Goal: Task Accomplishment & Management: Complete application form

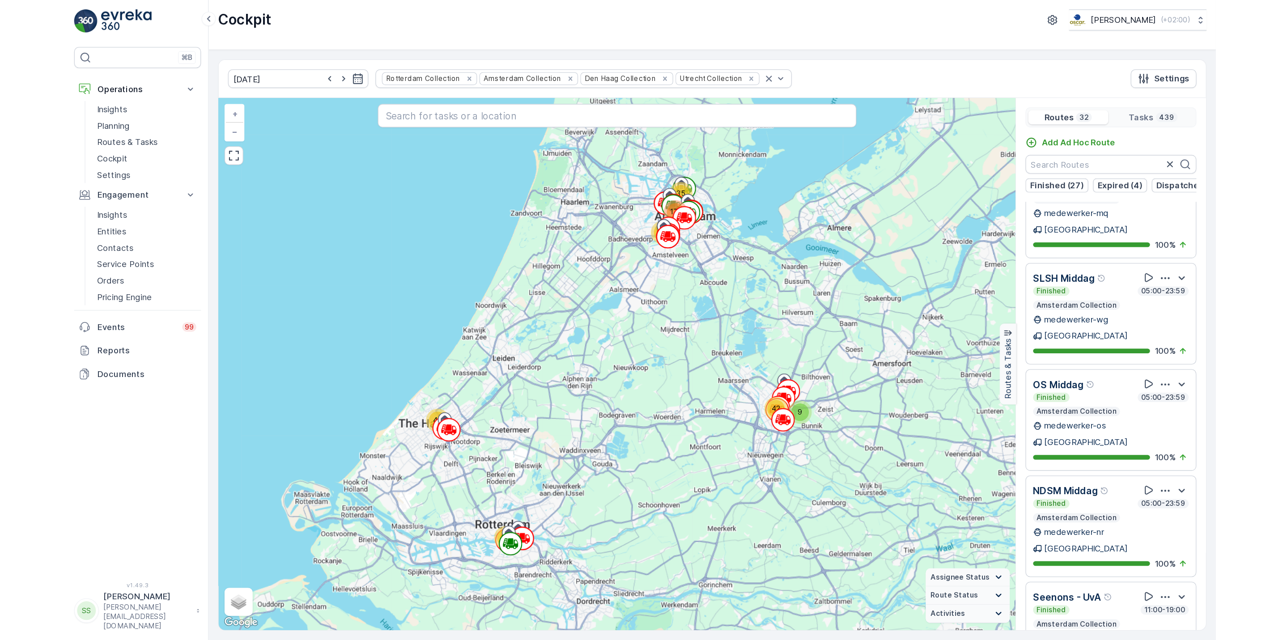
scroll to position [115, 0]
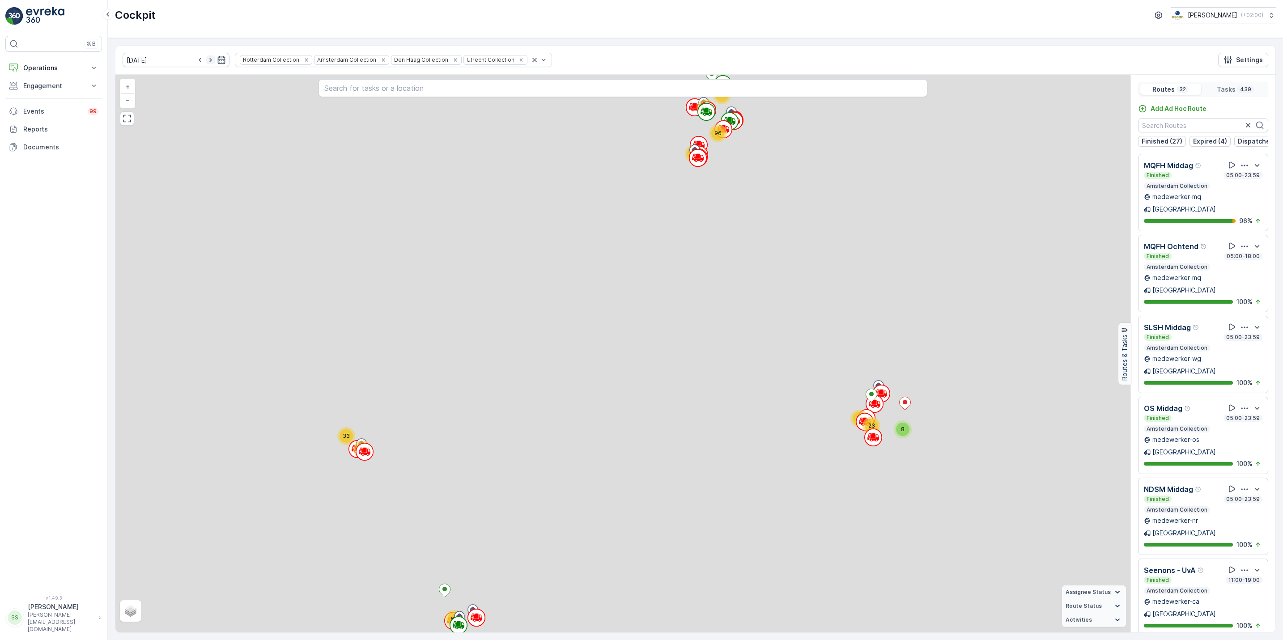
click at [209, 62] on icon "button" at bounding box center [210, 60] width 2 height 4
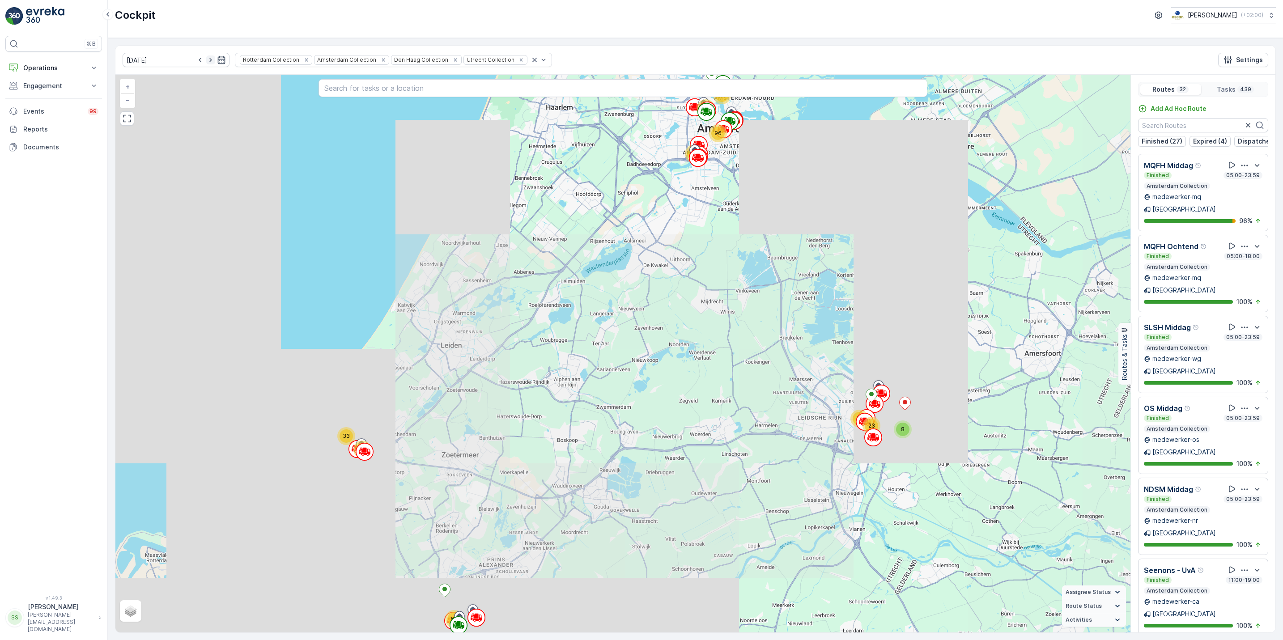
type input "[DATE]"
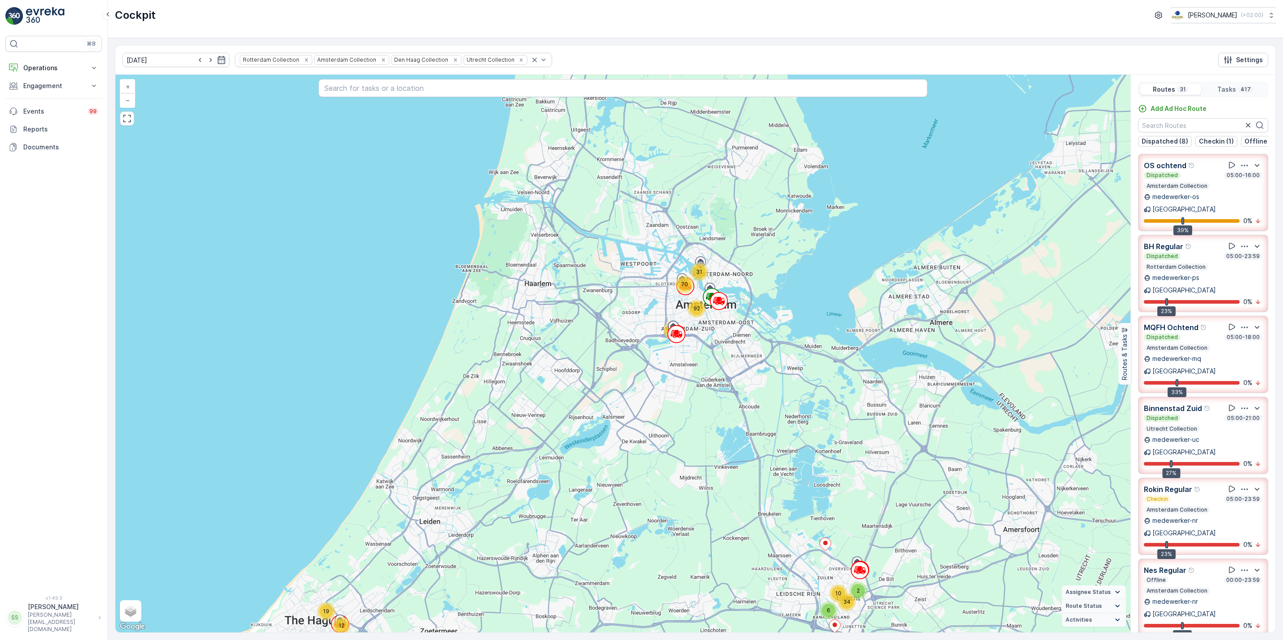
drag, startPoint x: 606, startPoint y: 262, endPoint x: 518, endPoint y: 524, distance: 276.3
click at [518, 524] on div "12 6 19 2 70 34 73 66 10 31 92 + − Satellite Roadmap Terrain Hybrid Leaflet Key…" at bounding box center [622, 354] width 1015 height 558
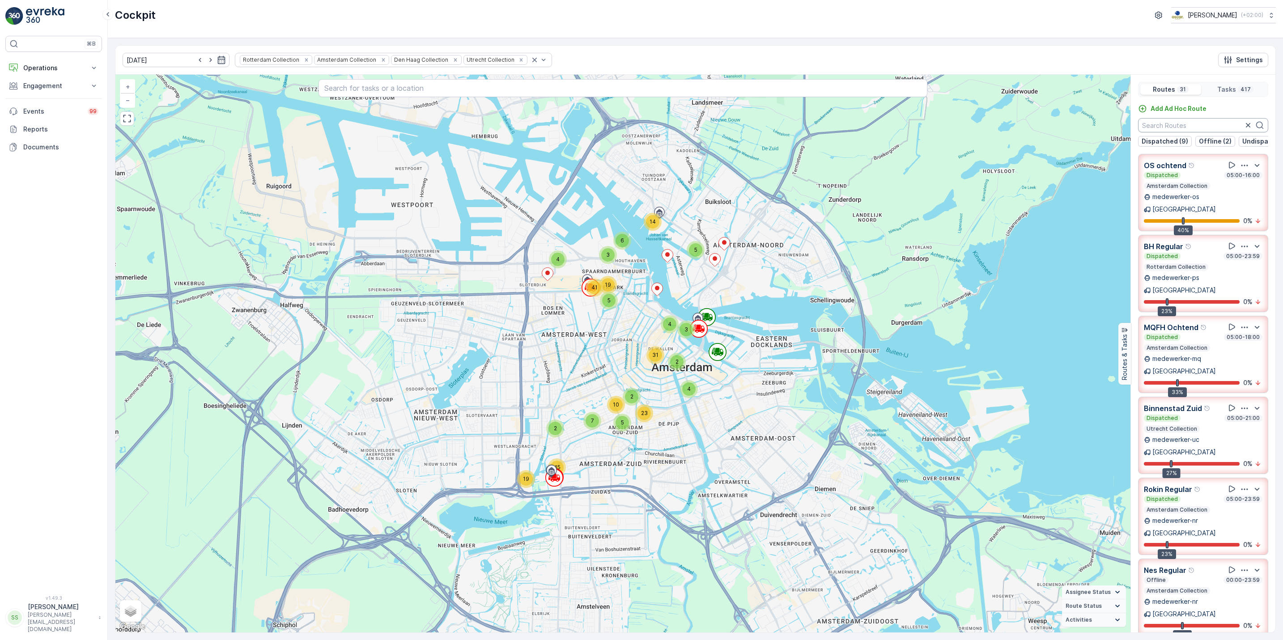
click at [1172, 125] on input "text" at bounding box center [1203, 125] width 130 height 14
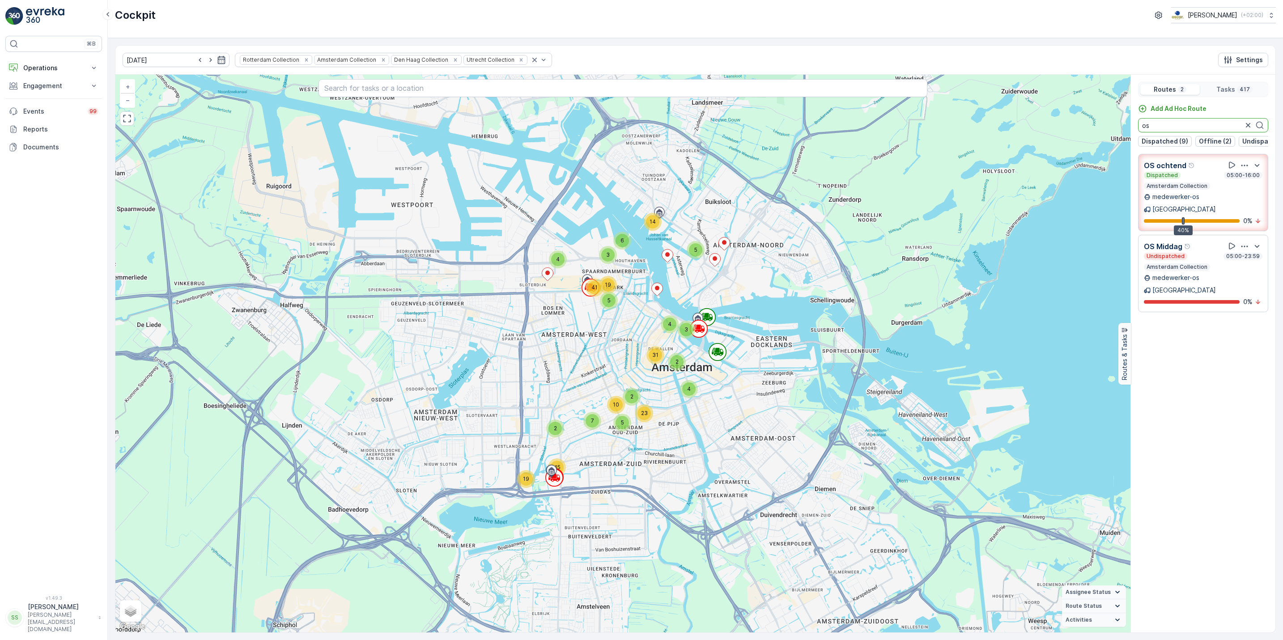
type input "o"
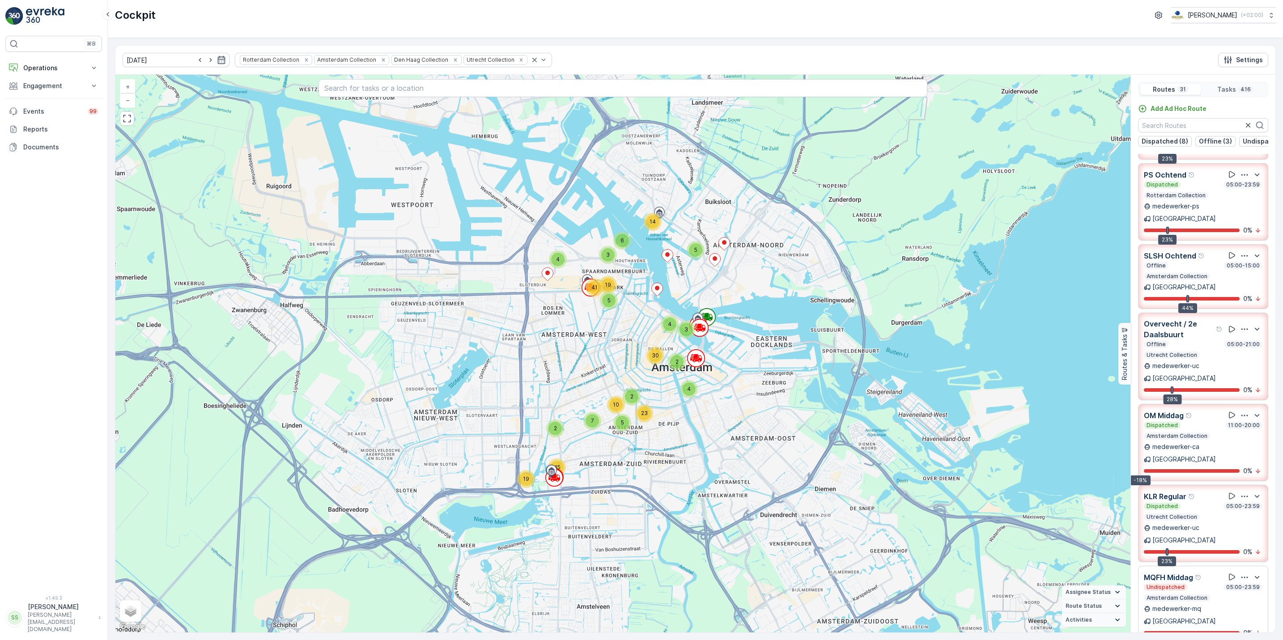
scroll to position [694, 0]
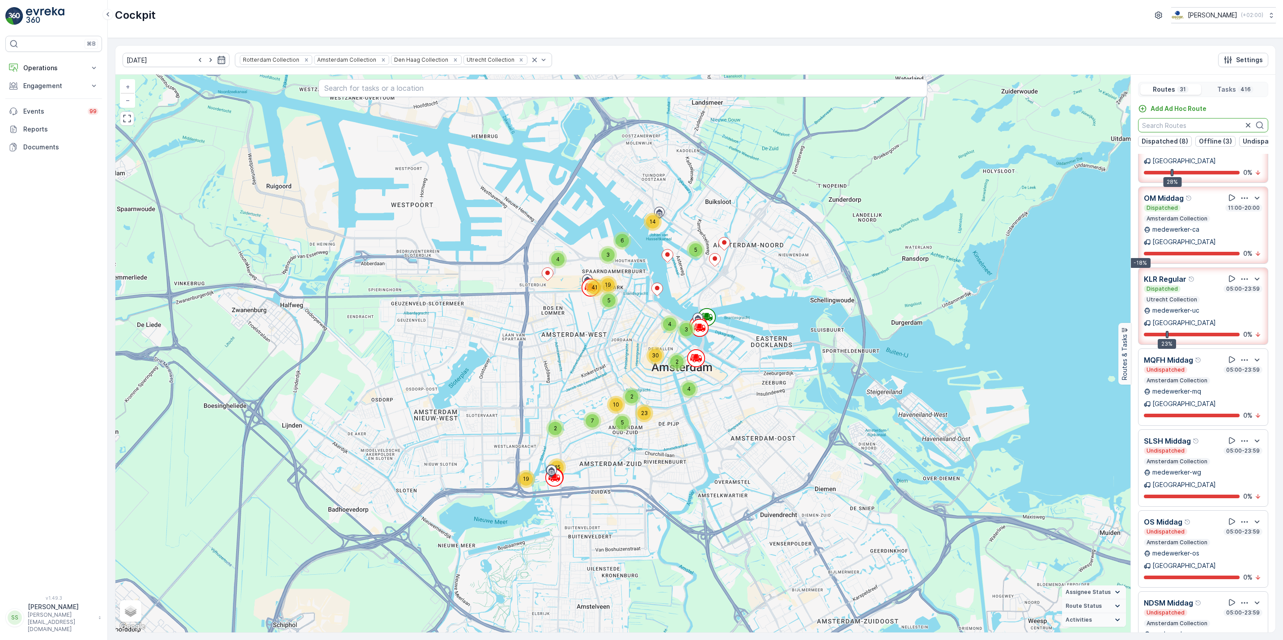
click at [1187, 126] on input "text" at bounding box center [1203, 125] width 130 height 14
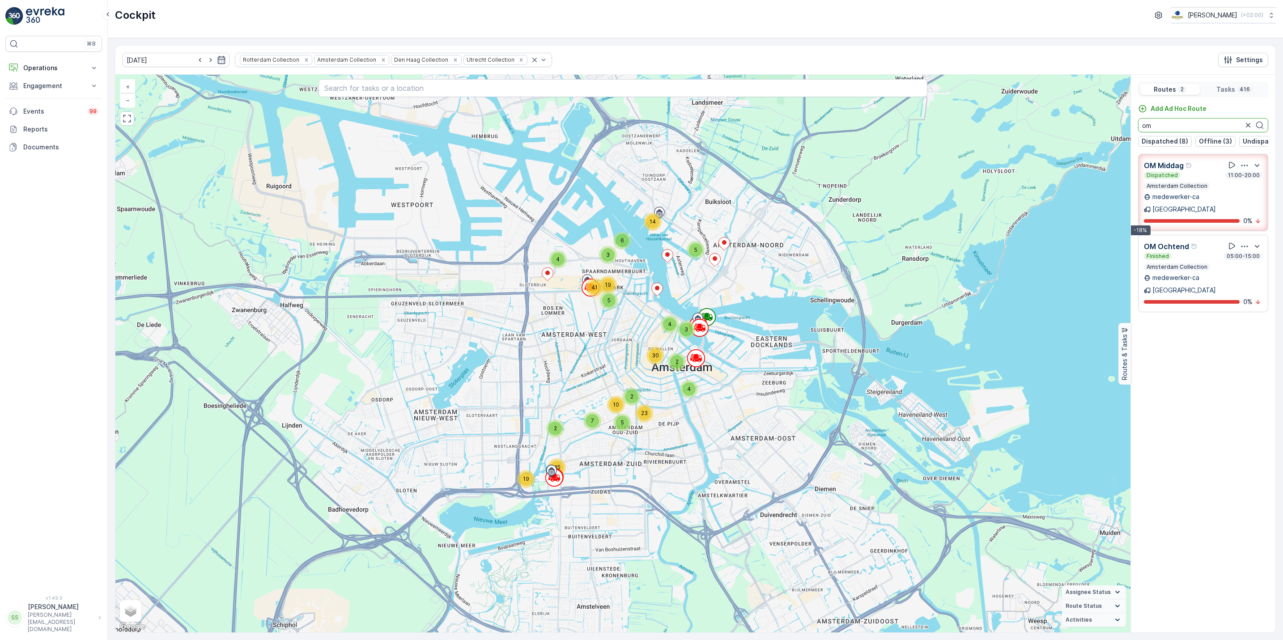
scroll to position [0, 0]
type input "om"
click at [1247, 129] on icon "button" at bounding box center [1248, 125] width 9 height 9
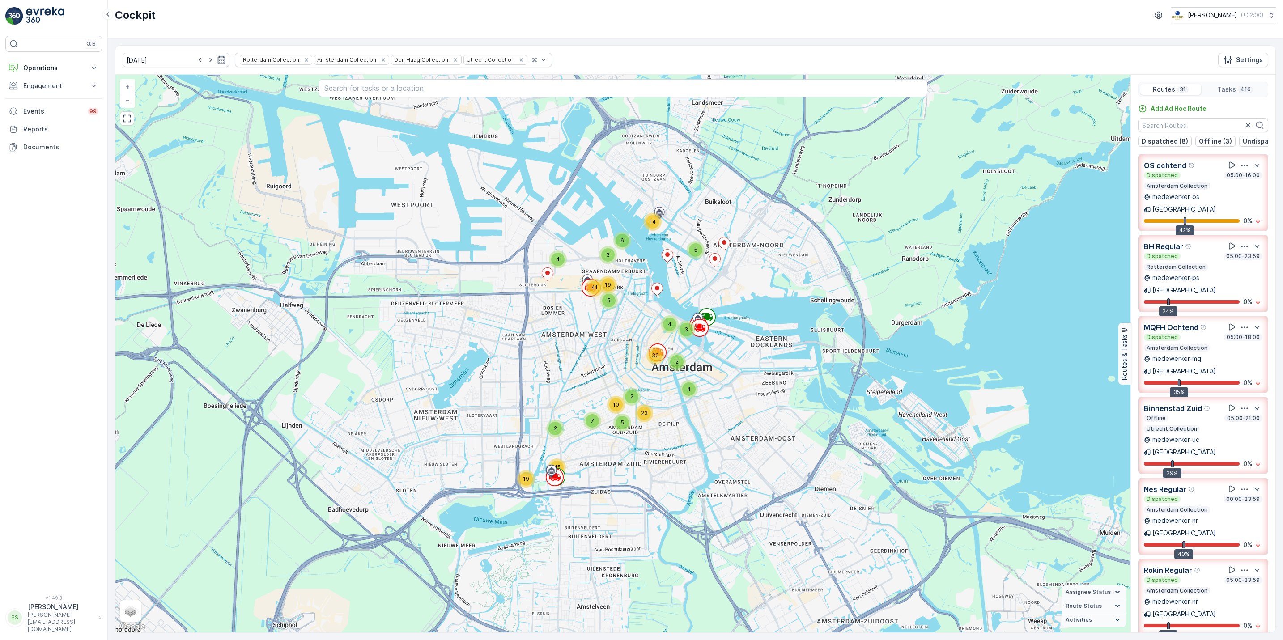
click at [1240, 170] on icon "button" at bounding box center [1244, 165] width 9 height 9
click at [1235, 185] on span "See More Details" at bounding box center [1244, 189] width 52 height 9
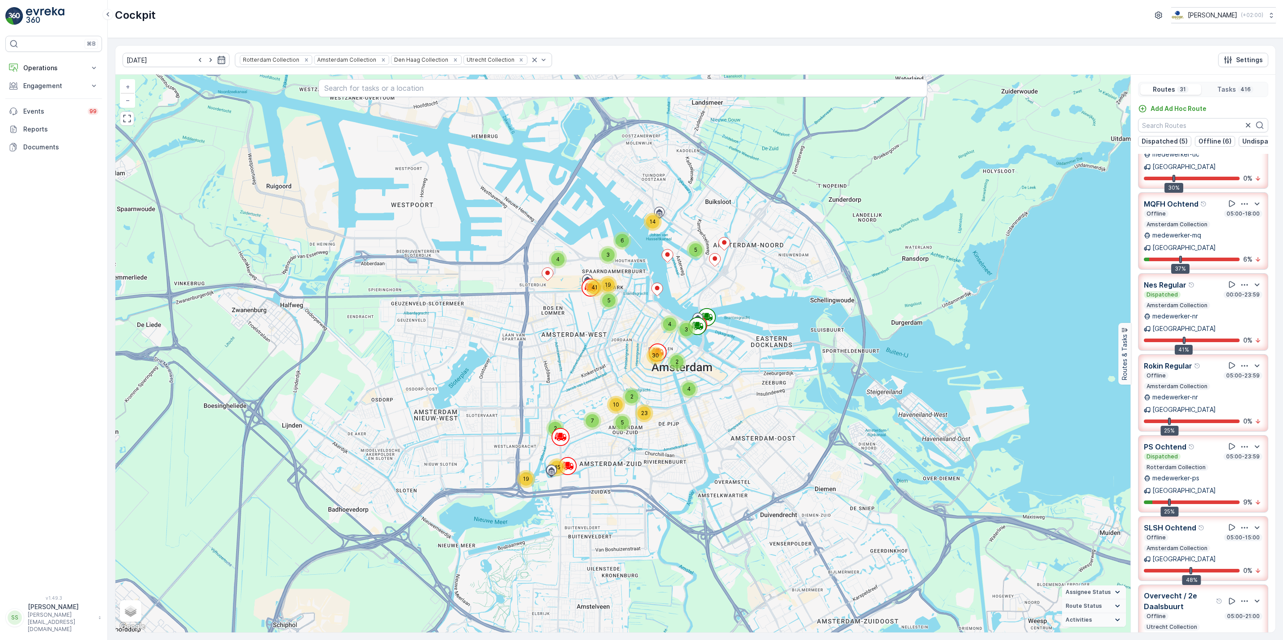
click at [1240, 442] on icon "button" at bounding box center [1244, 446] width 9 height 9
click at [1241, 467] on span "See More Details" at bounding box center [1244, 471] width 52 height 9
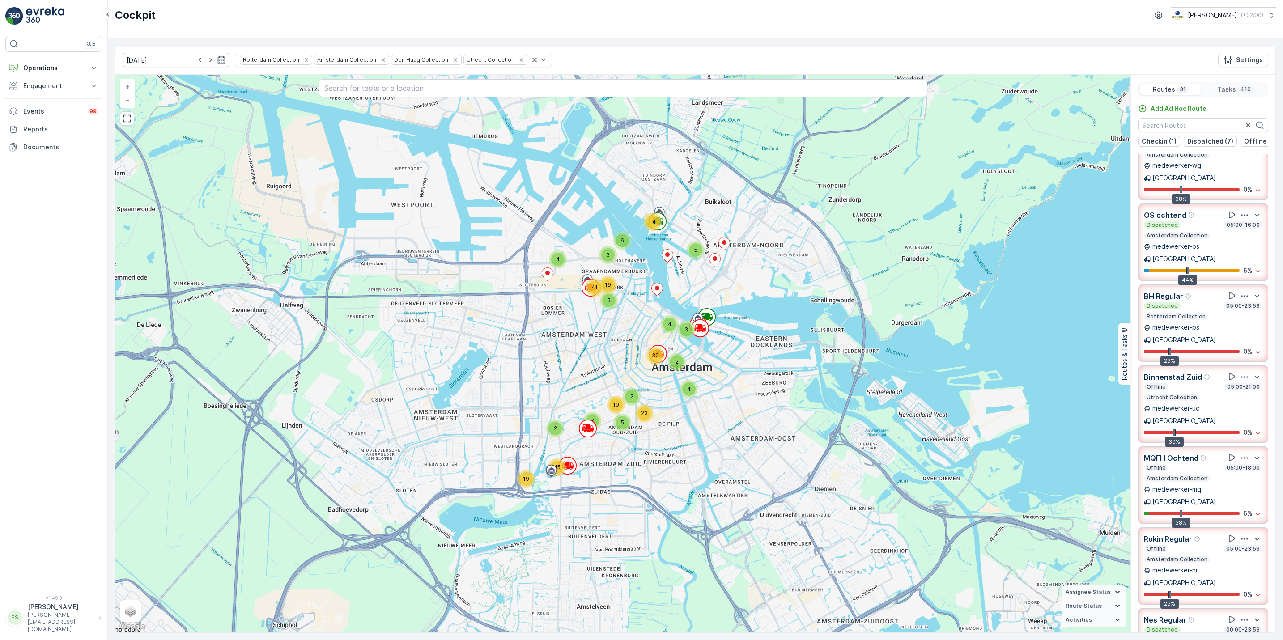
scroll to position [85, 0]
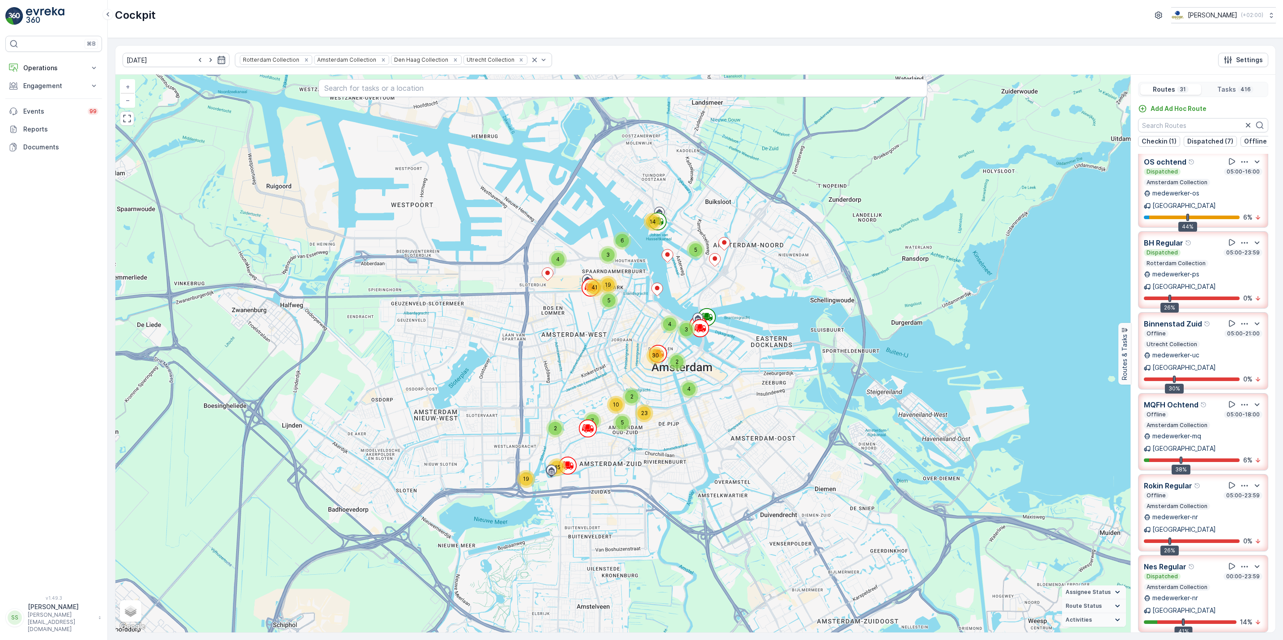
click at [1242, 400] on icon "button" at bounding box center [1244, 404] width 9 height 9
click at [1240, 425] on span "See More Details" at bounding box center [1244, 429] width 52 height 9
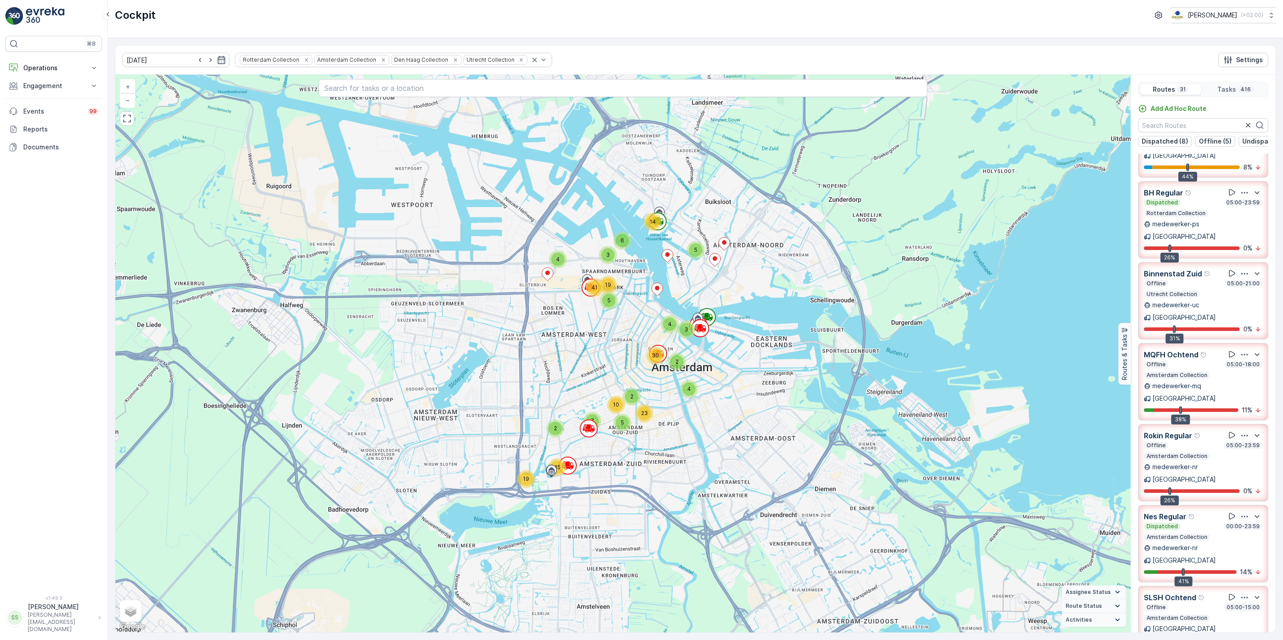
scroll to position [172, 0]
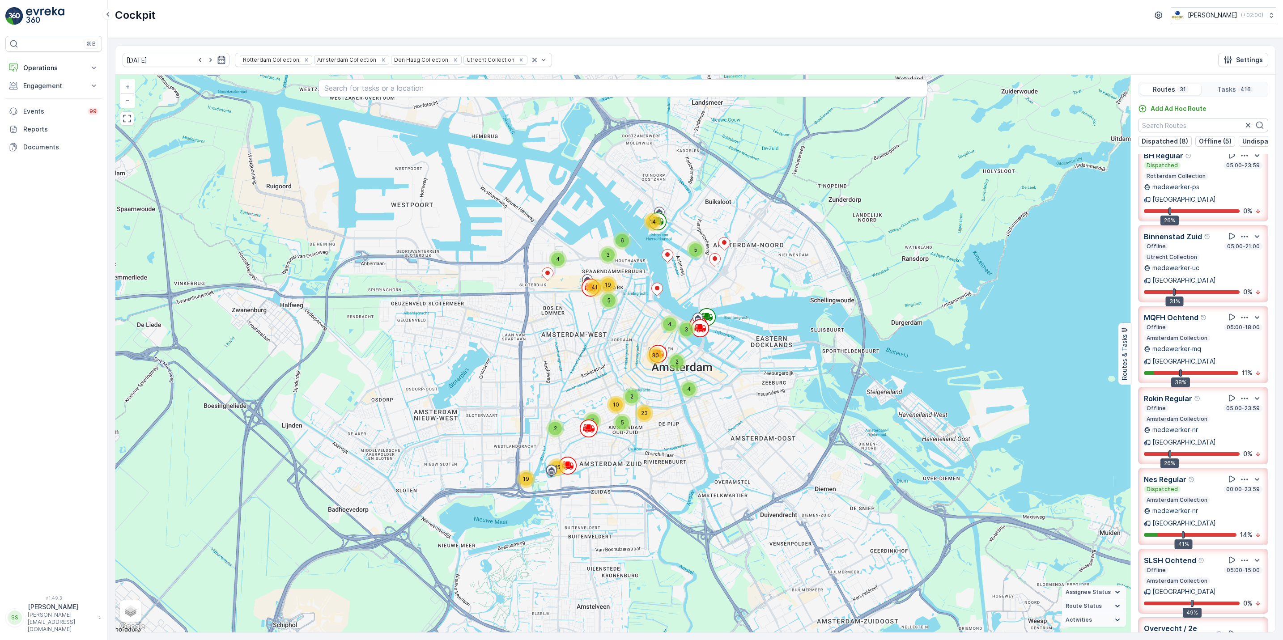
click at [1240, 475] on icon "button" at bounding box center [1244, 479] width 9 height 9
click at [1240, 499] on span "See More Details" at bounding box center [1244, 503] width 52 height 9
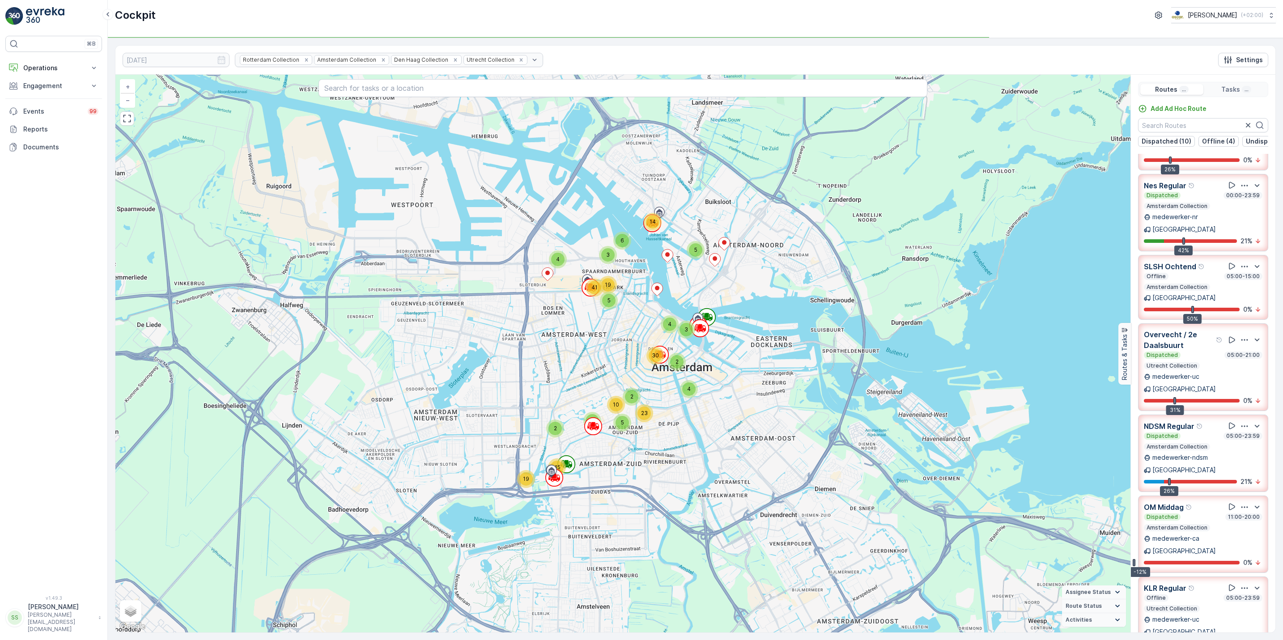
scroll to position [548, 0]
click at [1242, 421] on icon "button" at bounding box center [1244, 425] width 9 height 9
click at [1237, 445] on span "See More Details" at bounding box center [1244, 449] width 52 height 9
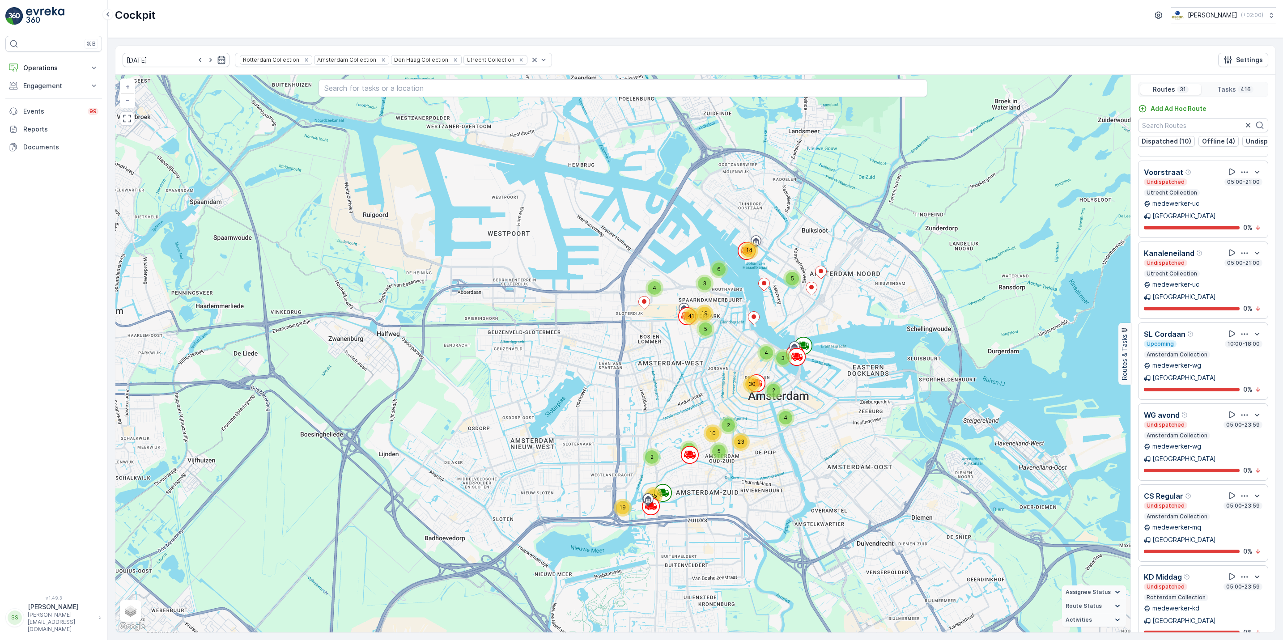
scroll to position [1684, 0]
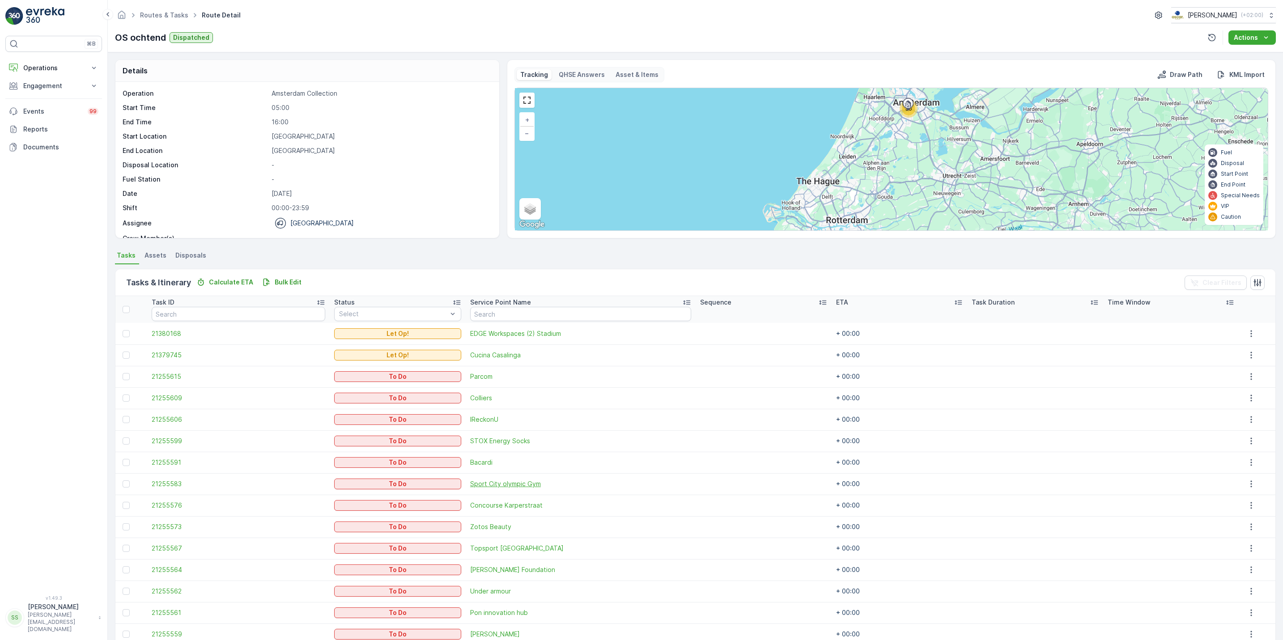
scroll to position [365, 0]
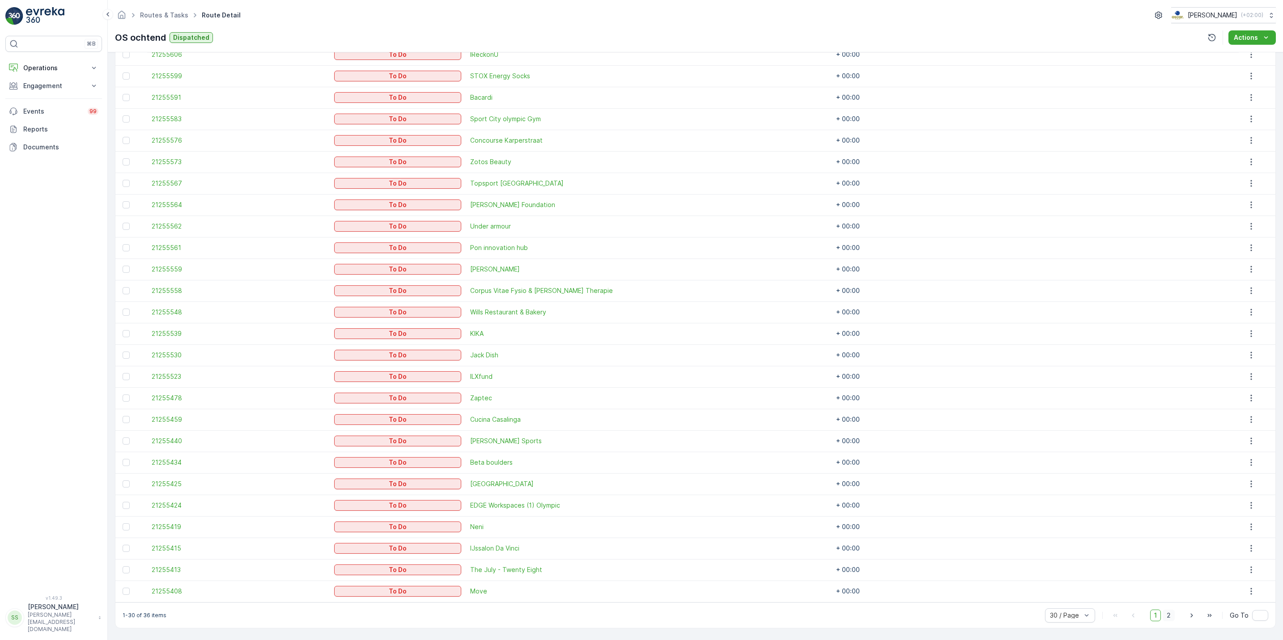
click at [1171, 619] on span "2" at bounding box center [1169, 616] width 12 height 12
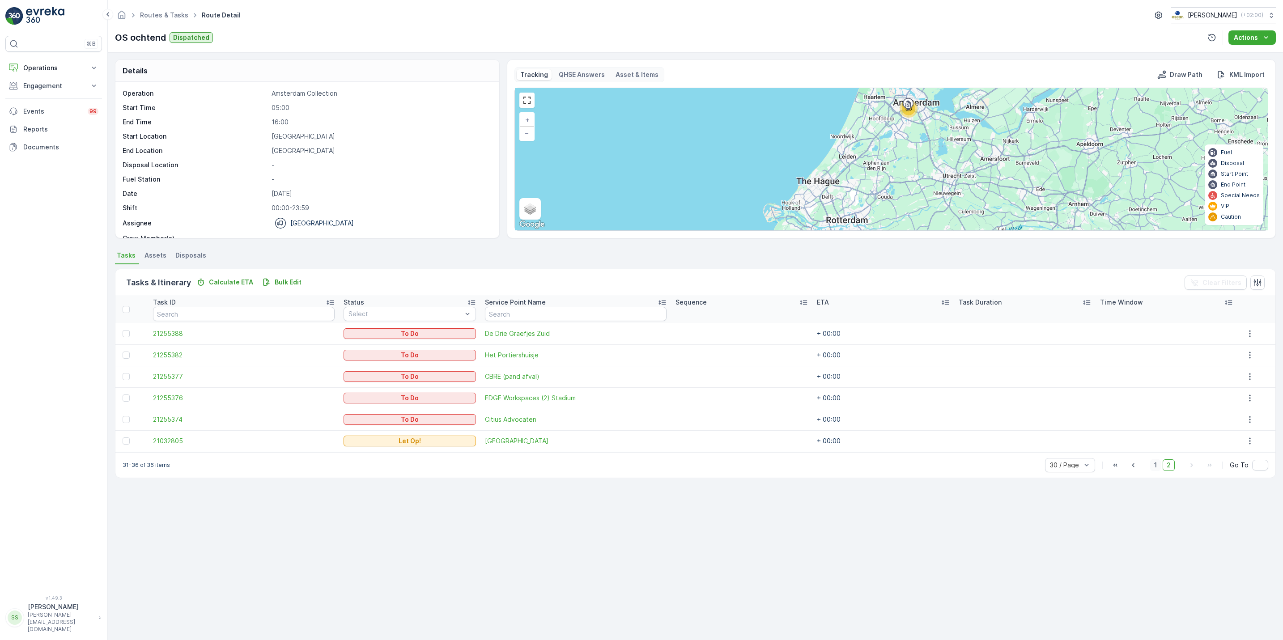
click at [1161, 466] on span "1" at bounding box center [1155, 465] width 11 height 12
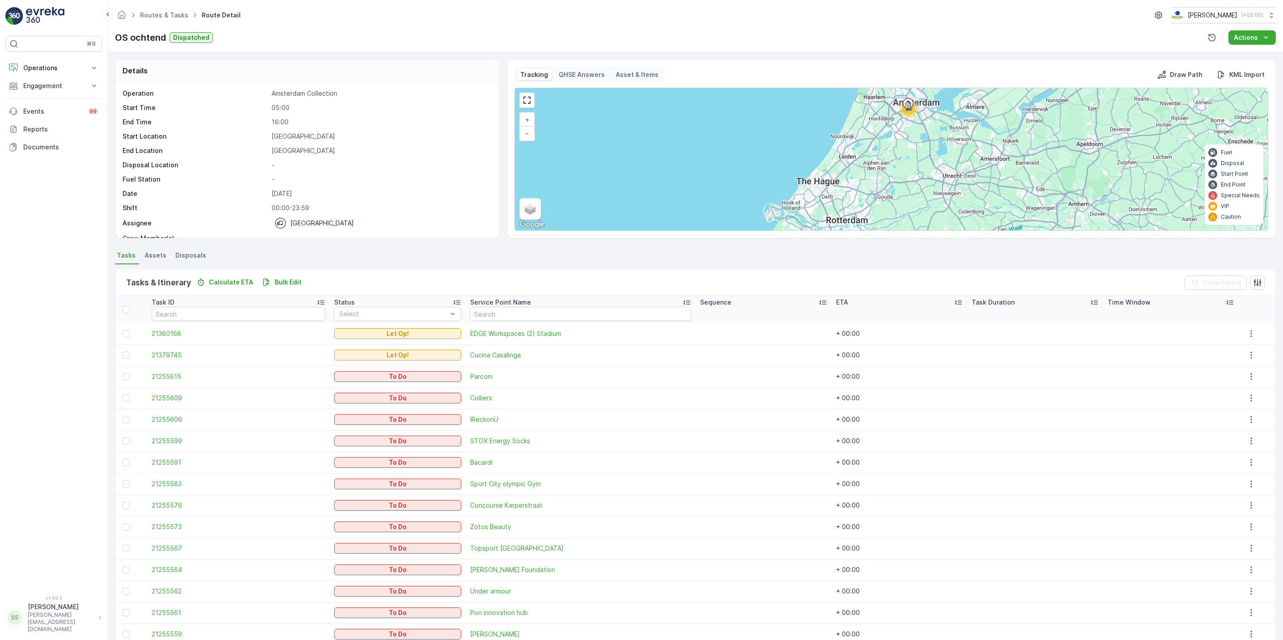
drag, startPoint x: 0, startPoint y: 211, endPoint x: 2, endPoint y: 205, distance: 5.7
click at [2, 205] on div "⌘B Operations Insights Planning Routes & Tasks Cockpit Settings Engagement Insi…" at bounding box center [54, 320] width 108 height 640
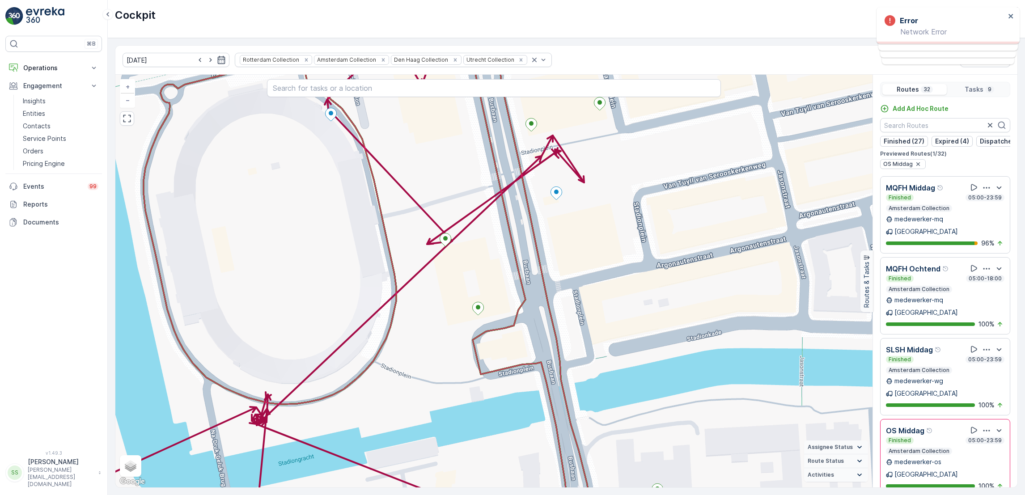
scroll to position [1718, 0]
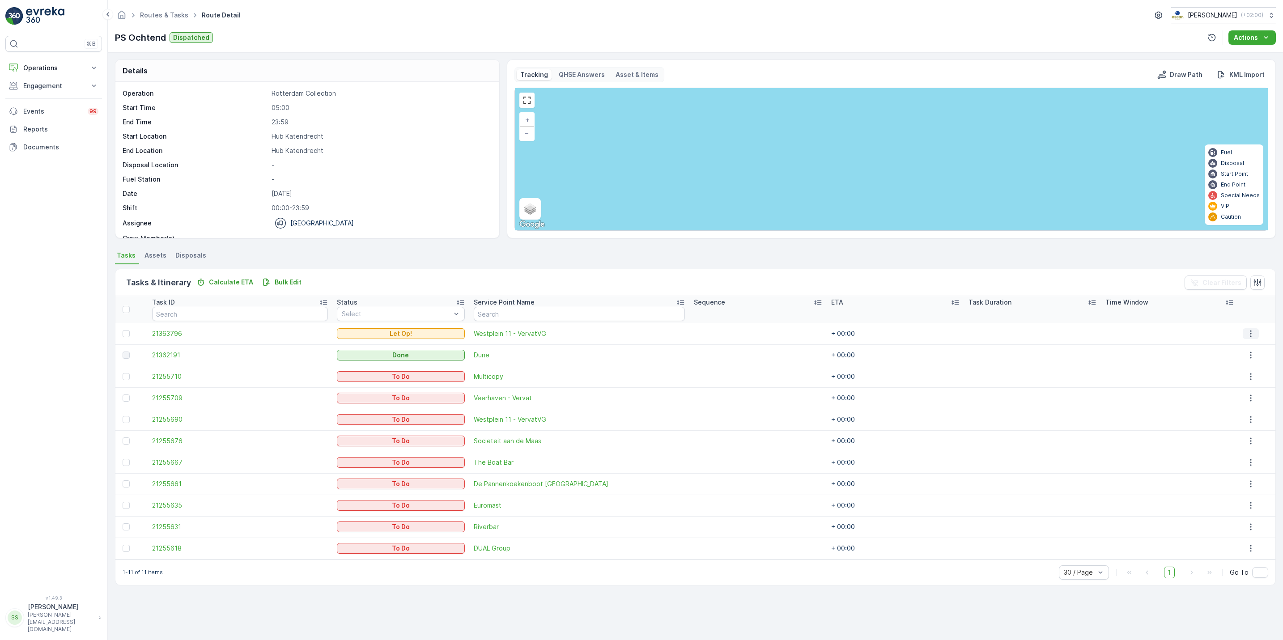
click at [1252, 333] on icon "button" at bounding box center [1250, 333] width 9 height 9
click at [1243, 344] on span "See More Details" at bounding box center [1245, 347] width 52 height 9
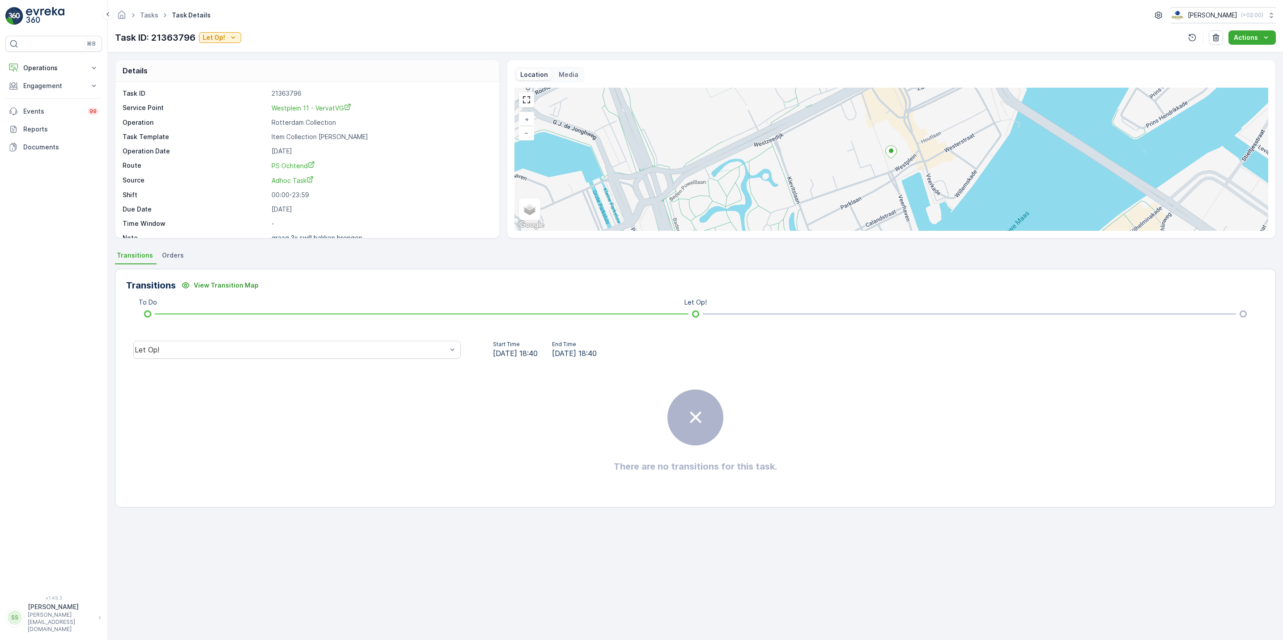
scroll to position [12, 0]
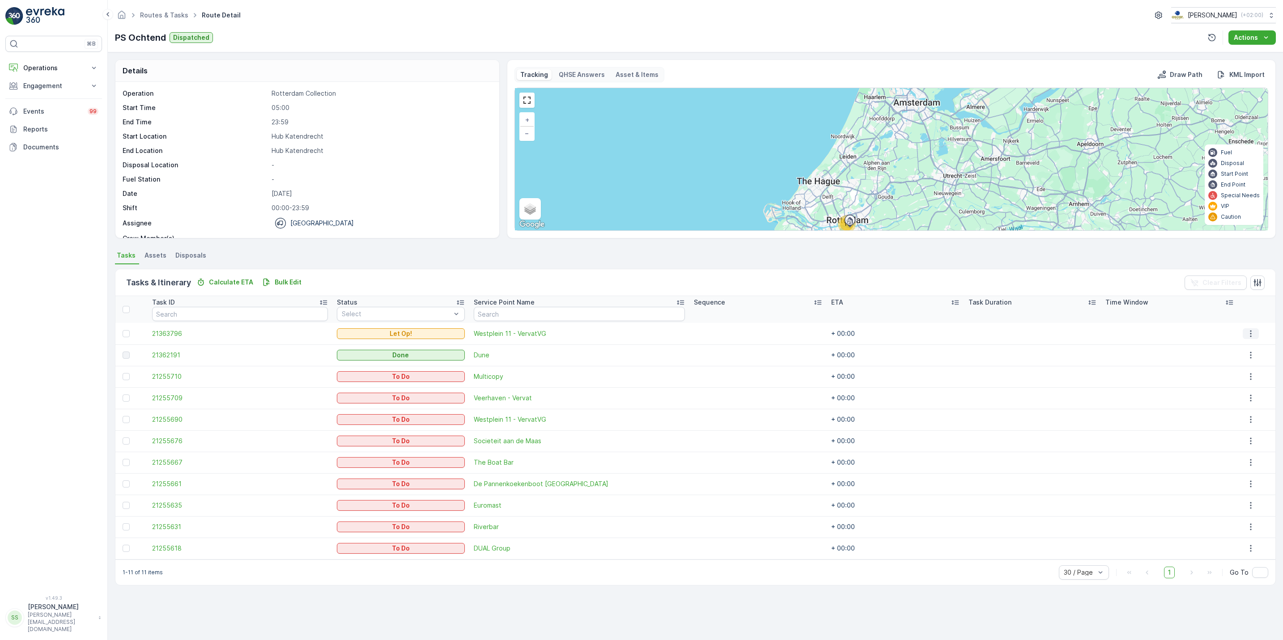
click at [1243, 336] on button "button" at bounding box center [1251, 333] width 16 height 11
click at [1239, 346] on span "See More Details" at bounding box center [1245, 347] width 52 height 9
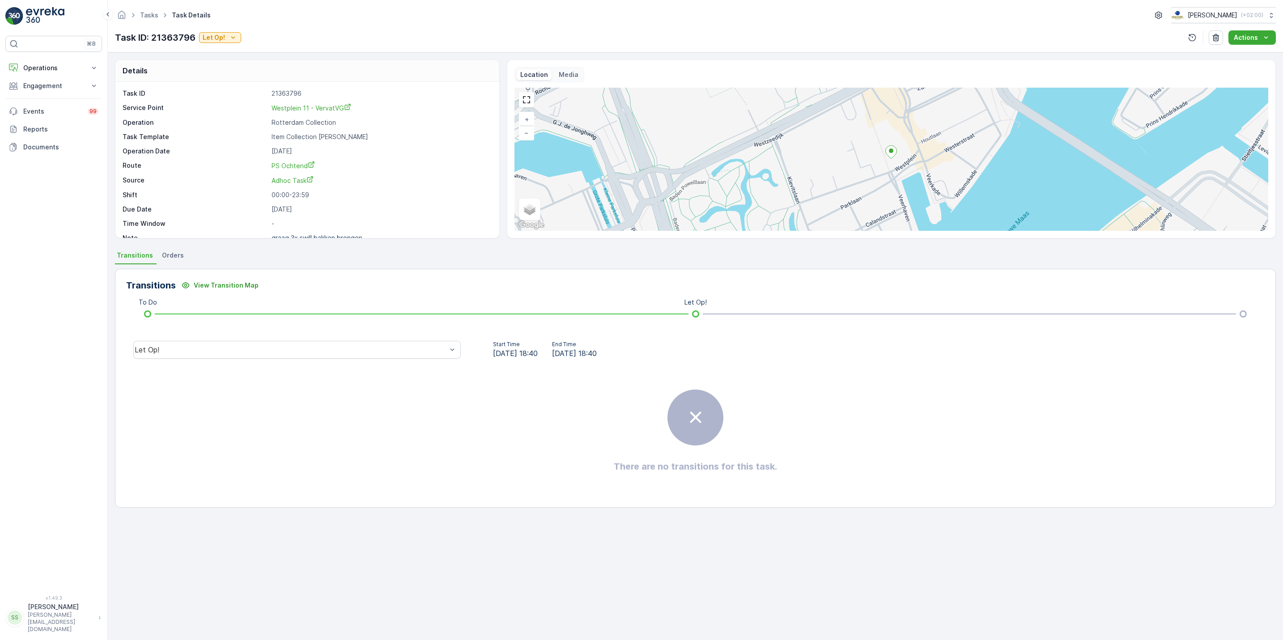
scroll to position [12, 0]
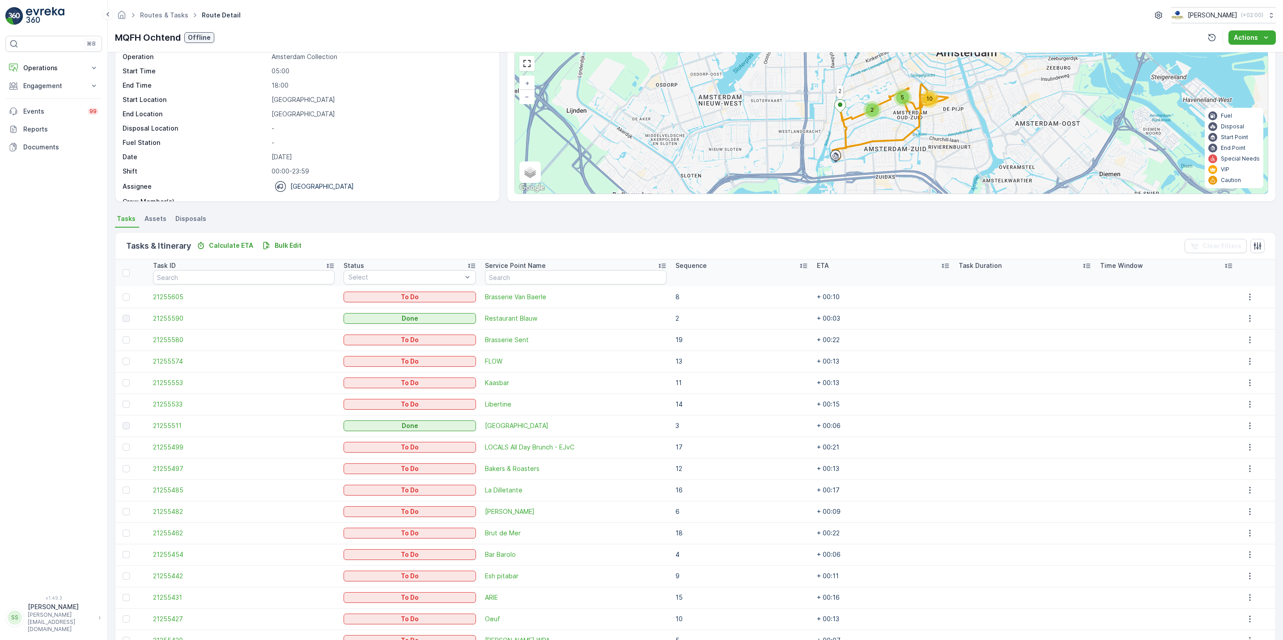
scroll to position [108, 0]
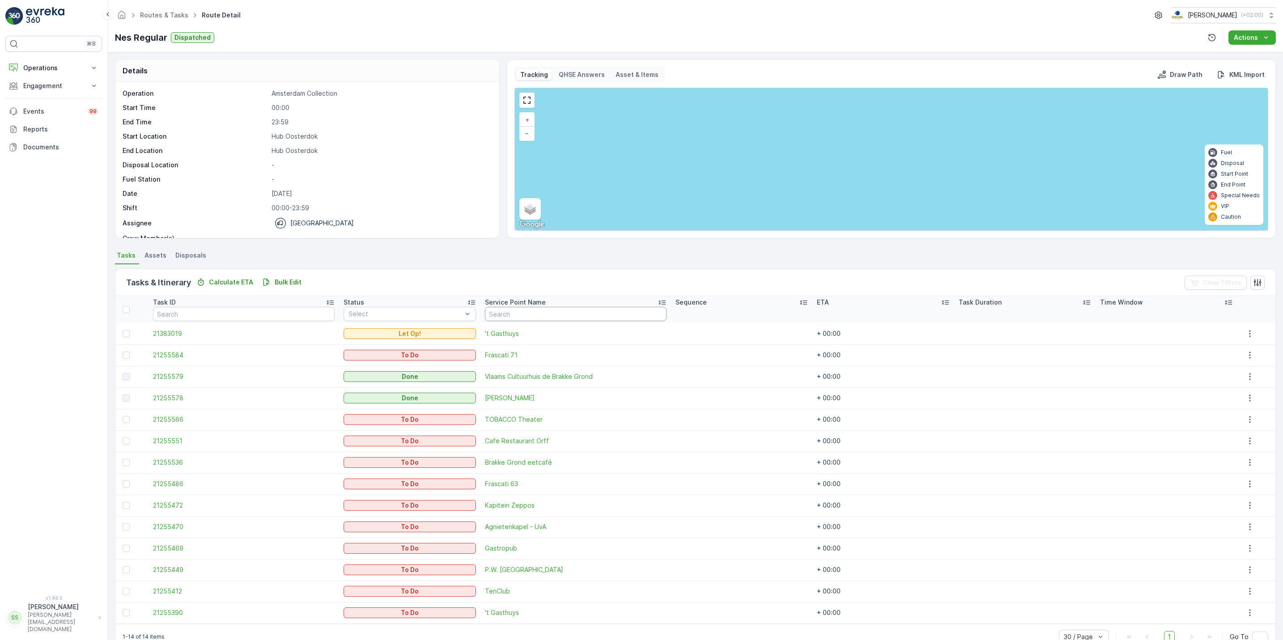
scroll to position [22, 0]
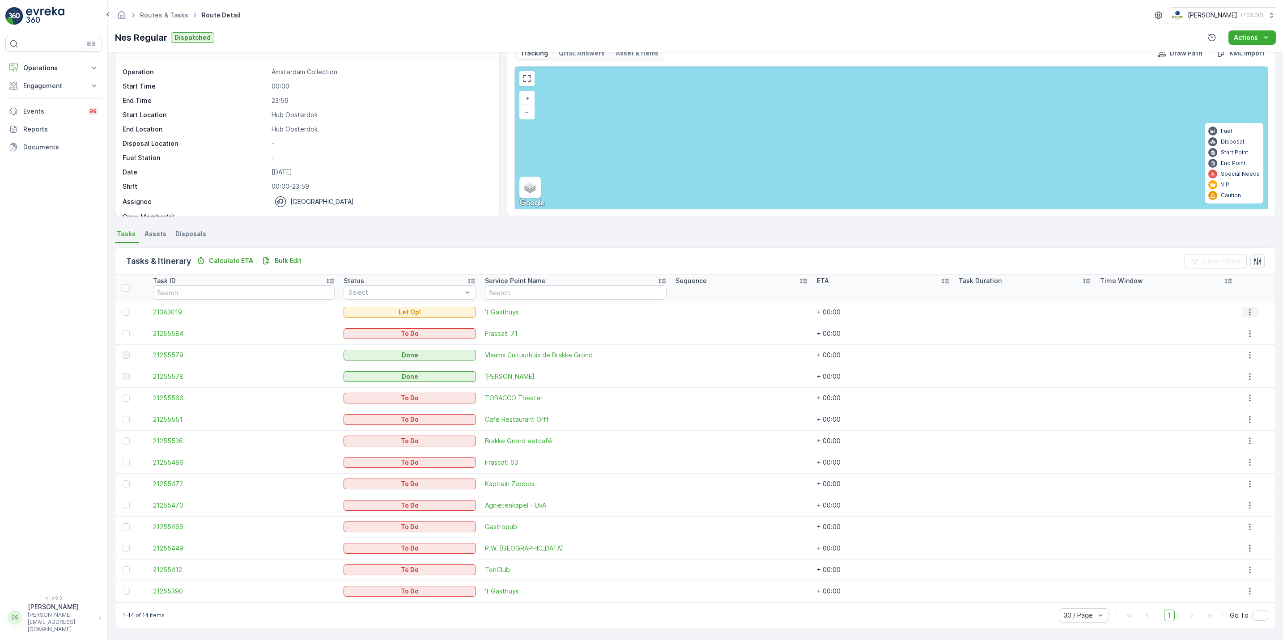
click at [1246, 310] on icon "button" at bounding box center [1249, 312] width 9 height 9
click at [1239, 324] on span "See More Details" at bounding box center [1245, 325] width 52 height 9
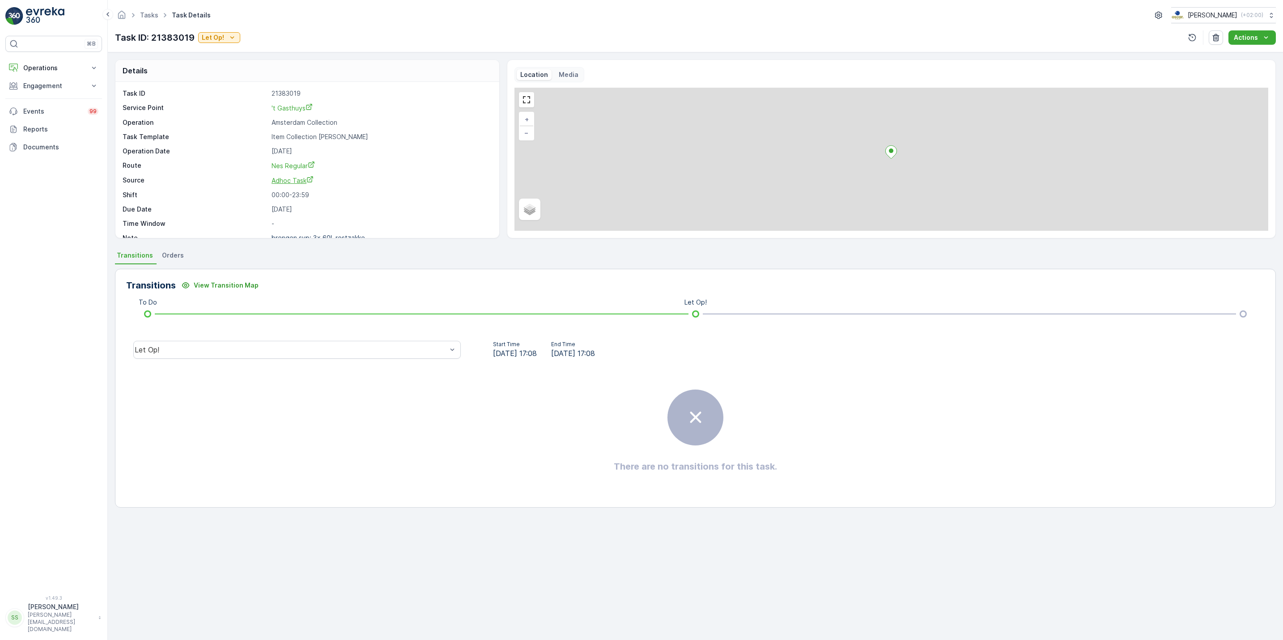
scroll to position [12, 0]
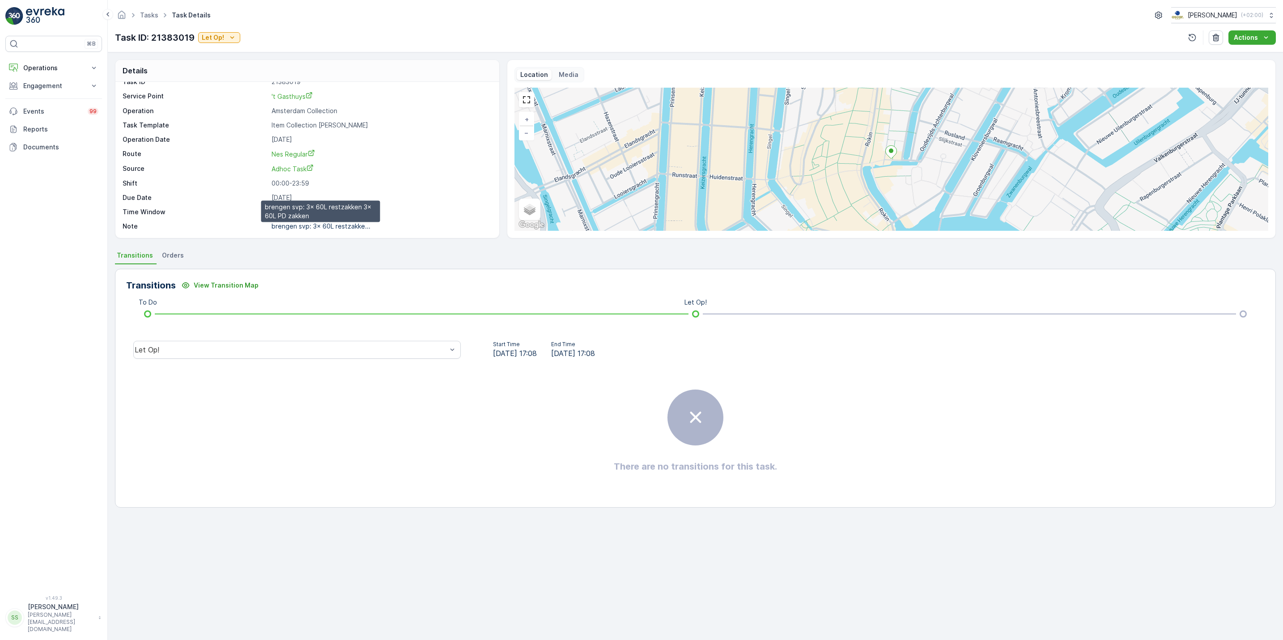
click at [320, 225] on p "brengen svp: 3x 60L restzakke..." at bounding box center [321, 226] width 99 height 8
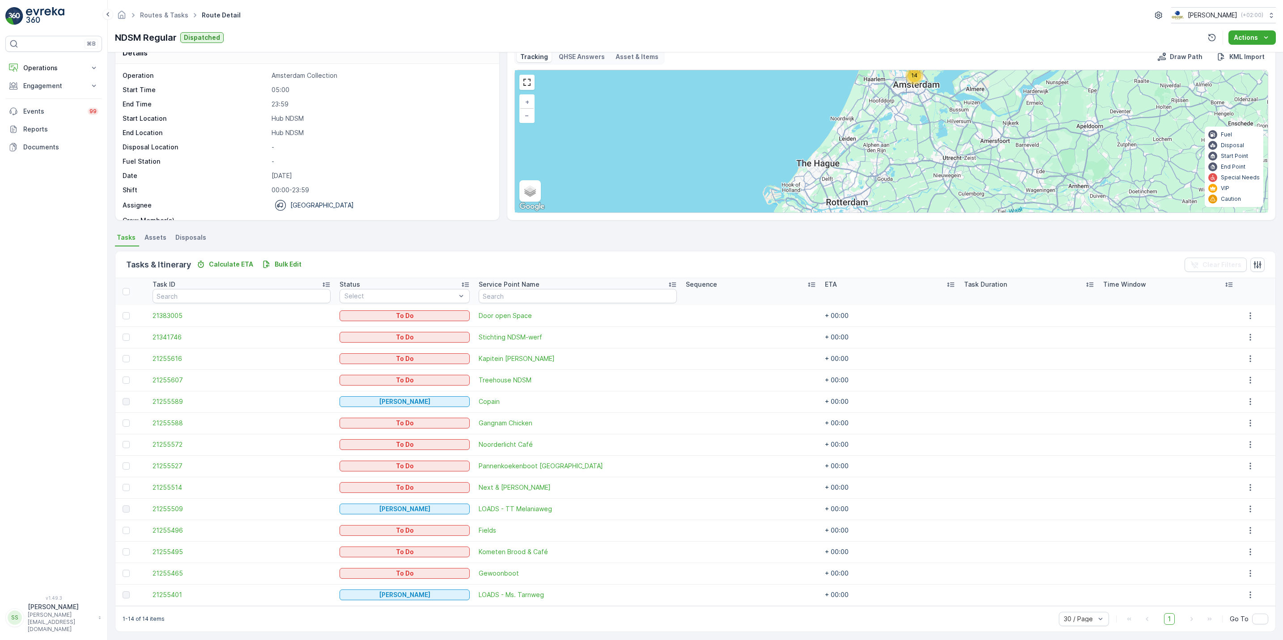
scroll to position [22, 0]
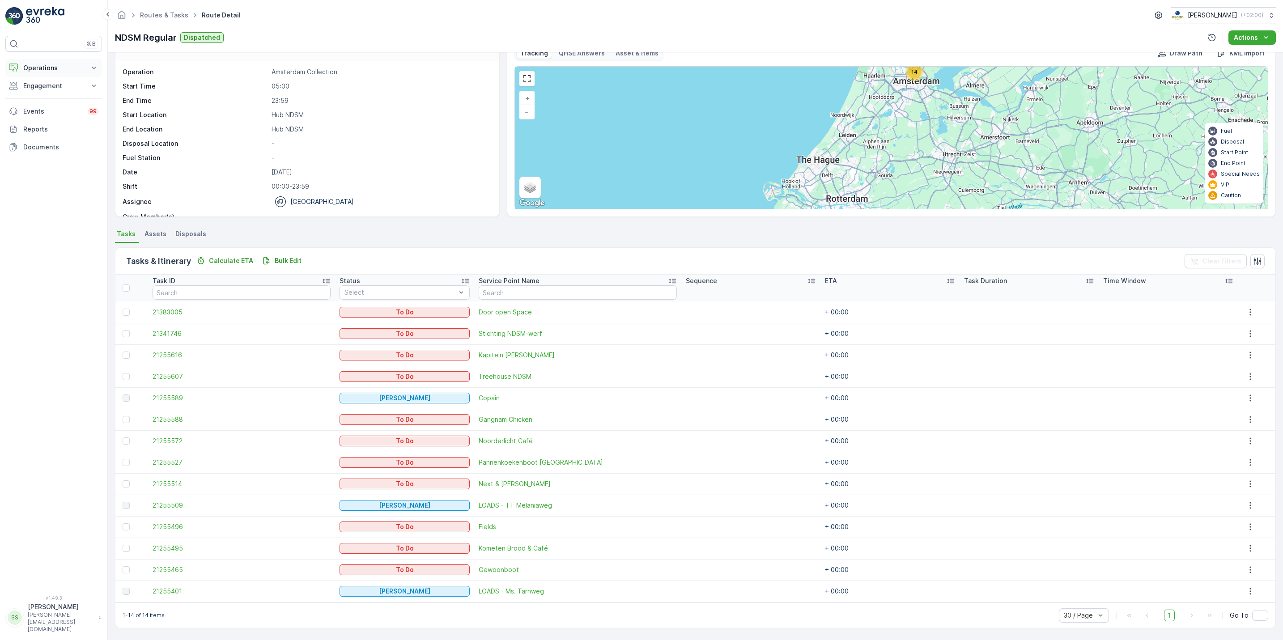
click at [54, 69] on p "Operations" at bounding box center [53, 68] width 61 height 9
click at [54, 111] on p "Routes & Tasks" at bounding box center [46, 108] width 46 height 9
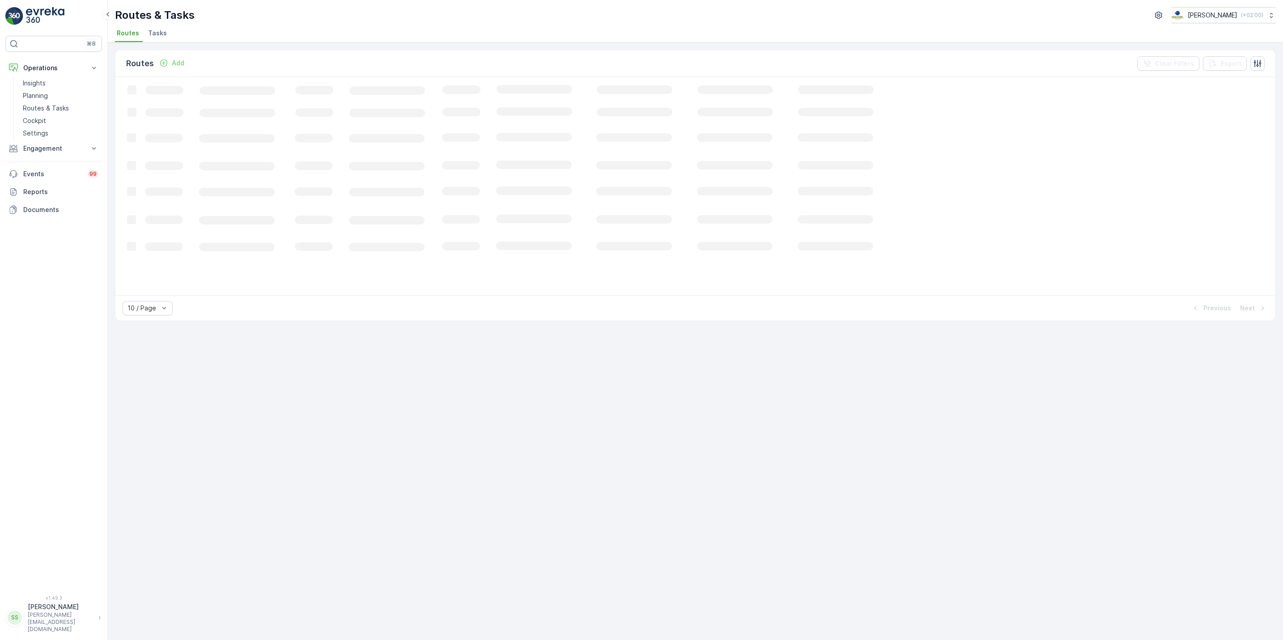
click at [161, 37] on span "Tasks" at bounding box center [157, 33] width 19 height 9
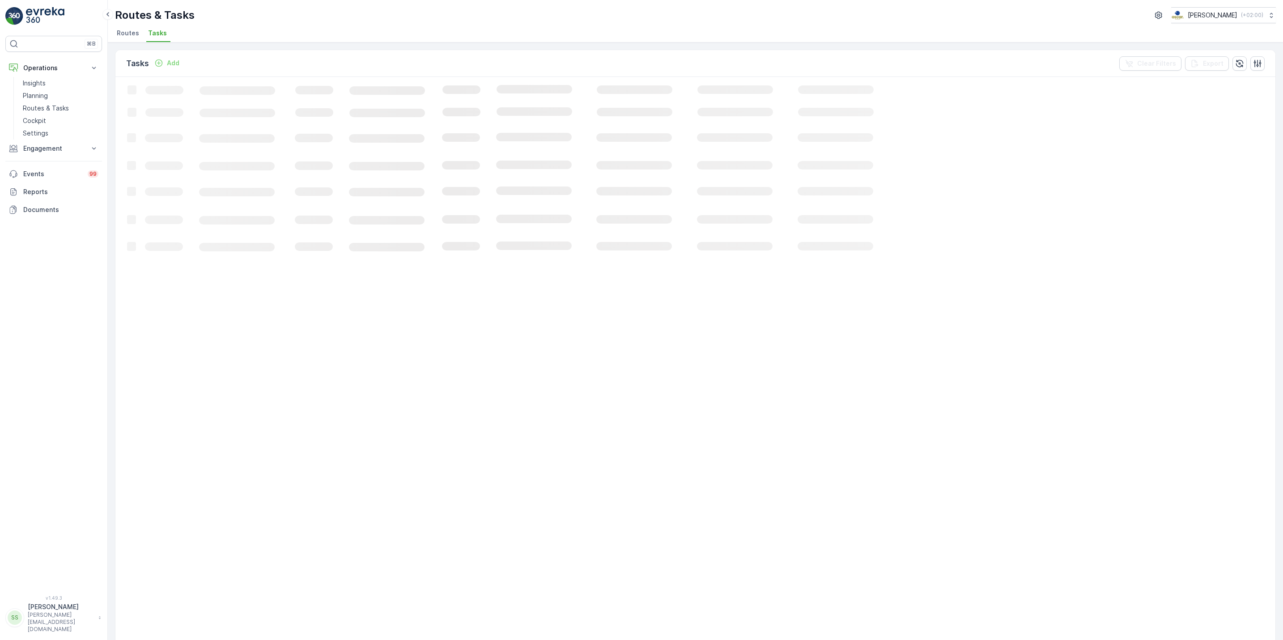
click at [122, 35] on span "Routes" at bounding box center [128, 33] width 22 height 9
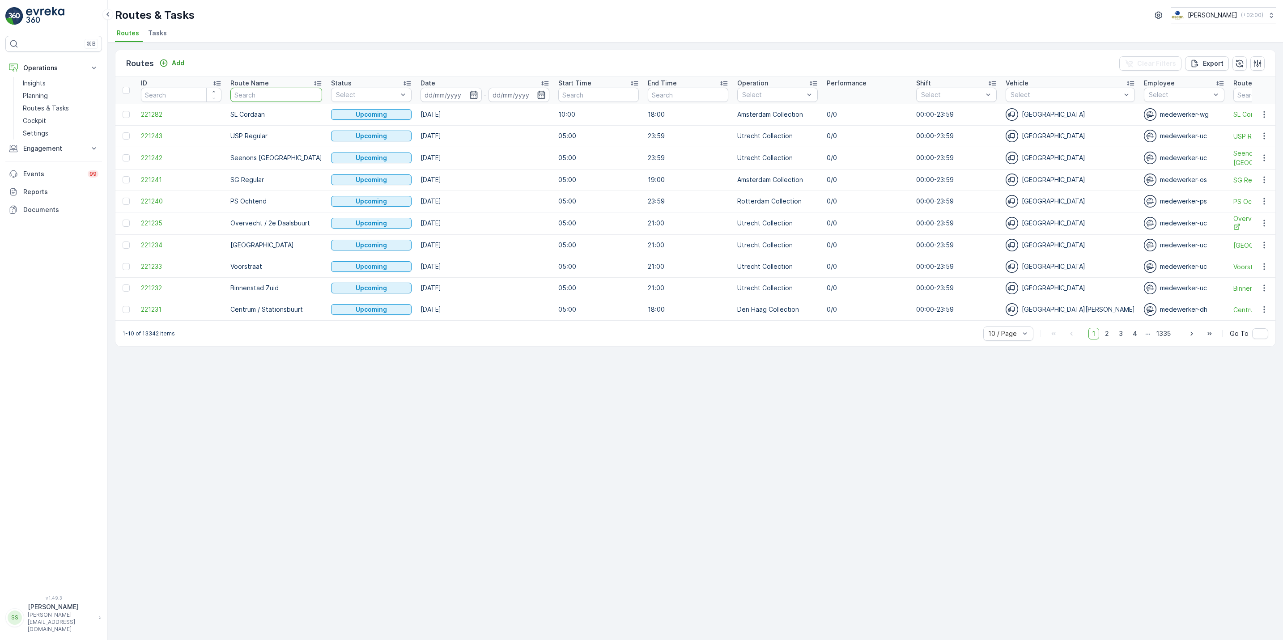
click at [254, 94] on input "text" at bounding box center [276, 95] width 92 height 14
type input "sl/sh"
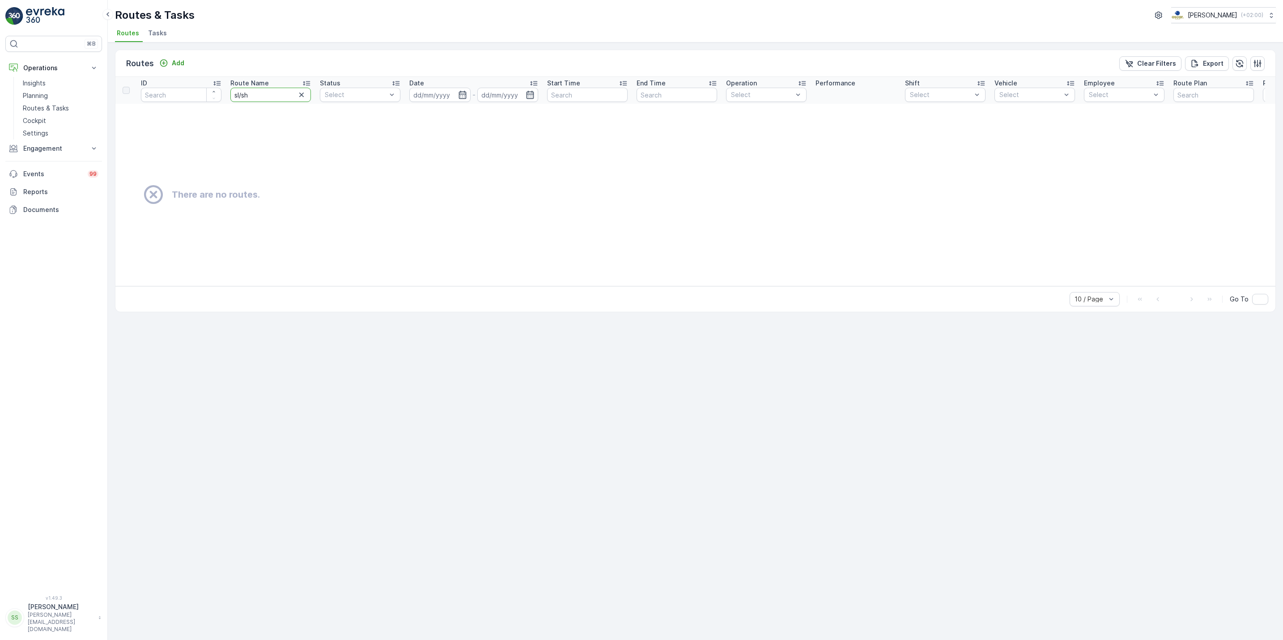
click at [273, 97] on input "sl/sh" at bounding box center [270, 95] width 81 height 14
type input "sl"
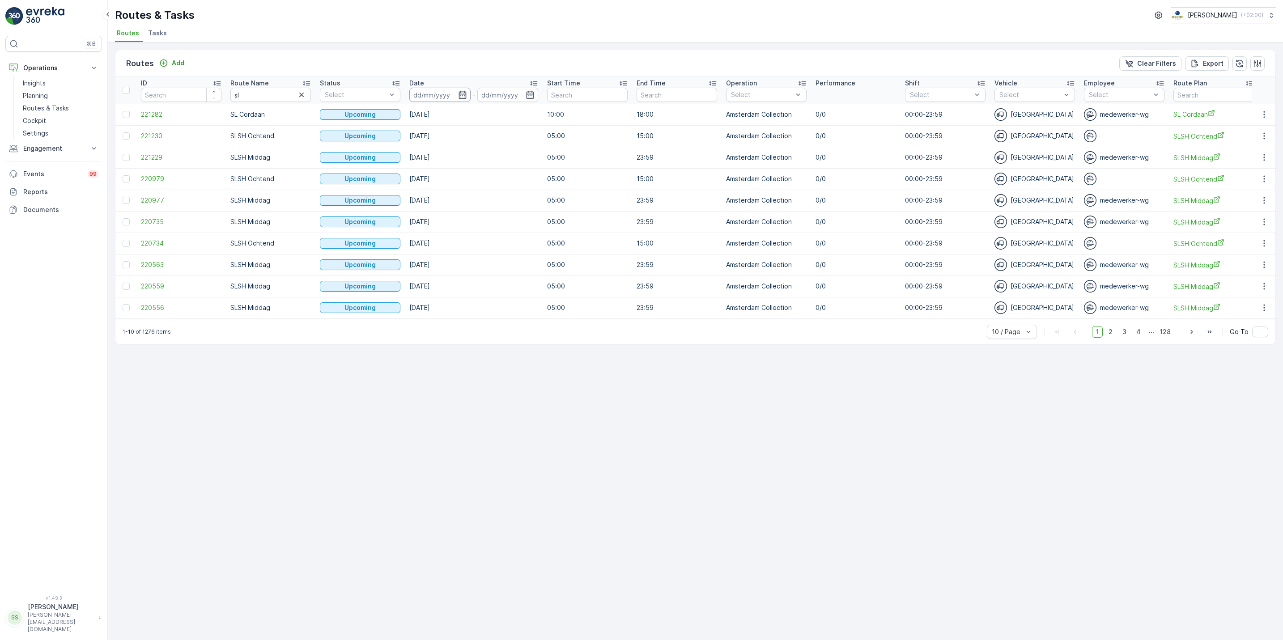
click at [467, 94] on input at bounding box center [439, 95] width 61 height 14
click at [553, 153] on div "4" at bounding box center [553, 150] width 14 height 14
type input "[DATE]"
click at [553, 153] on div "4" at bounding box center [553, 150] width 14 height 14
type input "[DATE]"
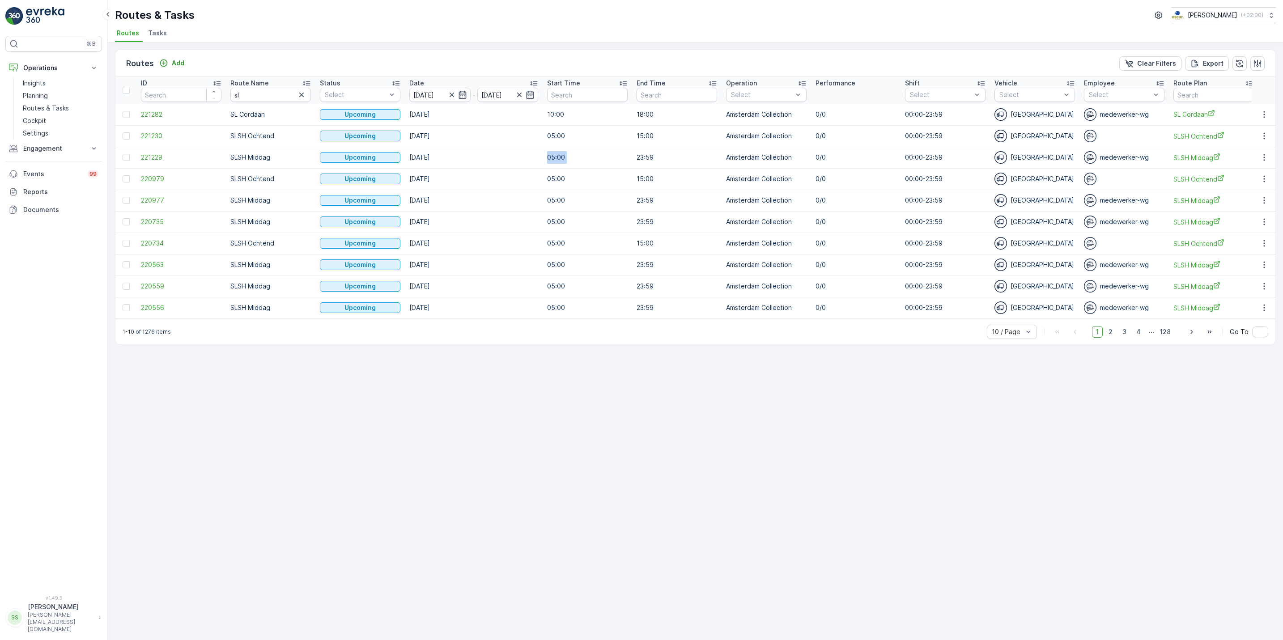
click at [553, 153] on td "05:00" at bounding box center [587, 157] width 89 height 21
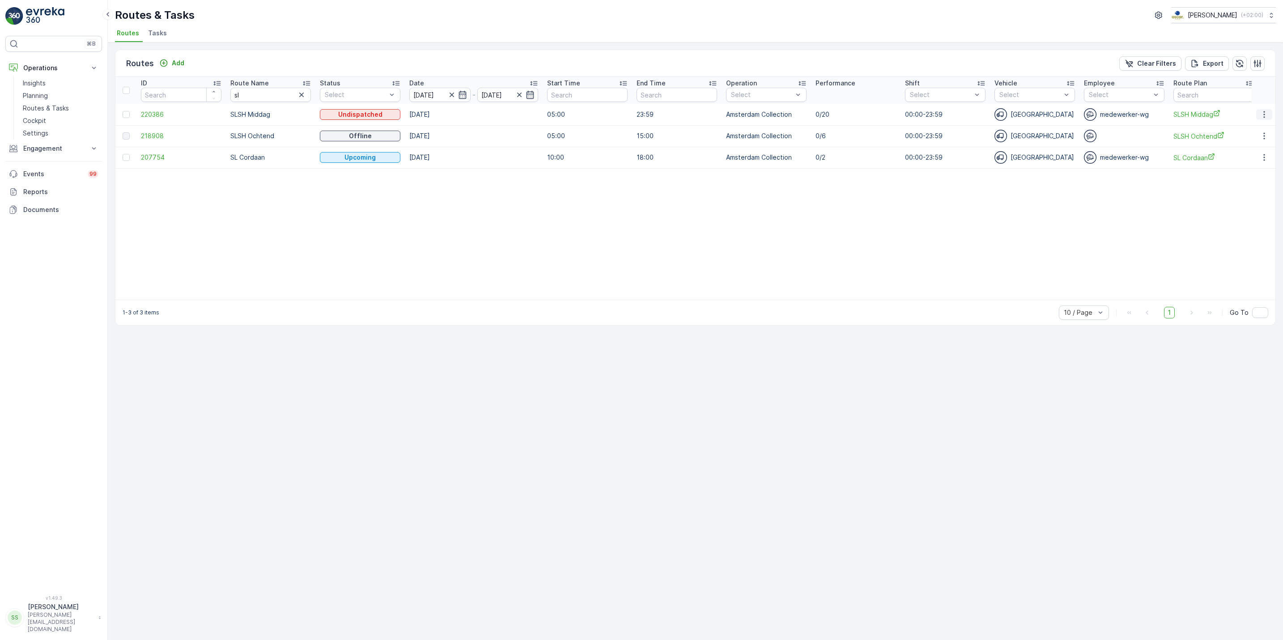
click at [1268, 119] on button "button" at bounding box center [1264, 114] width 16 height 11
click at [1265, 128] on span "See More Details" at bounding box center [1243, 128] width 52 height 9
click at [1261, 129] on td at bounding box center [1264, 135] width 24 height 21
click at [1269, 134] on button "button" at bounding box center [1264, 136] width 16 height 11
click at [1255, 152] on span "See More Details" at bounding box center [1243, 149] width 52 height 9
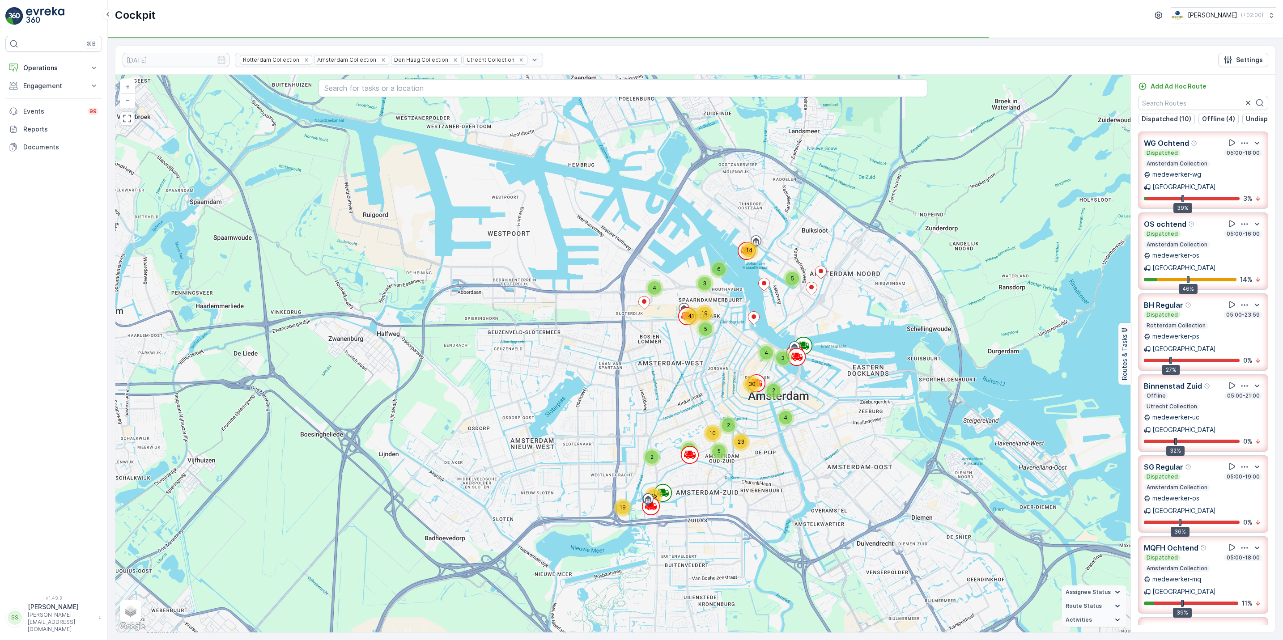
scroll to position [18, 0]
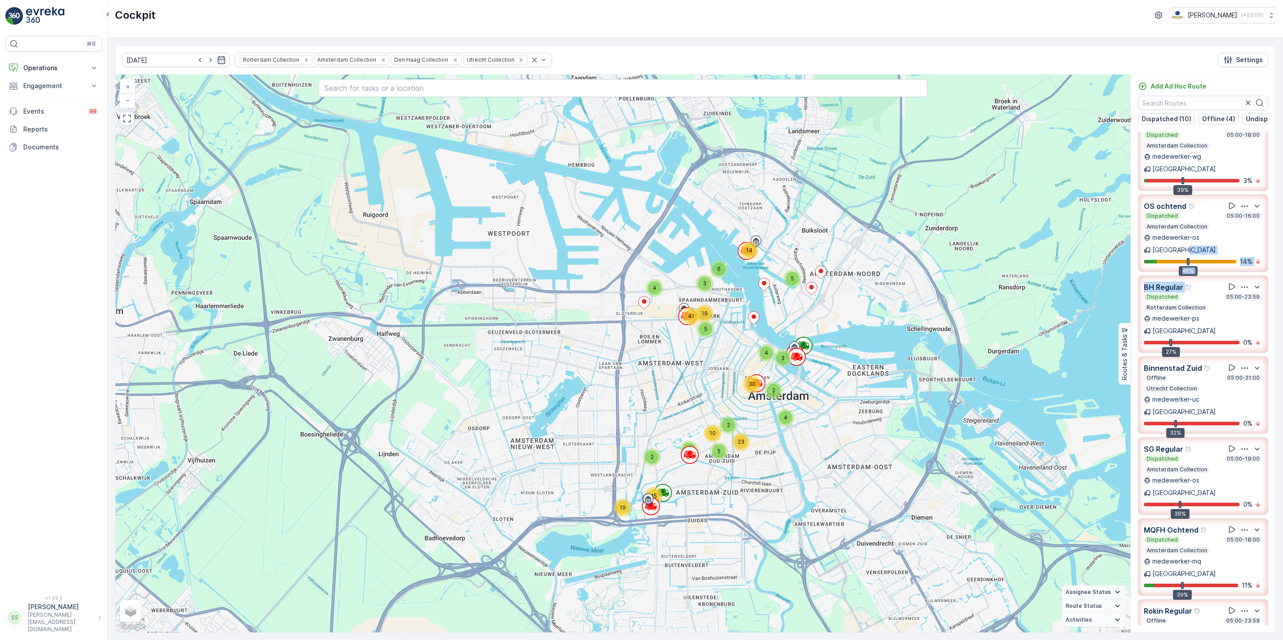
drag, startPoint x: 1270, startPoint y: 239, endPoint x: 1272, endPoint y: 266, distance: 26.9
click at [1272, 266] on div "WG Ochtend Dispatched 05:00-18:00 Amsterdam Collection medewerker-wg [GEOGRAPHI…" at bounding box center [1203, 379] width 144 height 494
drag, startPoint x: 1272, startPoint y: 266, endPoint x: 1275, endPoint y: 277, distance: 11.1
click at [1275, 277] on div "Routes 31 Tasks 416 Add Ad Hoc Route Dispatched (10) Offline (4) Undispatched (…" at bounding box center [1202, 354] width 145 height 558
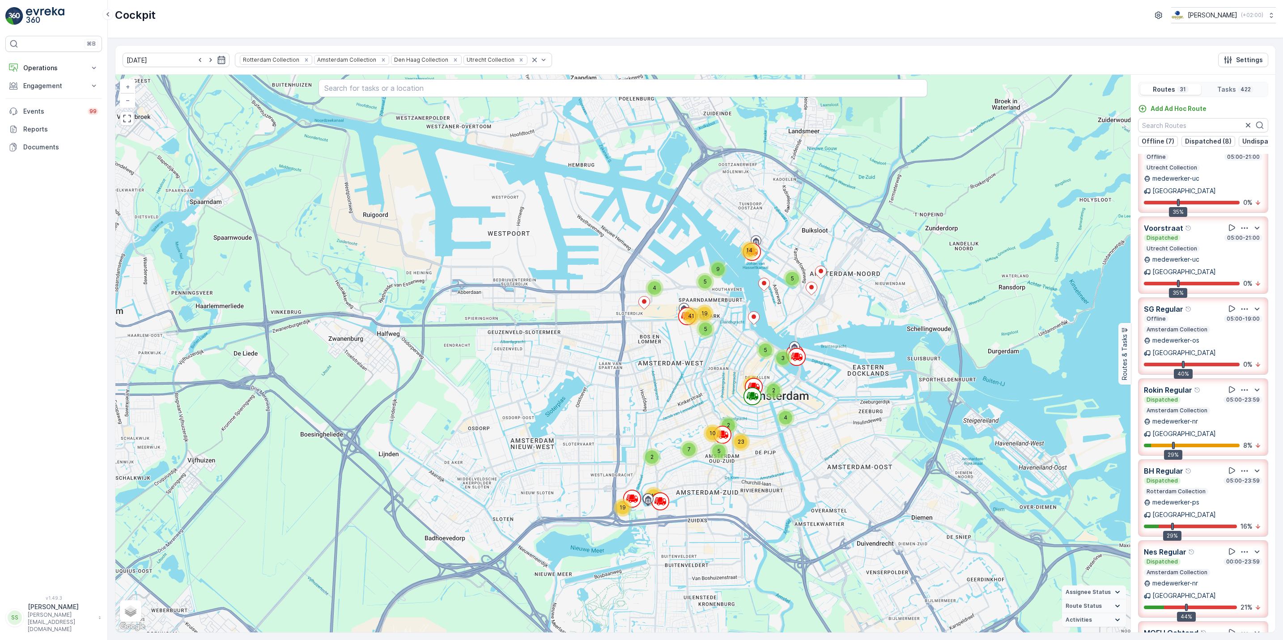
scroll to position [0, 0]
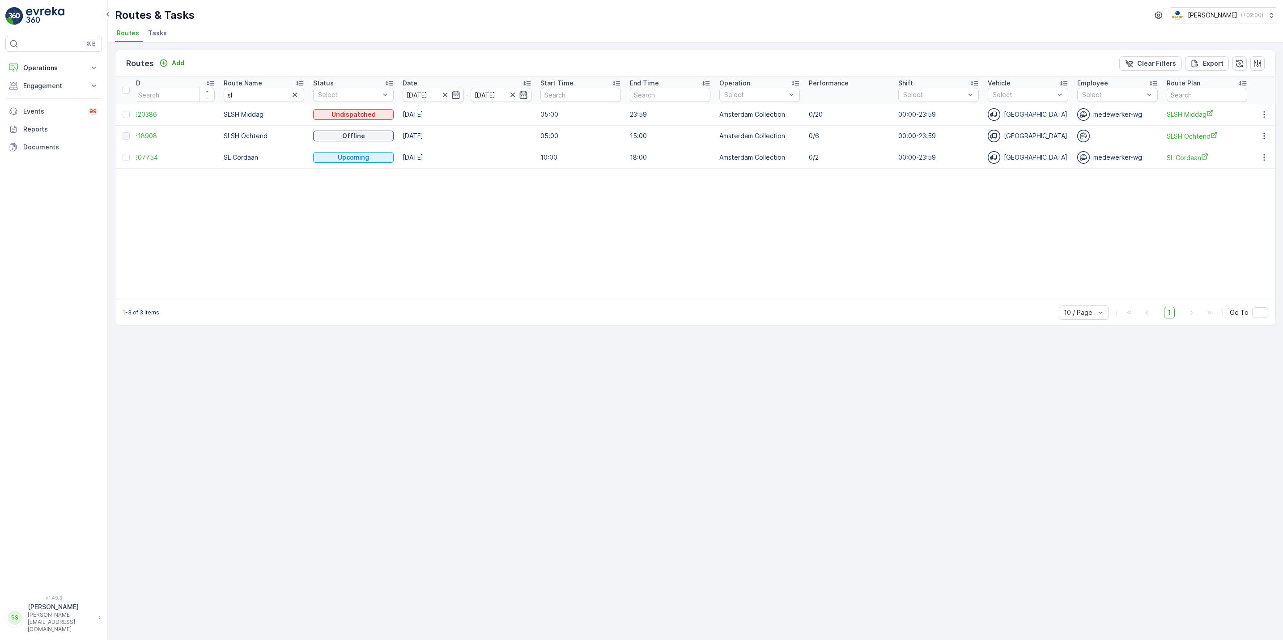
scroll to position [0, 7]
click at [1266, 110] on icon "button" at bounding box center [1264, 114] width 9 height 9
click at [1258, 127] on span "See More Details" at bounding box center [1243, 128] width 52 height 9
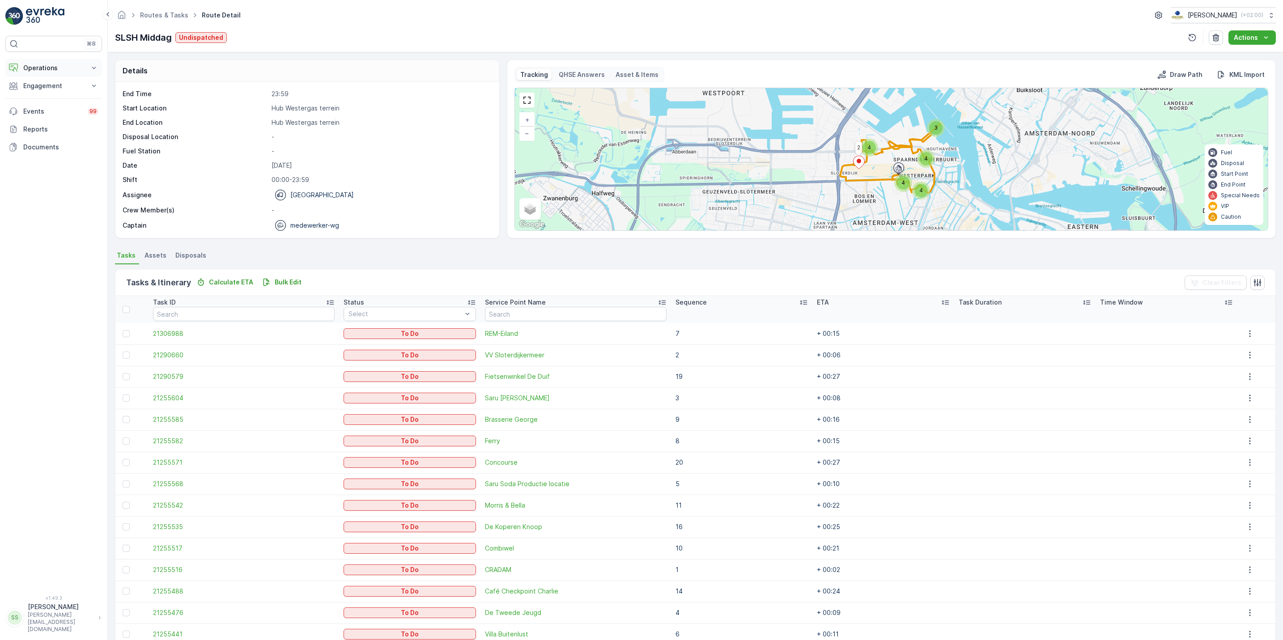
click at [42, 66] on p "Operations" at bounding box center [53, 68] width 61 height 9
click at [62, 106] on p "Routes & Tasks" at bounding box center [46, 108] width 46 height 9
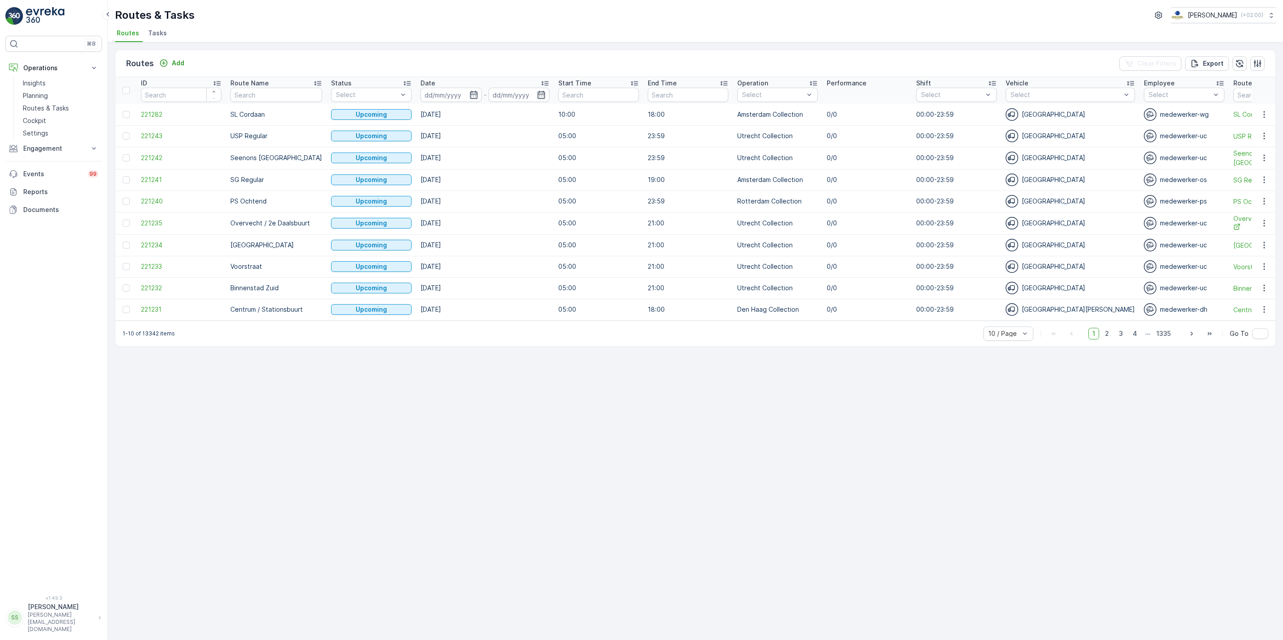
click at [147, 43] on div "Routes Add Clear Filters Export ID Route Name Status Select Date - Start Time E…" at bounding box center [695, 341] width 1175 height 598
click at [153, 36] on span "Tasks" at bounding box center [157, 33] width 19 height 9
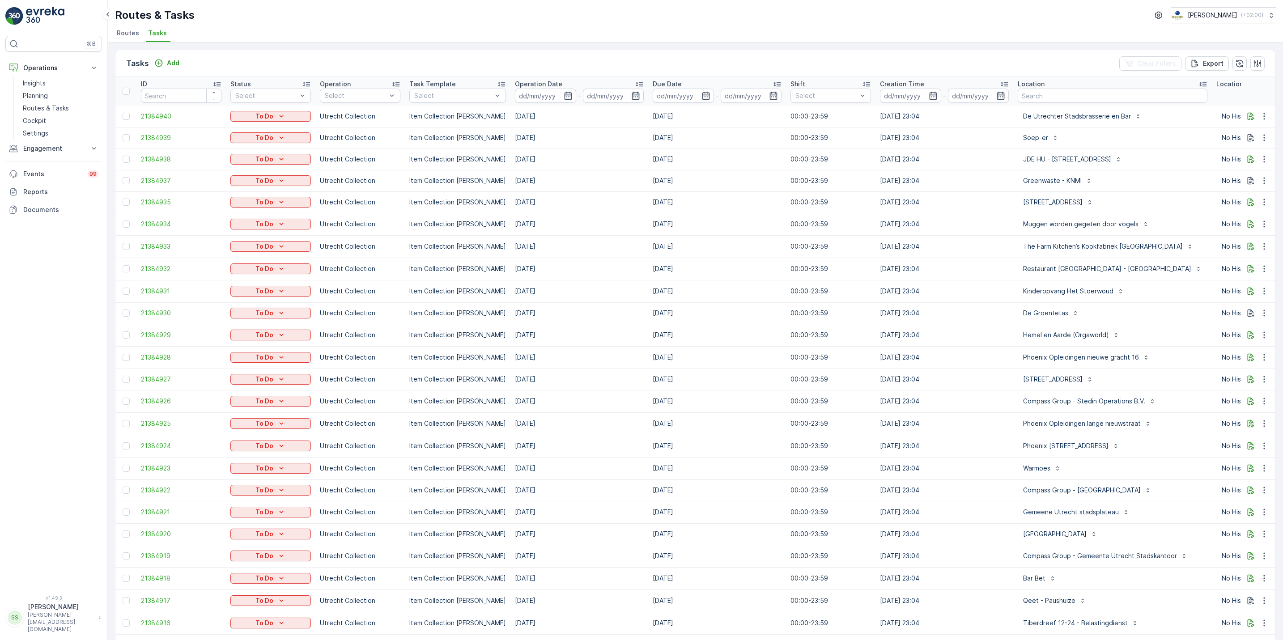
click at [132, 33] on span "Routes" at bounding box center [128, 33] width 22 height 9
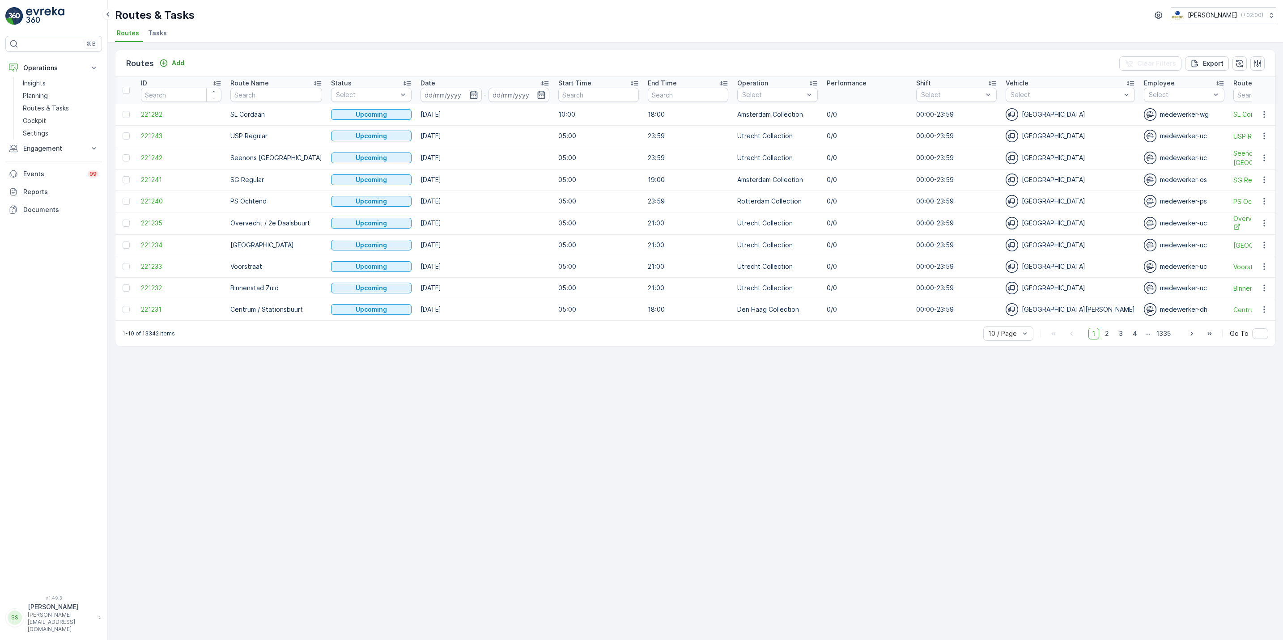
click at [152, 33] on span "Tasks" at bounding box center [157, 33] width 19 height 9
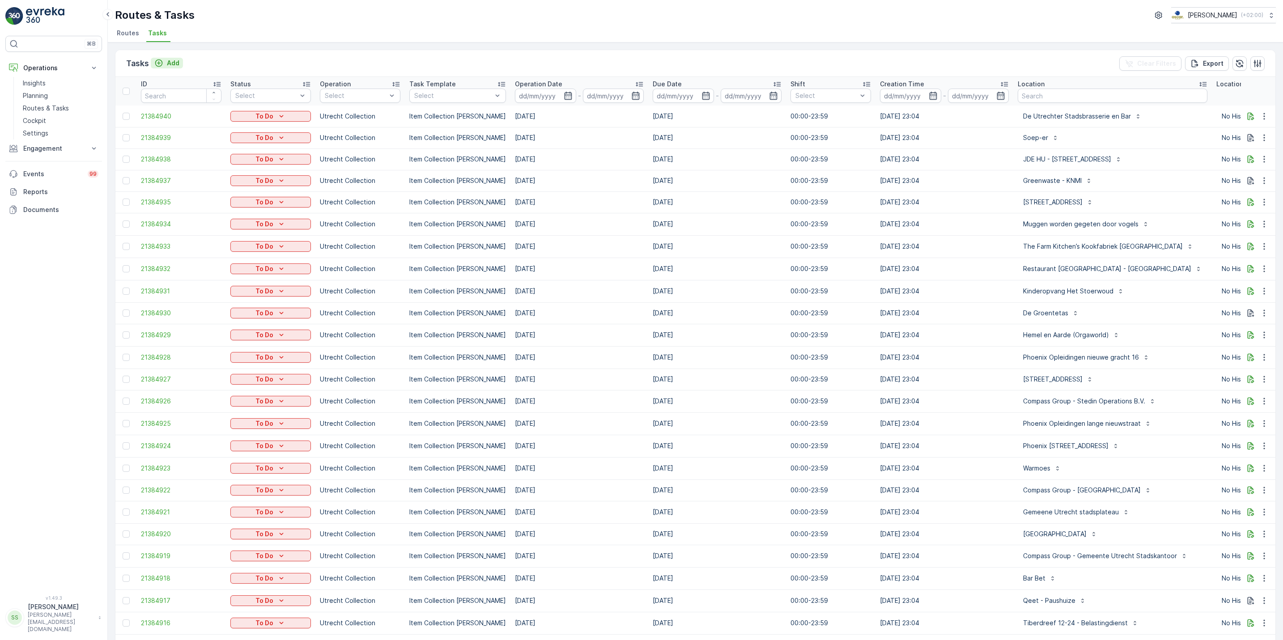
click at [174, 60] on p "Add" at bounding box center [173, 63] width 13 height 9
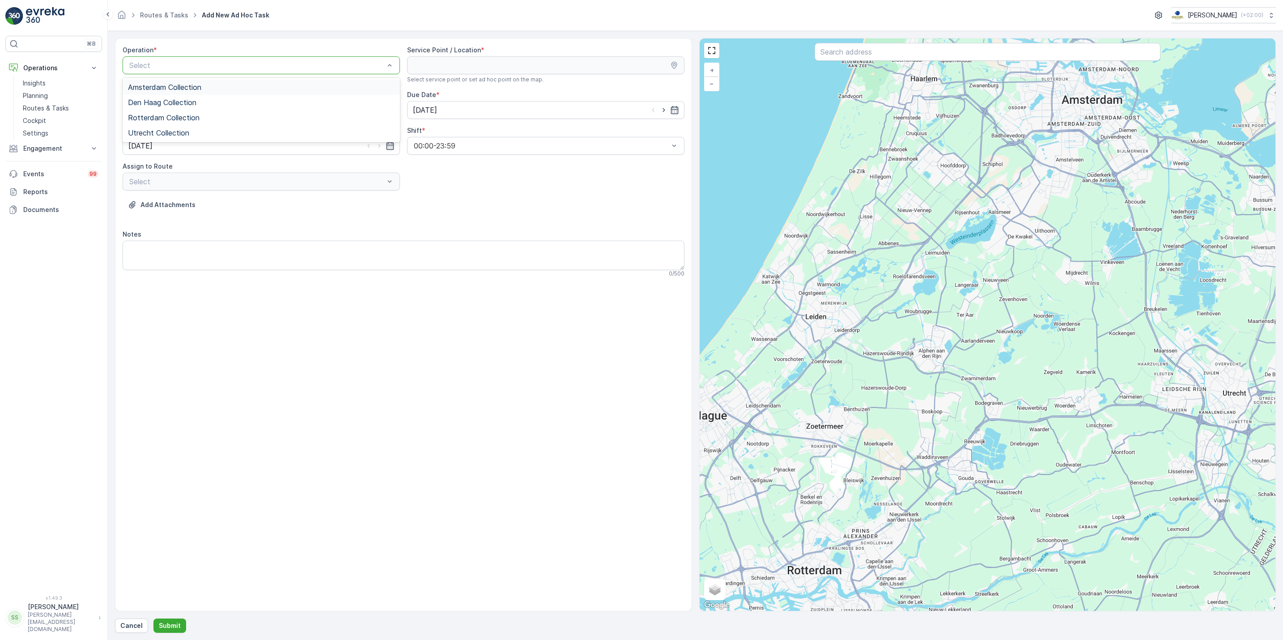
click at [246, 91] on div "Amsterdam Collection" at bounding box center [261, 87] width 267 height 8
click at [251, 104] on div "Select" at bounding box center [261, 110] width 277 height 18
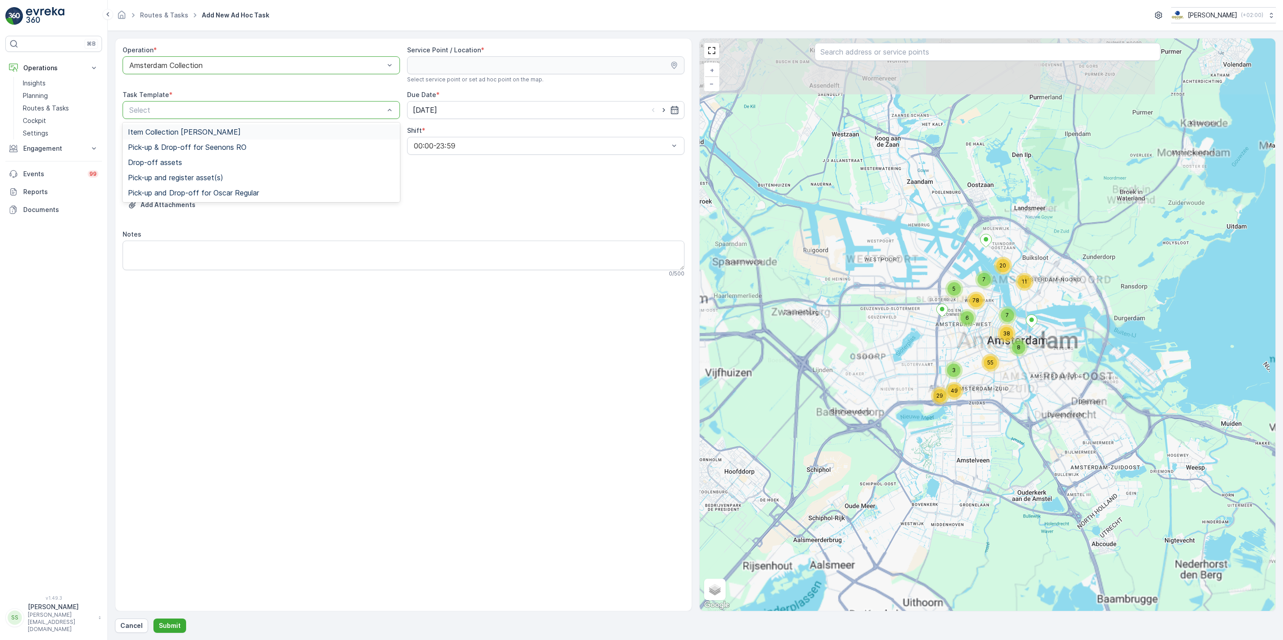
click at [257, 136] on div "Item Collection Oscar Regulier" at bounding box center [261, 132] width 267 height 8
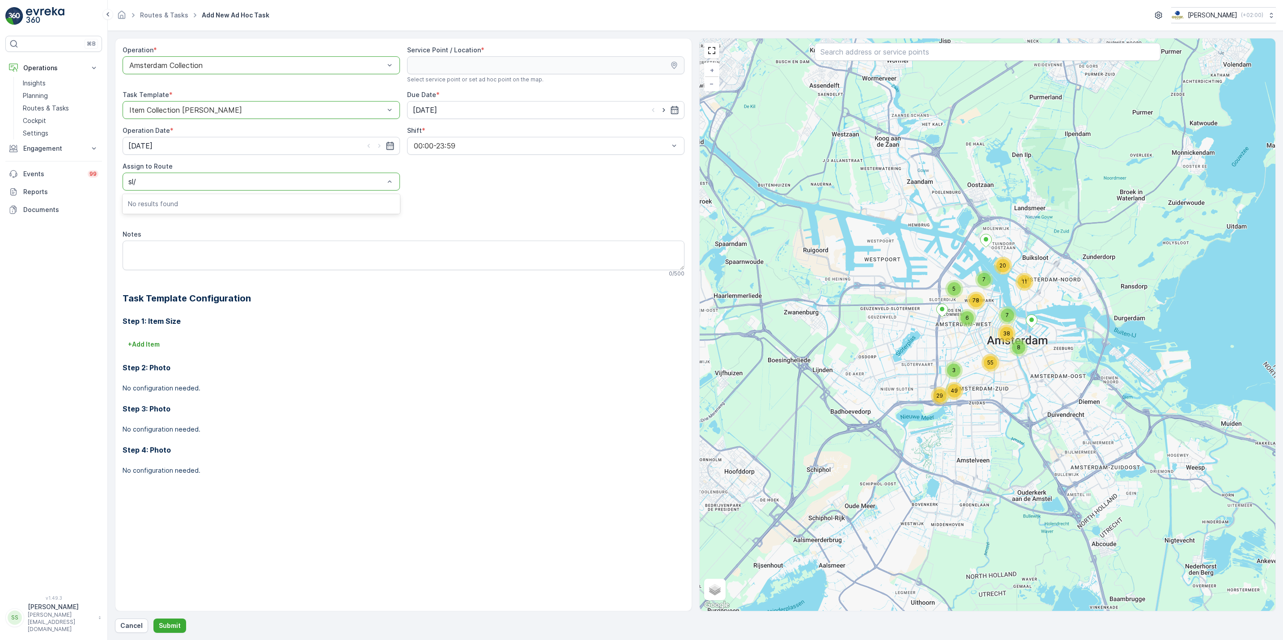
type input "sl"
click at [246, 201] on span "SLSH Middag (Undispatched ) - Amsterdam" at bounding box center [220, 204] width 184 height 8
click at [867, 59] on input "text" at bounding box center [988, 52] width 346 height 18
type input "w"
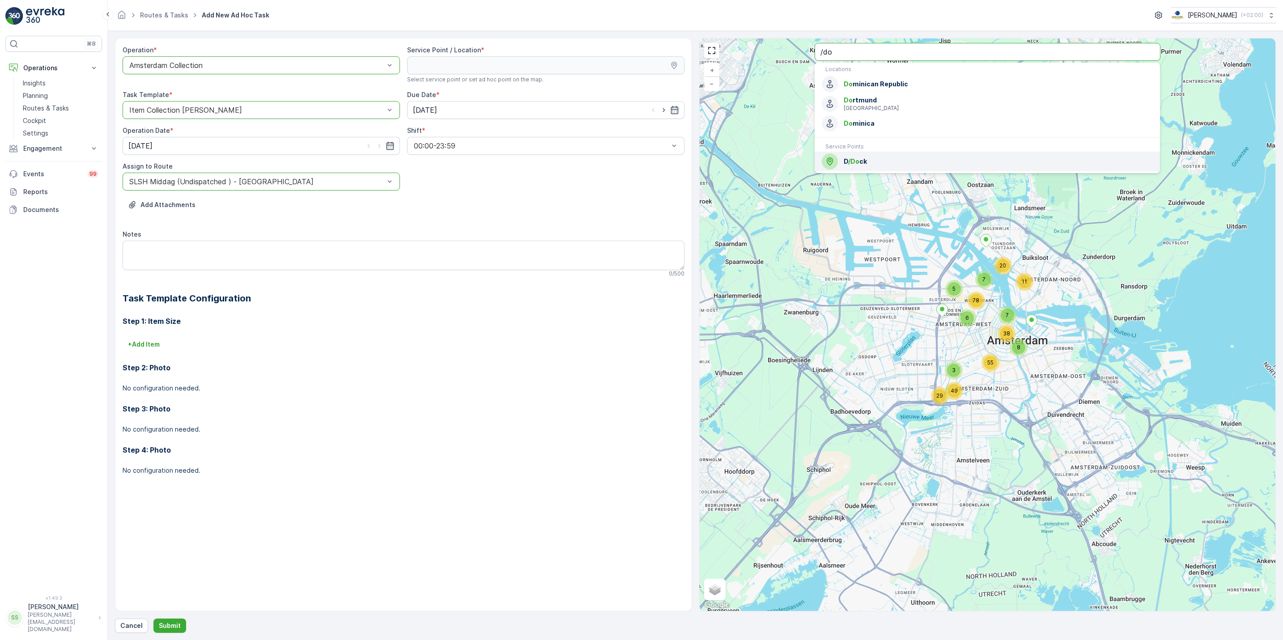
type input "/do"
click at [866, 168] on div "D /Do ck" at bounding box center [987, 161] width 331 height 16
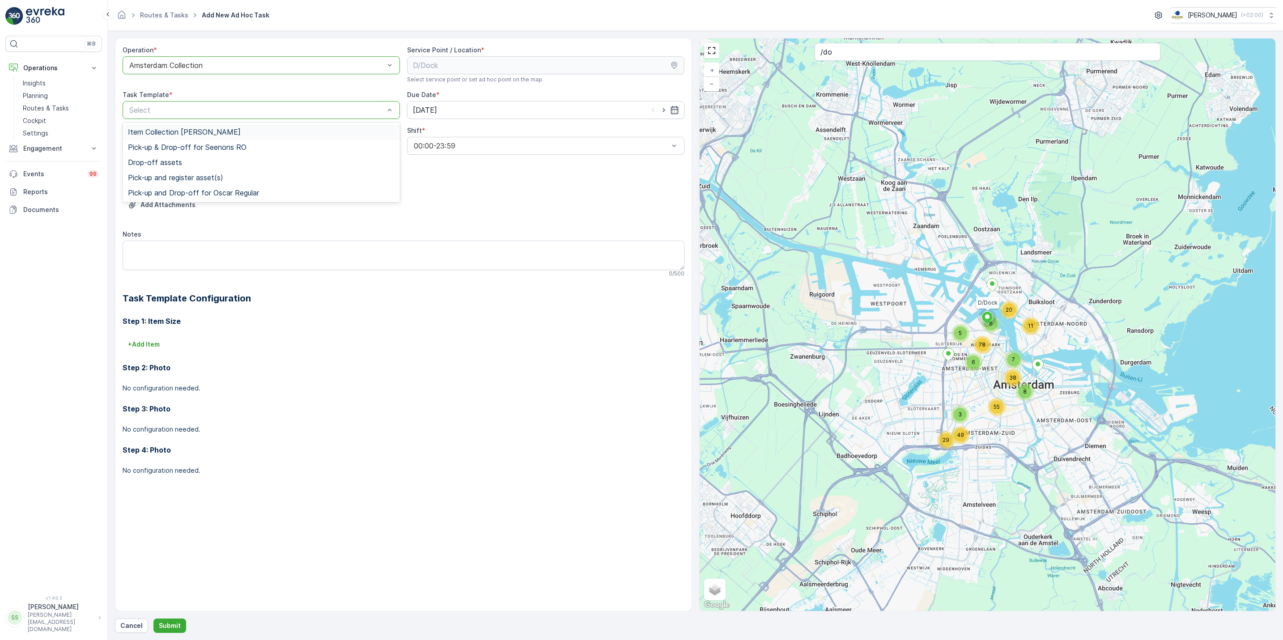
click at [319, 114] on div at bounding box center [256, 110] width 257 height 8
click at [268, 129] on div "Item Collection Oscar Regulier" at bounding box center [261, 132] width 267 height 8
click at [256, 246] on textarea "Notes" at bounding box center [404, 256] width 562 height 30
click at [176, 627] on p "Submit" at bounding box center [170, 625] width 22 height 9
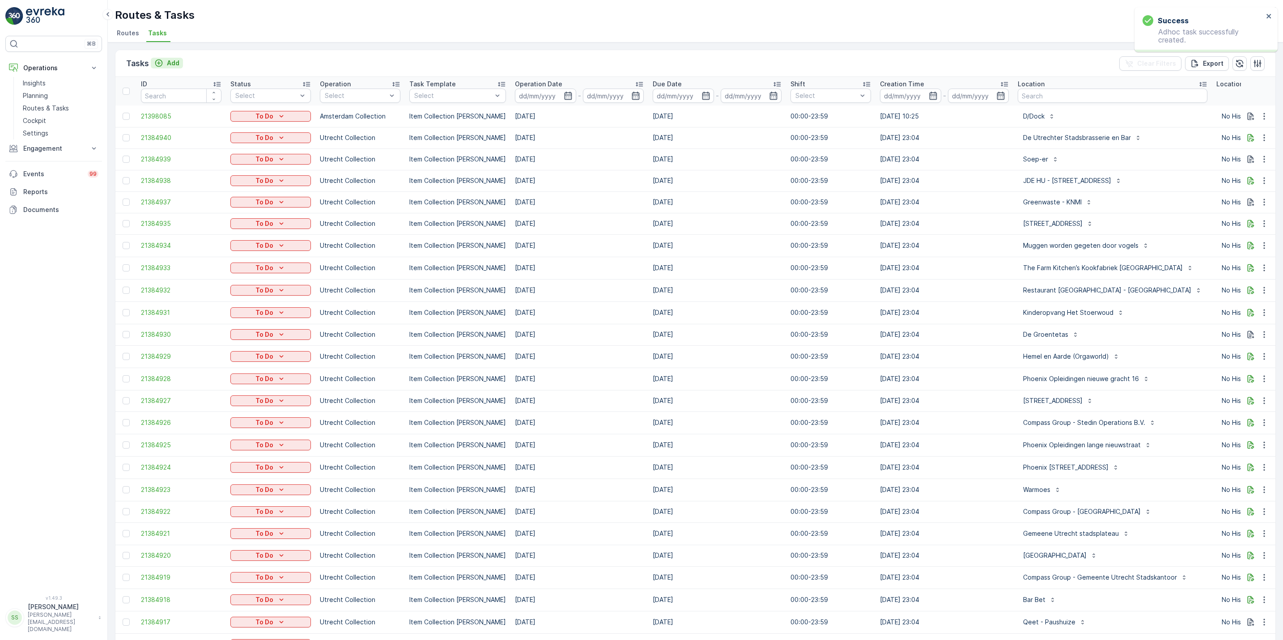
click at [168, 62] on p "Add" at bounding box center [173, 63] width 13 height 9
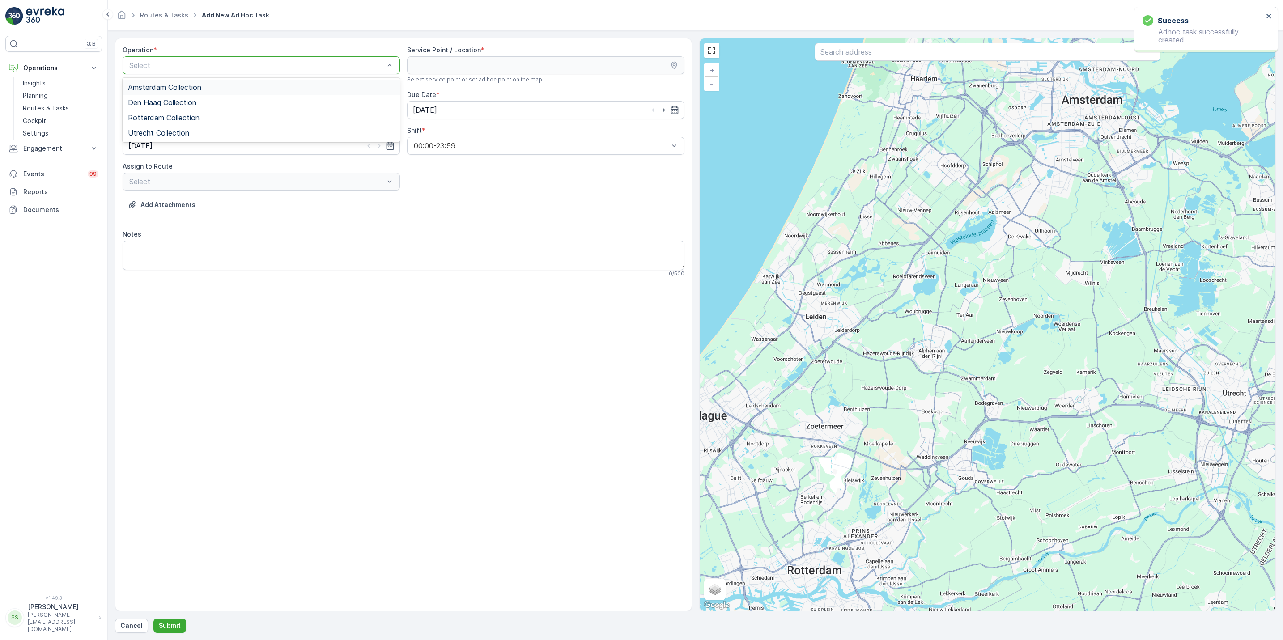
click at [182, 85] on span "Amsterdam Collection" at bounding box center [164, 87] width 73 height 8
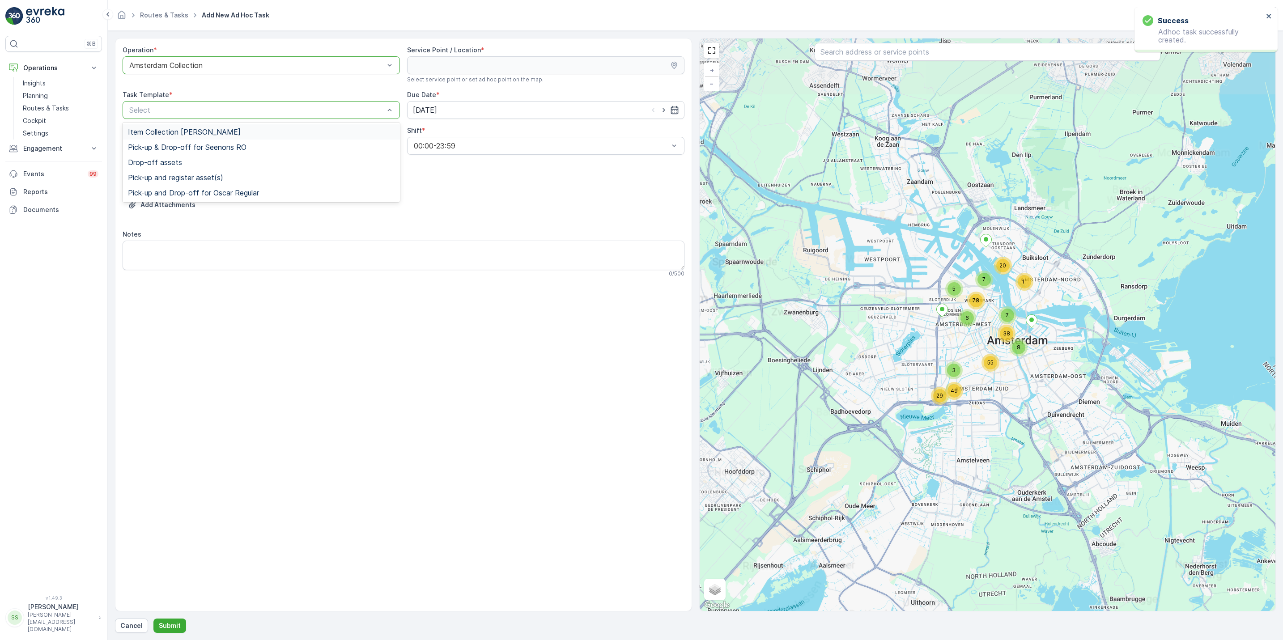
click at [206, 127] on div "Item Collection [PERSON_NAME]" at bounding box center [261, 131] width 277 height 15
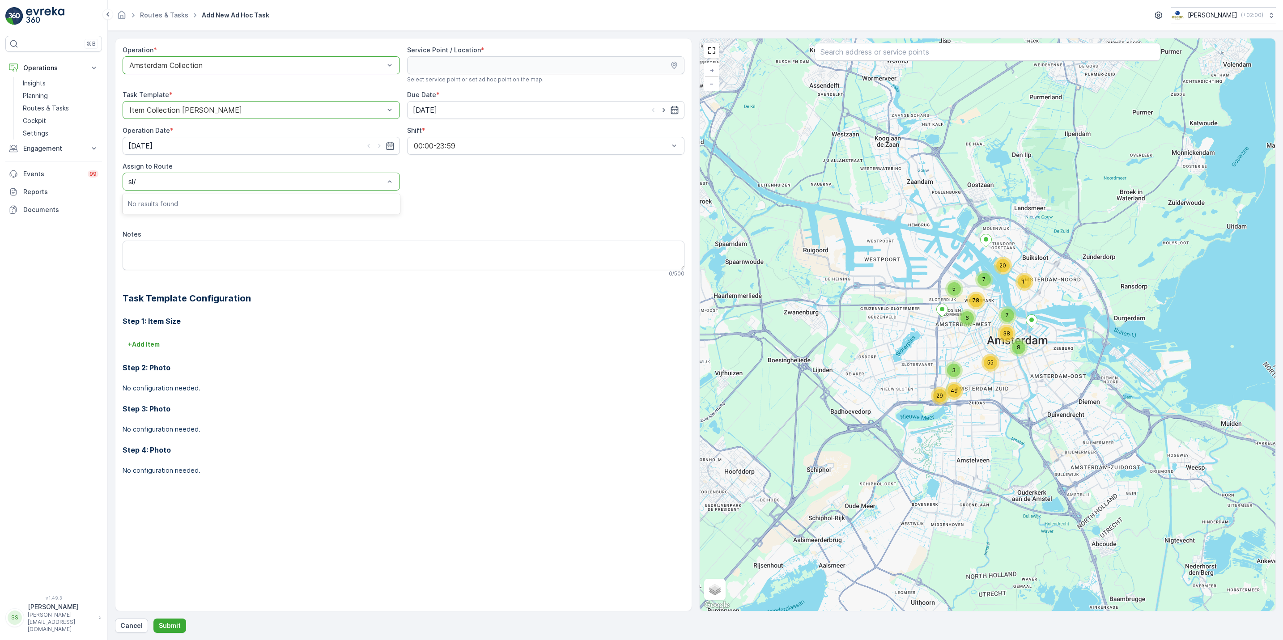
type input "sl"
click at [242, 207] on span "SLSH Middag (Undispatched ) - Amsterdam" at bounding box center [220, 204] width 184 height 8
click at [913, 64] on div "8 38 55 3 29 49 7 20 11 5 7 6 78 + − Satellite Roadmap Terrain Hybrid Leaflet K…" at bounding box center [988, 324] width 576 height 573
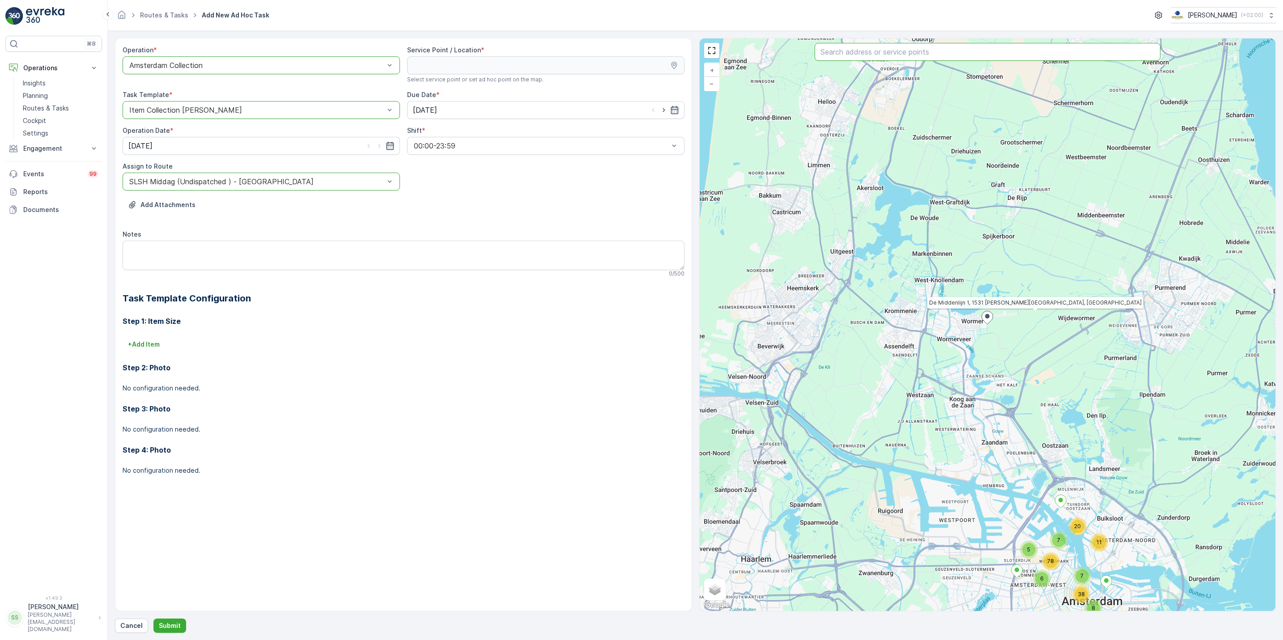
click at [913, 59] on input "text" at bounding box center [988, 52] width 346 height 18
type input "statiegeld"
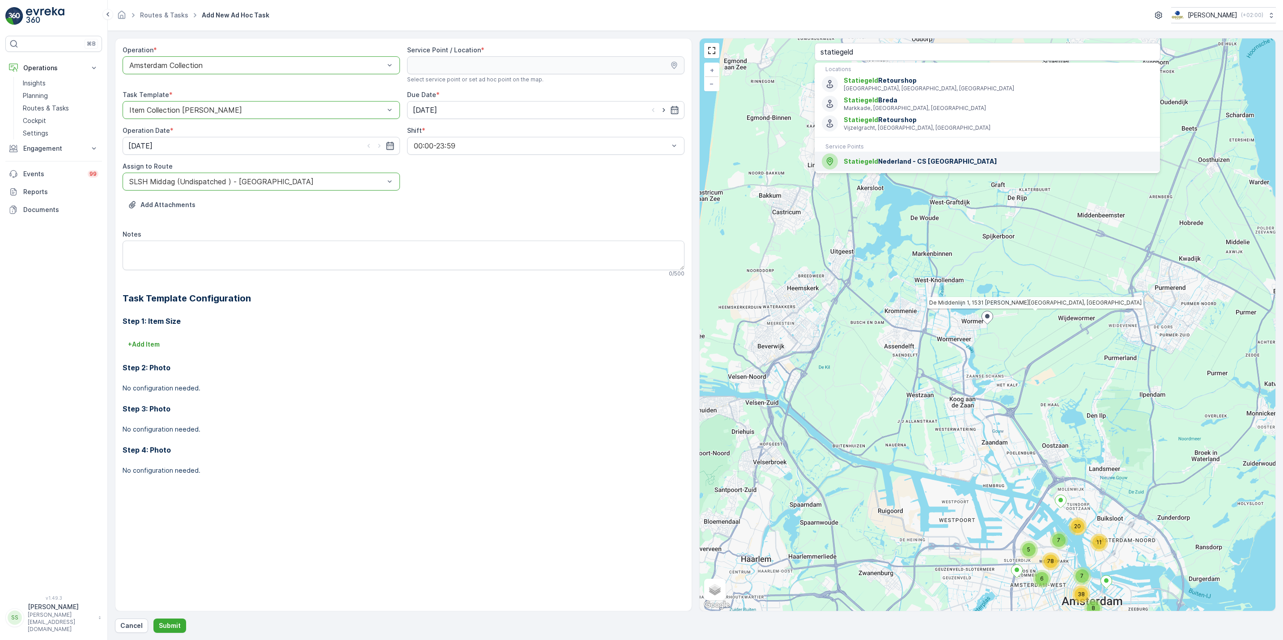
click at [886, 161] on span "Statiegeld Nederland - CS Amsterdam" at bounding box center [998, 161] width 309 height 9
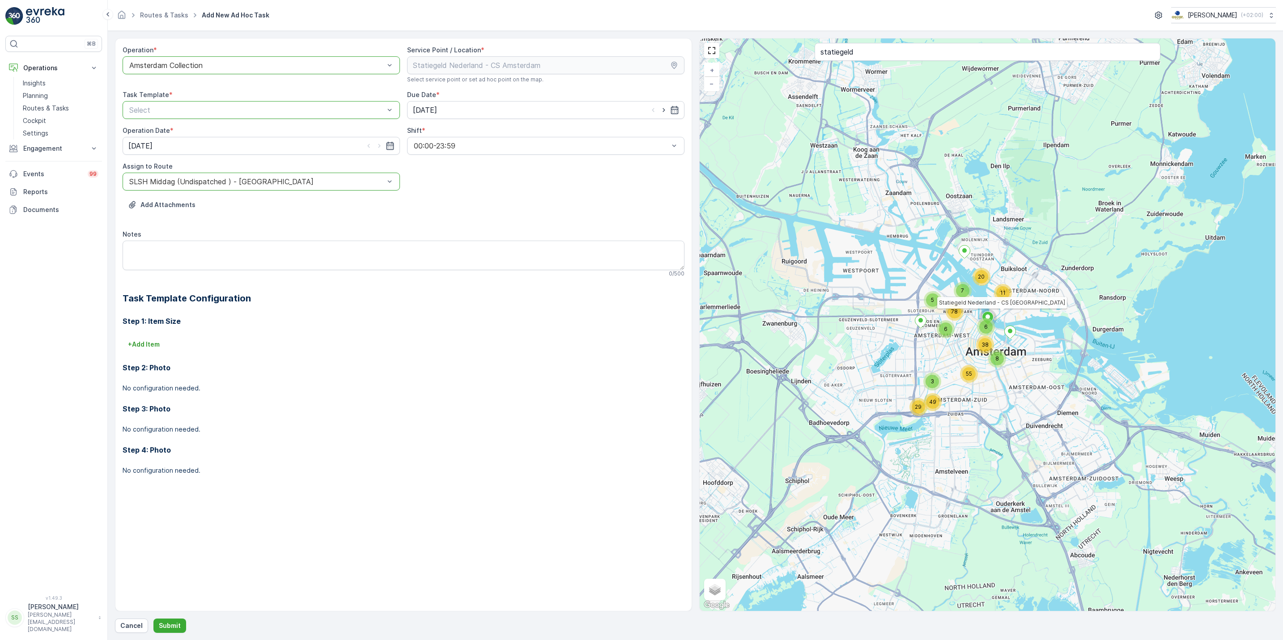
click at [303, 105] on div "Select" at bounding box center [261, 110] width 277 height 18
click at [298, 129] on div "Item Collection Oscar Regulier" at bounding box center [261, 132] width 267 height 8
click at [166, 623] on p "Submit" at bounding box center [170, 625] width 22 height 9
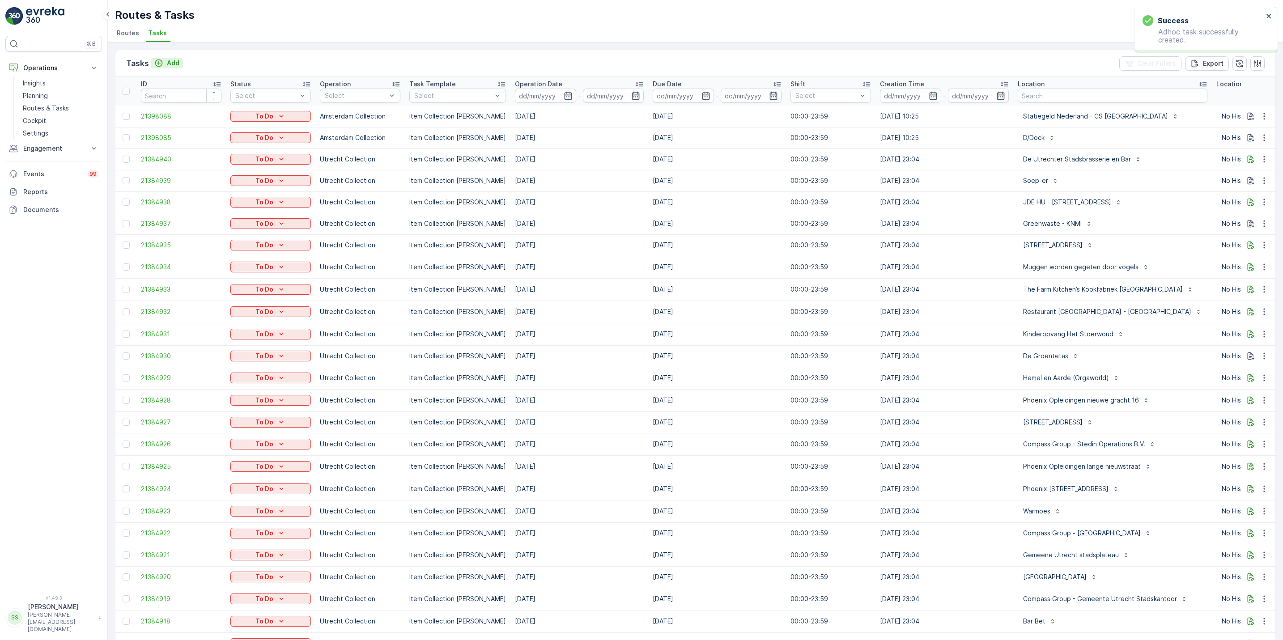
click at [172, 58] on button "Add" at bounding box center [167, 63] width 32 height 11
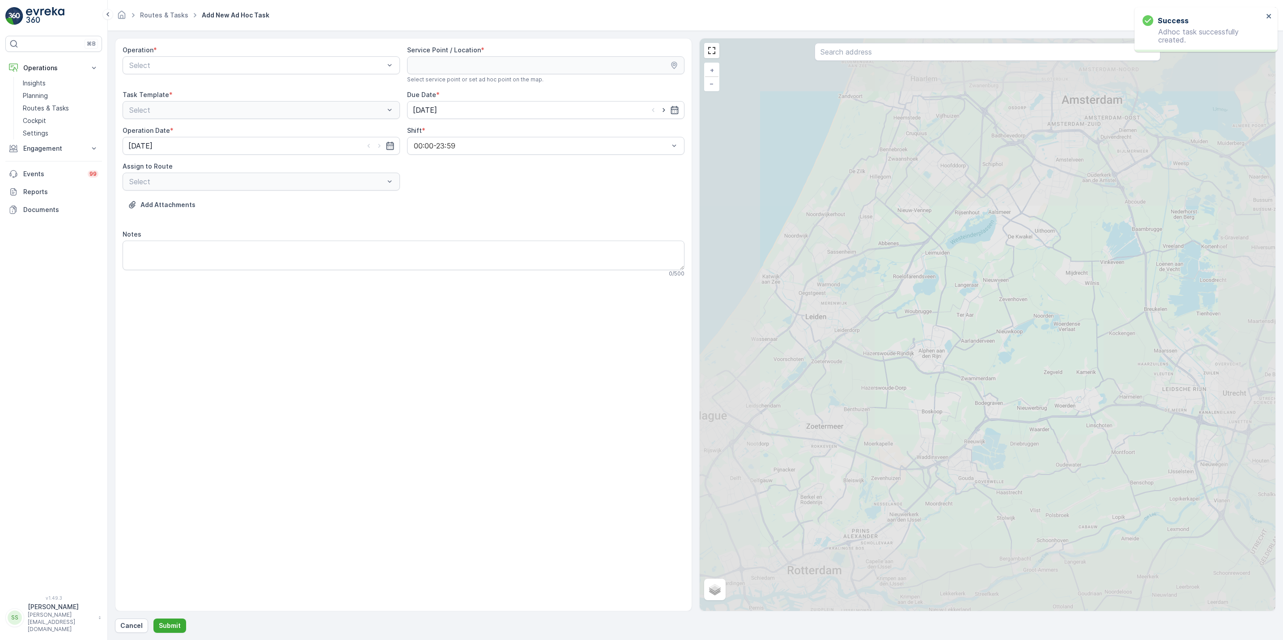
click at [187, 75] on div "Operation * Select" at bounding box center [261, 65] width 277 height 38
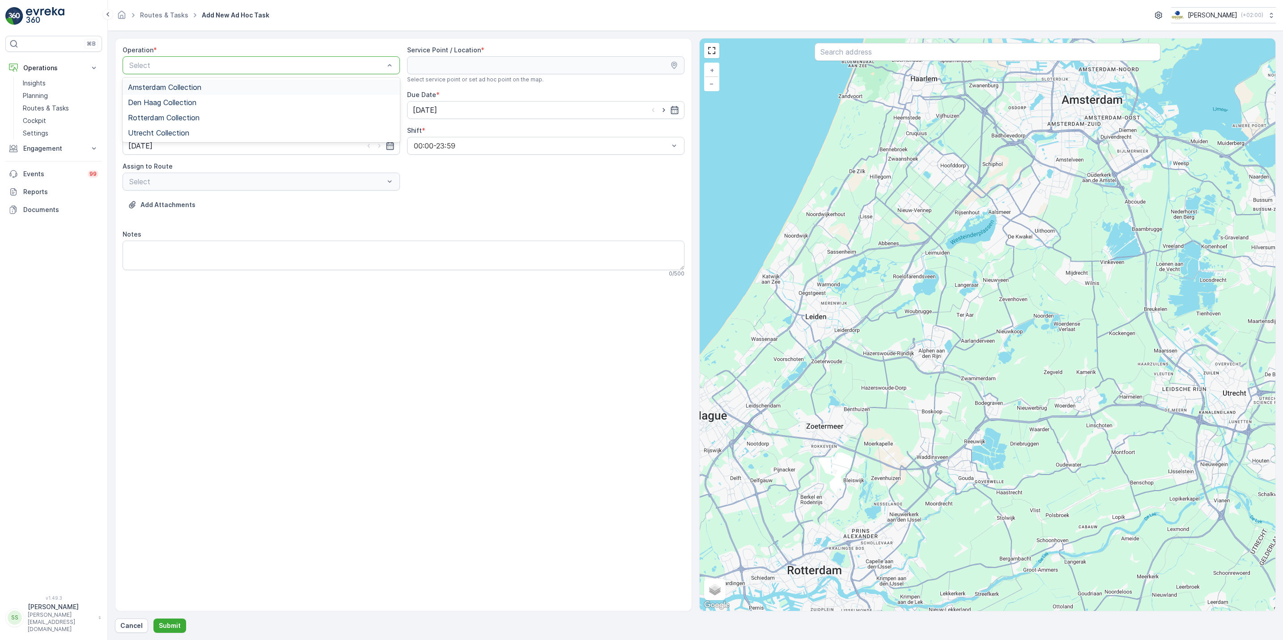
click at [196, 82] on div "Amsterdam Collection" at bounding box center [261, 87] width 277 height 15
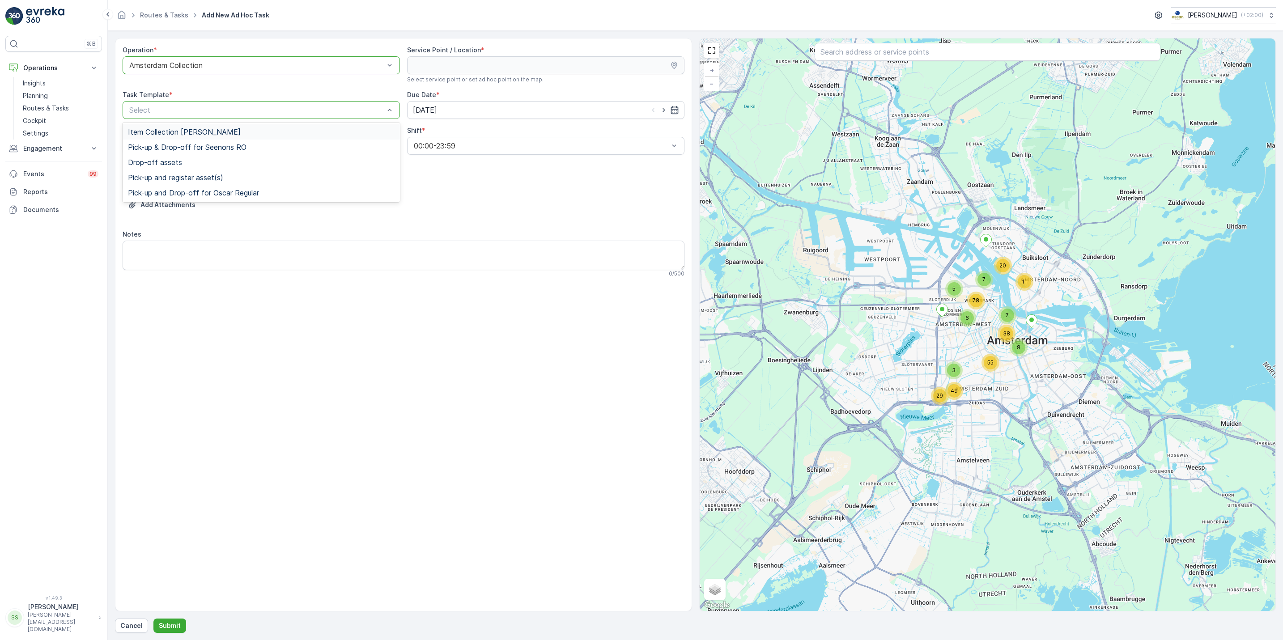
click at [196, 127] on div "Item Collection Oscar Regulier" at bounding box center [261, 131] width 277 height 15
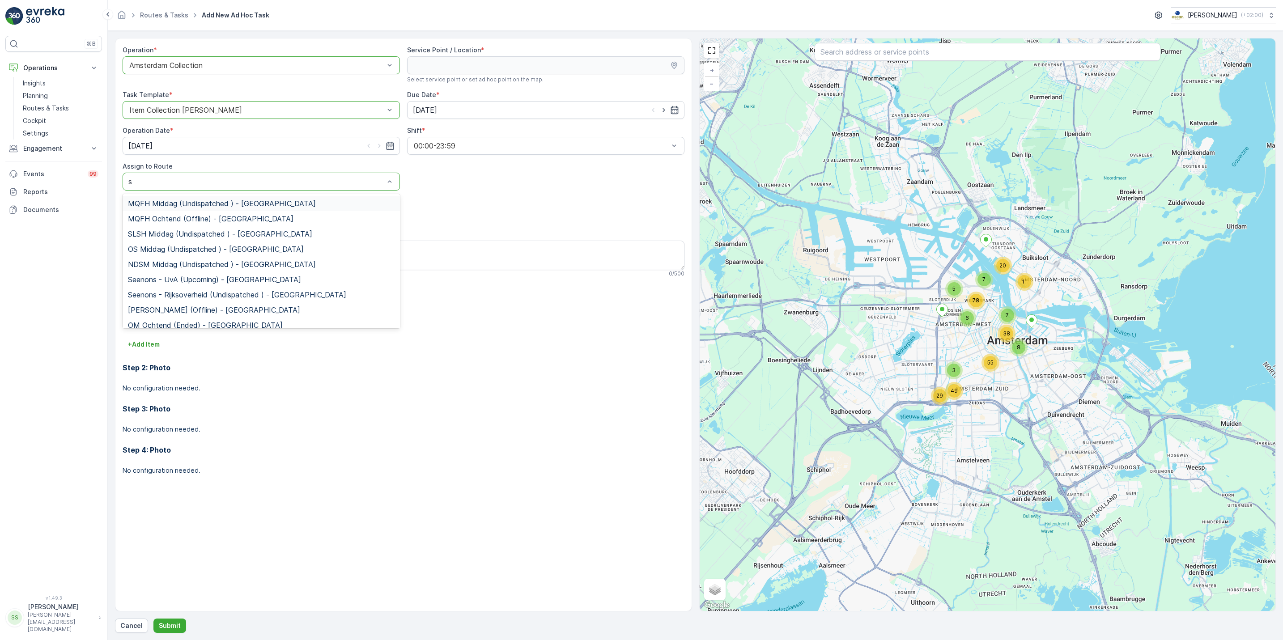
type input "sl"
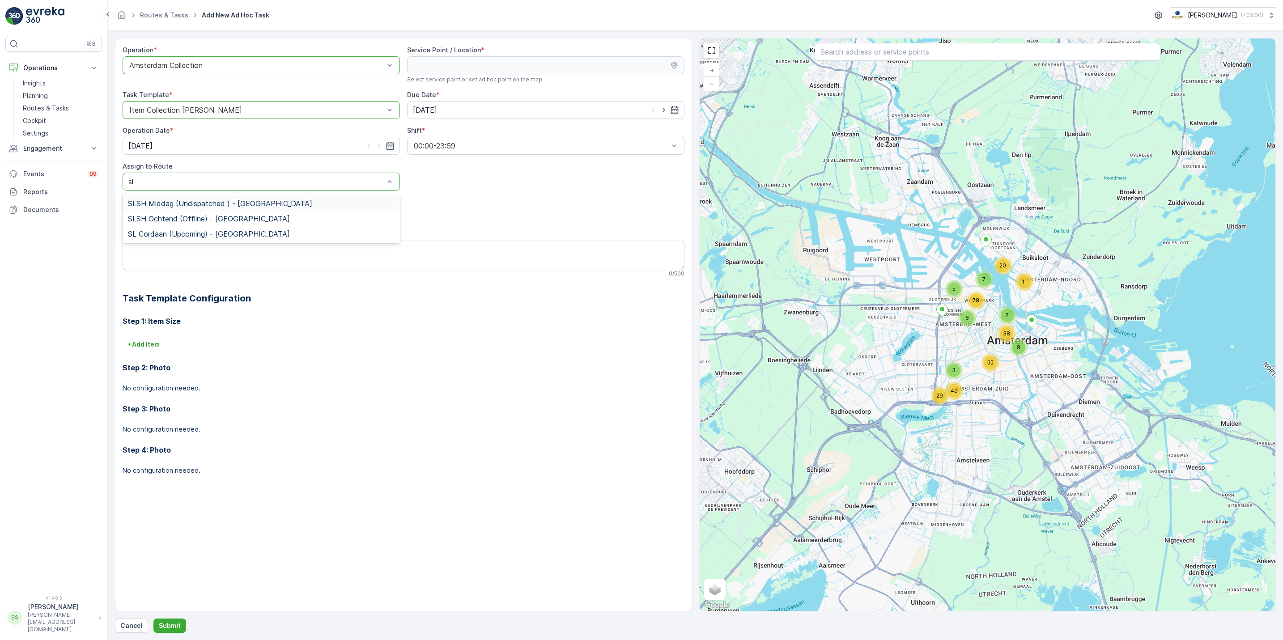
click at [286, 198] on div "SLSH Middag (Undispatched ) - Amsterdam" at bounding box center [261, 203] width 277 height 15
click at [296, 255] on textarea "Notes" at bounding box center [404, 256] width 562 height 30
click at [951, 51] on input "text" at bounding box center [988, 52] width 346 height 18
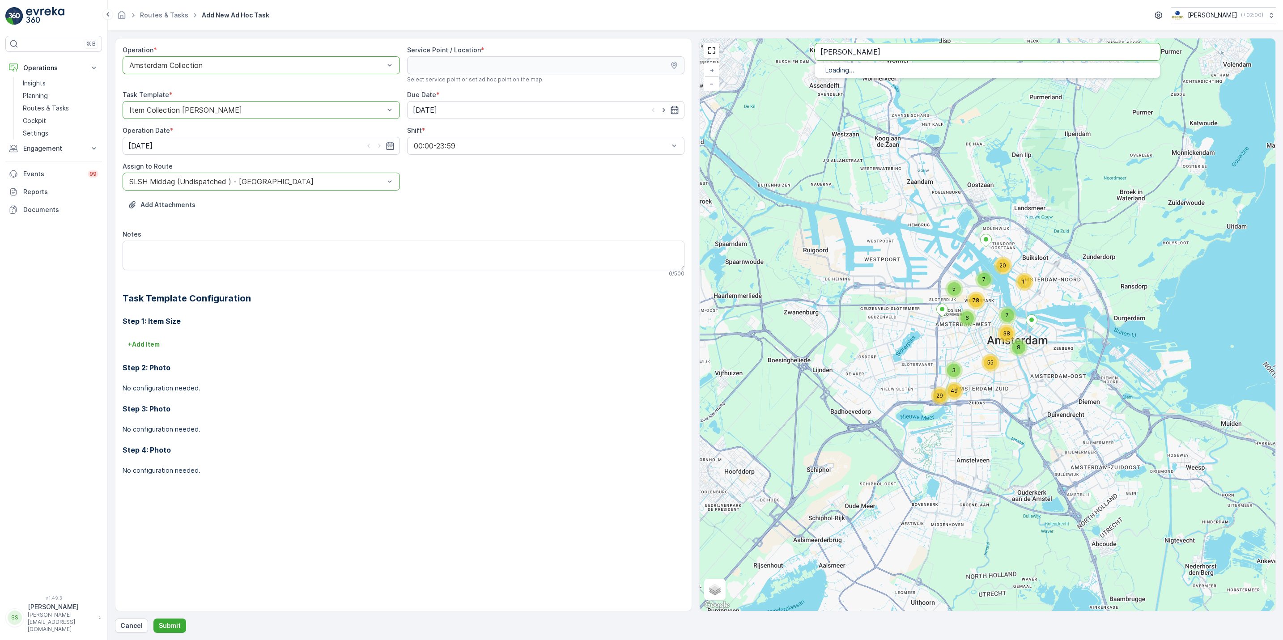
type input "anne"
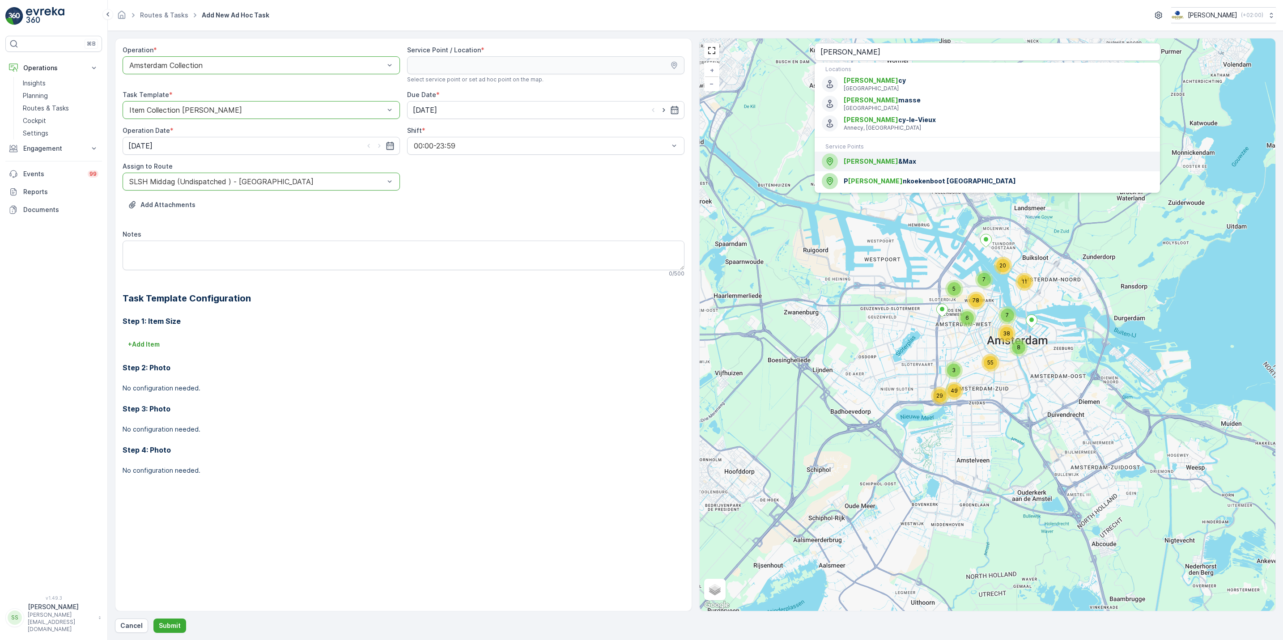
click at [885, 166] on span "Anne &Max" at bounding box center [998, 161] width 309 height 9
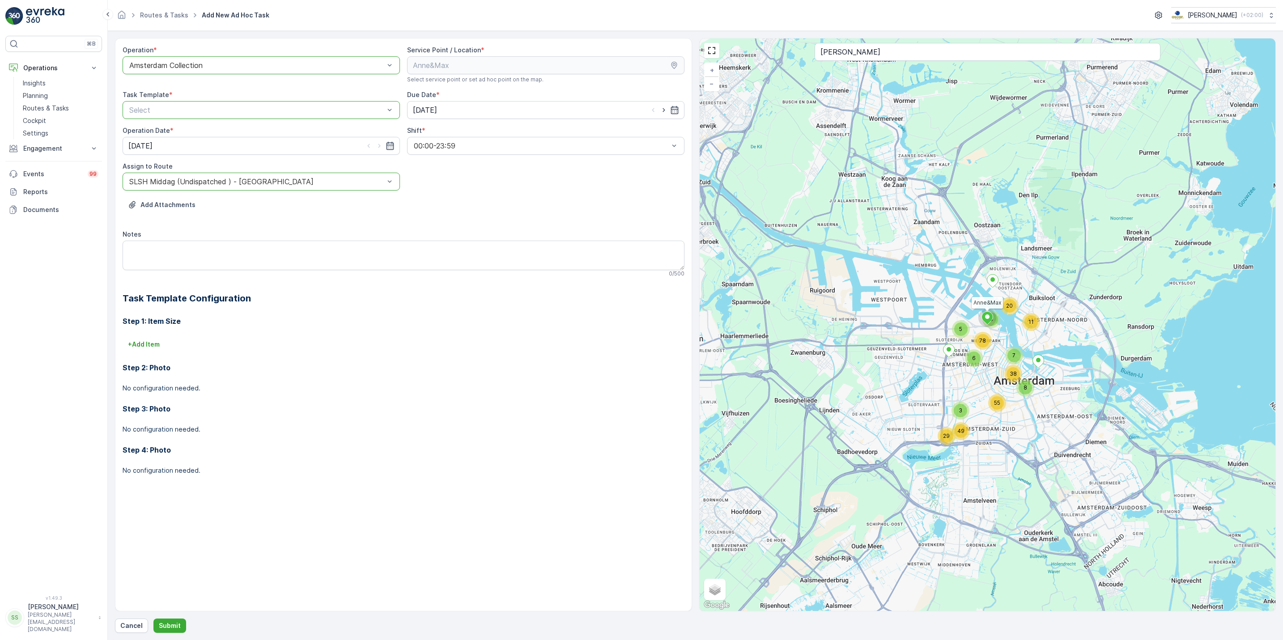
click at [357, 105] on p "Select" at bounding box center [256, 110] width 255 height 11
click at [328, 123] on div "Item Collection Oscar Regulier Pick-up & Drop-off for Seenons RO Drop-off asset…" at bounding box center [261, 163] width 277 height 80
click at [326, 128] on div "Item Collection Oscar Regulier" at bounding box center [261, 132] width 267 height 8
click at [173, 621] on p "Submit" at bounding box center [170, 625] width 22 height 9
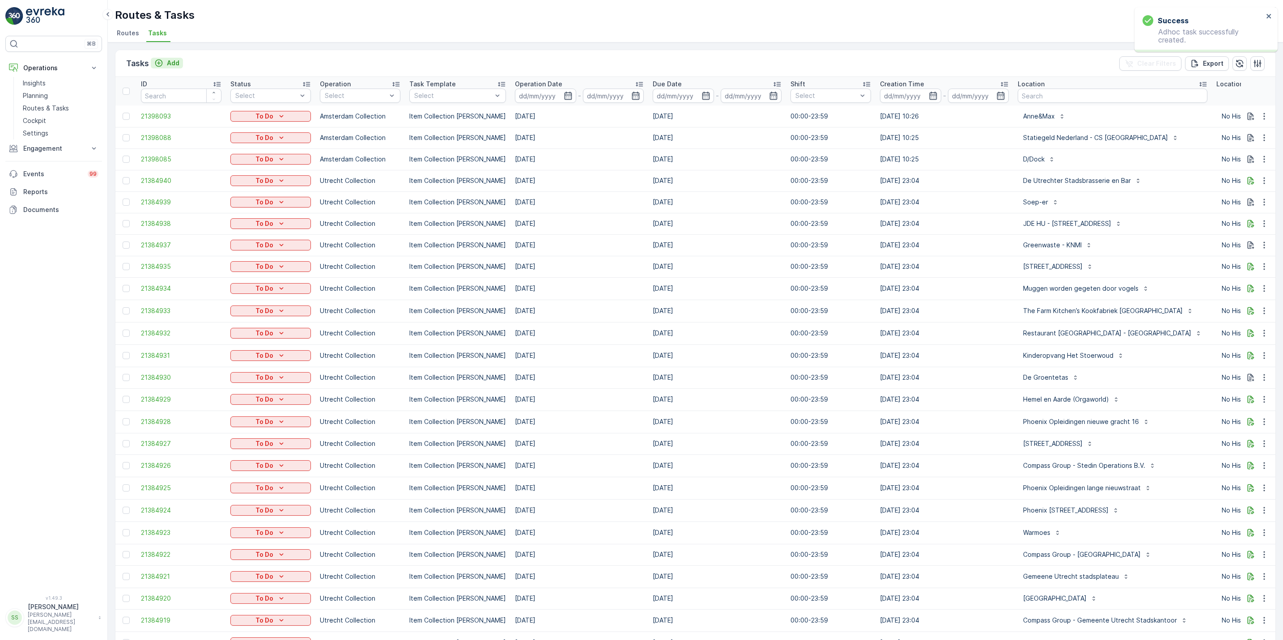
click at [168, 61] on p "Add" at bounding box center [173, 63] width 13 height 9
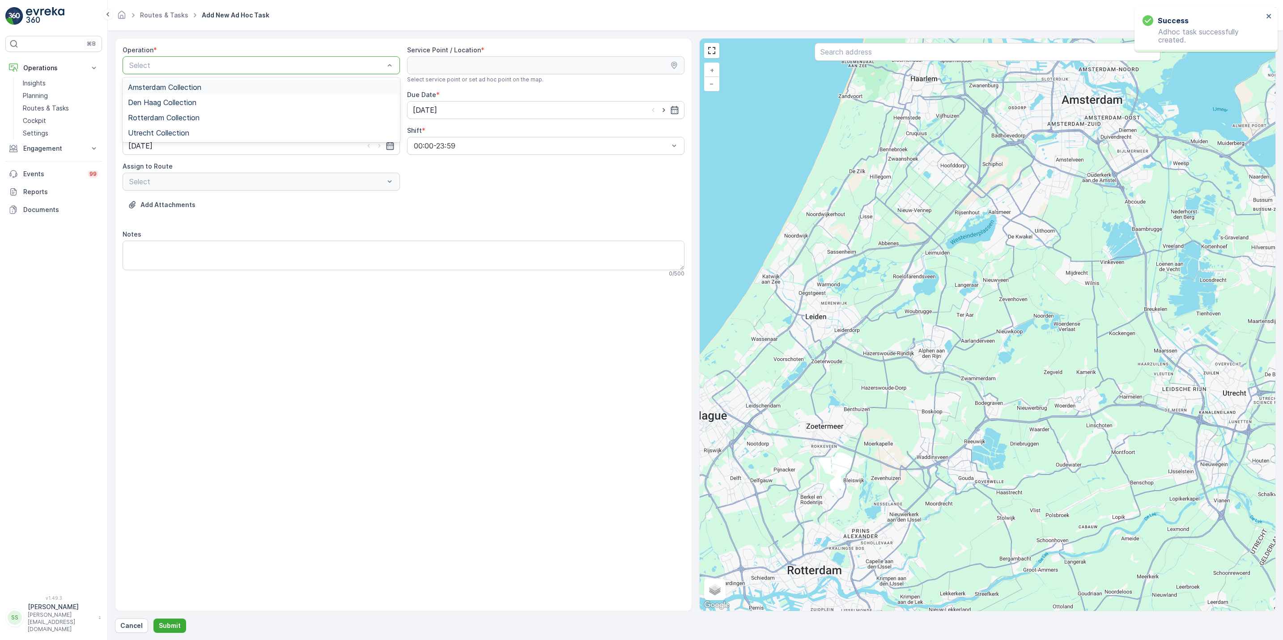
click at [317, 82] on div "Amsterdam Collection" at bounding box center [261, 87] width 277 height 15
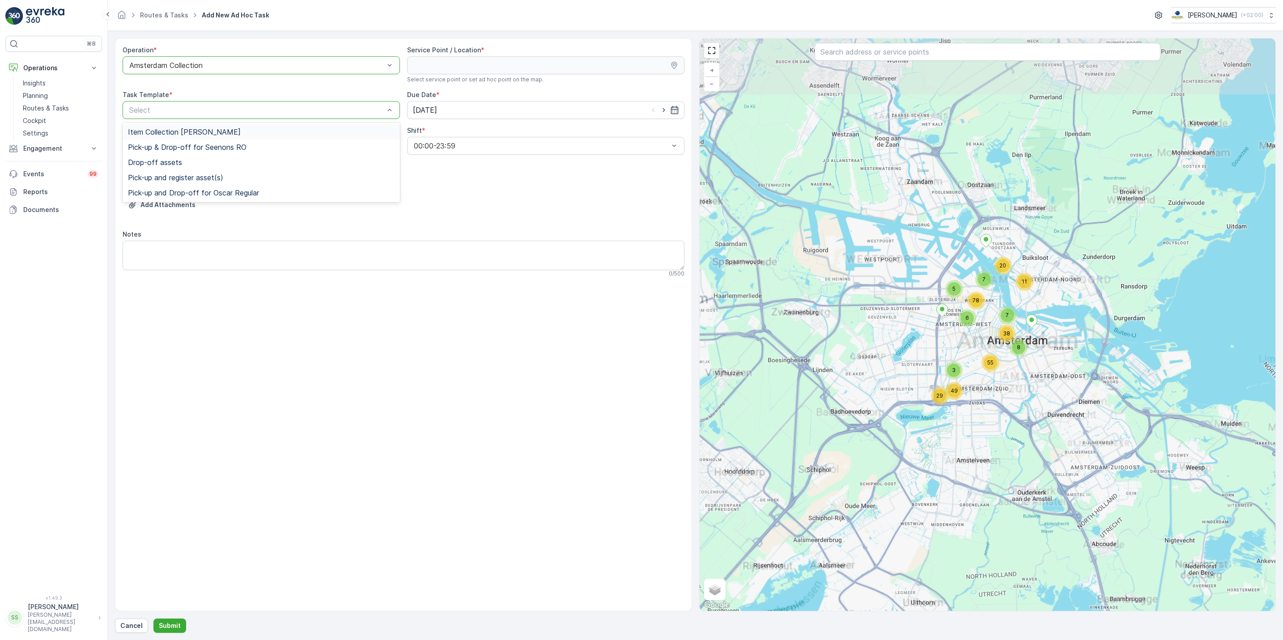
click at [296, 129] on div "Item Collection Oscar Regulier" at bounding box center [261, 132] width 267 height 8
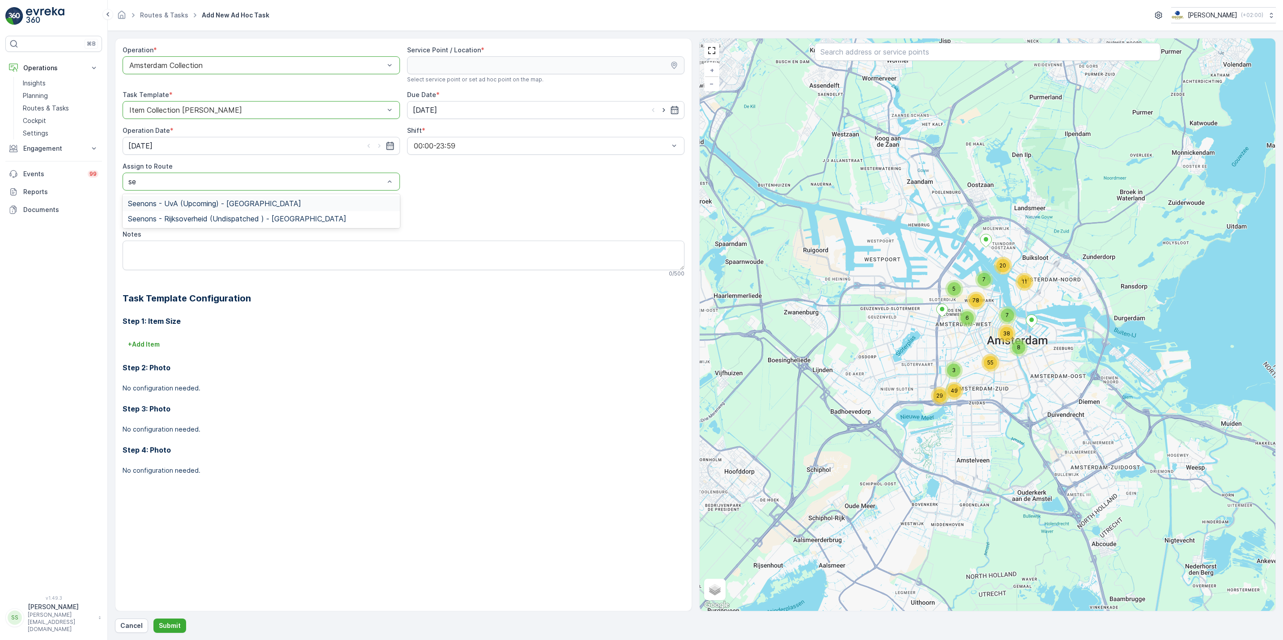
type input "s"
type input "sl"
click at [303, 199] on div "SLSH Middag (Undispatched ) - Amsterdam" at bounding box center [261, 203] width 277 height 15
click at [871, 58] on input "text" at bounding box center [988, 52] width 346 height 18
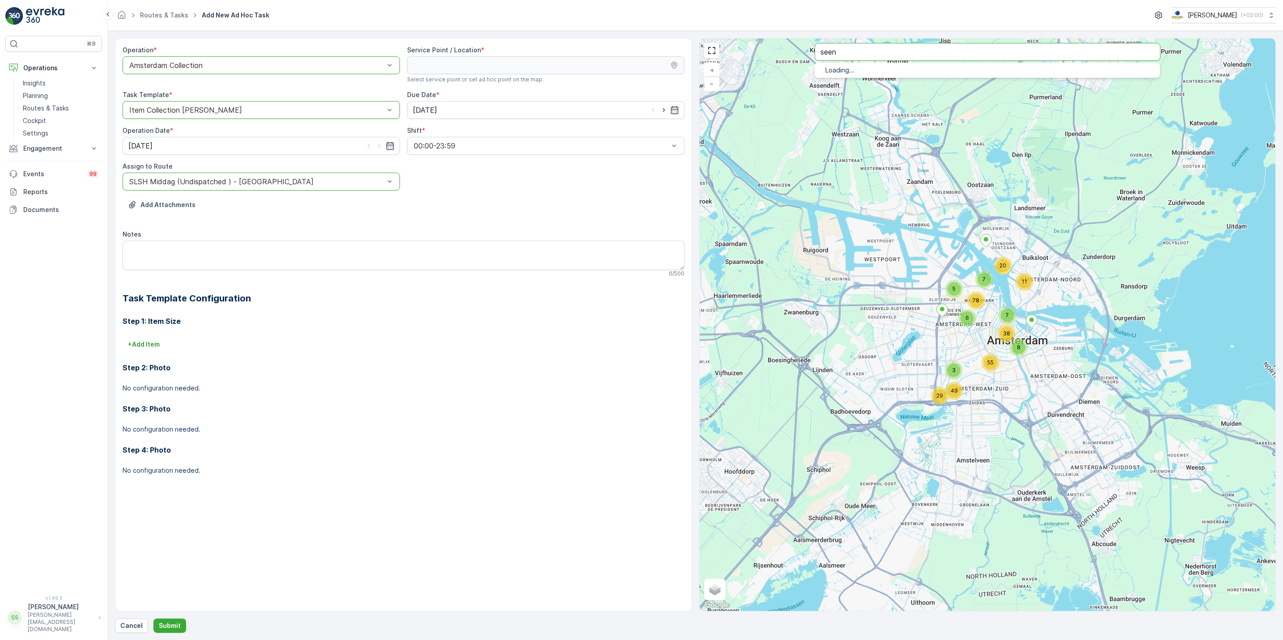
type input "seen"
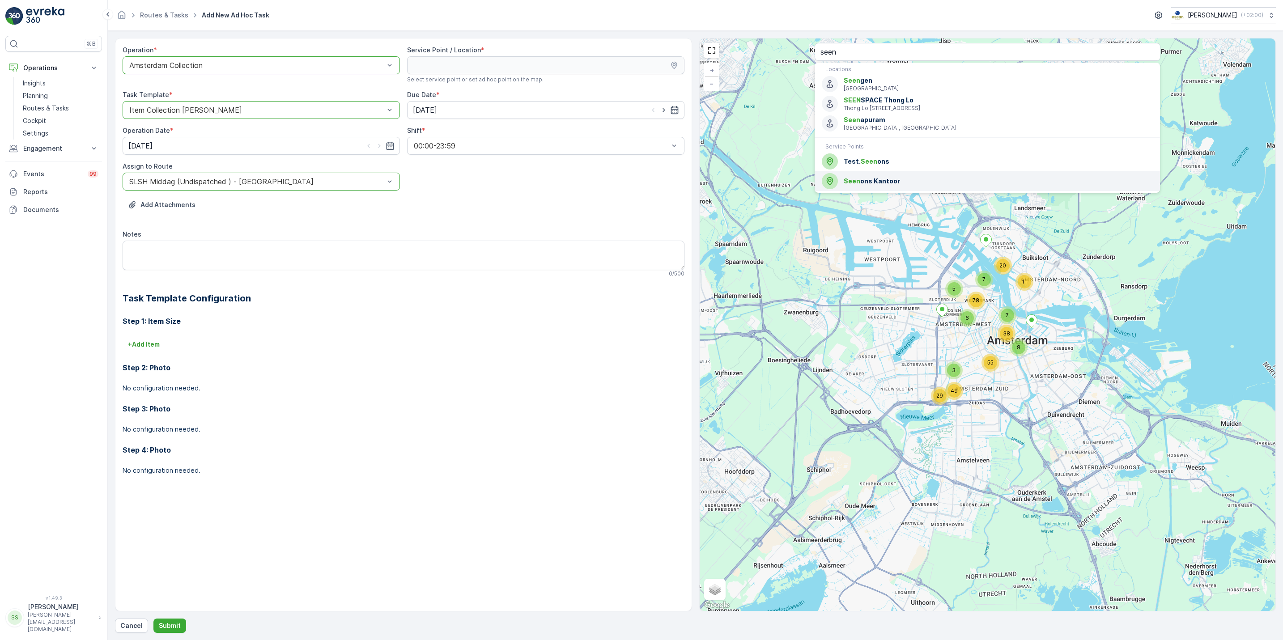
click at [874, 178] on span "Seen ons Kantoor" at bounding box center [998, 181] width 309 height 9
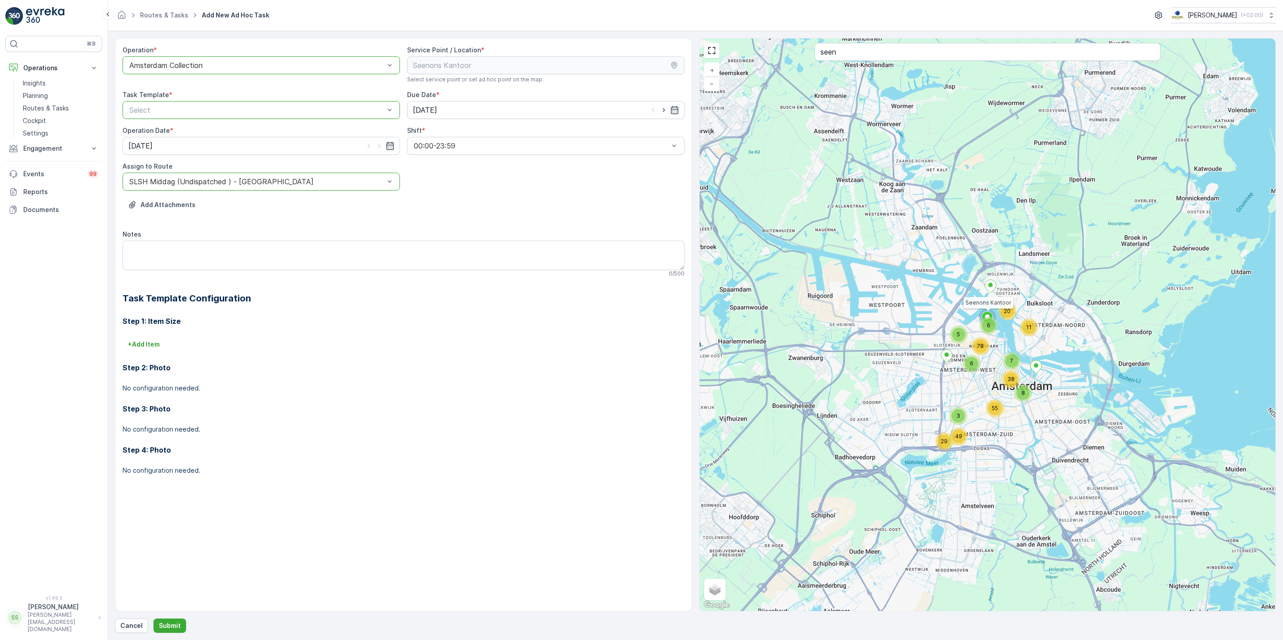
click at [299, 113] on div at bounding box center [256, 110] width 257 height 8
click at [295, 125] on div "Item Collection Oscar Regulier" at bounding box center [261, 131] width 277 height 15
click at [305, 259] on textarea "Notes" at bounding box center [404, 256] width 562 height 30
click at [162, 627] on p "Submit" at bounding box center [170, 625] width 22 height 9
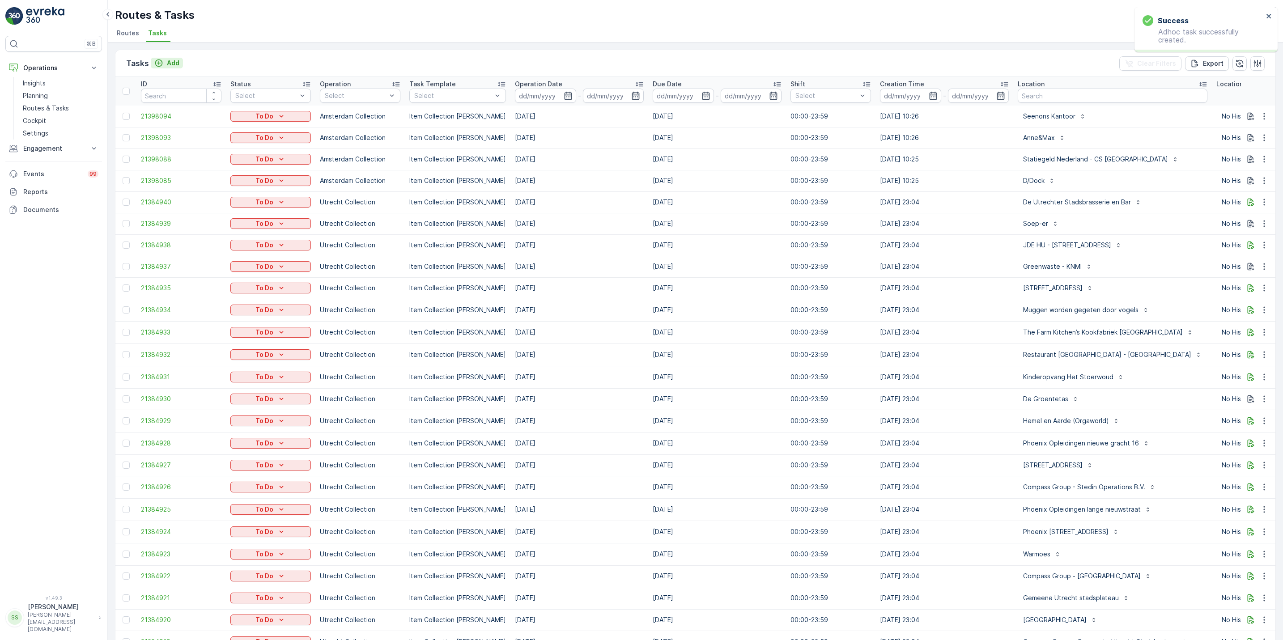
click at [162, 60] on icon "Add" at bounding box center [158, 63] width 9 height 9
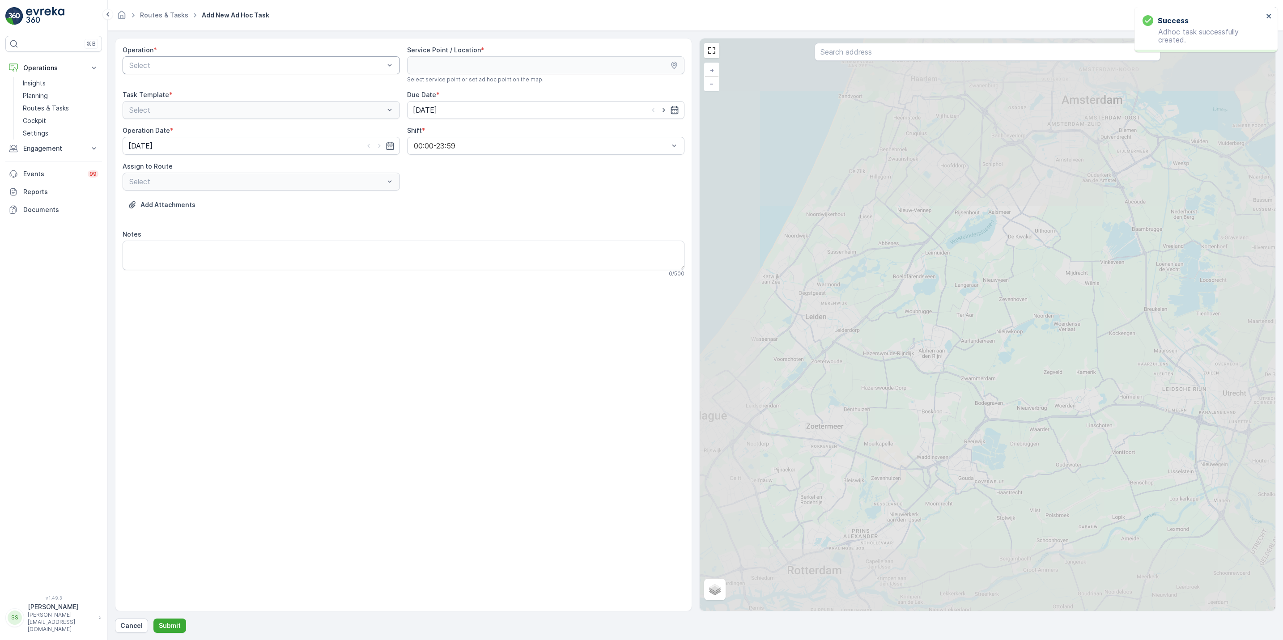
click at [221, 72] on div "Select" at bounding box center [261, 65] width 277 height 18
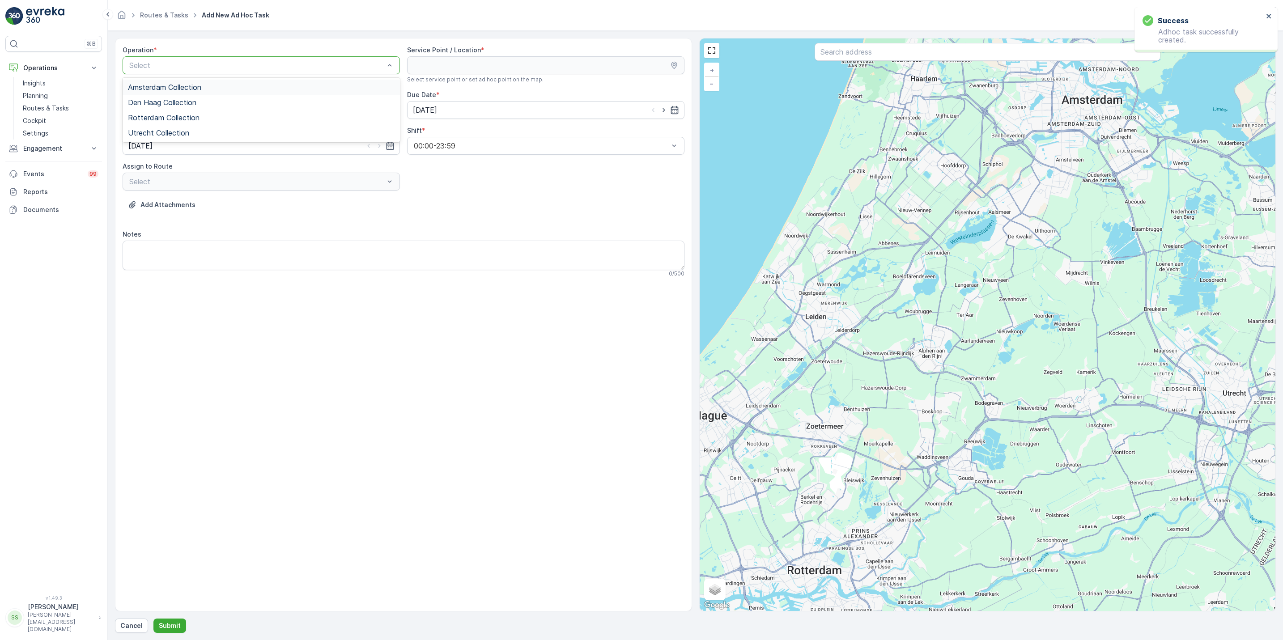
click at [213, 81] on div "Amsterdam Collection" at bounding box center [261, 87] width 277 height 15
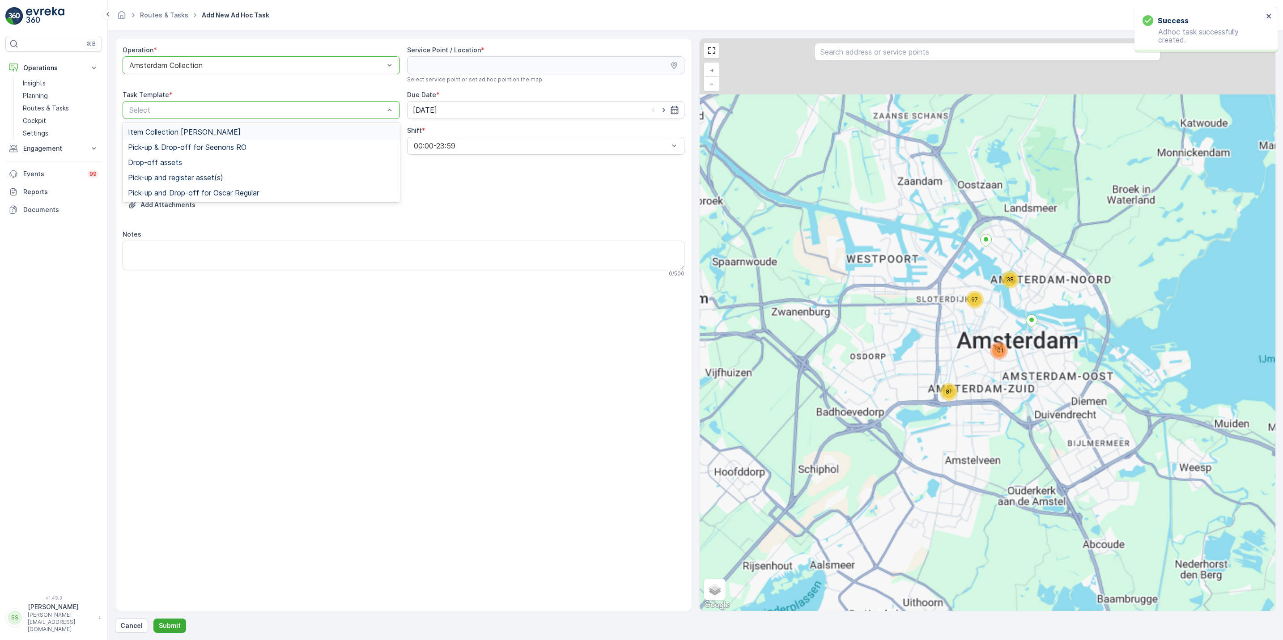
click at [234, 127] on div "Item Collection Oscar Regulier" at bounding box center [261, 131] width 277 height 15
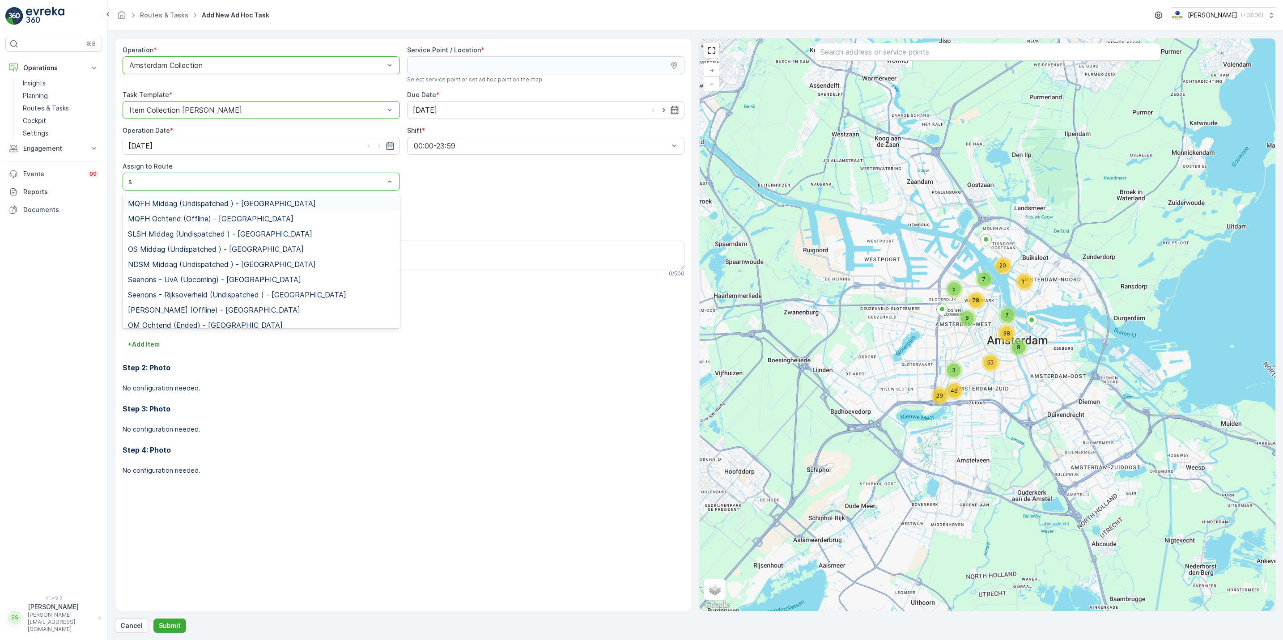
type input "sl"
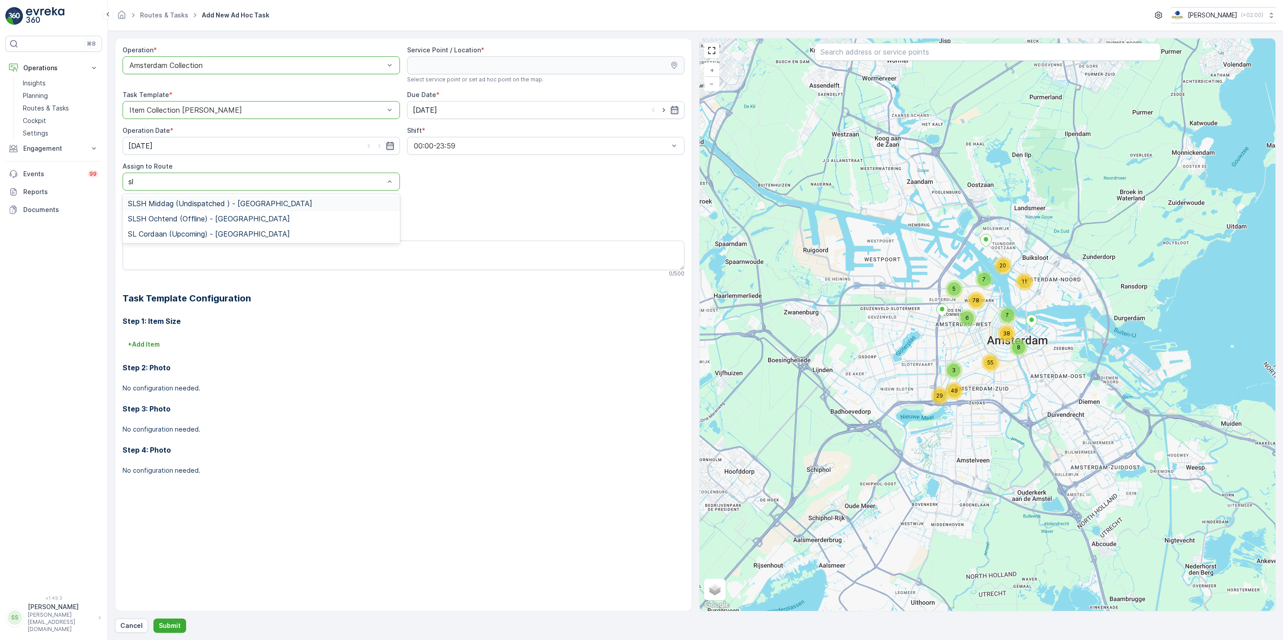
click at [276, 204] on div "SLSH Middag (Undispatched ) - Amsterdam" at bounding box center [261, 204] width 267 height 8
click at [886, 62] on div at bounding box center [988, 53] width 346 height 20
click at [892, 46] on input "text" at bounding box center [988, 52] width 346 height 18
type input "rem"
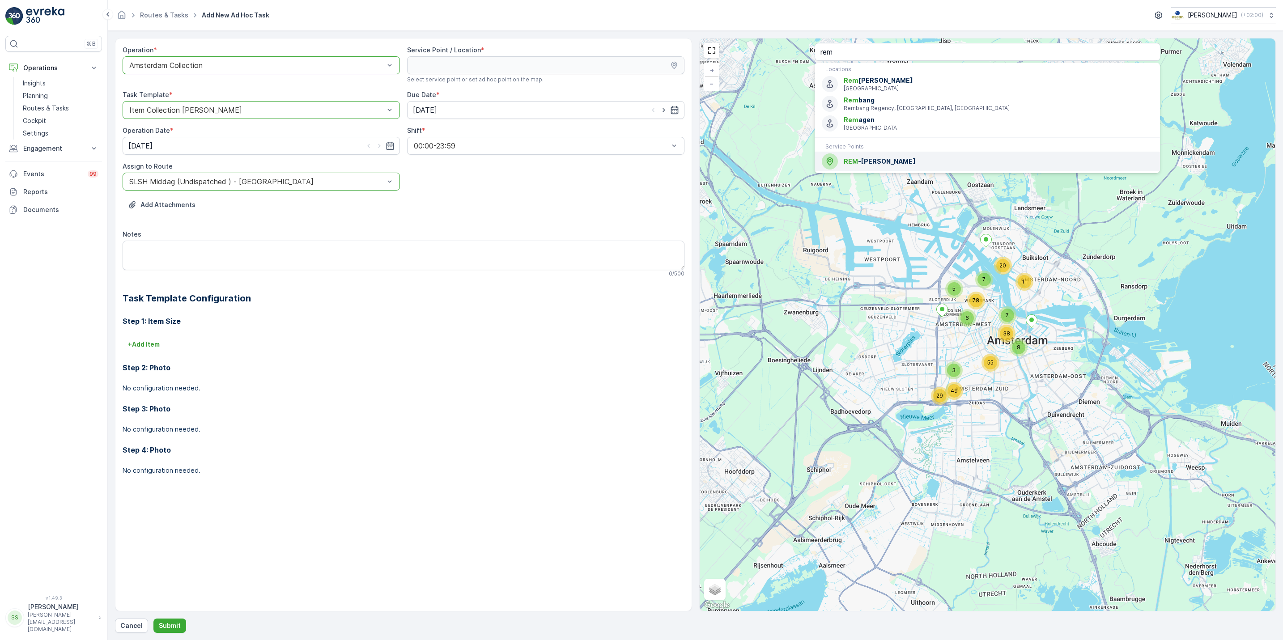
click at [877, 161] on span "REM -Eiland" at bounding box center [998, 161] width 309 height 9
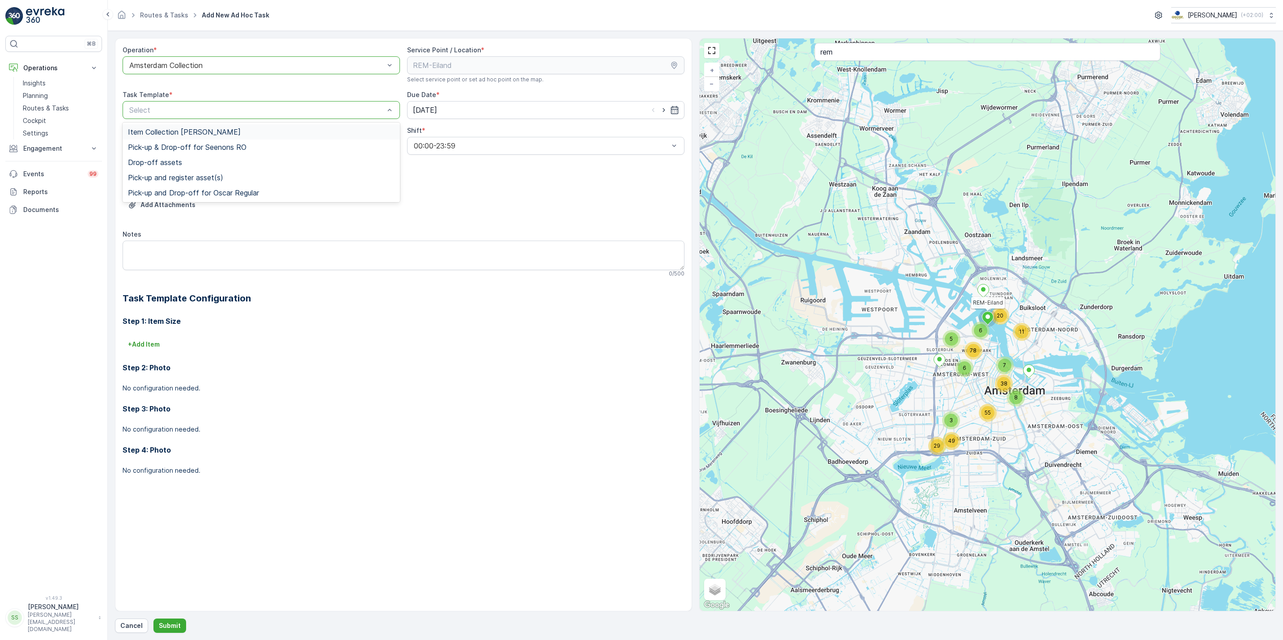
click at [205, 105] on p "Select" at bounding box center [256, 110] width 255 height 11
click at [205, 129] on span "Item Collection Oscar Regulier" at bounding box center [184, 132] width 113 height 8
click at [169, 630] on p "Submit" at bounding box center [170, 625] width 22 height 9
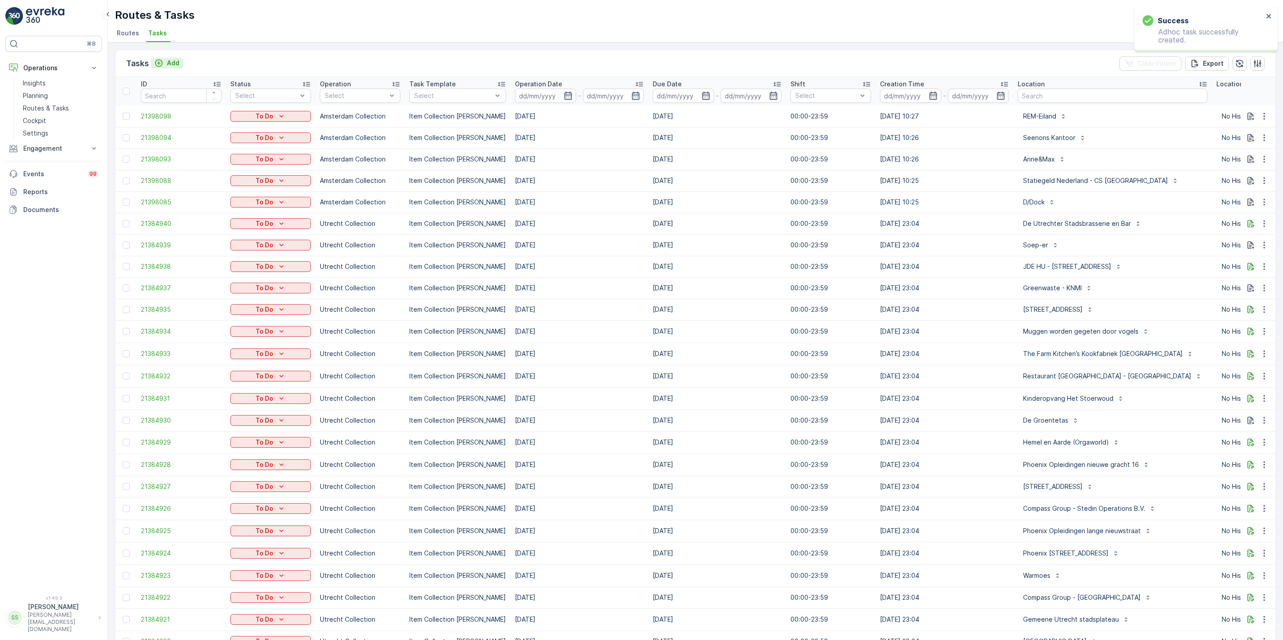
click at [164, 64] on div "Add" at bounding box center [166, 63] width 25 height 9
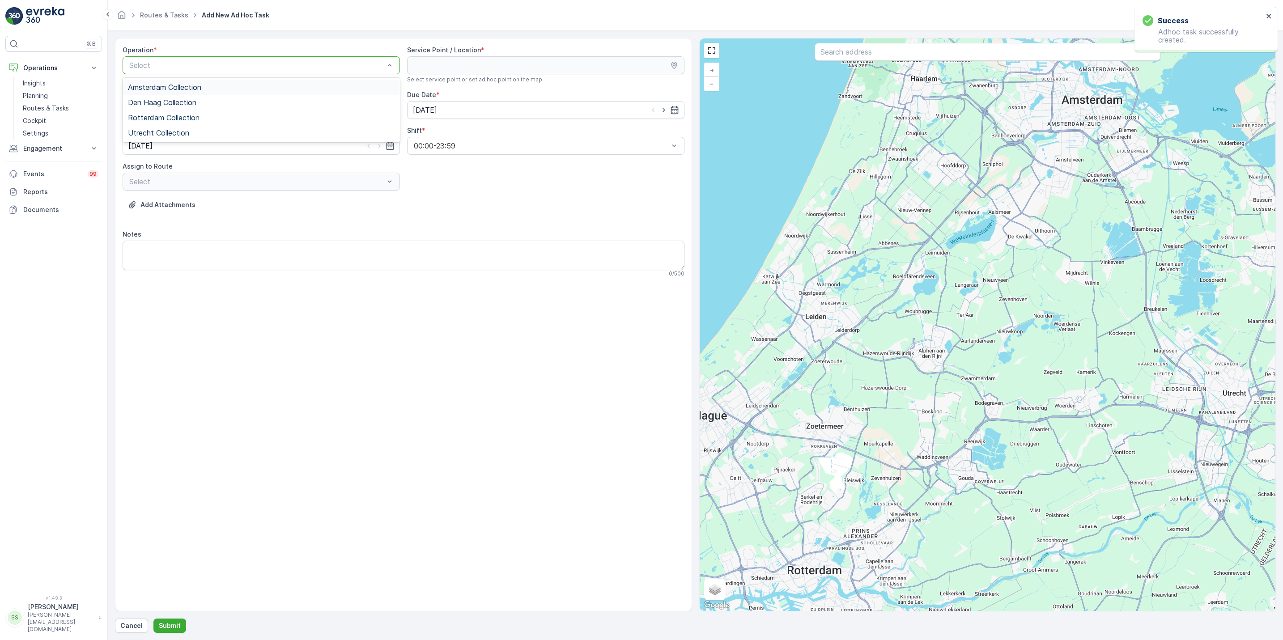
click at [192, 86] on span "Amsterdam Collection" at bounding box center [164, 87] width 73 height 8
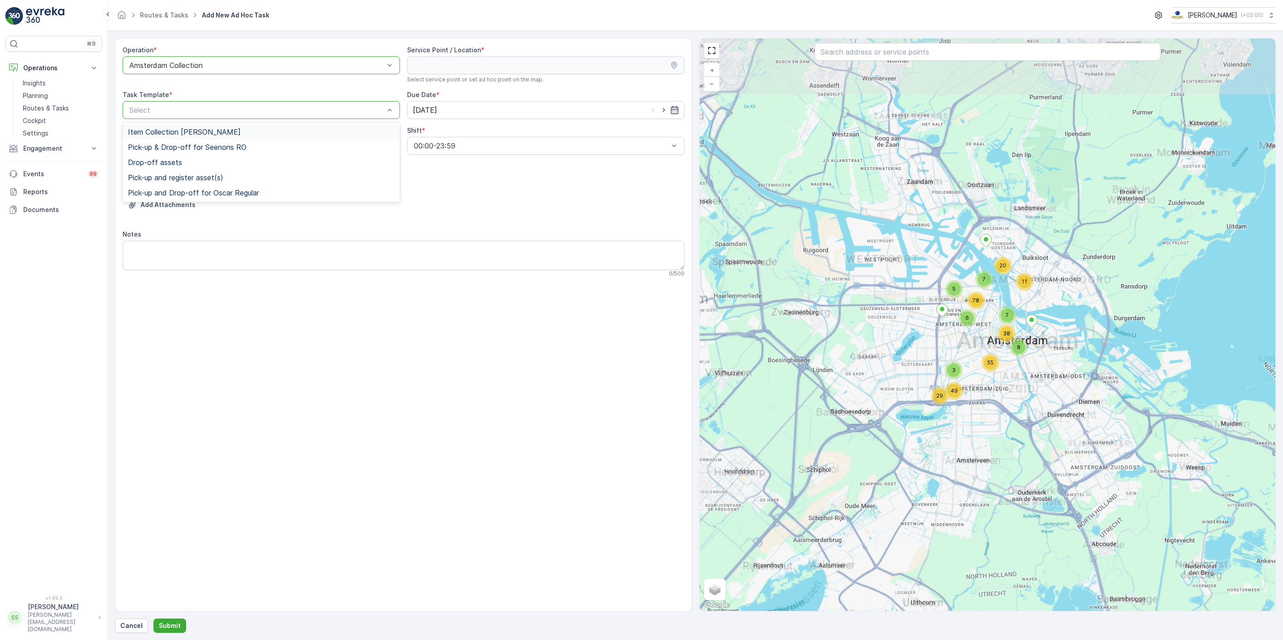
click at [207, 127] on div "Item Collection Oscar Regulier" at bounding box center [261, 131] width 277 height 15
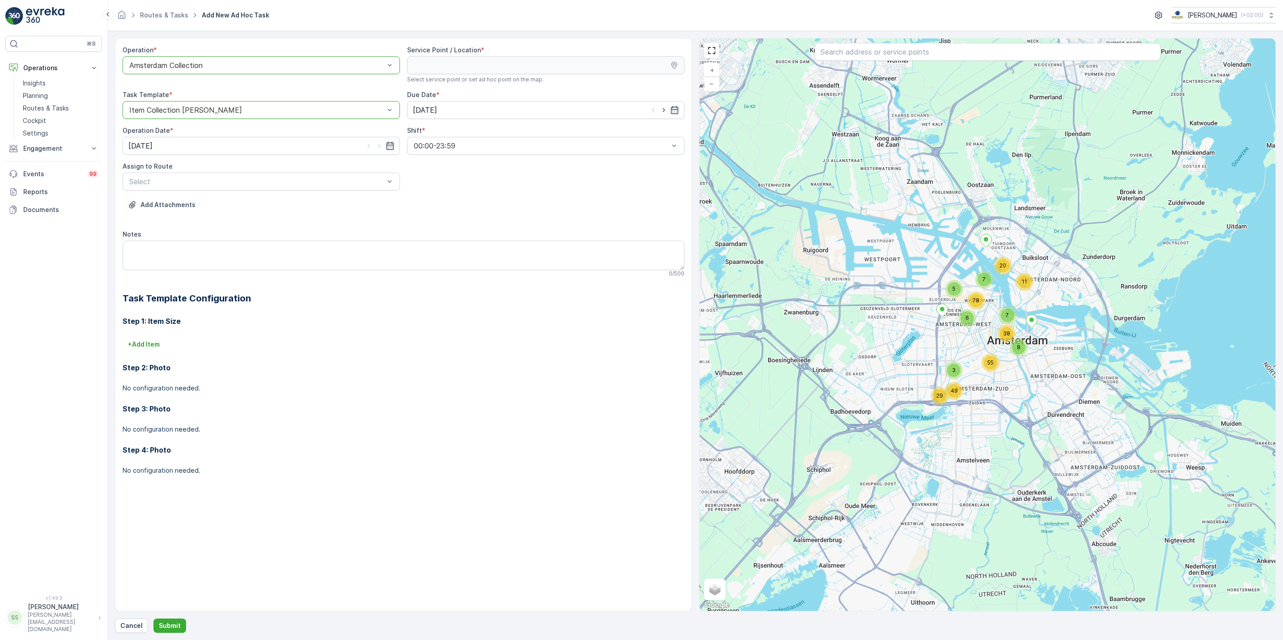
click at [305, 194] on div "Operation * option Amsterdam Collection, selected. Amsterdam Collection Service…" at bounding box center [404, 268] width 562 height 444
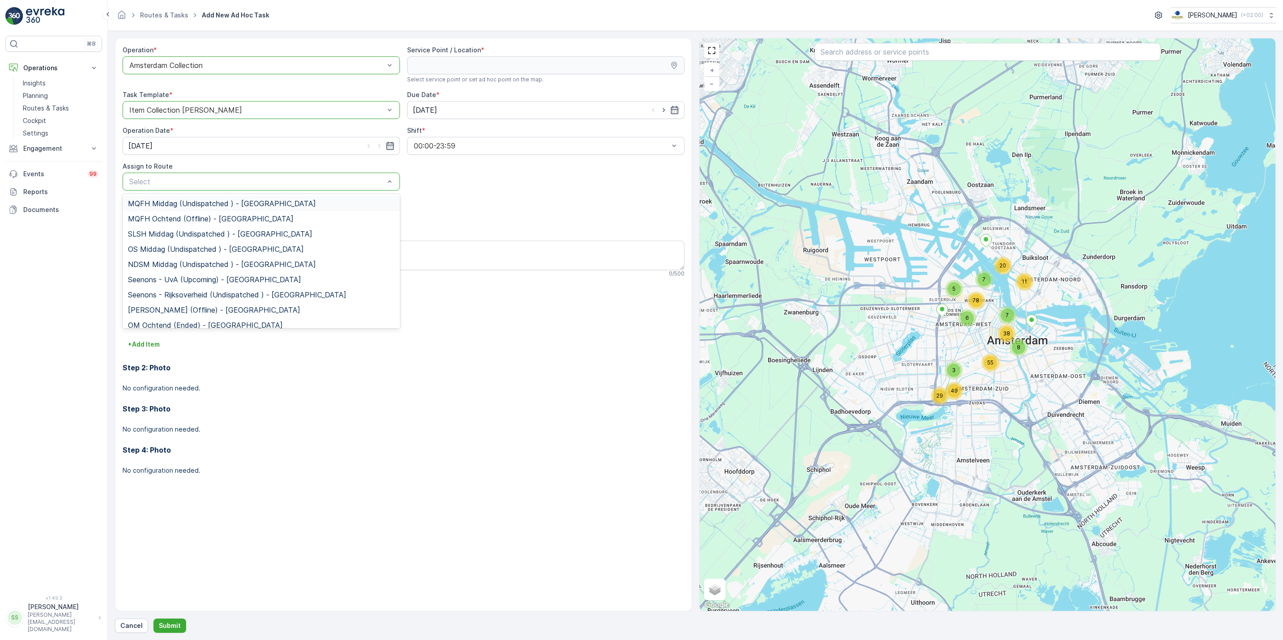
click at [306, 189] on div "Select" at bounding box center [261, 182] width 277 height 18
type input "sl"
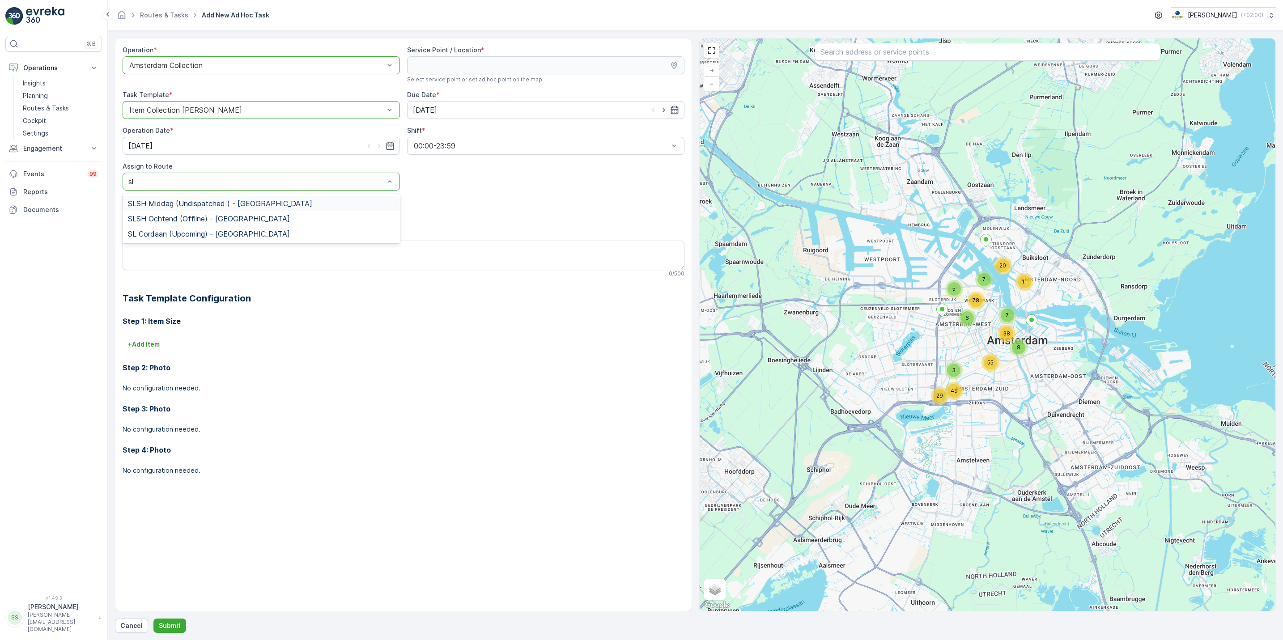
click at [298, 199] on div "SLSH Middag (Undispatched ) - Amsterdam" at bounding box center [261, 203] width 277 height 15
click at [864, 50] on input "text" at bounding box center [988, 52] width 346 height 18
type input "brasserie geo"
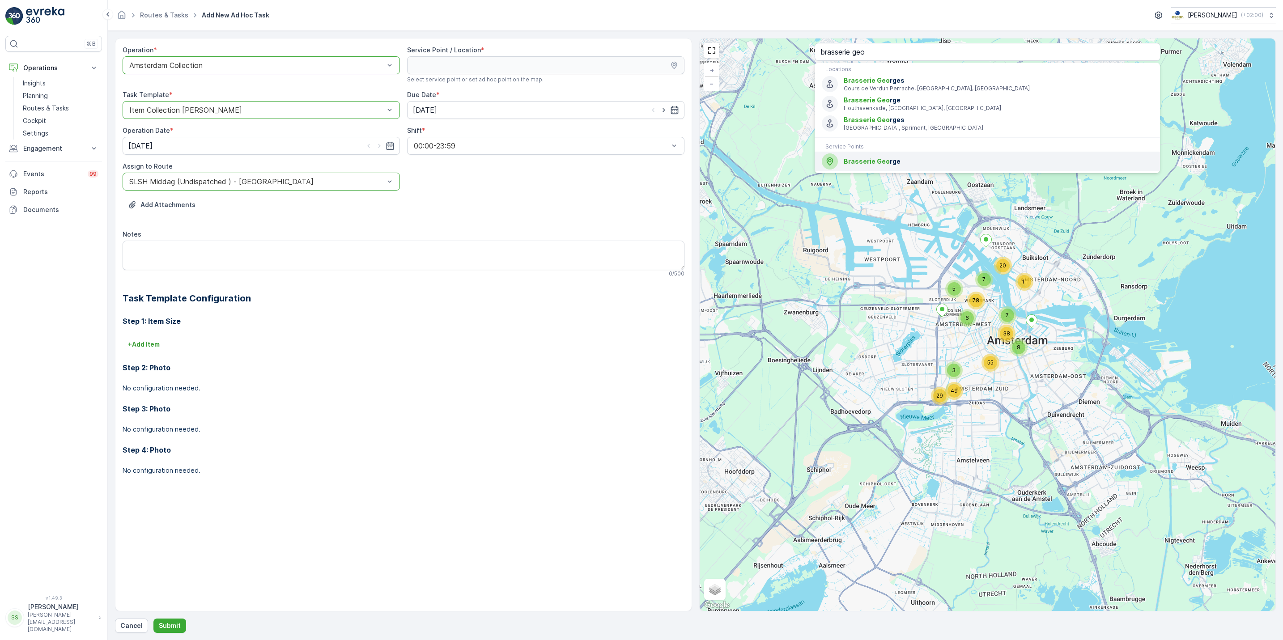
click at [944, 163] on span "Brasserie Geo rge" at bounding box center [998, 161] width 309 height 9
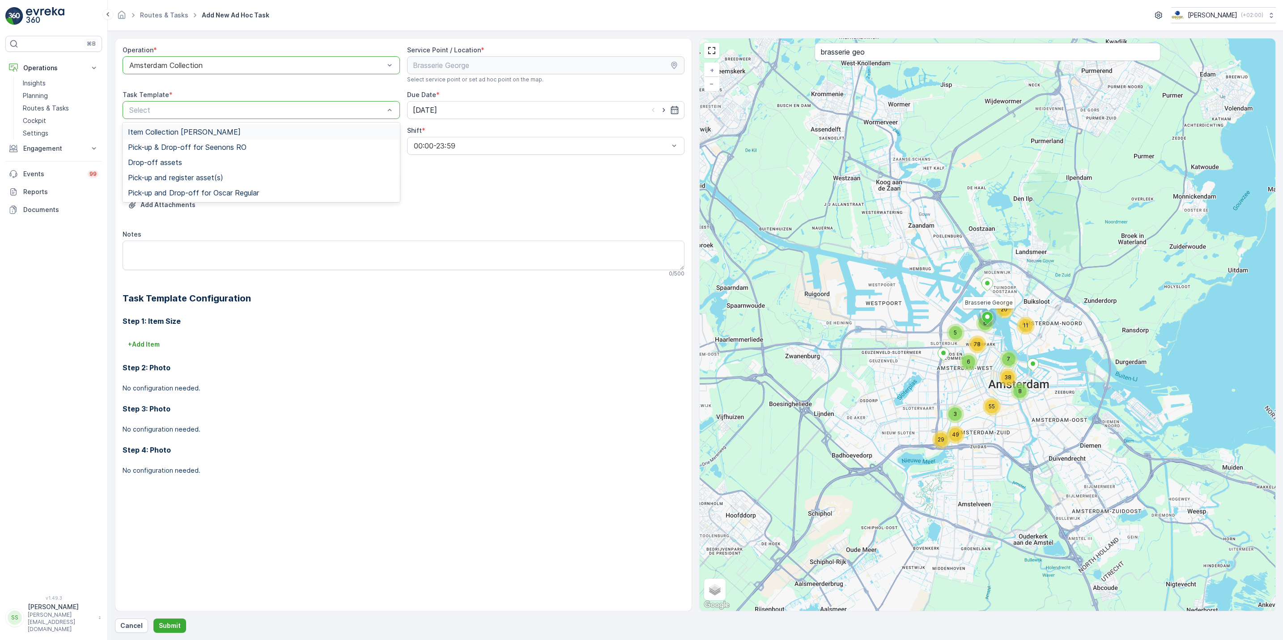
click at [293, 104] on div "Select" at bounding box center [261, 110] width 277 height 18
click at [284, 125] on div "Item Collection Oscar Regulier" at bounding box center [261, 131] width 277 height 15
click at [172, 627] on p "Submit" at bounding box center [170, 625] width 22 height 9
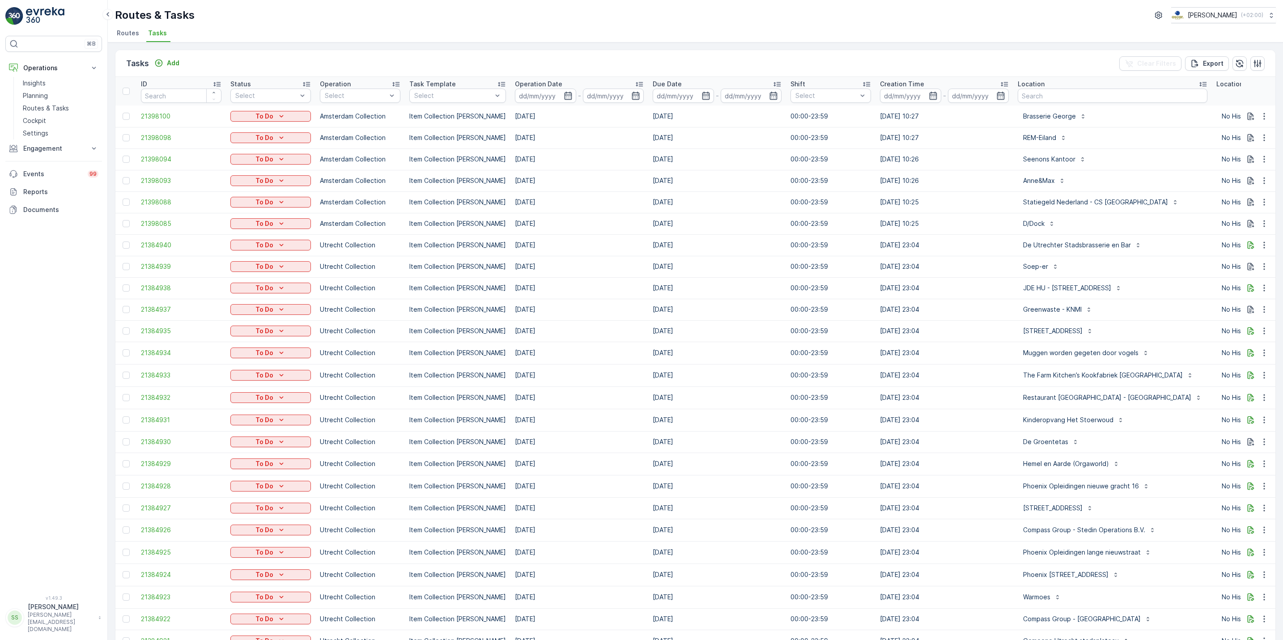
click at [118, 34] on span "Routes" at bounding box center [128, 33] width 22 height 9
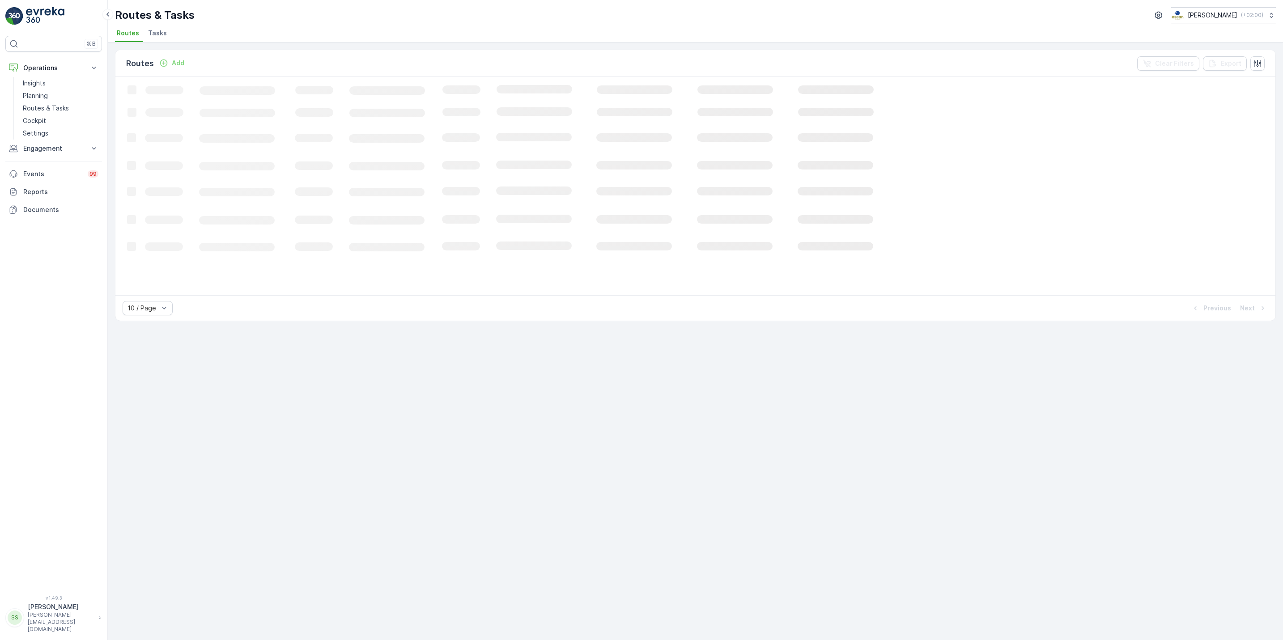
click at [161, 30] on span "Tasks" at bounding box center [157, 33] width 19 height 9
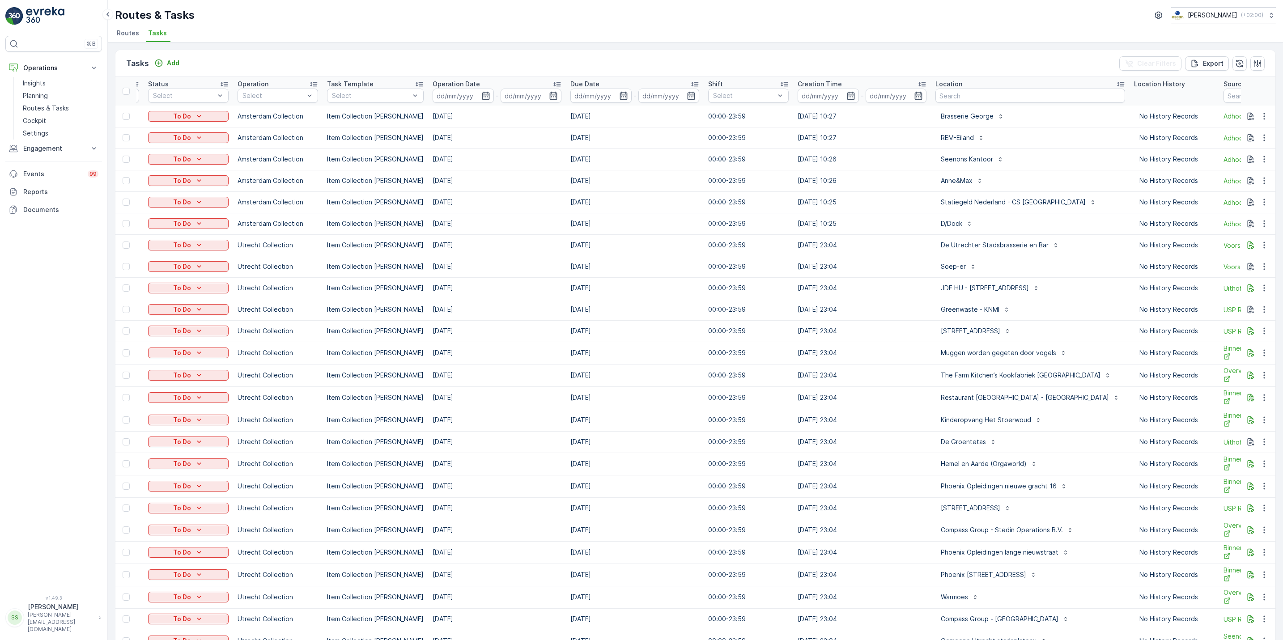
scroll to position [0, 311]
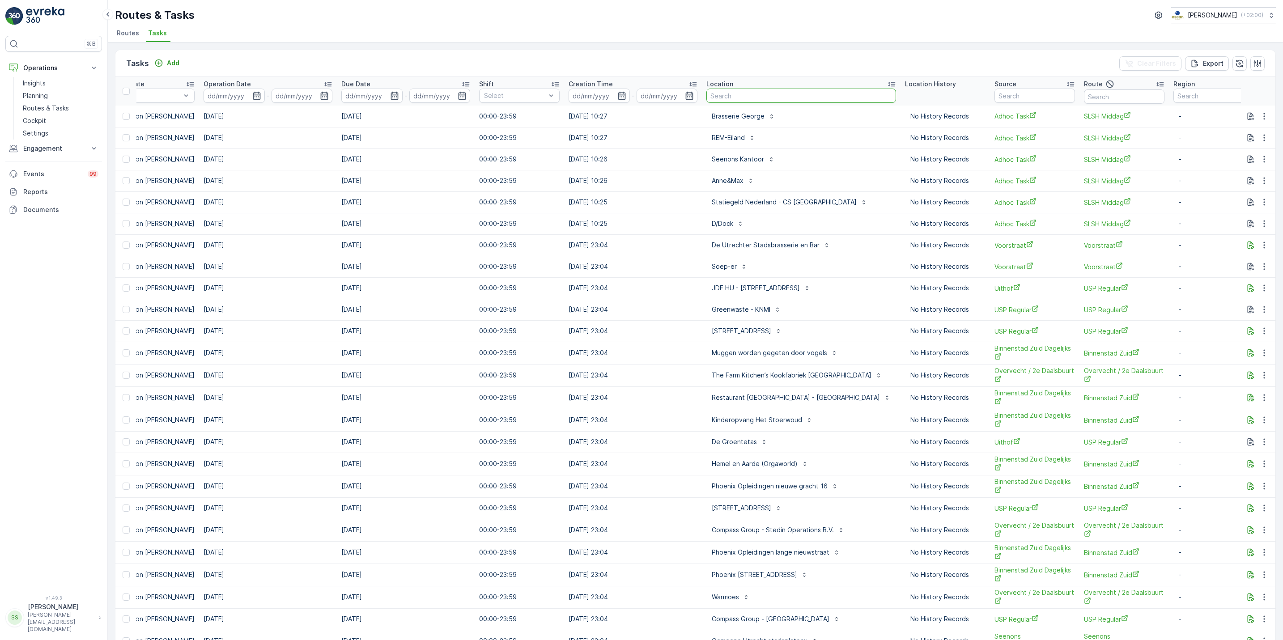
click at [806, 94] on input "text" at bounding box center [801, 96] width 190 height 14
type input "statiegeld"
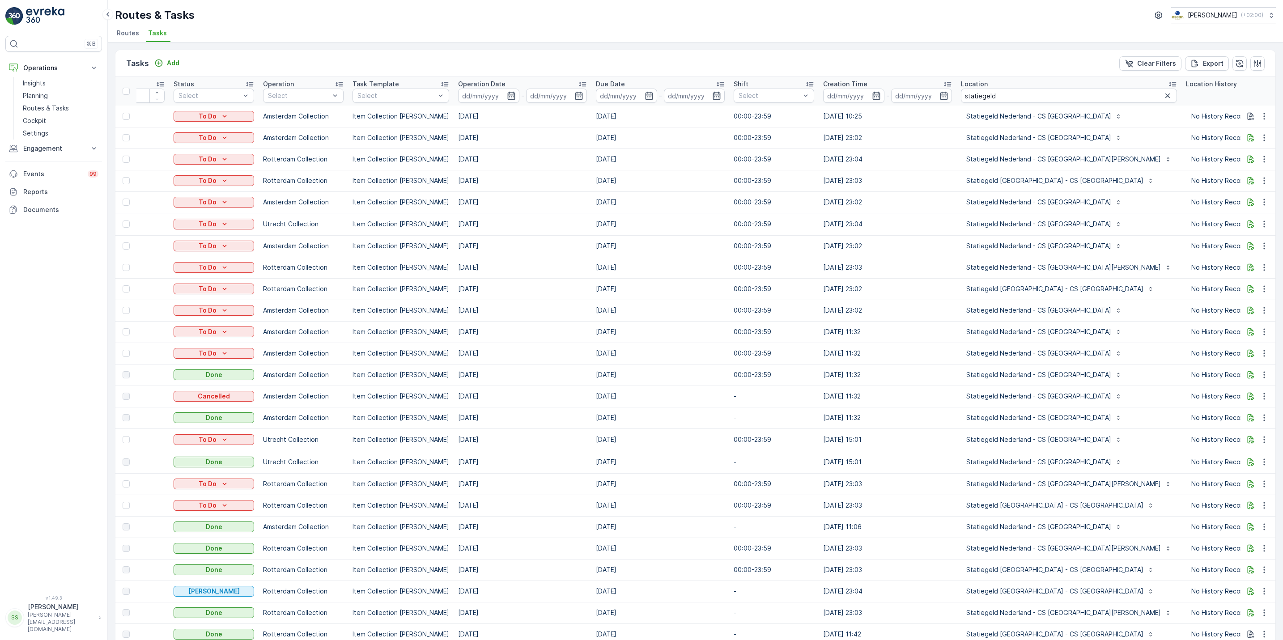
scroll to position [0, 59]
click at [492, 98] on input at bounding box center [485, 96] width 61 height 14
click at [718, 114] on icon "button" at bounding box center [716, 116] width 9 height 9
click at [757, 118] on icon "button" at bounding box center [761, 116] width 9 height 9
click at [717, 115] on icon "button" at bounding box center [716, 116] width 9 height 9
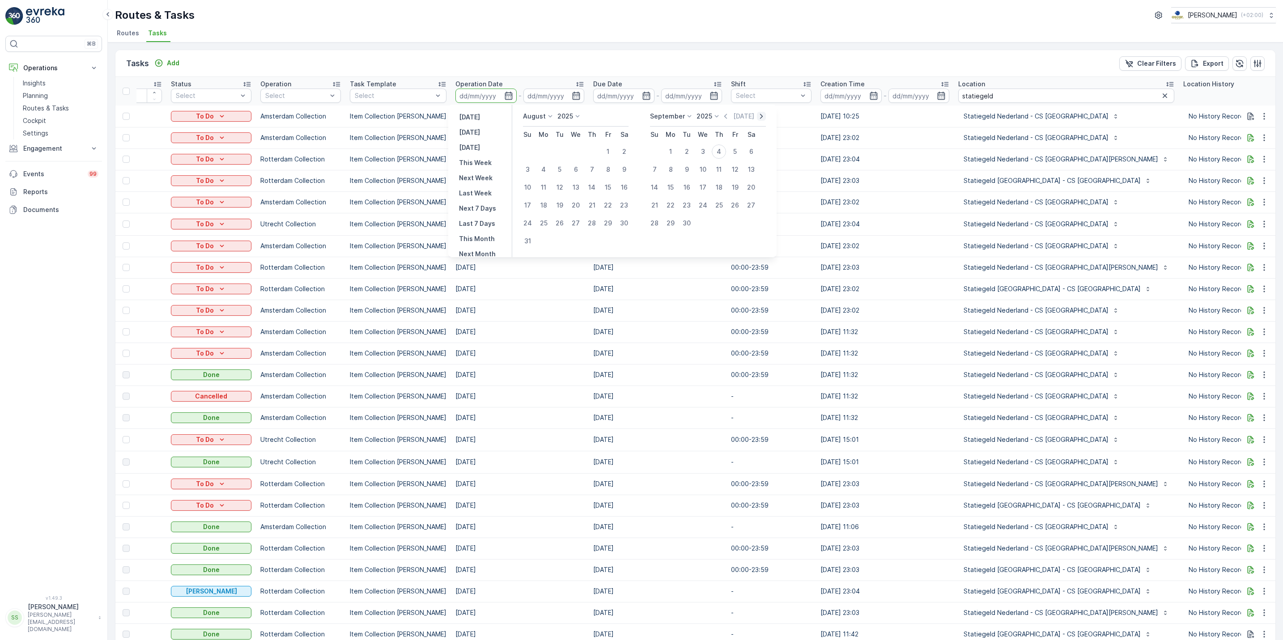
click at [757, 120] on icon "button" at bounding box center [761, 116] width 9 height 9
click at [717, 115] on icon "button" at bounding box center [716, 116] width 9 height 9
click at [548, 221] on div "25" at bounding box center [543, 223] width 14 height 14
type input "25.08.2025"
click at [718, 153] on div "4" at bounding box center [719, 151] width 14 height 14
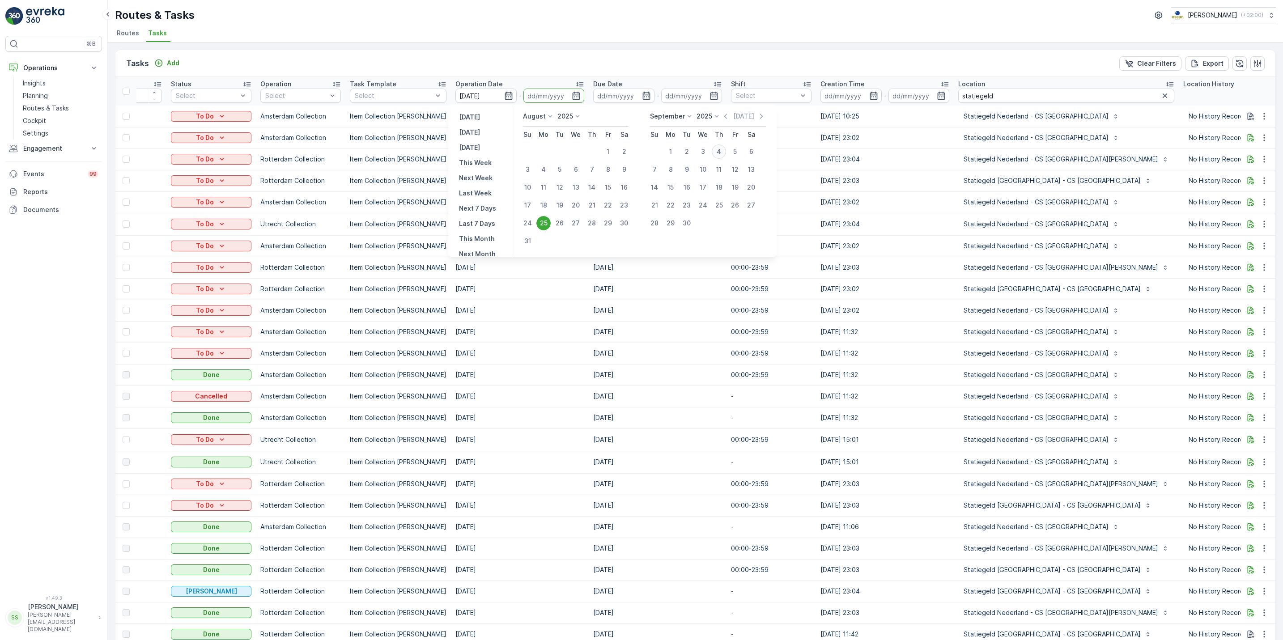
type input "[DATE]"
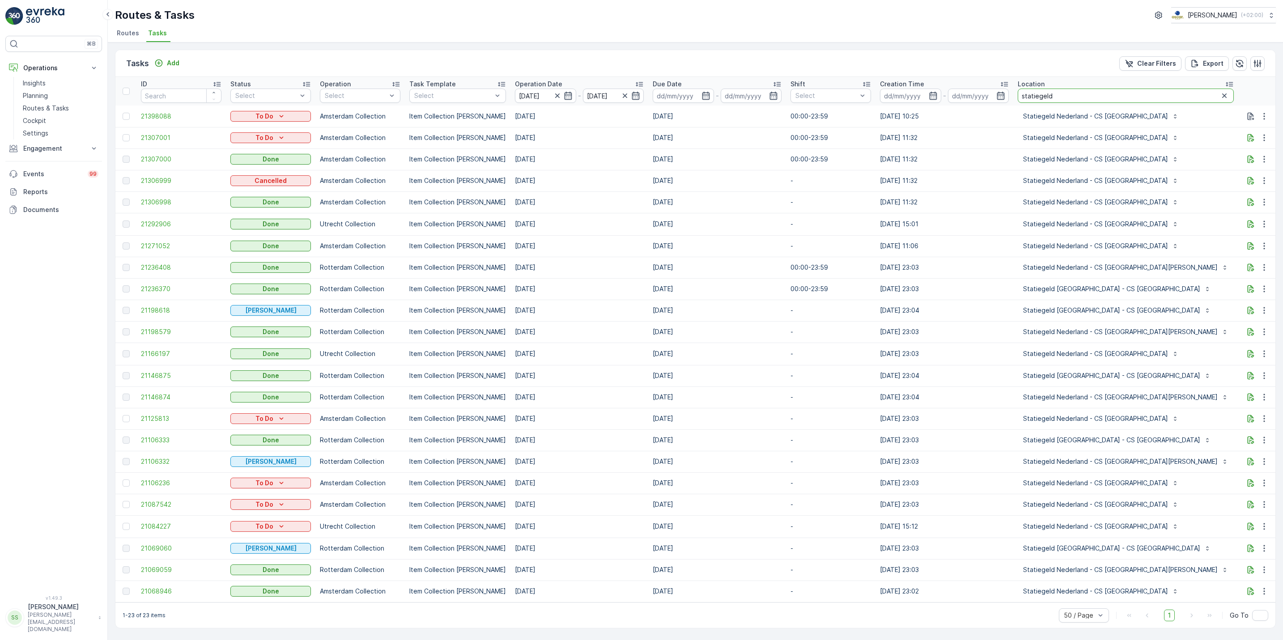
click at [1078, 92] on input "statiegeld" at bounding box center [1126, 96] width 216 height 14
type input "statiegeld nederland - cs"
click at [1110, 95] on input "statiegeld nederland - cs" at bounding box center [1126, 96] width 216 height 14
type input "statiegeld nederland - cs ams"
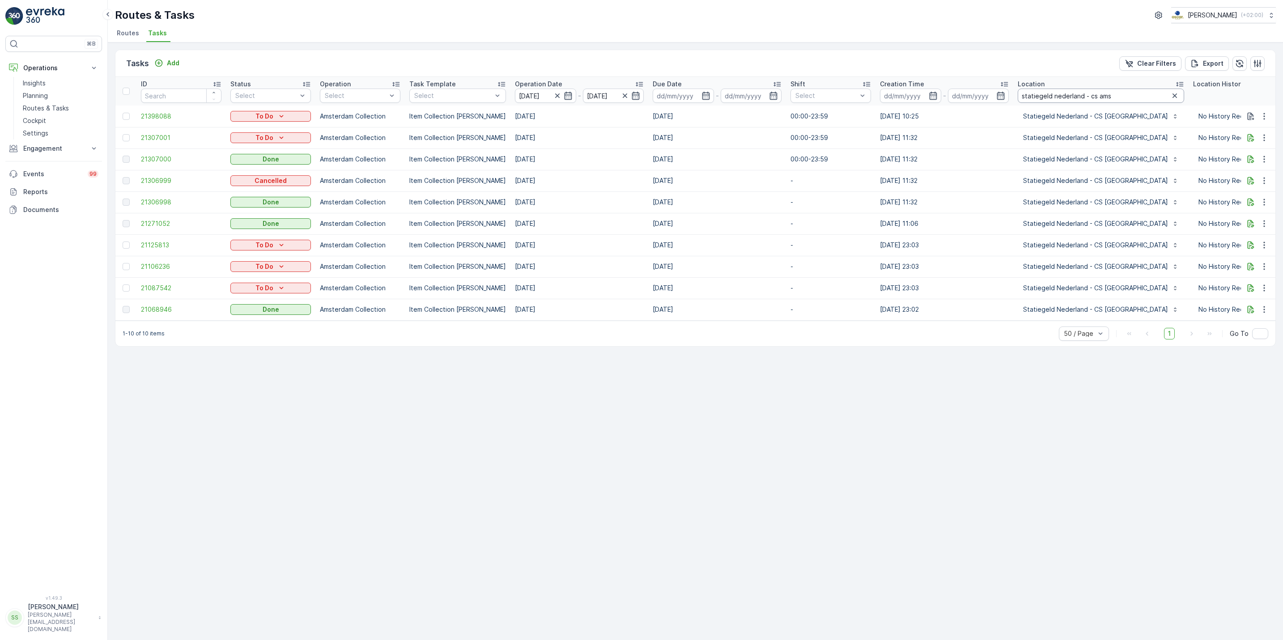
click at [1109, 96] on input "statiegeld nederland - cs ams" at bounding box center [1101, 96] width 166 height 14
type input "statiegeld nederland - cs utre"
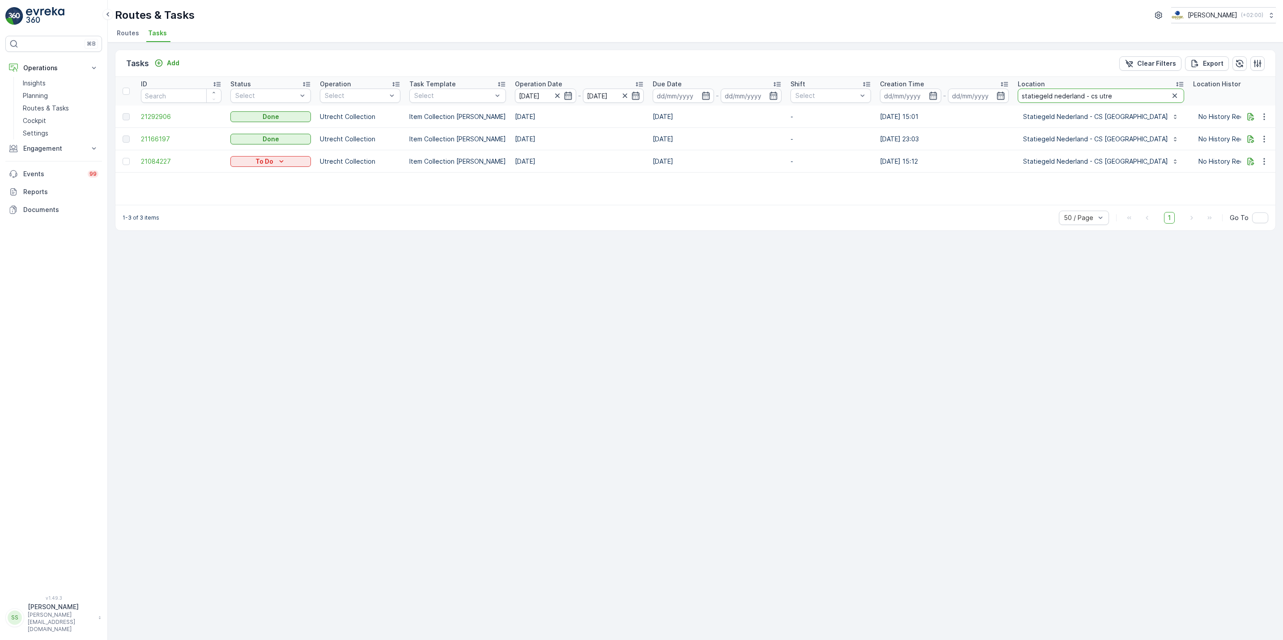
click at [1109, 89] on input "statiegeld nederland - cs utre" at bounding box center [1101, 96] width 166 height 14
type input "statiegeld nederland"
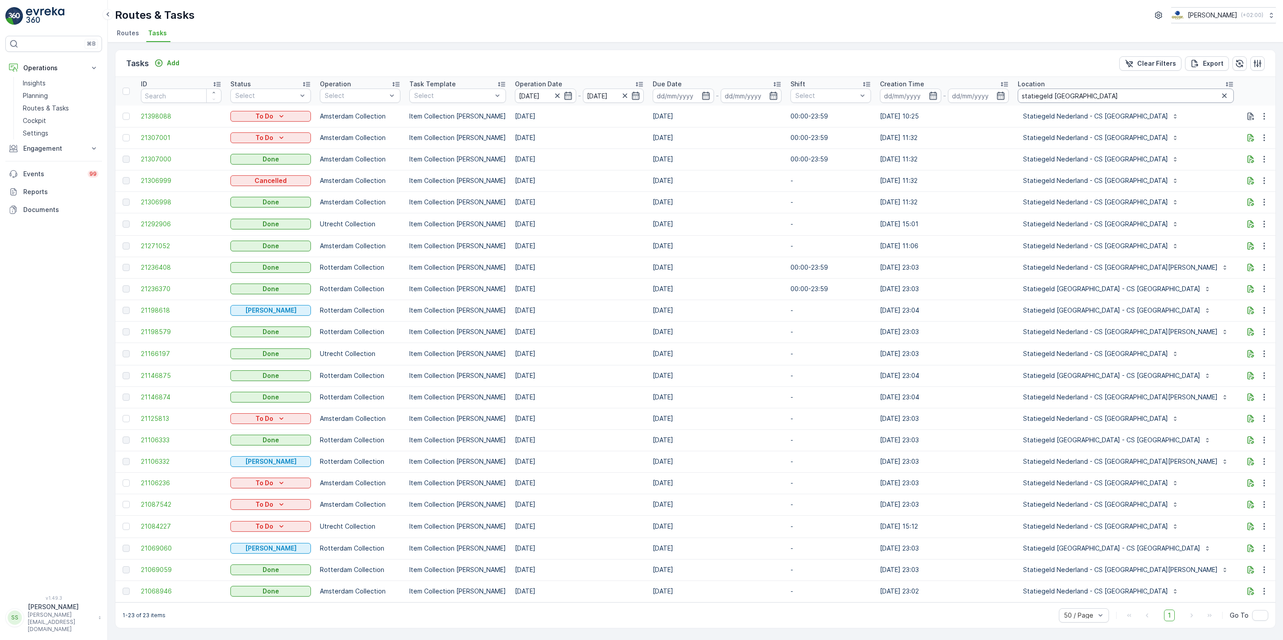
click at [1090, 91] on input "statiegeld nederland" at bounding box center [1126, 96] width 216 height 14
type input "statiegeld nederland - cs rott"
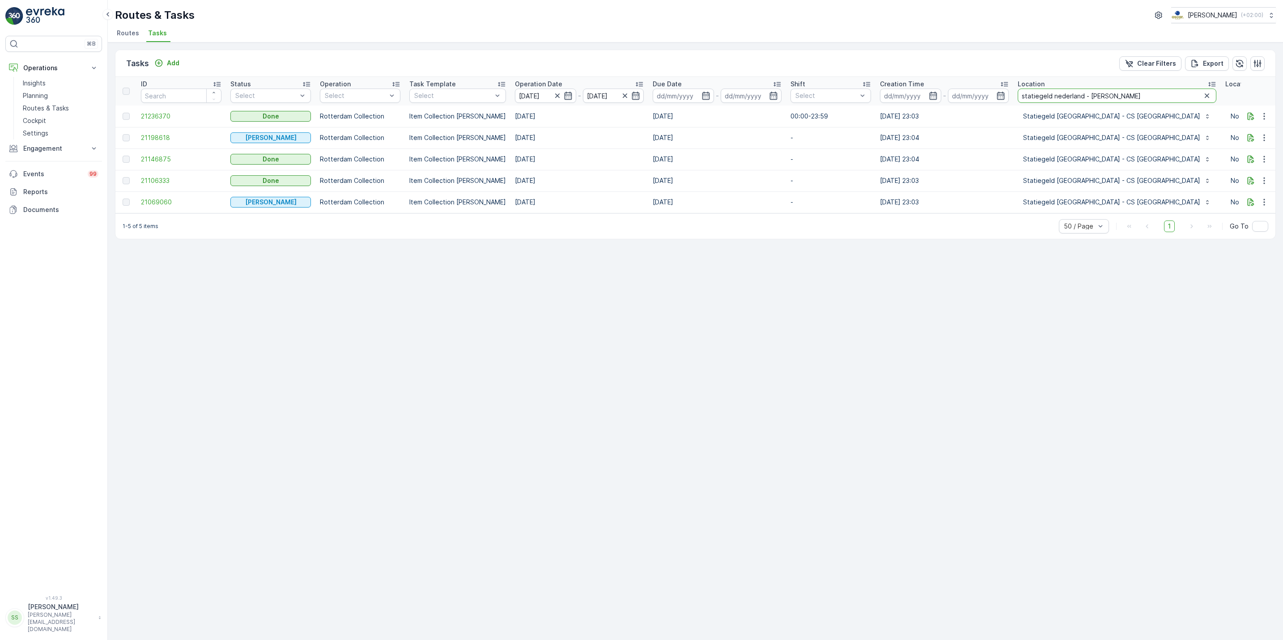
click at [1110, 97] on input "statiegeld nederland - cs rott" at bounding box center [1117, 96] width 199 height 14
type input "statiegeld nederland - cs den"
click at [1219, 97] on button "button" at bounding box center [1224, 95] width 11 height 11
type input "Seenons"
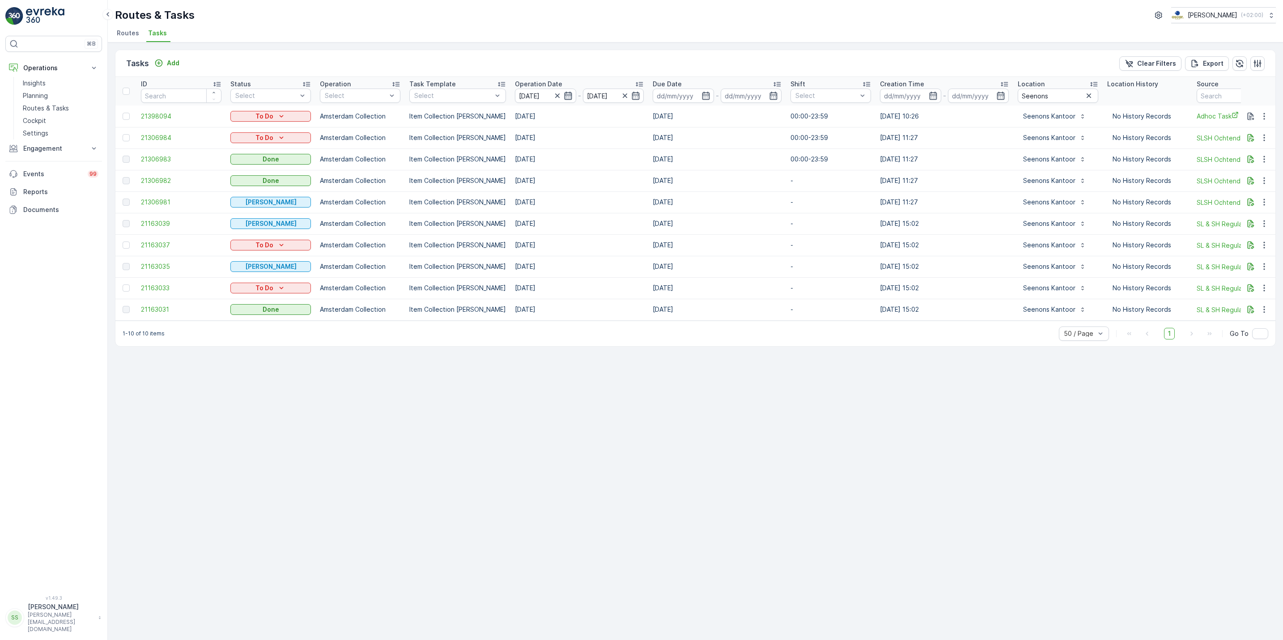
click at [564, 97] on icon "button" at bounding box center [568, 95] width 9 height 9
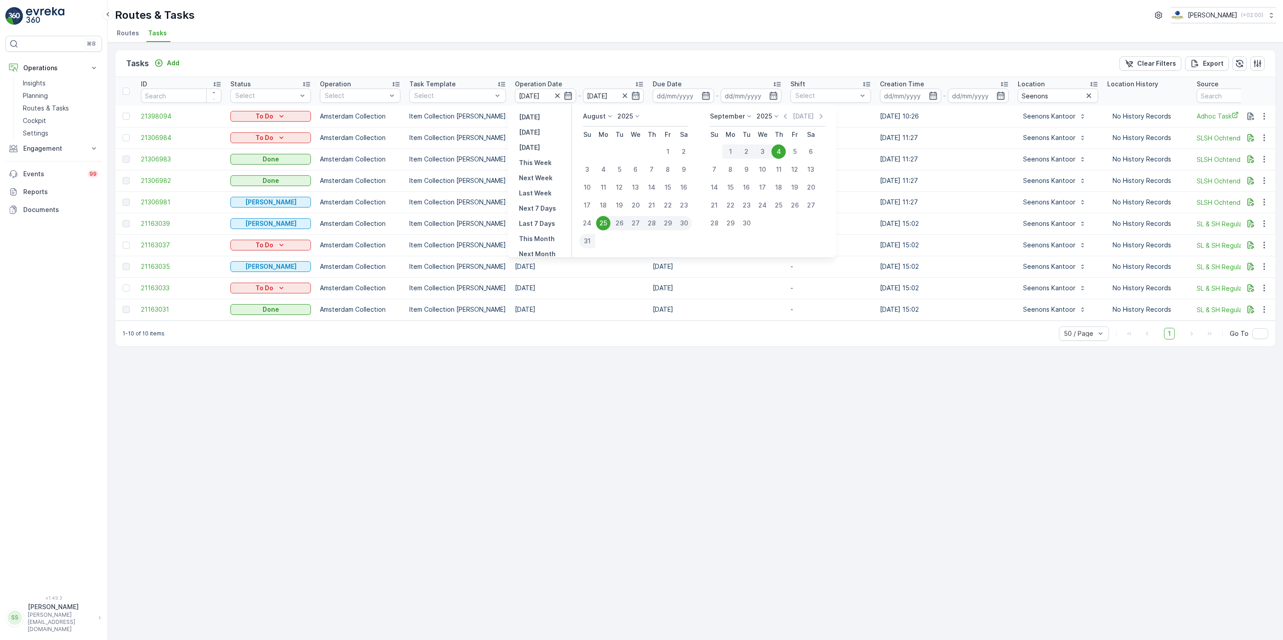
click at [650, 223] on div "28" at bounding box center [652, 223] width 16 height 14
type input "28.08.2025"
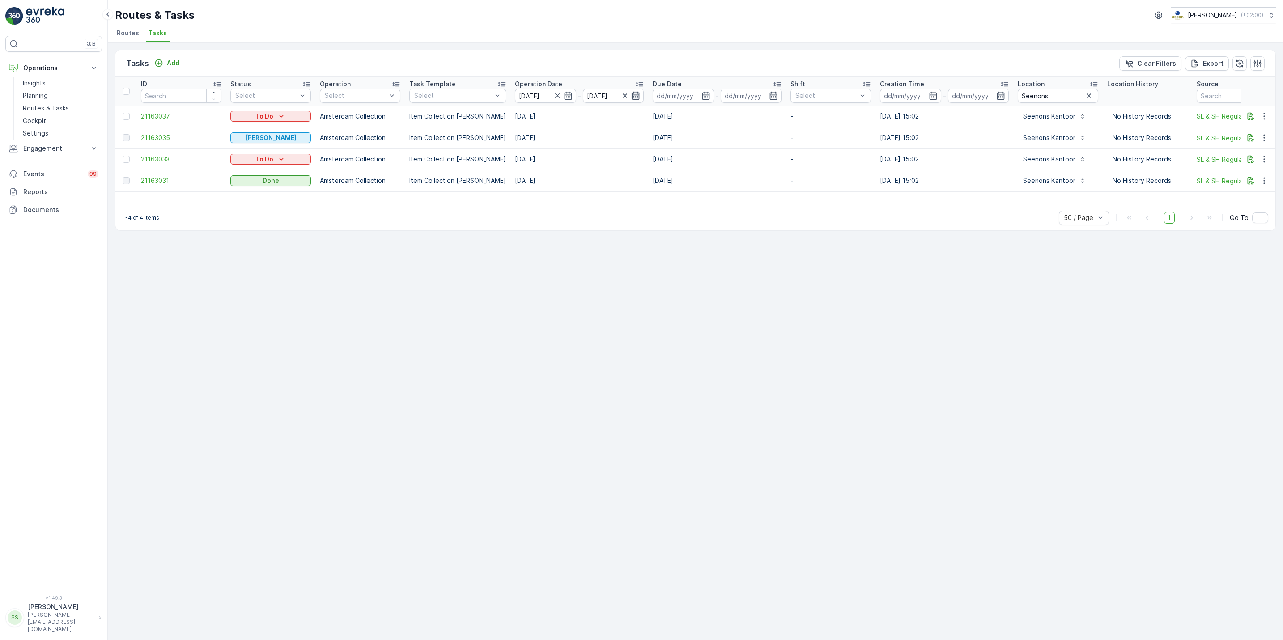
click at [631, 95] on icon "button" at bounding box center [635, 95] width 9 height 9
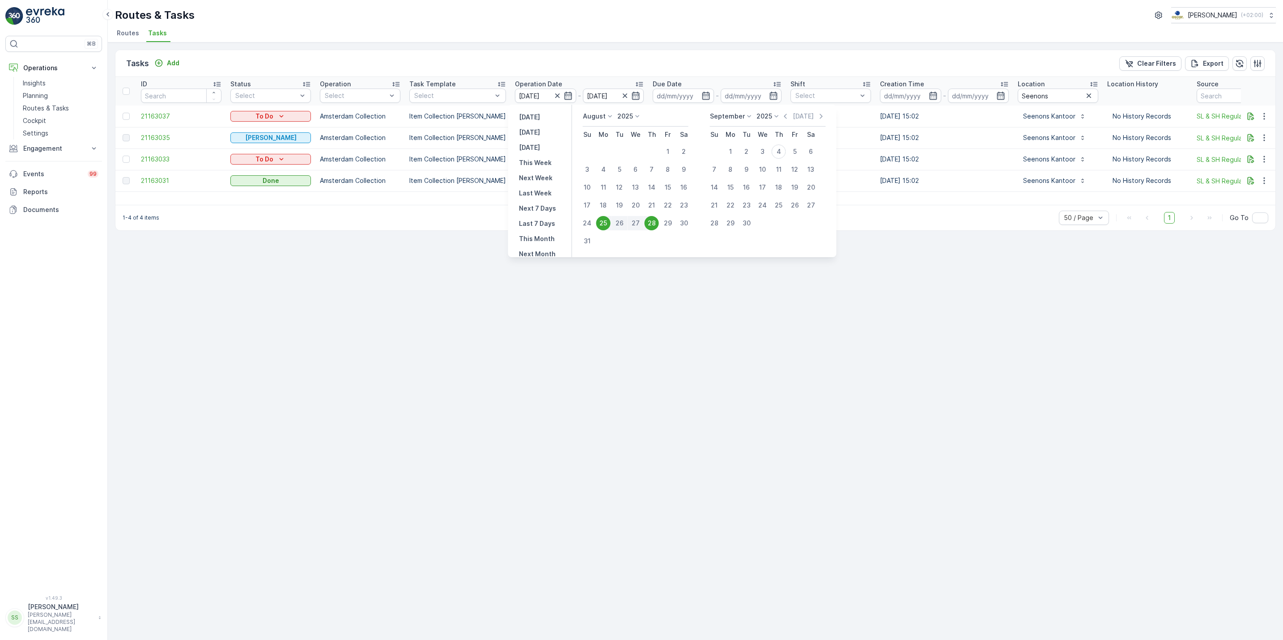
click at [650, 223] on div "28" at bounding box center [652, 223] width 14 height 14
click at [658, 222] on div "28" at bounding box center [652, 223] width 14 height 14
type input "28.08.2025"
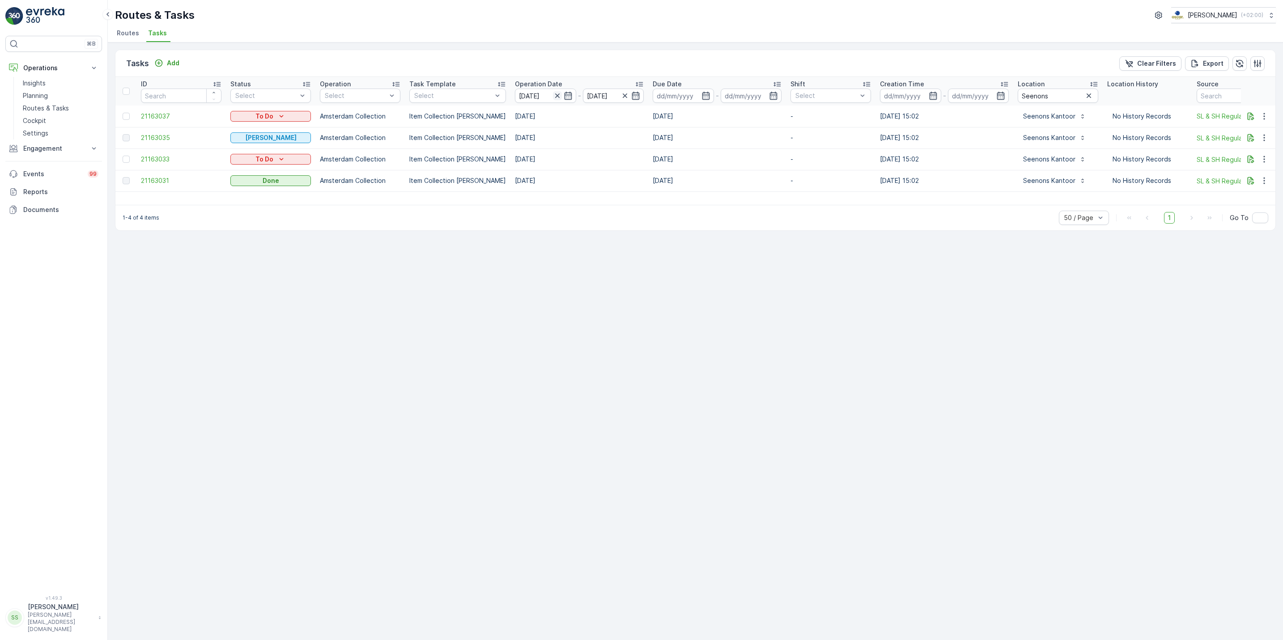
click at [553, 100] on icon "button" at bounding box center [557, 95] width 9 height 9
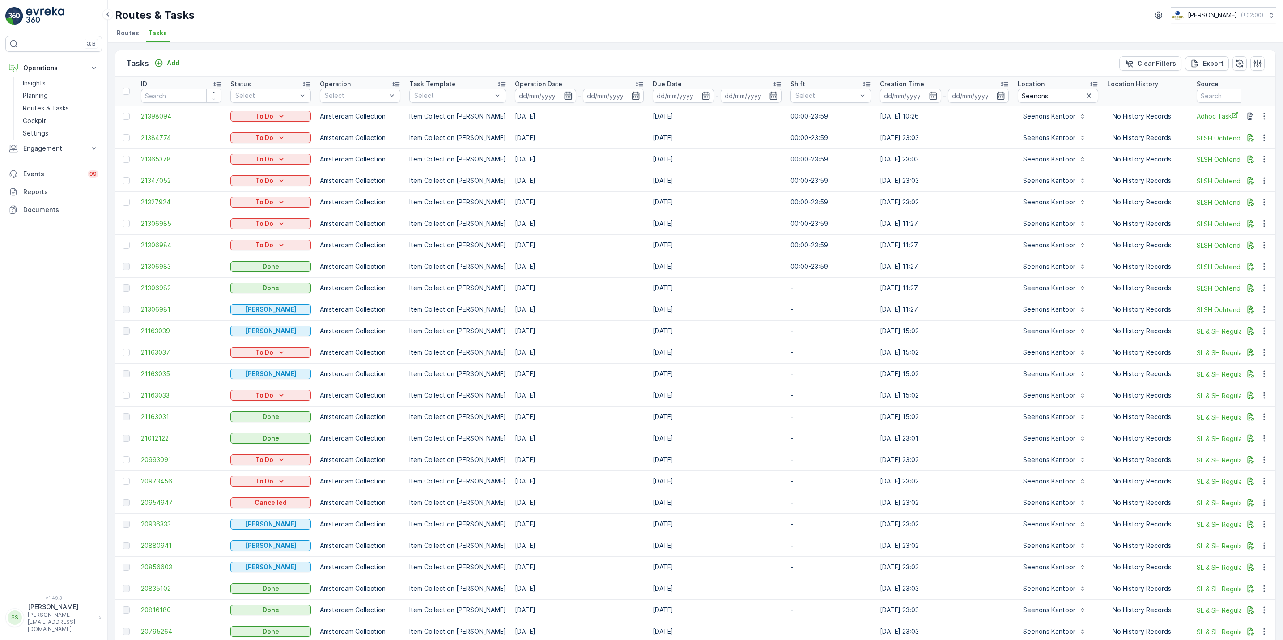
click at [564, 94] on icon "button" at bounding box center [568, 95] width 9 height 9
click at [781, 120] on icon "button" at bounding box center [776, 116] width 9 height 9
click at [652, 221] on div "28" at bounding box center [652, 223] width 14 height 14
type input "28.08.2025"
click at [782, 152] on div "4" at bounding box center [779, 151] width 14 height 14
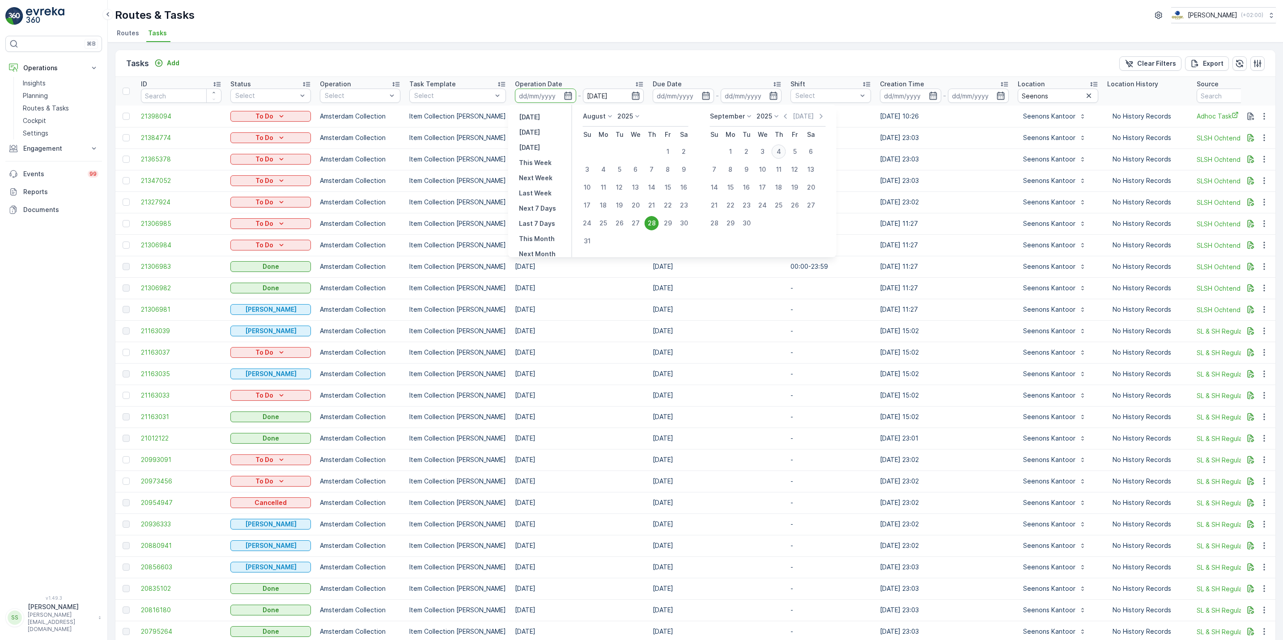
type input "[DATE]"
click at [654, 220] on div "28" at bounding box center [652, 223] width 14 height 14
type input "28.08.2025"
click at [773, 153] on div "4" at bounding box center [779, 151] width 14 height 14
type input "[DATE]"
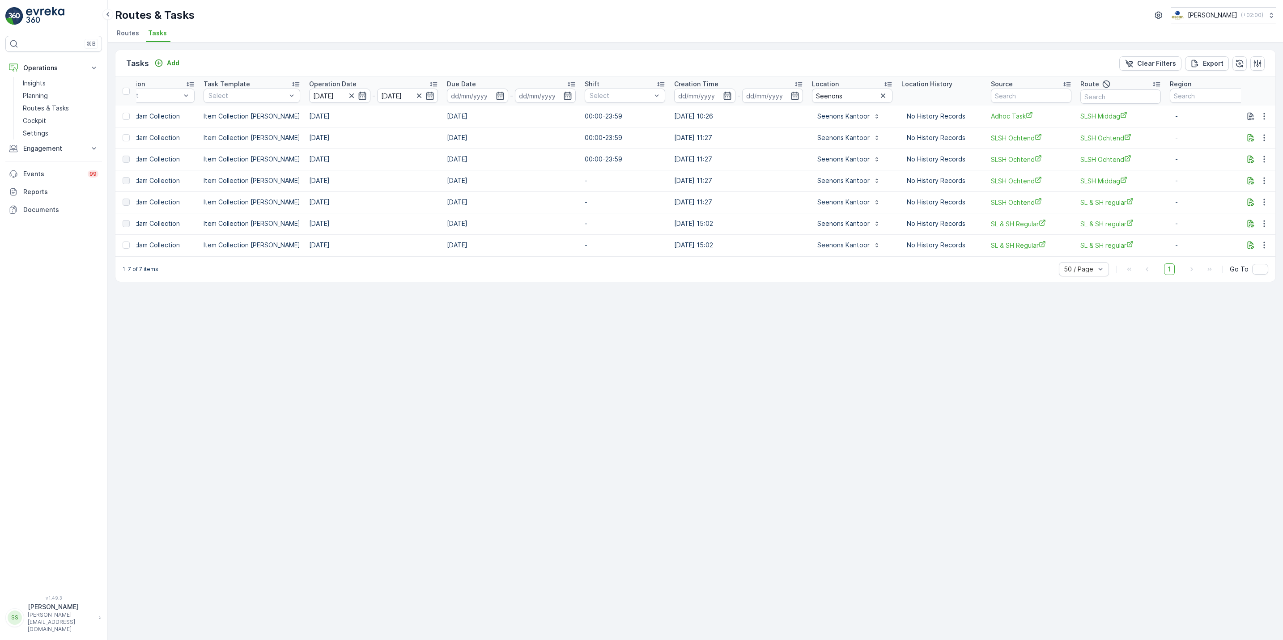
scroll to position [0, 207]
click at [878, 96] on icon "button" at bounding box center [882, 95] width 9 height 9
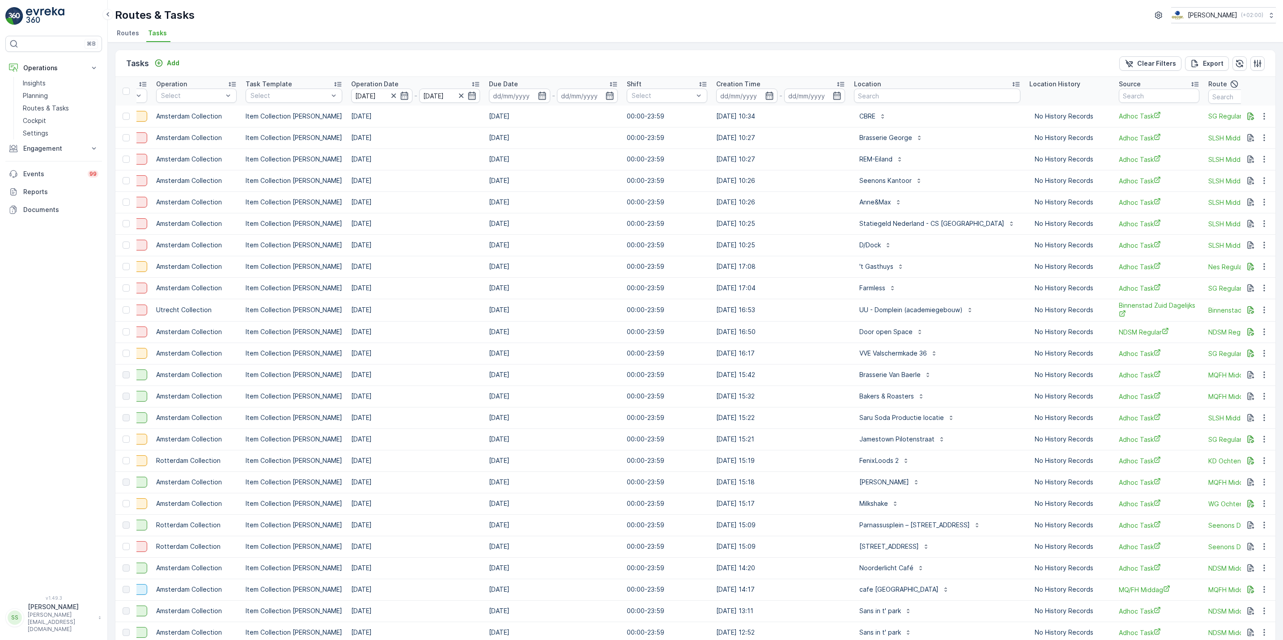
scroll to position [0, 269]
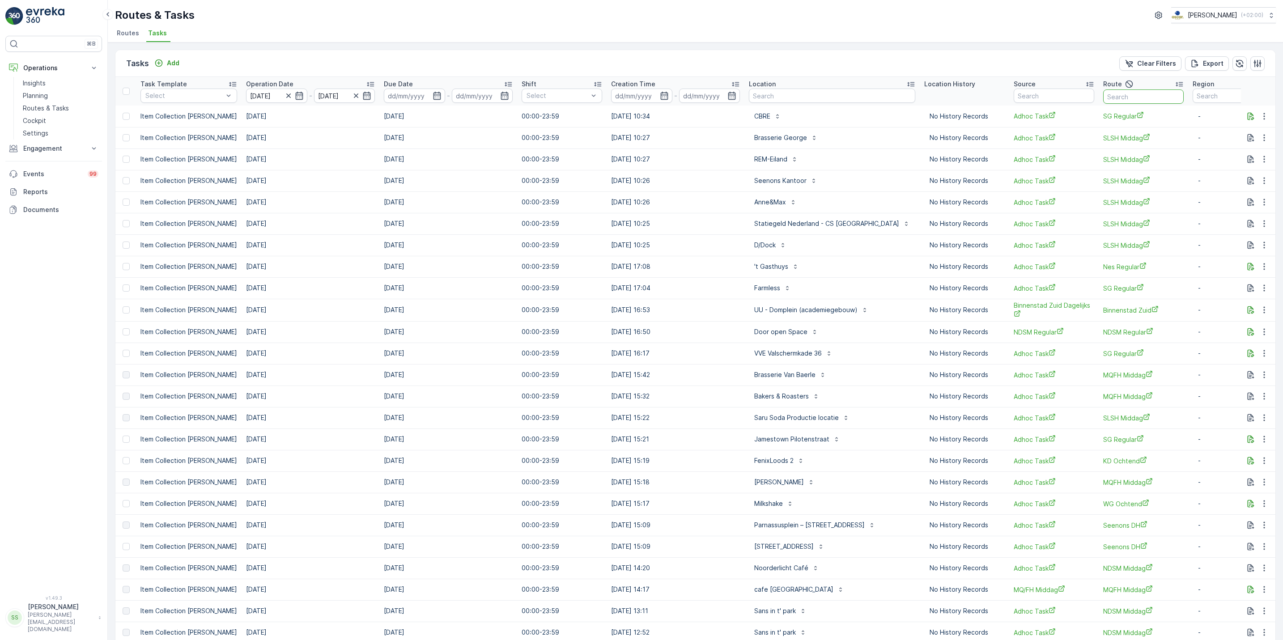
click at [1103, 97] on input "text" at bounding box center [1143, 96] width 81 height 14
type input "seenons"
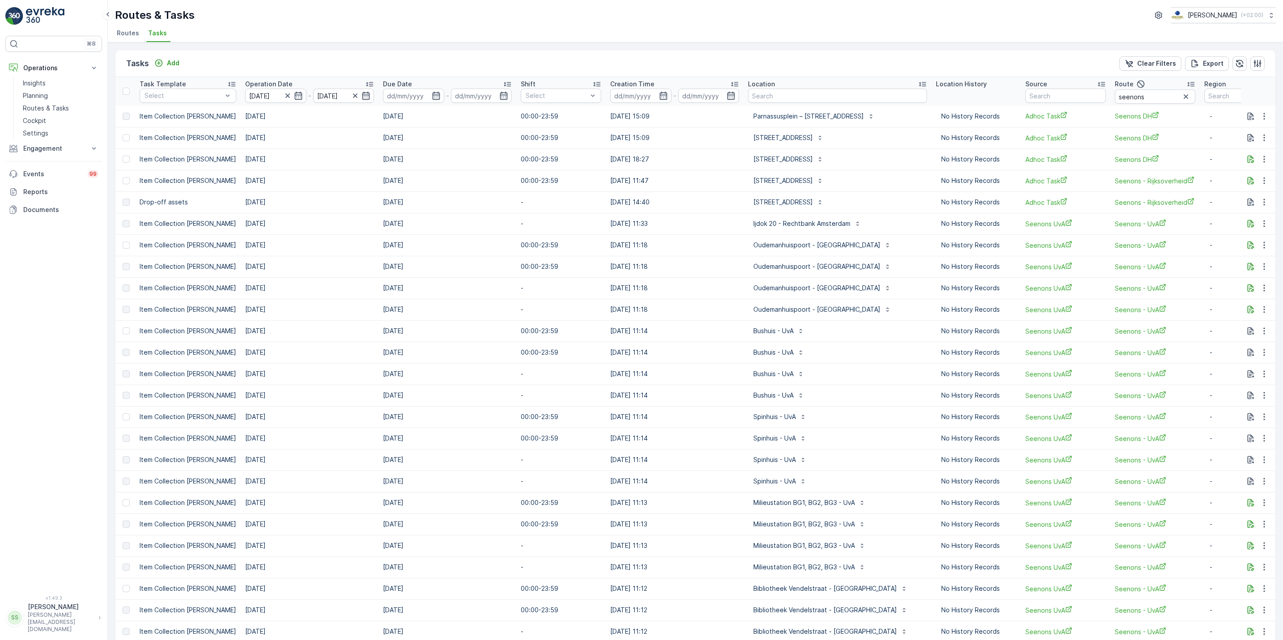
scroll to position [0, 311]
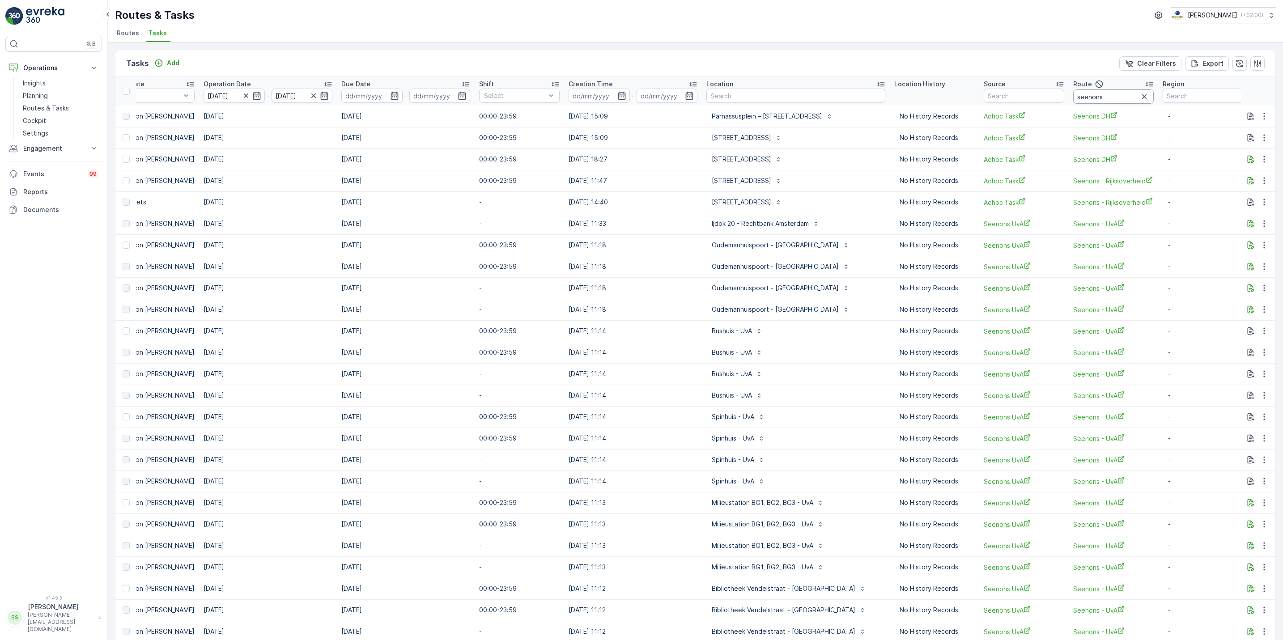
click at [1107, 92] on input "seenons" at bounding box center [1113, 96] width 81 height 14
type input "seenons - rijks"
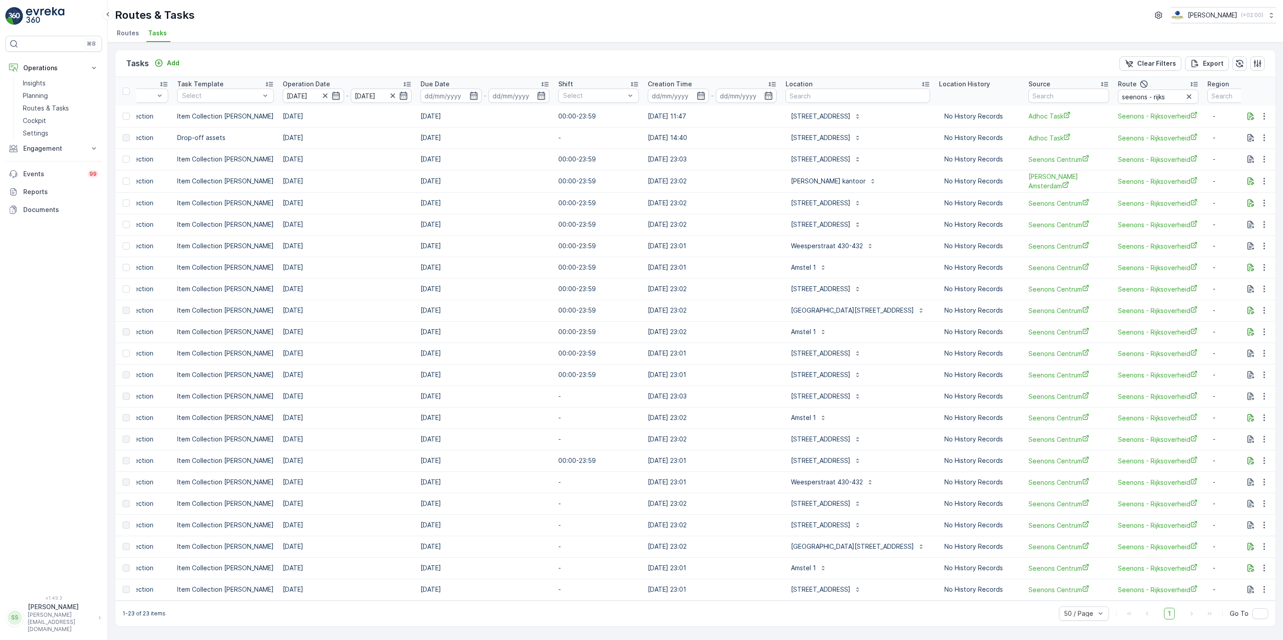
scroll to position [0, 239]
click at [1250, 115] on icon "button" at bounding box center [1251, 116] width 7 height 8
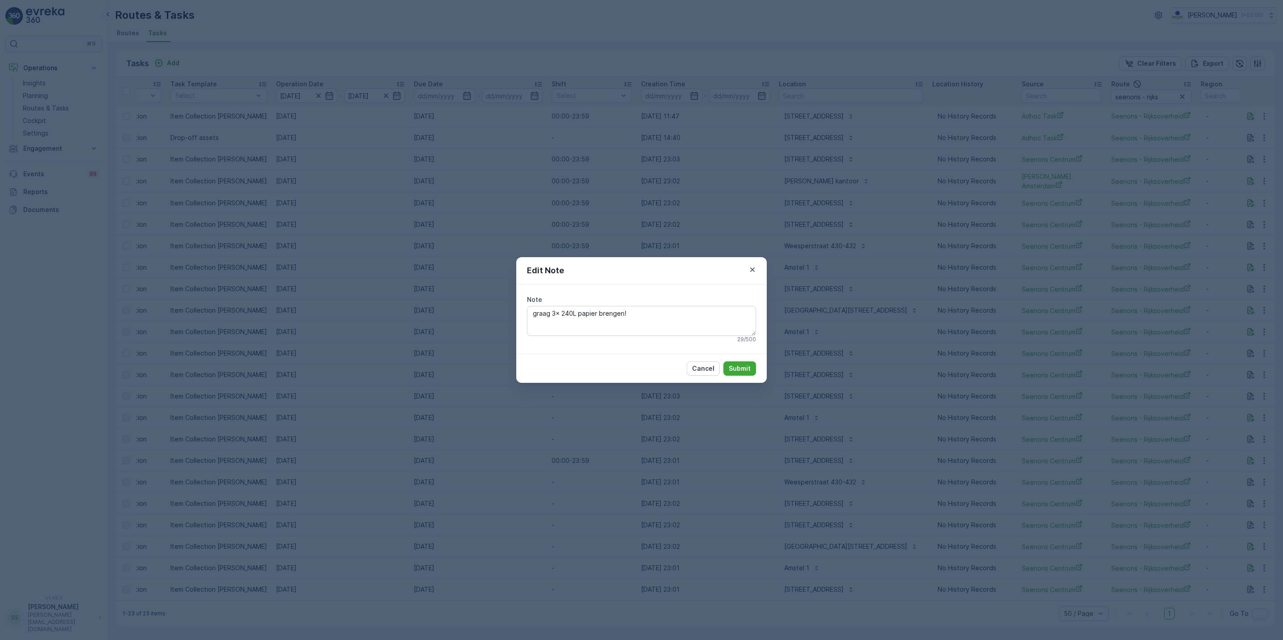
click at [870, 245] on div "Edit Note Note graag 3x 240L papier brengen! 29 / 500 Cancel Submit" at bounding box center [641, 320] width 1283 height 640
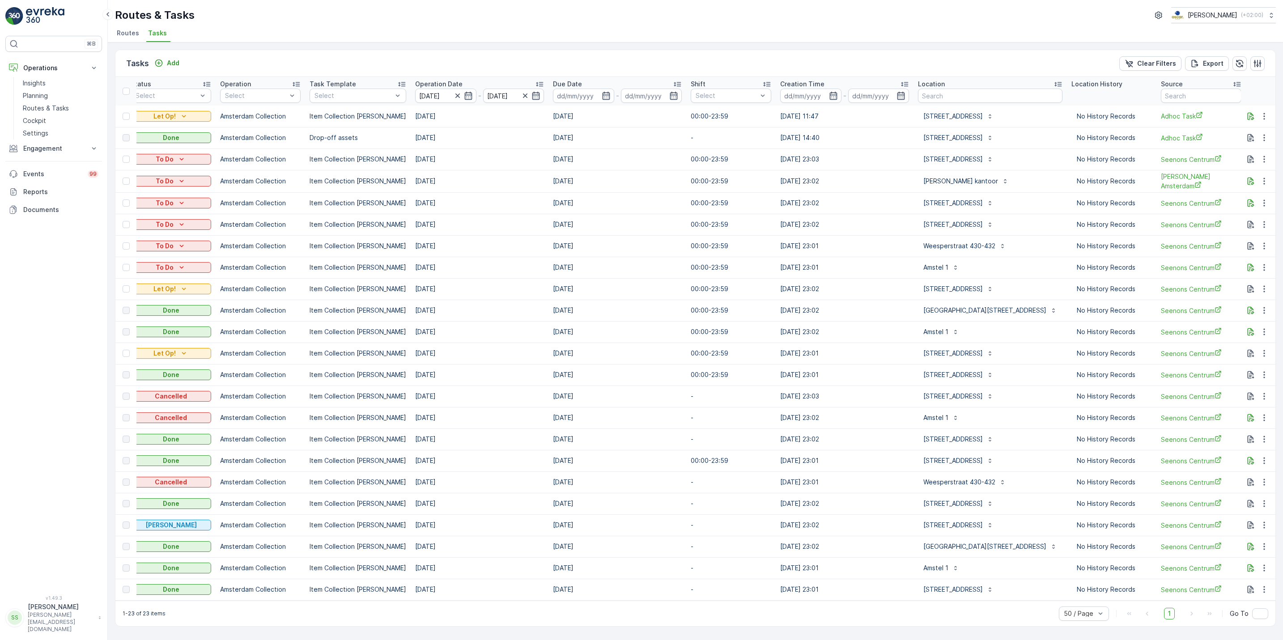
scroll to position [0, 101]
click at [531, 96] on icon "button" at bounding box center [535, 96] width 8 height 8
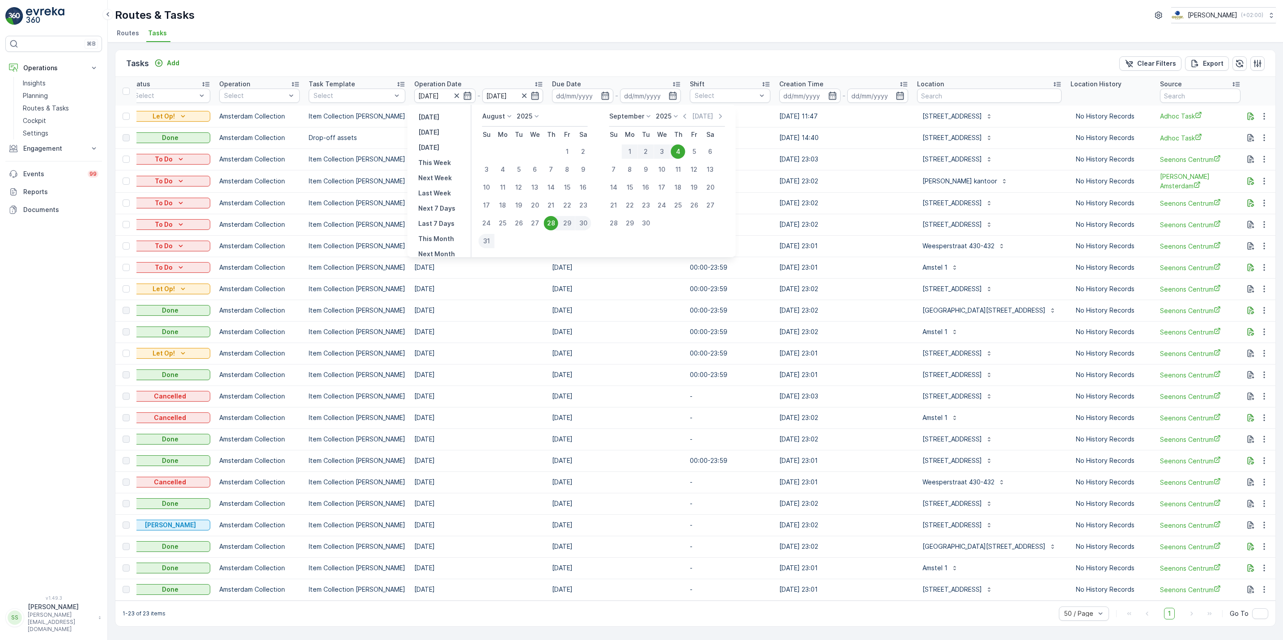
click at [551, 223] on div "28" at bounding box center [551, 223] width 14 height 14
type input "28.08.2025"
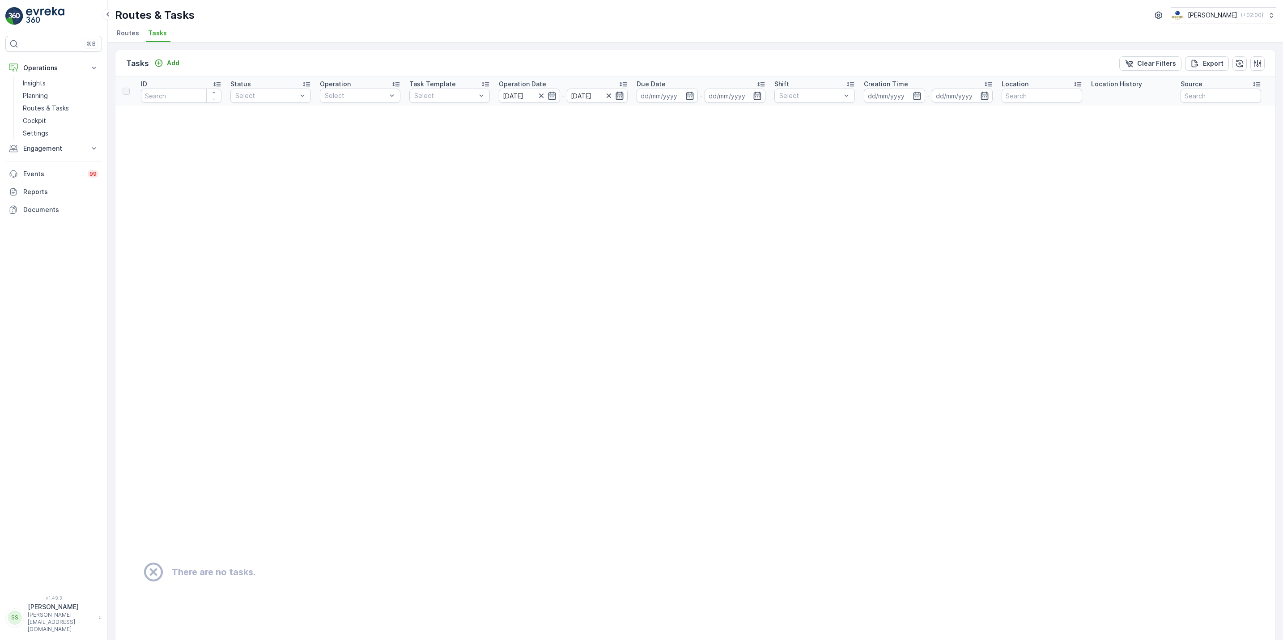
click at [615, 98] on icon "button" at bounding box center [619, 95] width 9 height 9
click at [580, 242] on div "31" at bounding box center [578, 241] width 14 height 14
type input "31.08.2025"
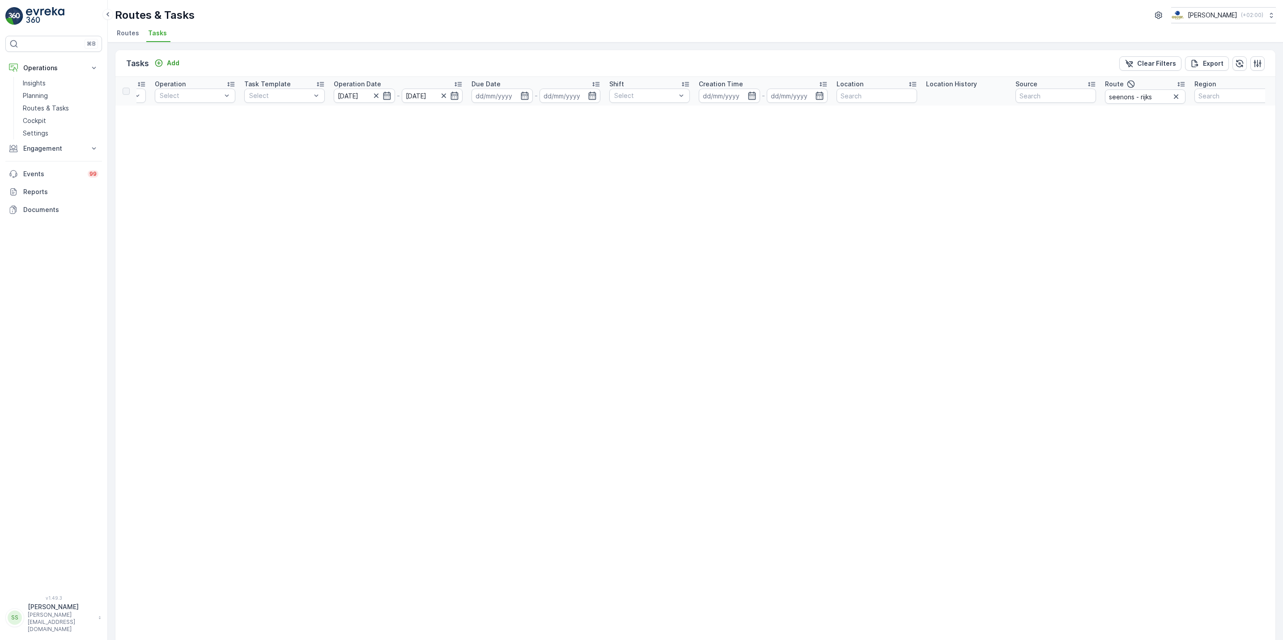
scroll to position [0, 175]
click at [1162, 98] on icon "button" at bounding box center [1166, 96] width 9 height 9
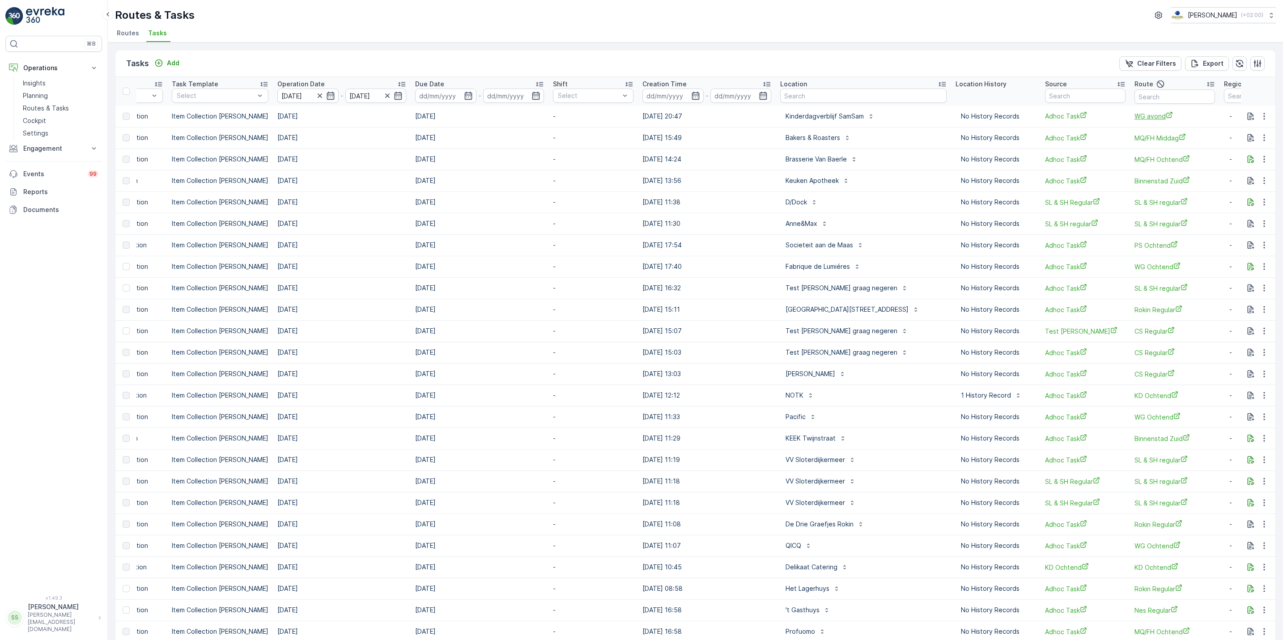
scroll to position [0, 269]
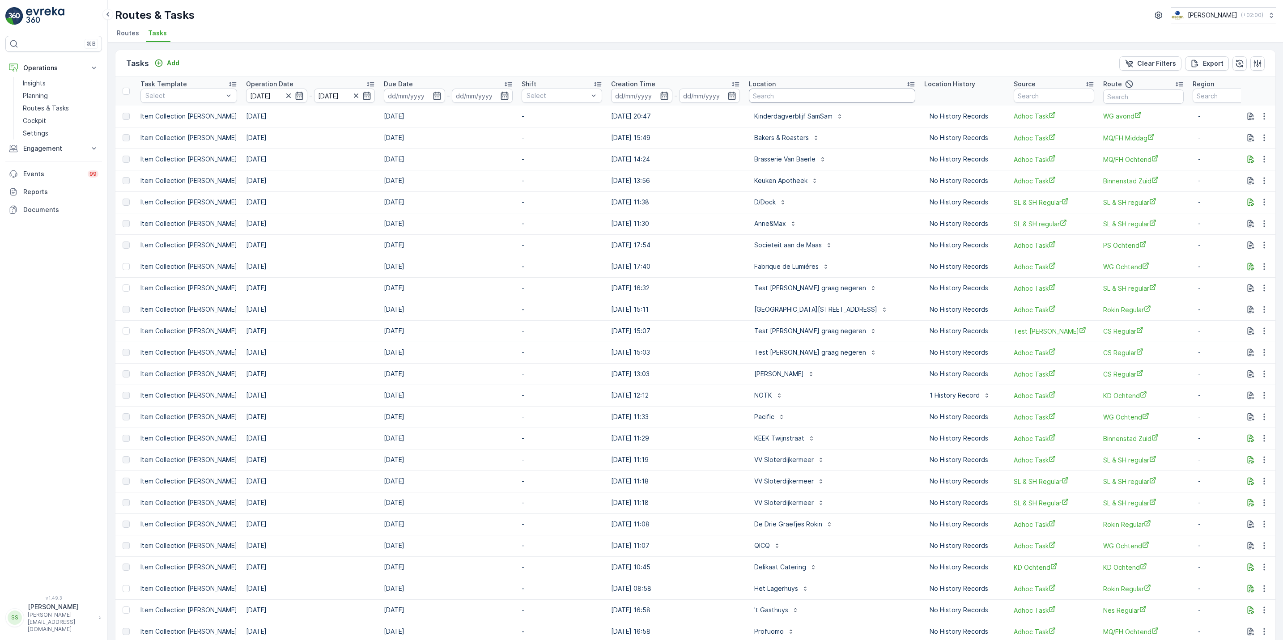
click at [767, 93] on input "text" at bounding box center [832, 96] width 166 height 14
type input "seenons"
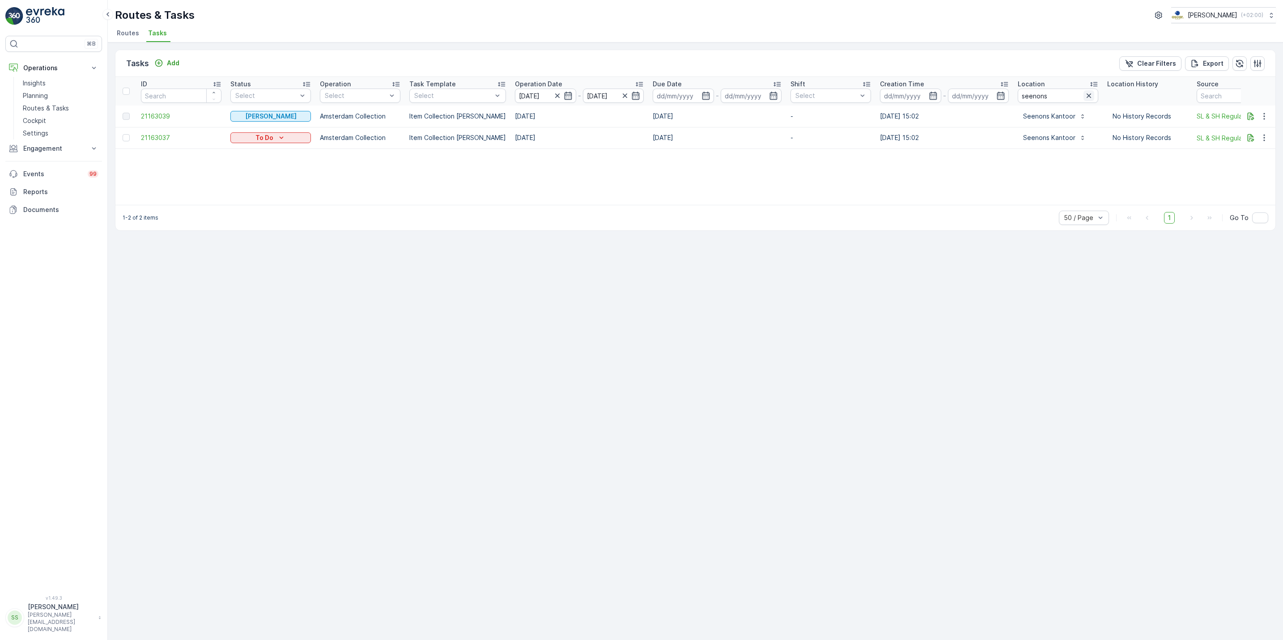
click at [1084, 99] on icon "button" at bounding box center [1088, 95] width 9 height 9
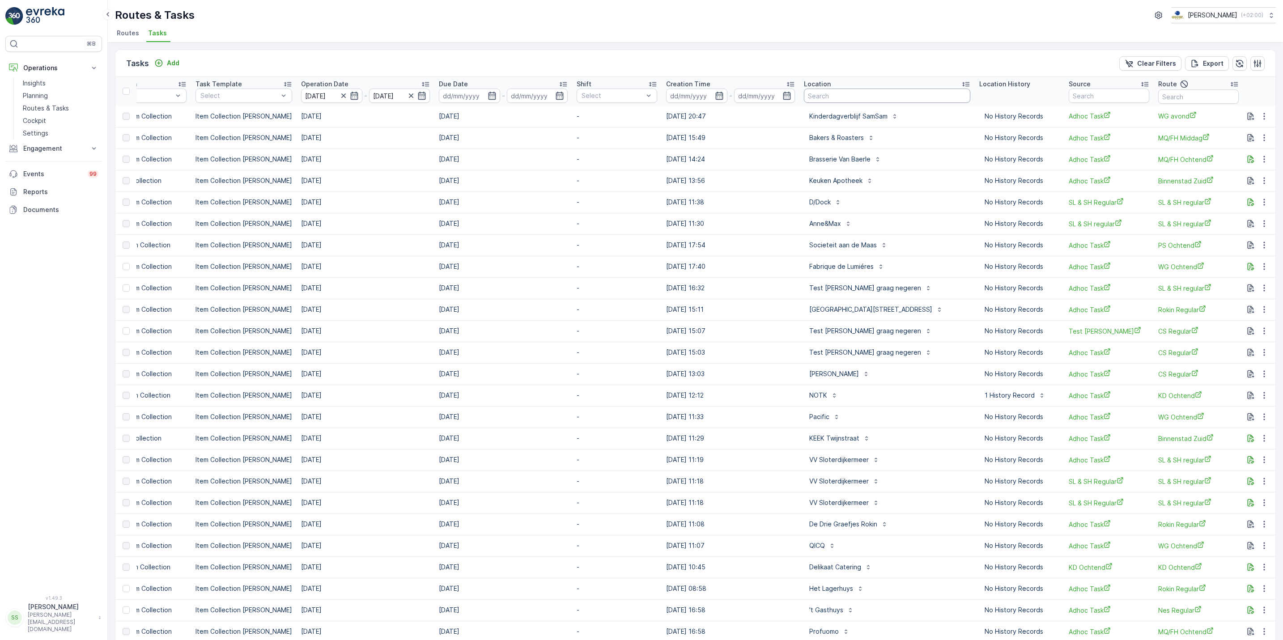
scroll to position [0, 230]
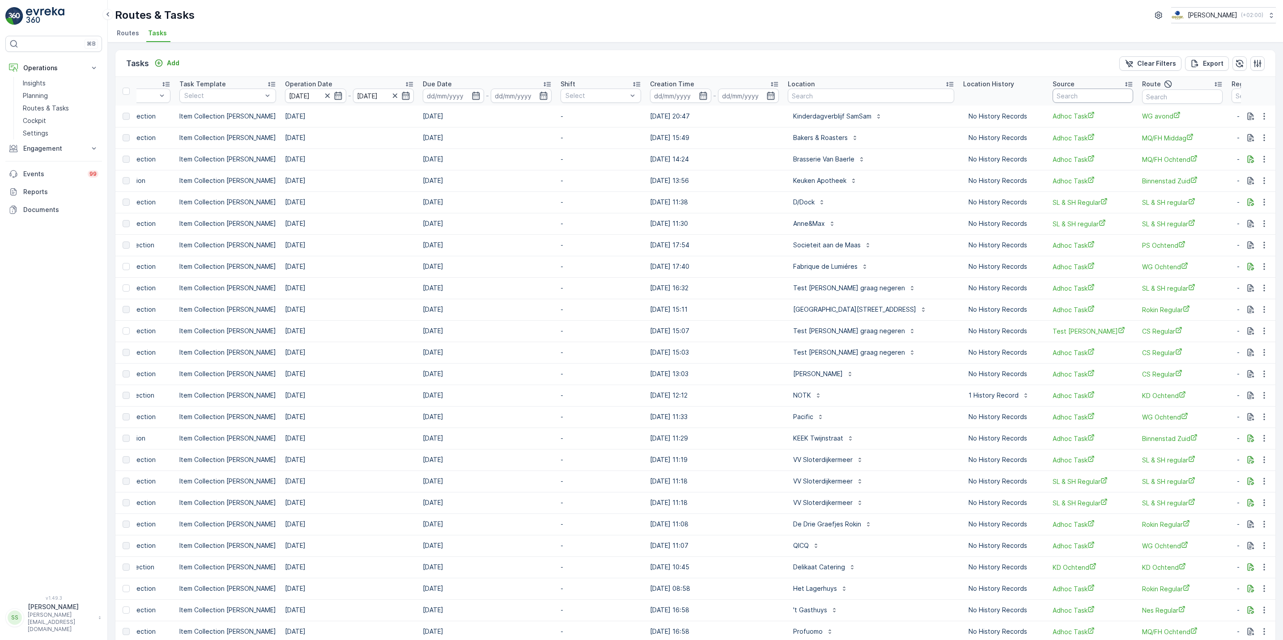
click at [1053, 97] on input "text" at bounding box center [1093, 96] width 81 height 14
type input "seenons"
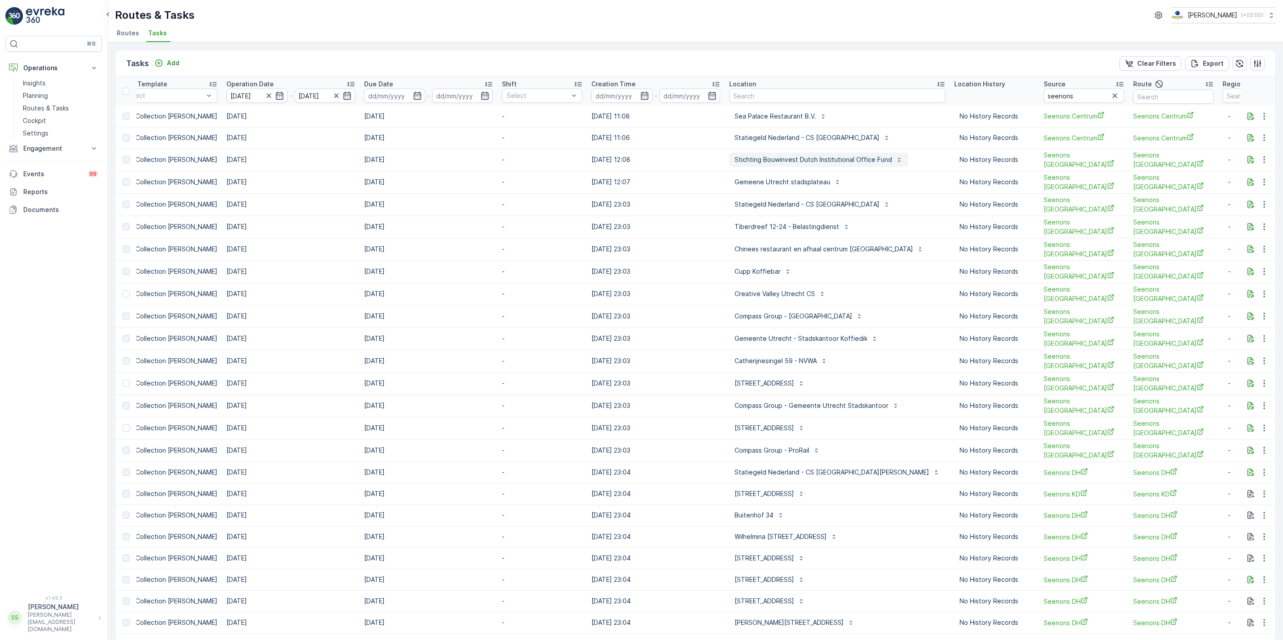
scroll to position [0, 311]
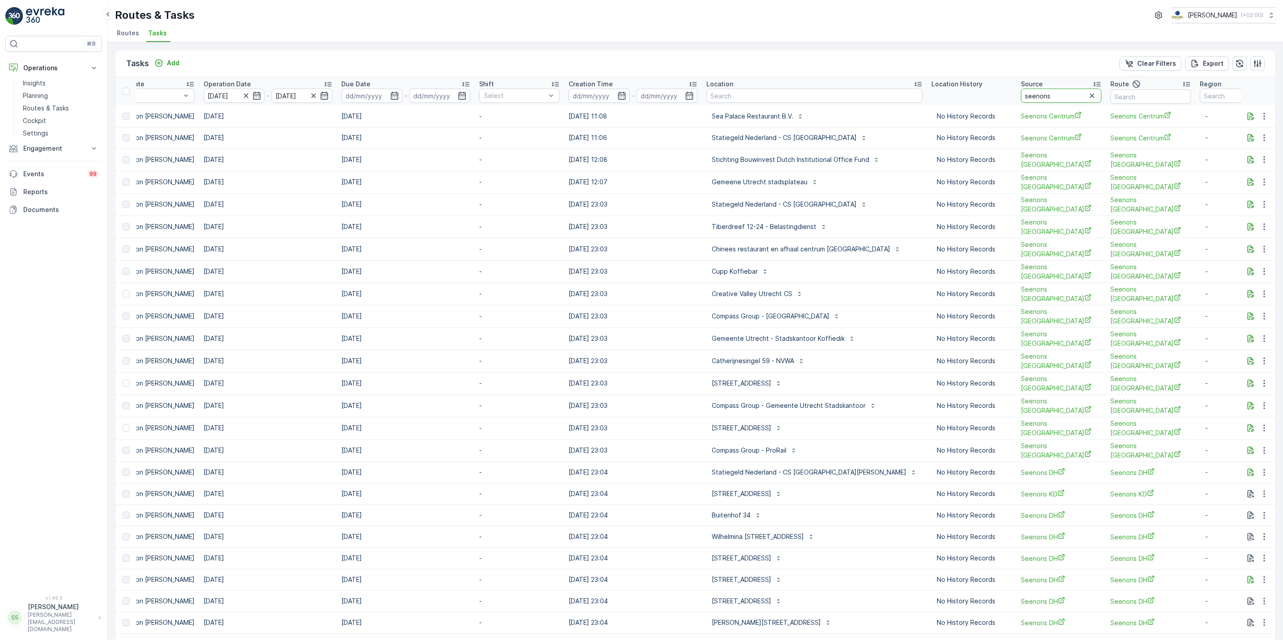
click at [1021, 94] on input "seenons" at bounding box center [1061, 96] width 81 height 14
type input "seenons centru"
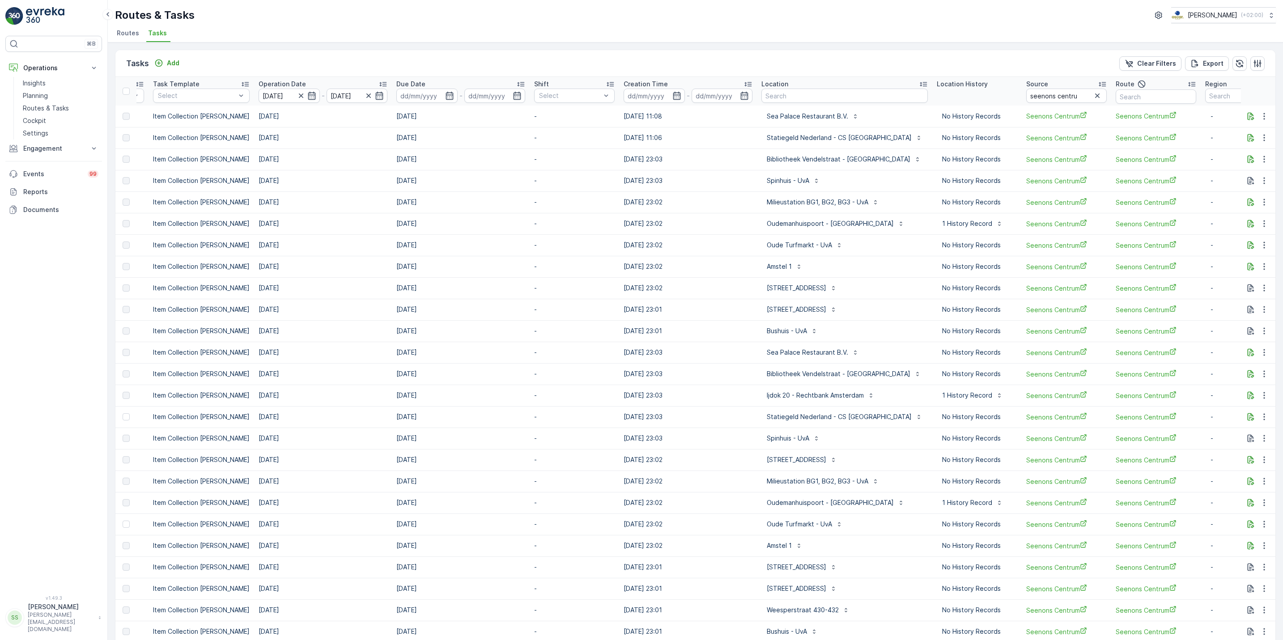
scroll to position [0, 269]
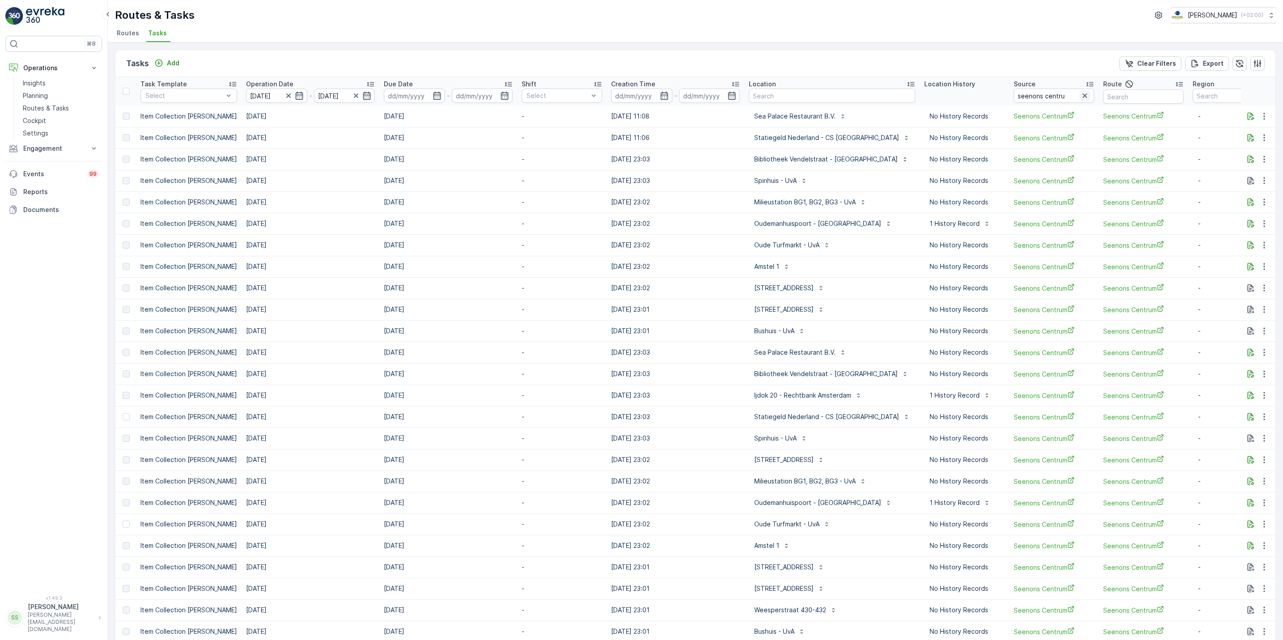
click at [1080, 97] on icon "button" at bounding box center [1084, 95] width 9 height 9
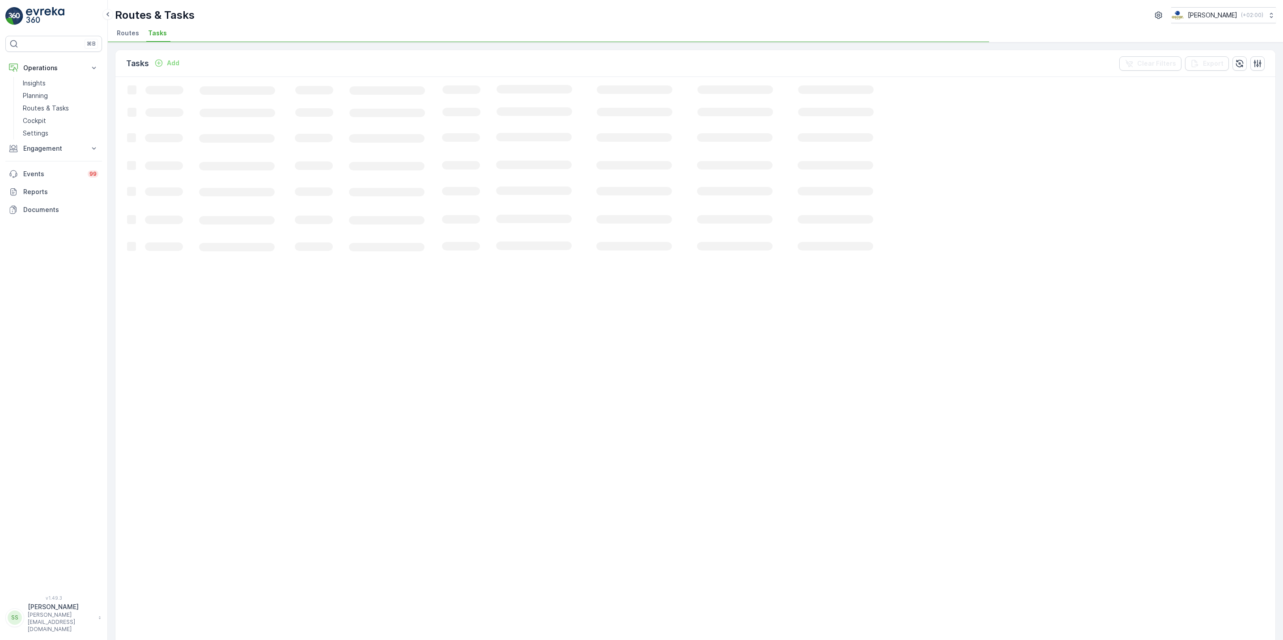
click at [809, 94] on rect at bounding box center [544, 561] width 859 height 968
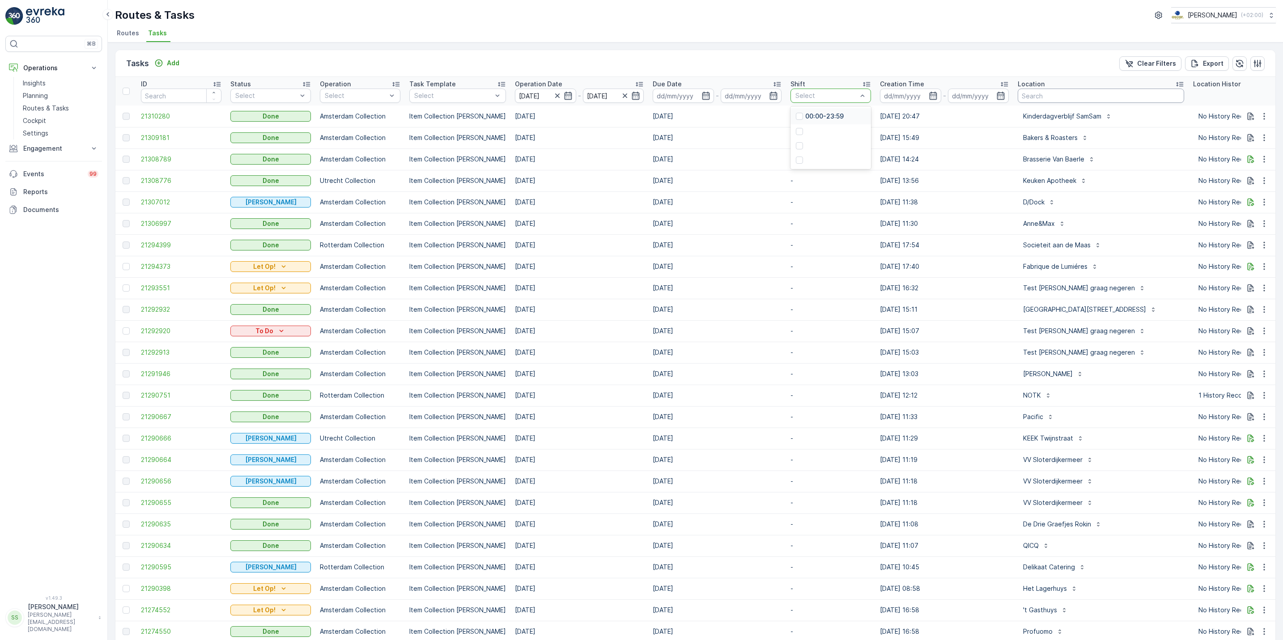
click at [1045, 97] on input "text" at bounding box center [1101, 96] width 166 height 14
type input "prins"
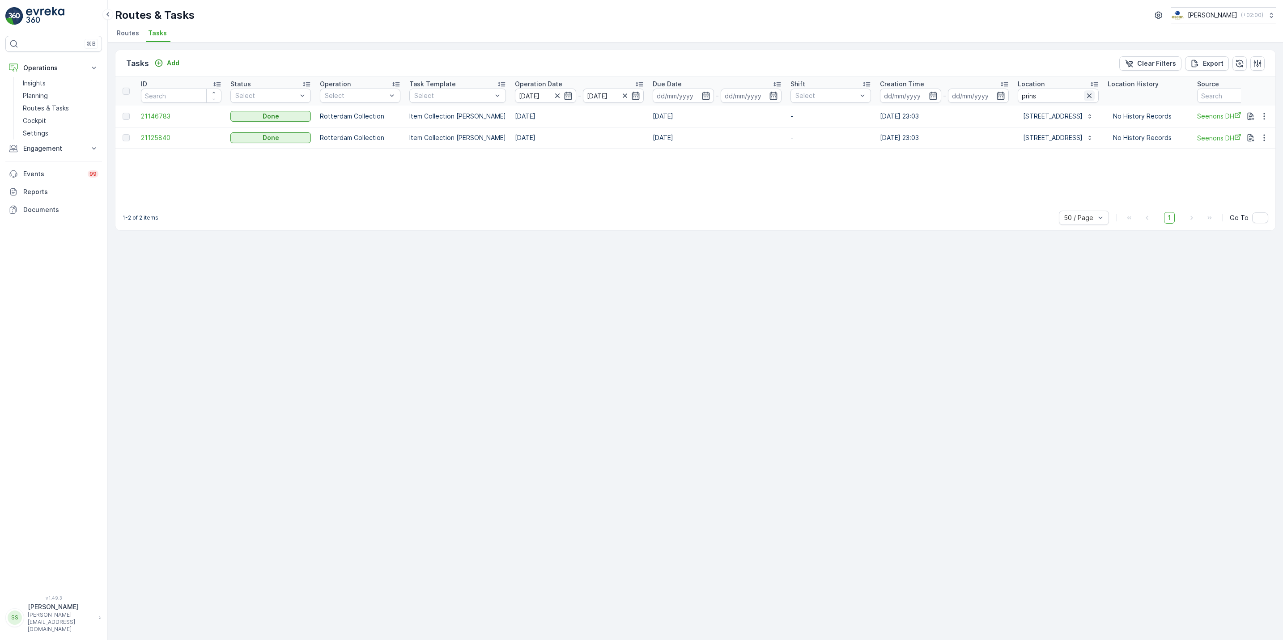
click at [1088, 94] on button "button" at bounding box center [1089, 95] width 11 height 11
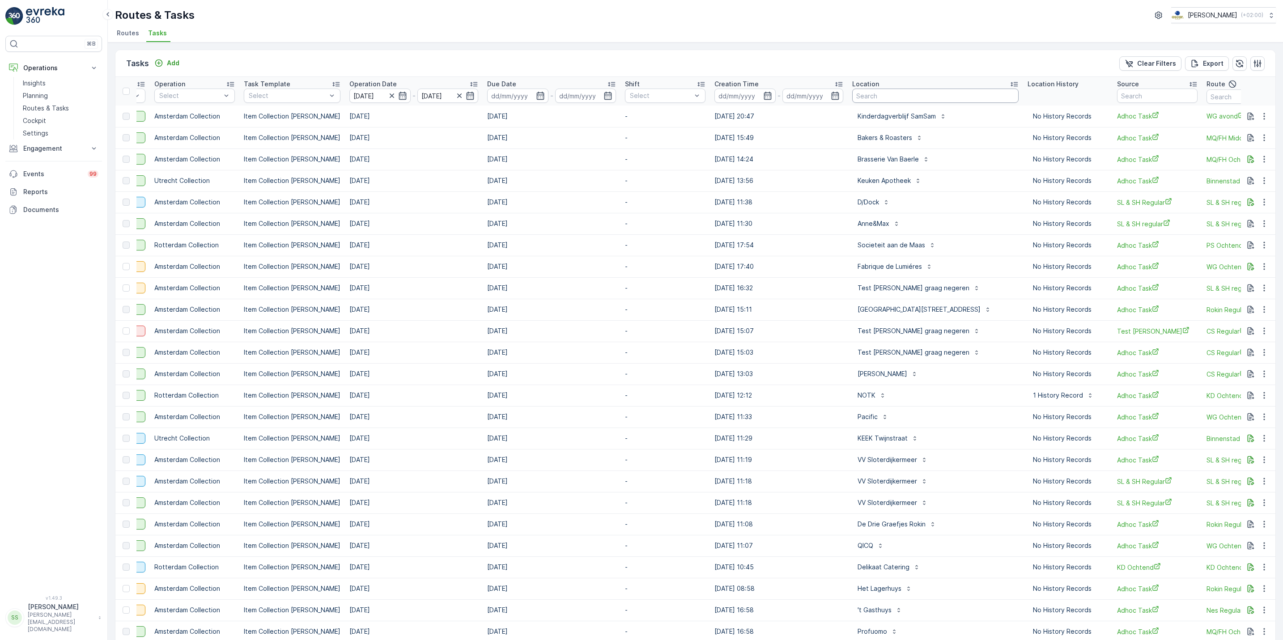
scroll to position [0, 129]
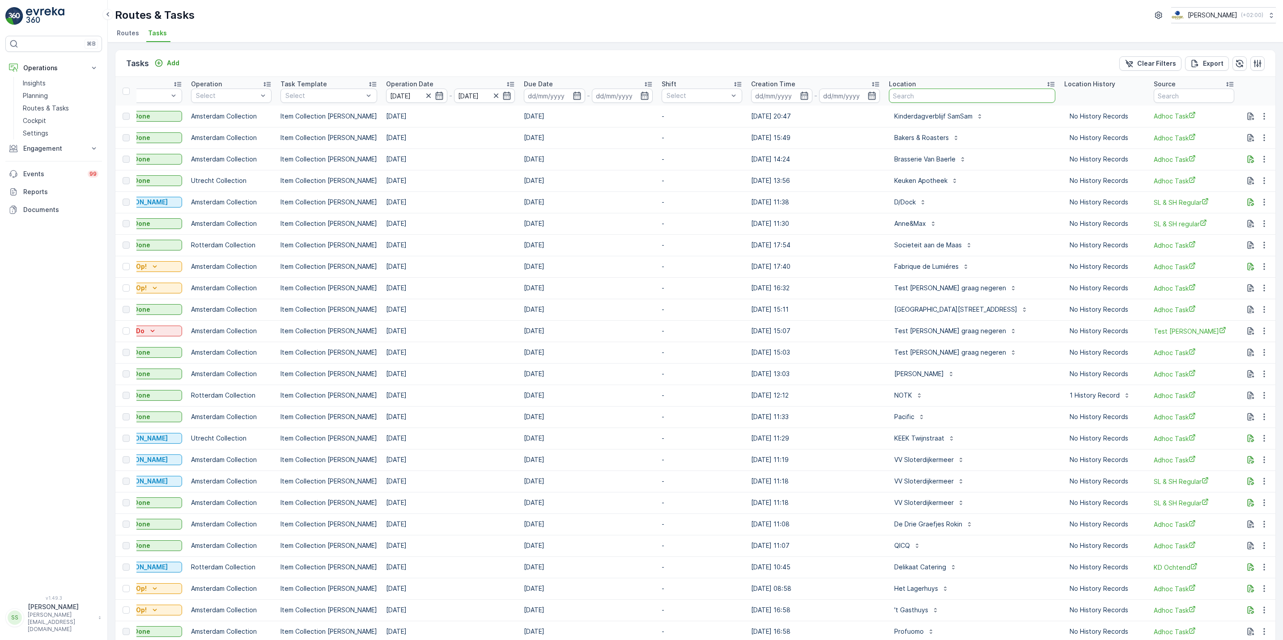
click at [909, 90] on input "text" at bounding box center [972, 96] width 166 height 14
type input "hendrik"
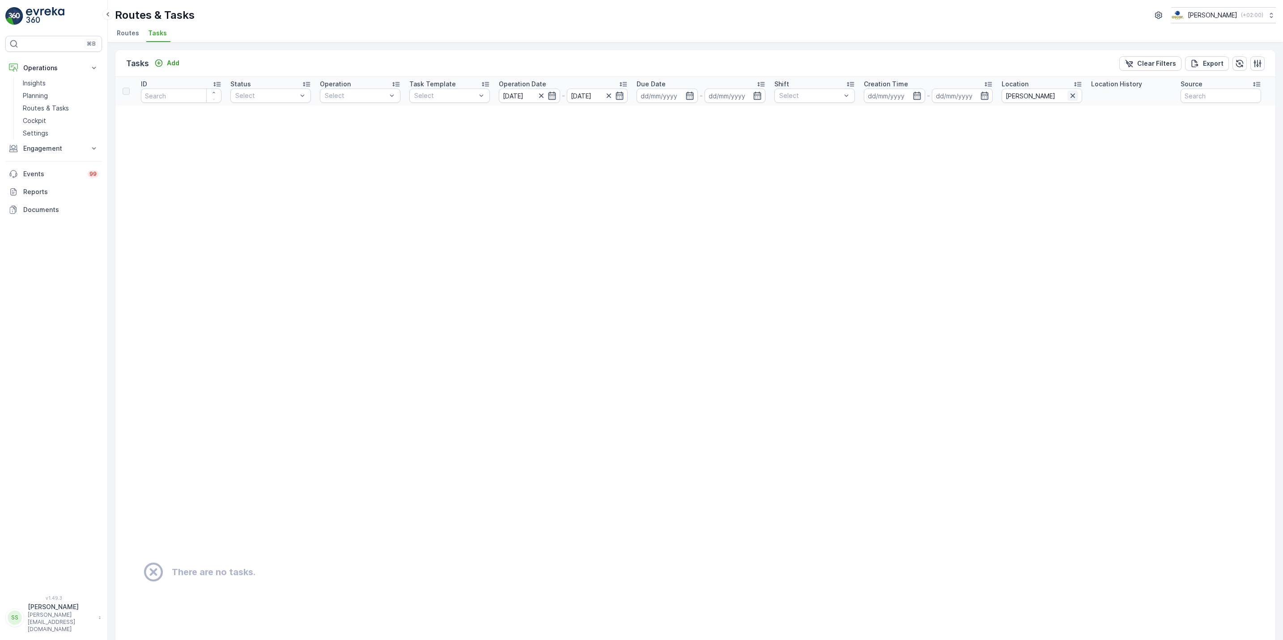
click at [1075, 94] on icon "button" at bounding box center [1072, 95] width 9 height 9
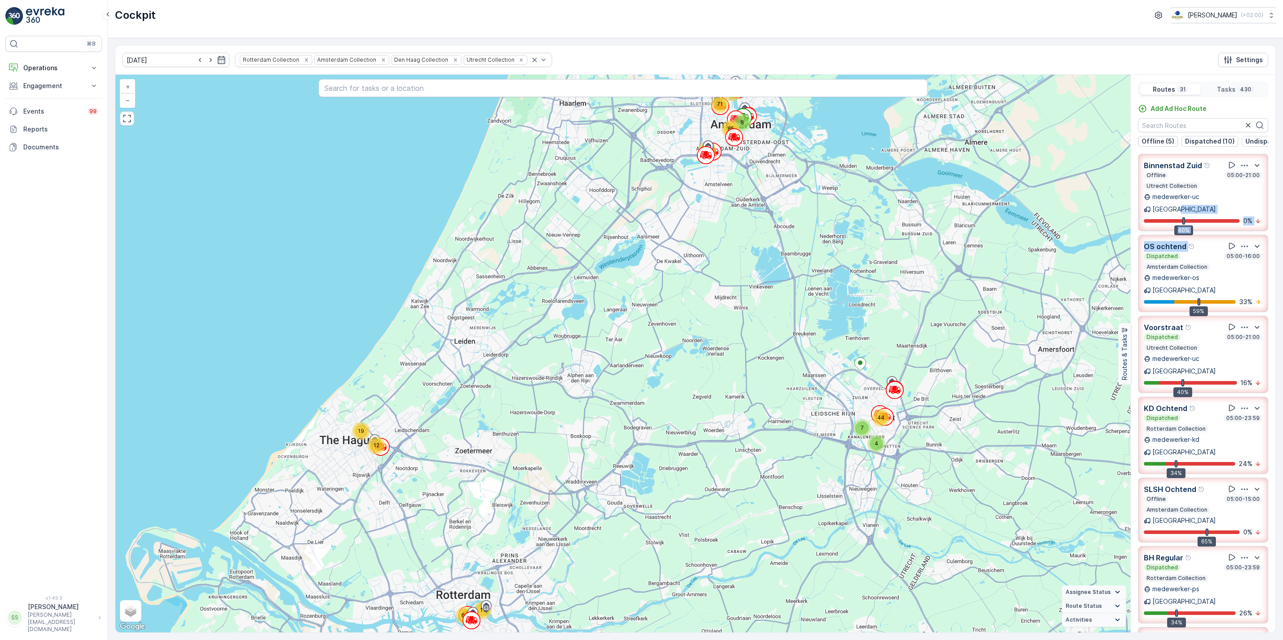
drag, startPoint x: 1275, startPoint y: 204, endPoint x: 1274, endPoint y: 231, distance: 27.3
click at [1274, 231] on div "Routes 31 Tasks 430 Add Ad Hoc Route Offline (5) Dispatched (10) Undispatched (…" at bounding box center [1202, 354] width 145 height 558
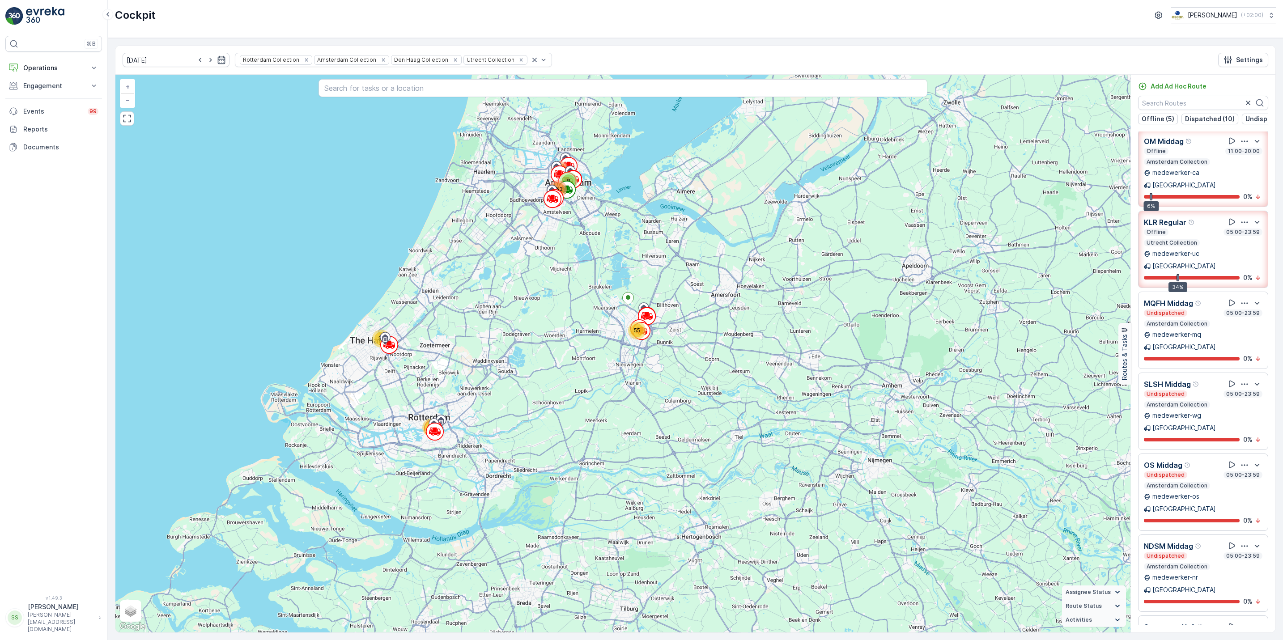
scroll to position [555, 0]
click at [70, 425] on div "⌘B Operations Insights Planning Routes & Tasks Cockpit Settings Engagement Insi…" at bounding box center [641, 320] width 1283 height 640
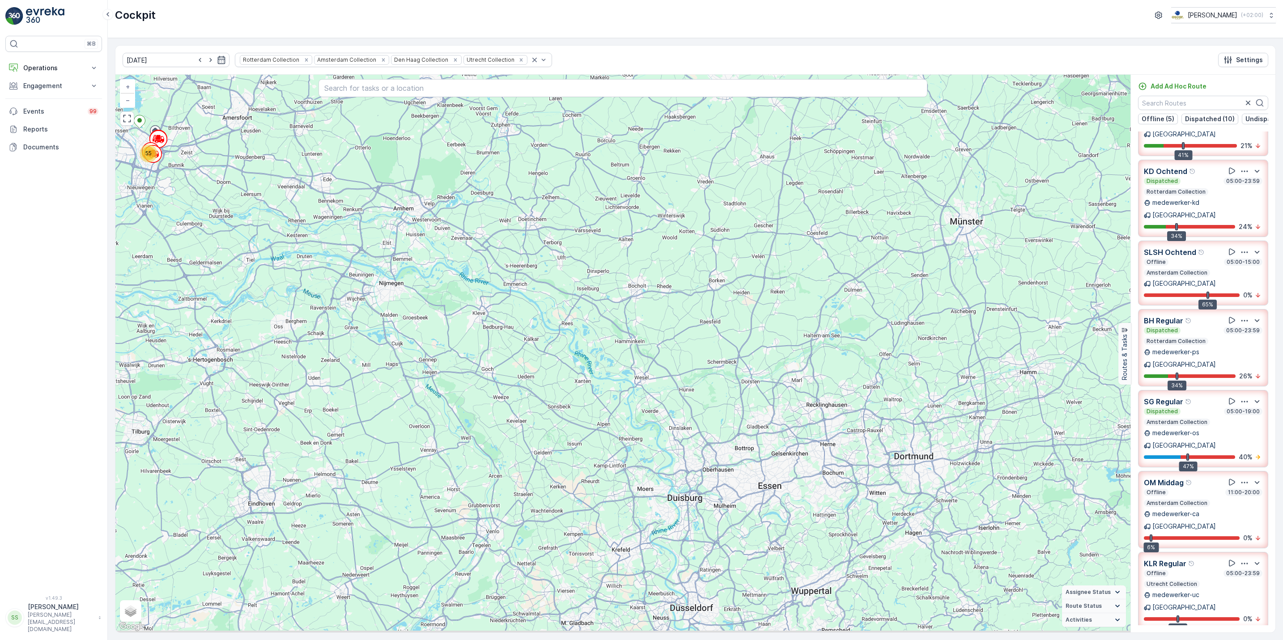
scroll to position [214, 0]
click at [1169, 103] on input "text" at bounding box center [1203, 103] width 130 height 14
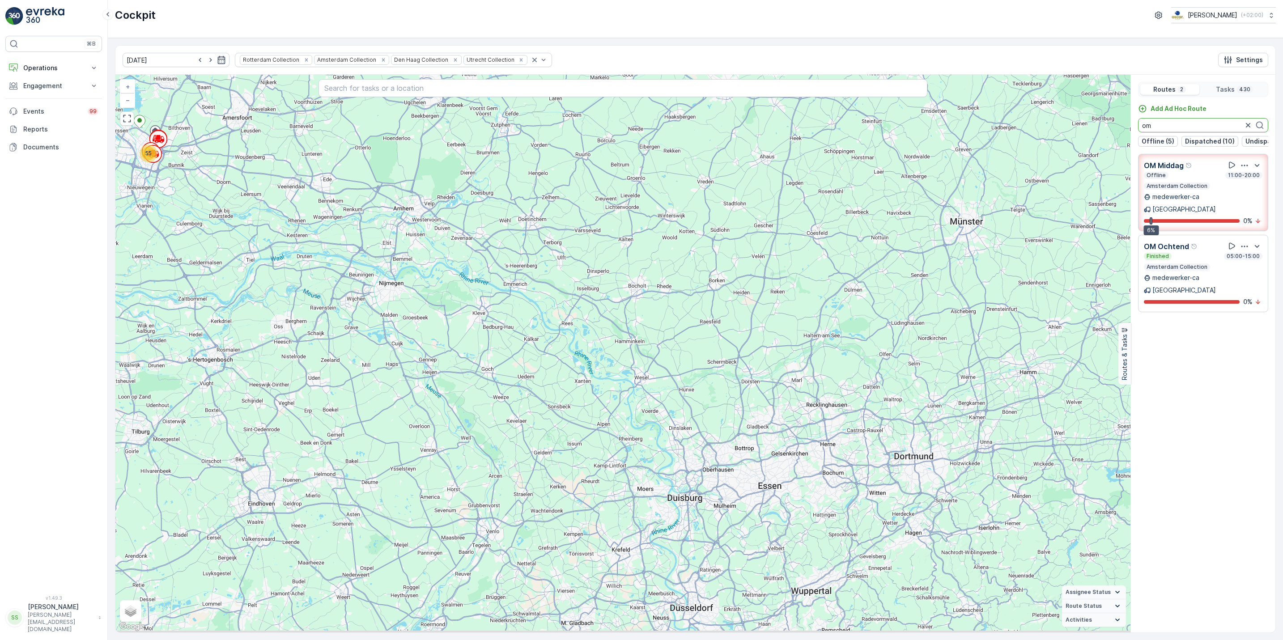
scroll to position [0, 0]
type input "om"
click at [1247, 125] on icon "button" at bounding box center [1248, 125] width 9 height 9
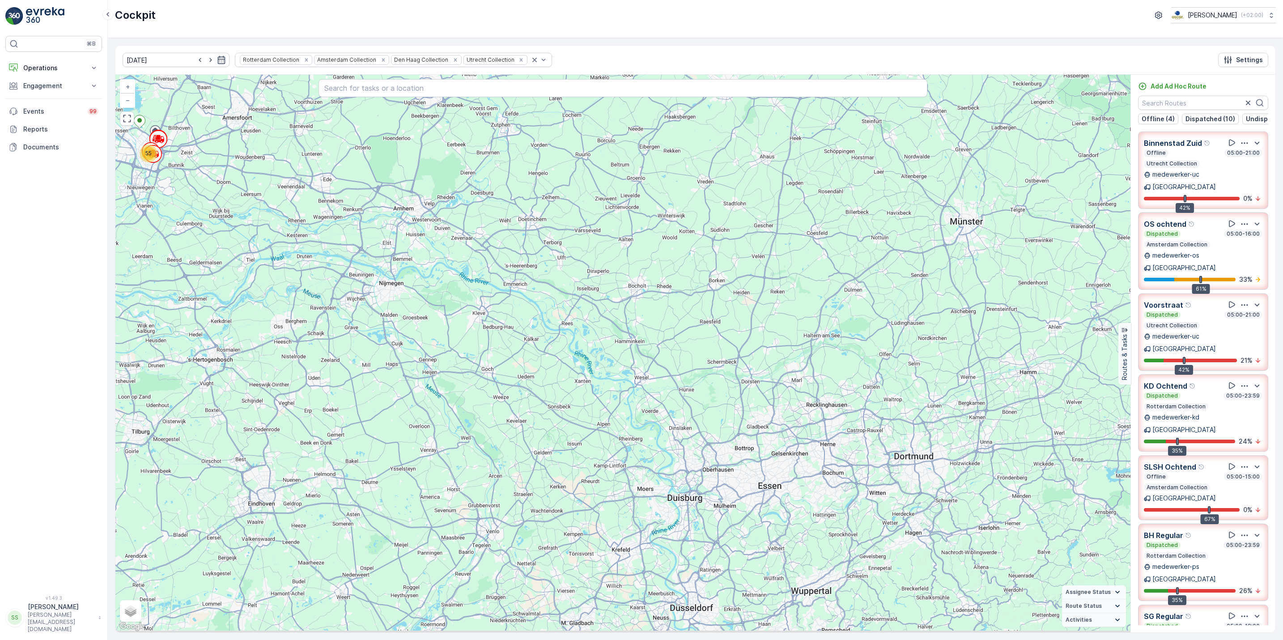
click at [1241, 223] on icon "button" at bounding box center [1244, 223] width 7 height 1
click at [1242, 243] on span "See More Details" at bounding box center [1244, 247] width 52 height 9
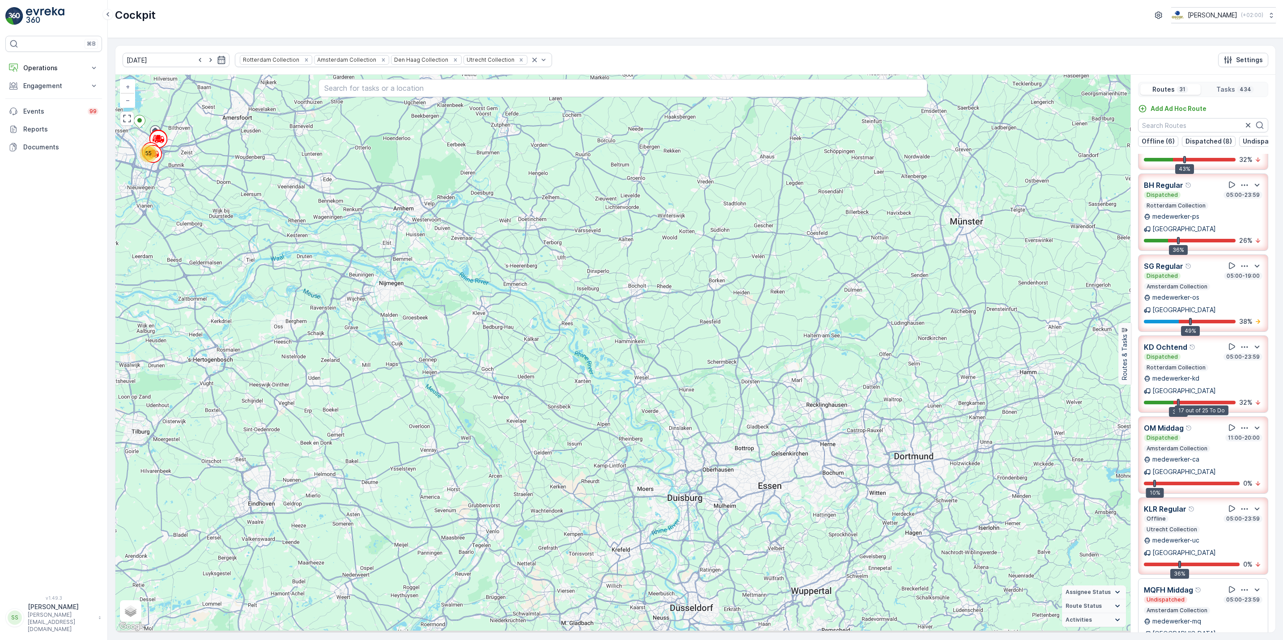
scroll to position [293, 0]
click at [1194, 129] on input "text" at bounding box center [1203, 125] width 130 height 14
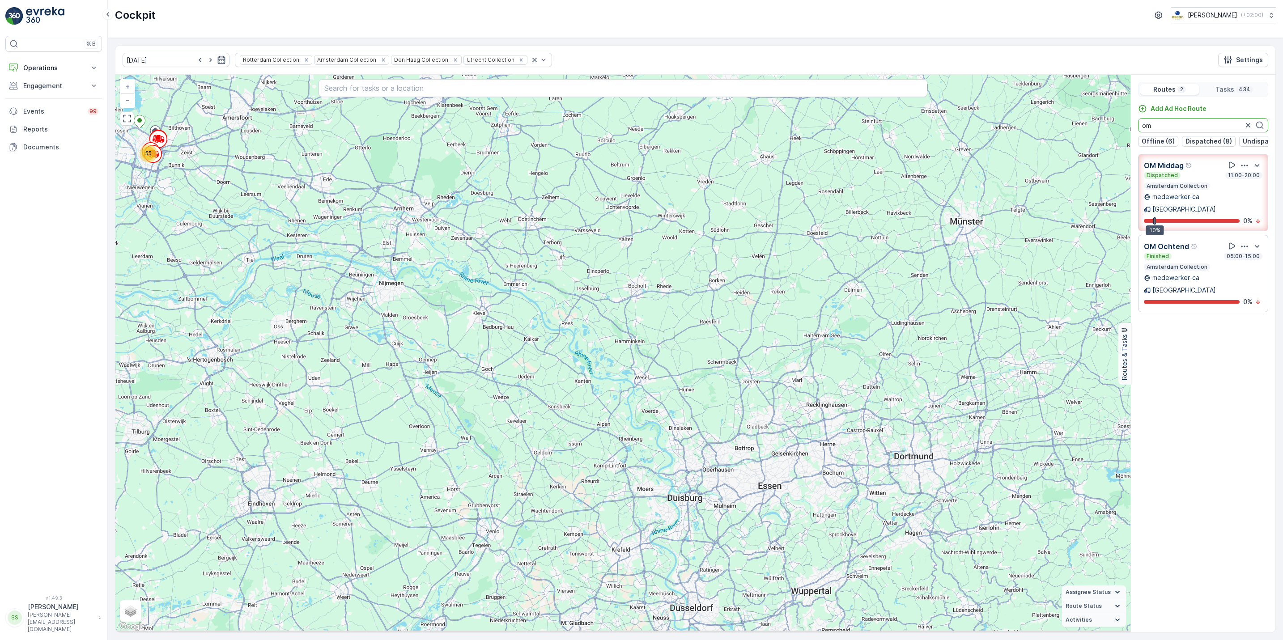
scroll to position [0, 0]
type input "om"
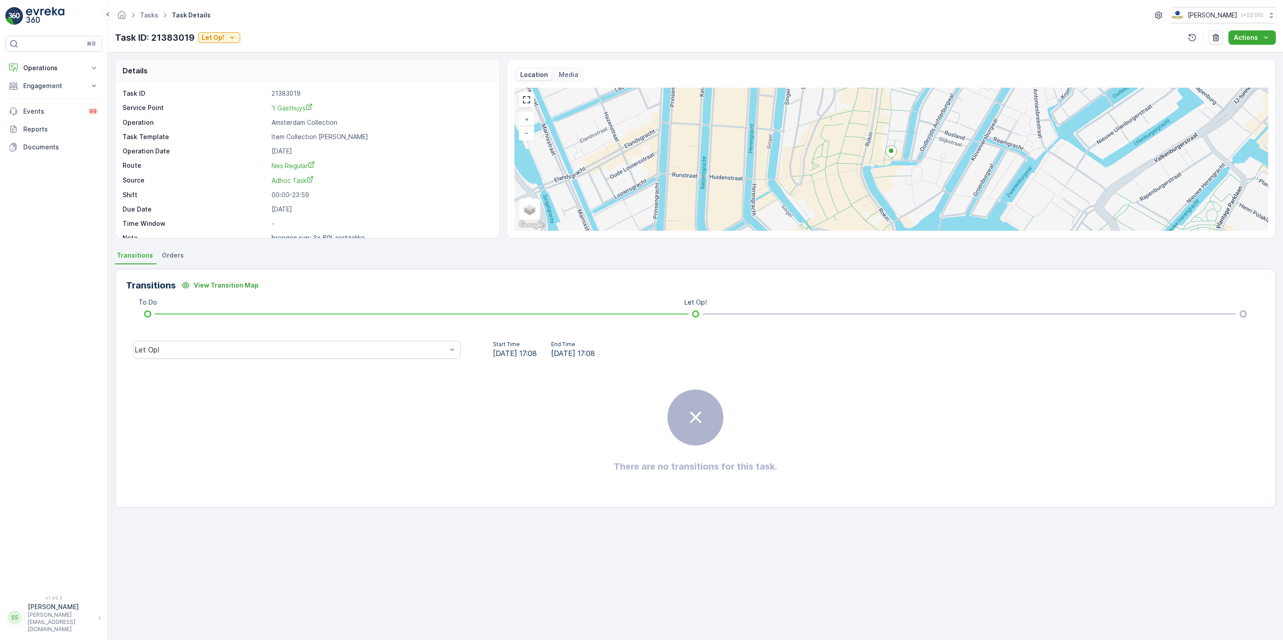
scroll to position [12, 0]
click at [160, 12] on icon at bounding box center [165, 15] width 10 height 10
click at [154, 13] on link "Tasks" at bounding box center [149, 15] width 18 height 8
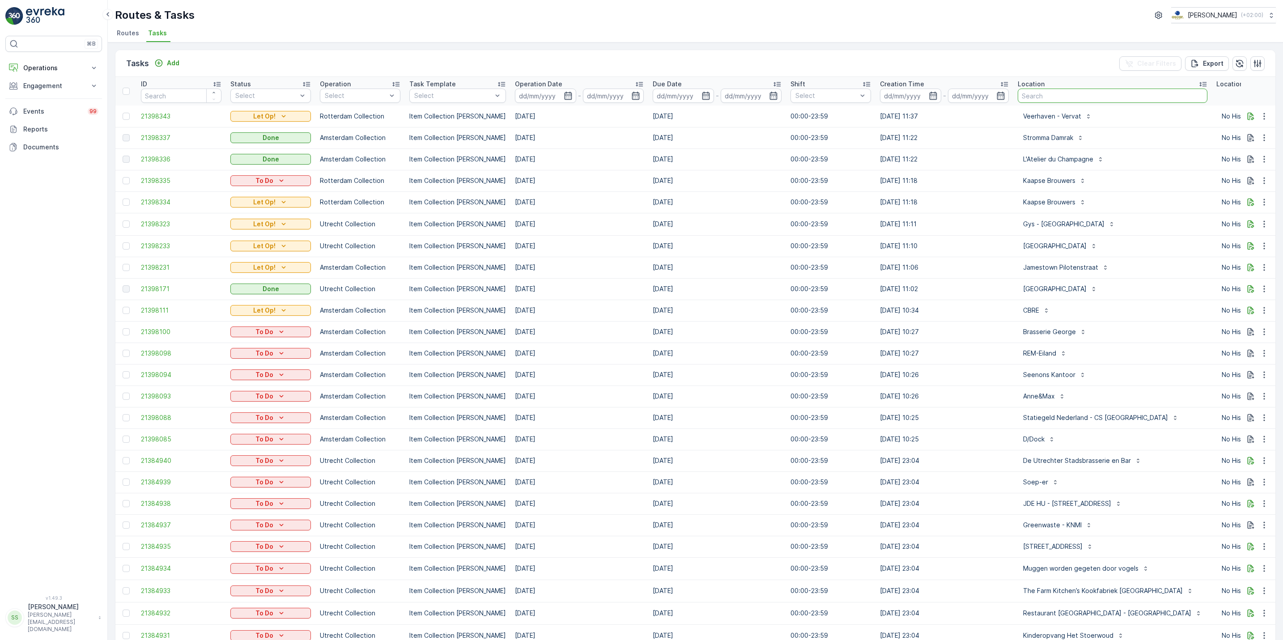
click at [1059, 102] on input "text" at bounding box center [1113, 96] width 190 height 14
type input "vv"
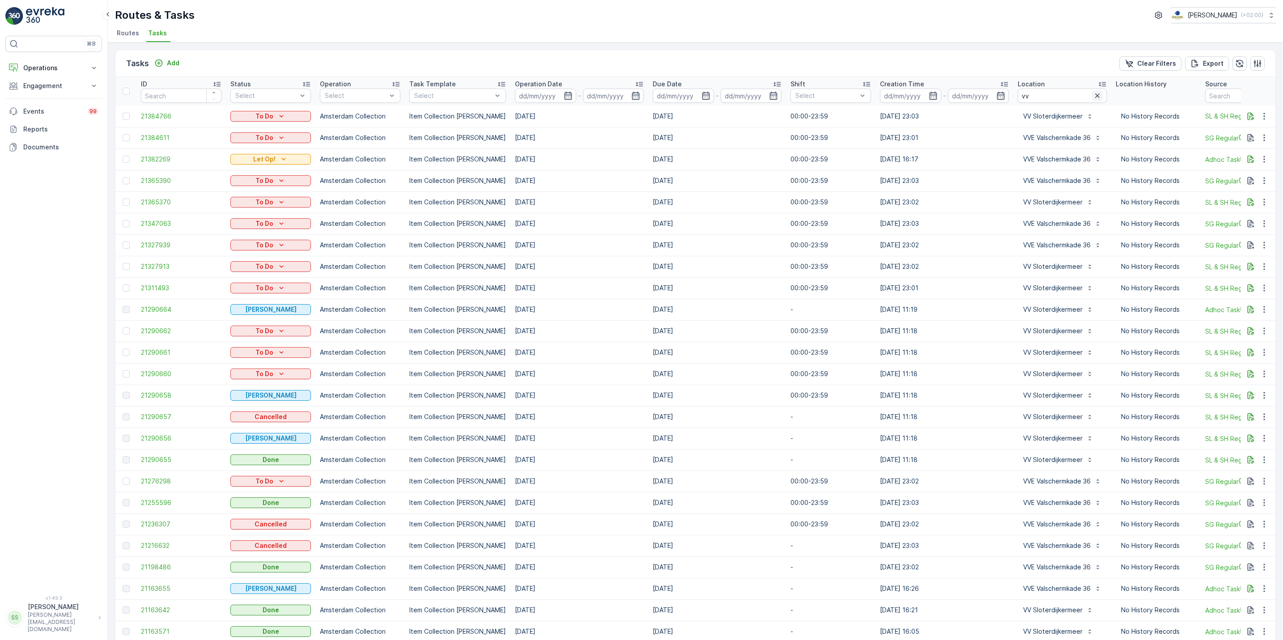
click at [1095, 95] on icon "button" at bounding box center [1097, 95] width 4 height 4
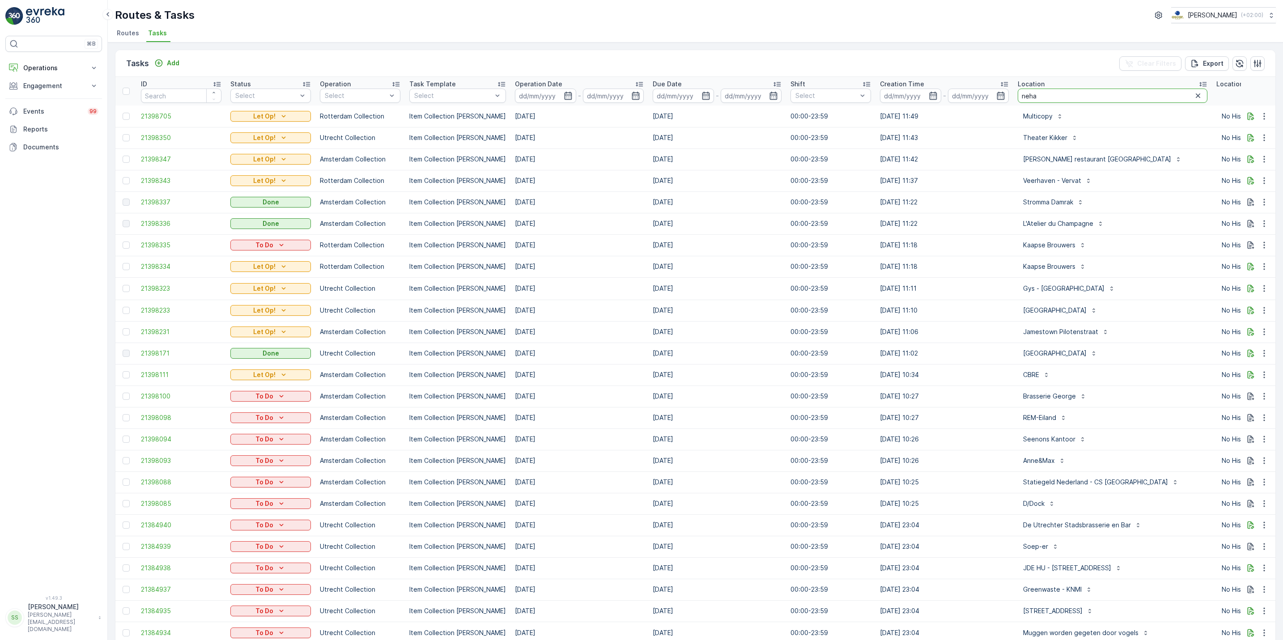
type input "nehal"
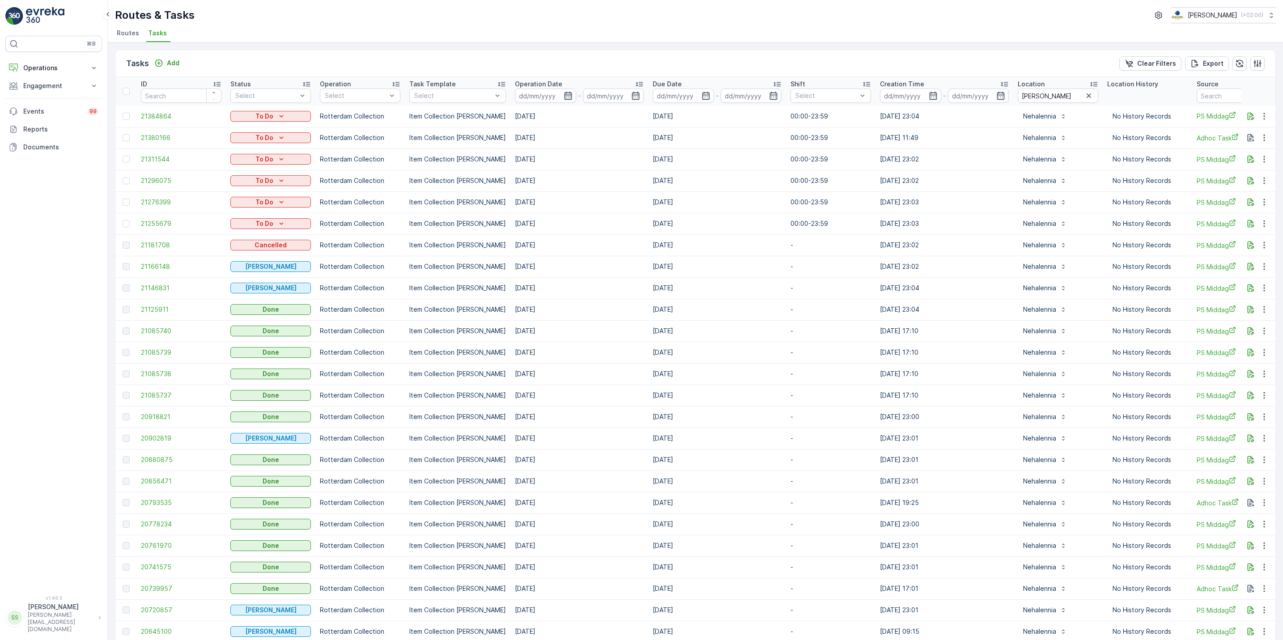
click at [564, 97] on icon "button" at bounding box center [568, 95] width 9 height 9
click at [647, 149] on div "4" at bounding box center [652, 151] width 14 height 14
type input "[DATE]"
click at [647, 149] on div "4" at bounding box center [652, 151] width 14 height 14
type input "[DATE]"
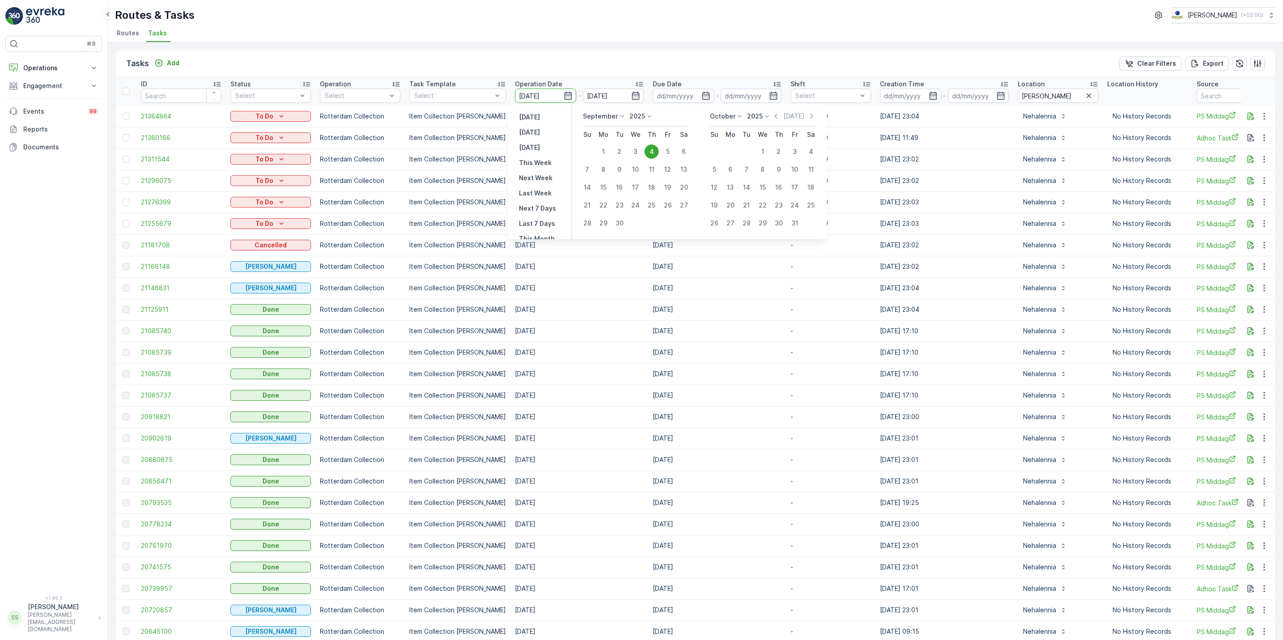
click at [647, 149] on div "4" at bounding box center [652, 151] width 14 height 14
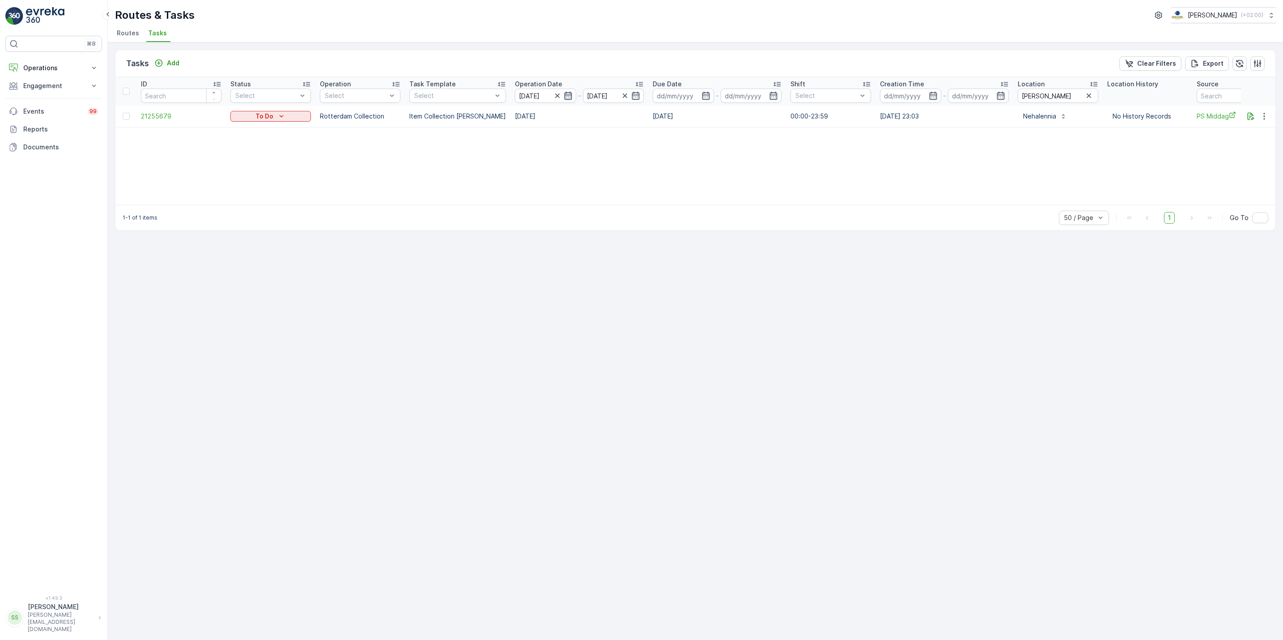
click at [564, 93] on icon "button" at bounding box center [568, 96] width 8 height 8
click at [637, 152] on div "3" at bounding box center [635, 151] width 14 height 14
type input "03.09.2025"
click at [637, 152] on div "3" at bounding box center [635, 151] width 14 height 14
type input "03.09.2025"
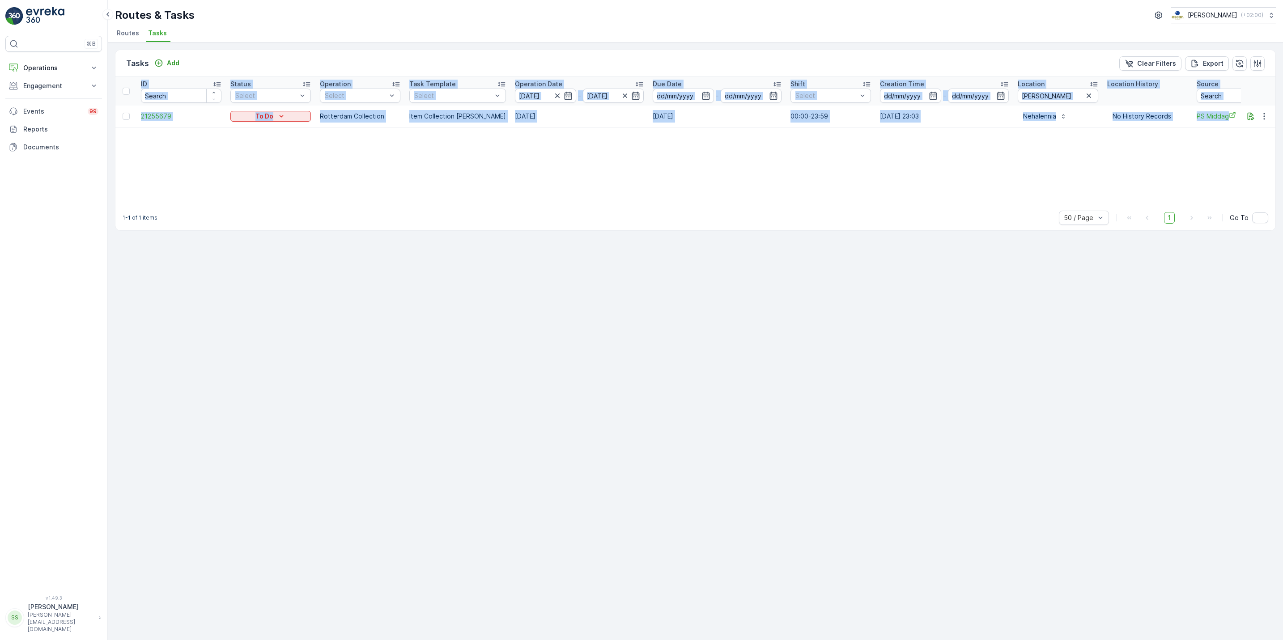
click at [637, 152] on div "ID Status Select Operation Select Task Template Select Operation Date 03.09.202…" at bounding box center [695, 141] width 1160 height 128
drag, startPoint x: 637, startPoint y: 152, endPoint x: 603, endPoint y: 166, distance: 36.7
click at [603, 166] on div "ID Status Select Operation Select Task Template Select Operation Date 03.09.202…" at bounding box center [695, 141] width 1160 height 128
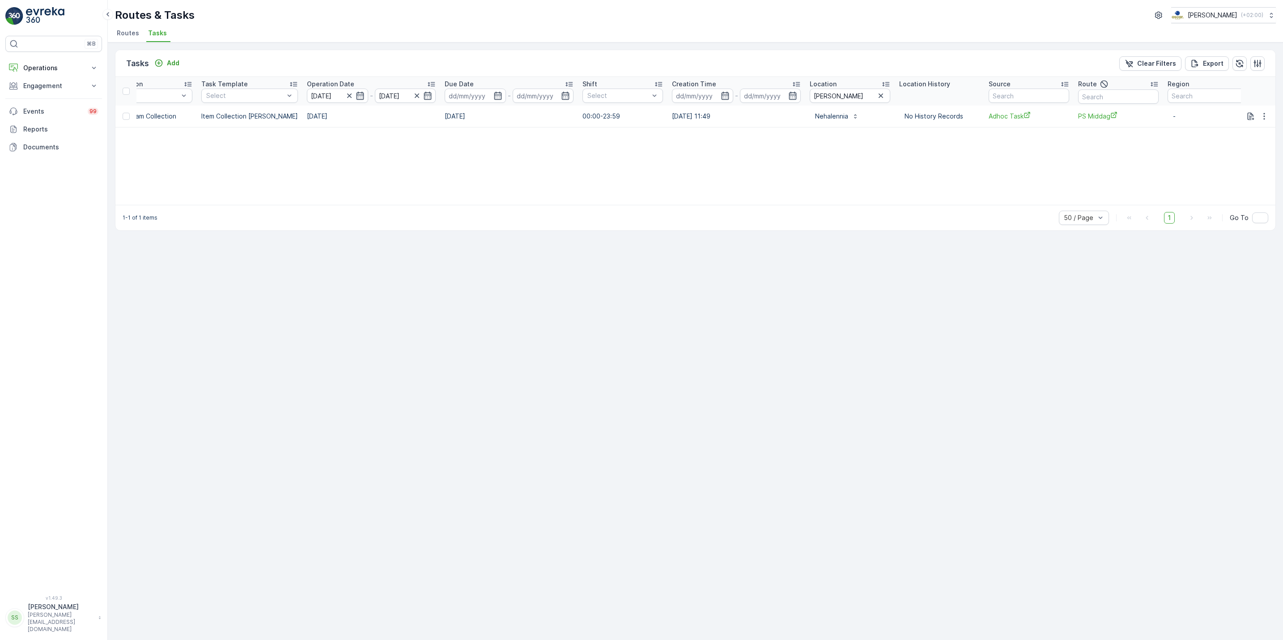
scroll to position [0, 213]
click at [351, 88] on div "Operation Date" at bounding box center [365, 84] width 129 height 9
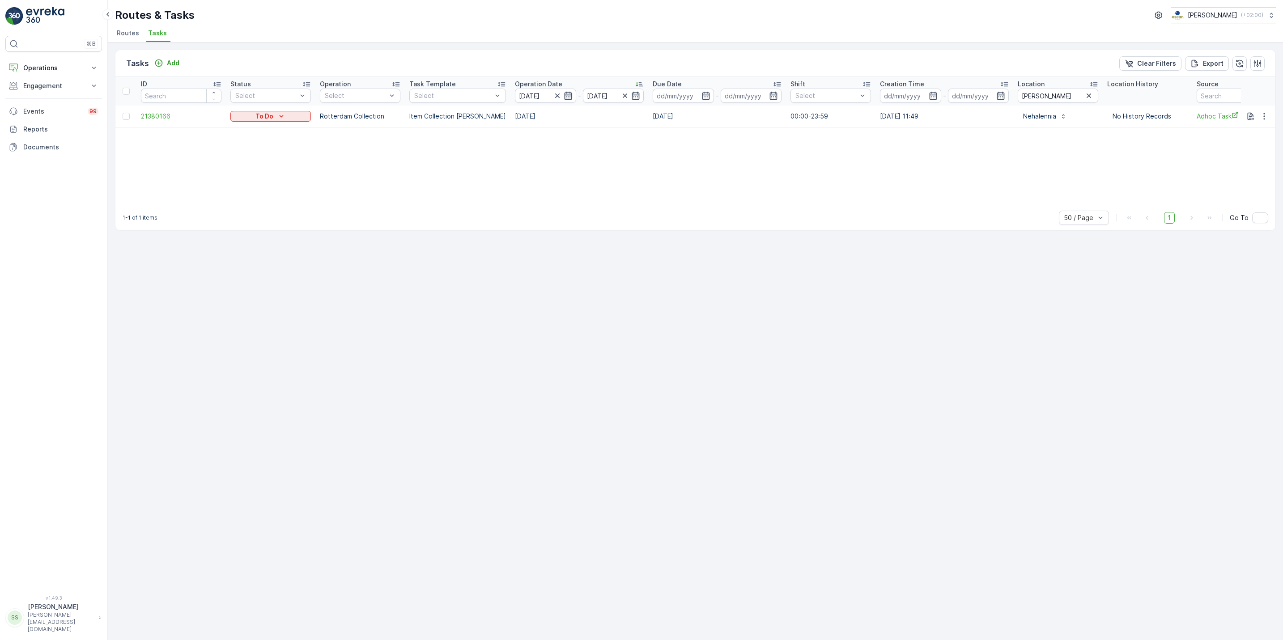
click at [564, 98] on icon "button" at bounding box center [568, 95] width 9 height 9
click at [653, 156] on div "4" at bounding box center [652, 151] width 14 height 14
type input "[DATE]"
click at [653, 156] on div "ID Status Select Operation Select Task Template Select Operation Date 03.09.202…" at bounding box center [695, 141] width 1160 height 128
drag, startPoint x: 653, startPoint y: 156, endPoint x: 785, endPoint y: 196, distance: 138.9
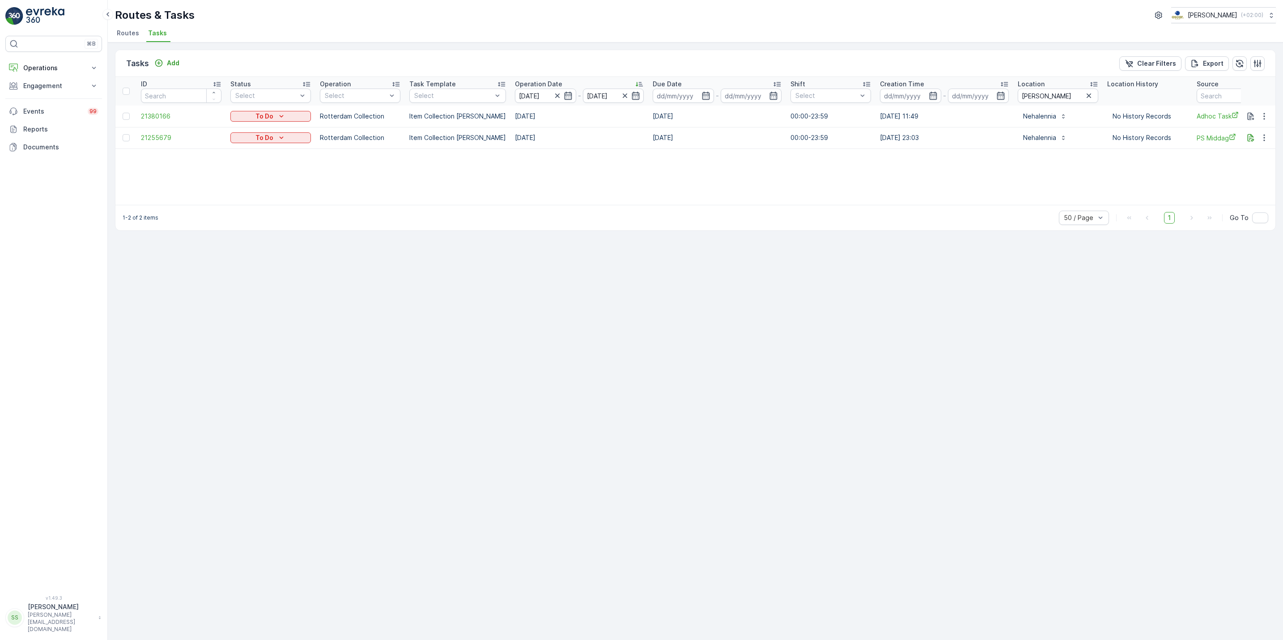
click at [785, 196] on div "ID Status Select Operation Select Task Template Select Operation Date 03.09.202…" at bounding box center [695, 141] width 1160 height 128
click at [553, 96] on icon "button" at bounding box center [557, 95] width 9 height 9
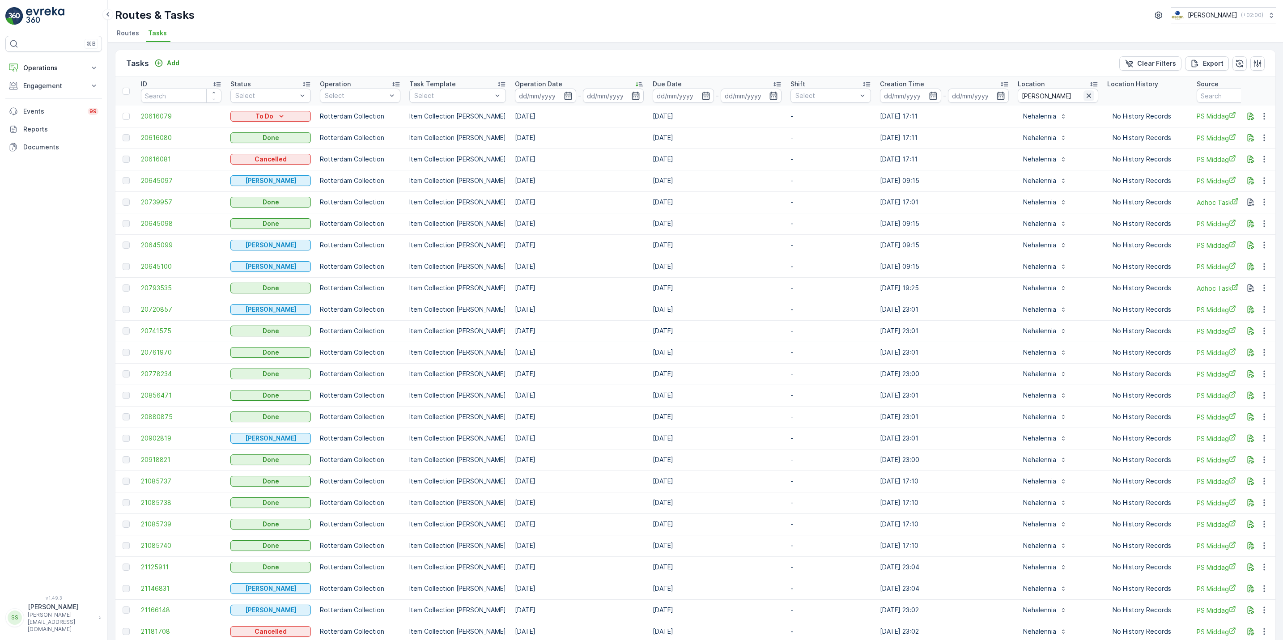
click at [1084, 98] on icon "button" at bounding box center [1088, 95] width 9 height 9
type input "sea"
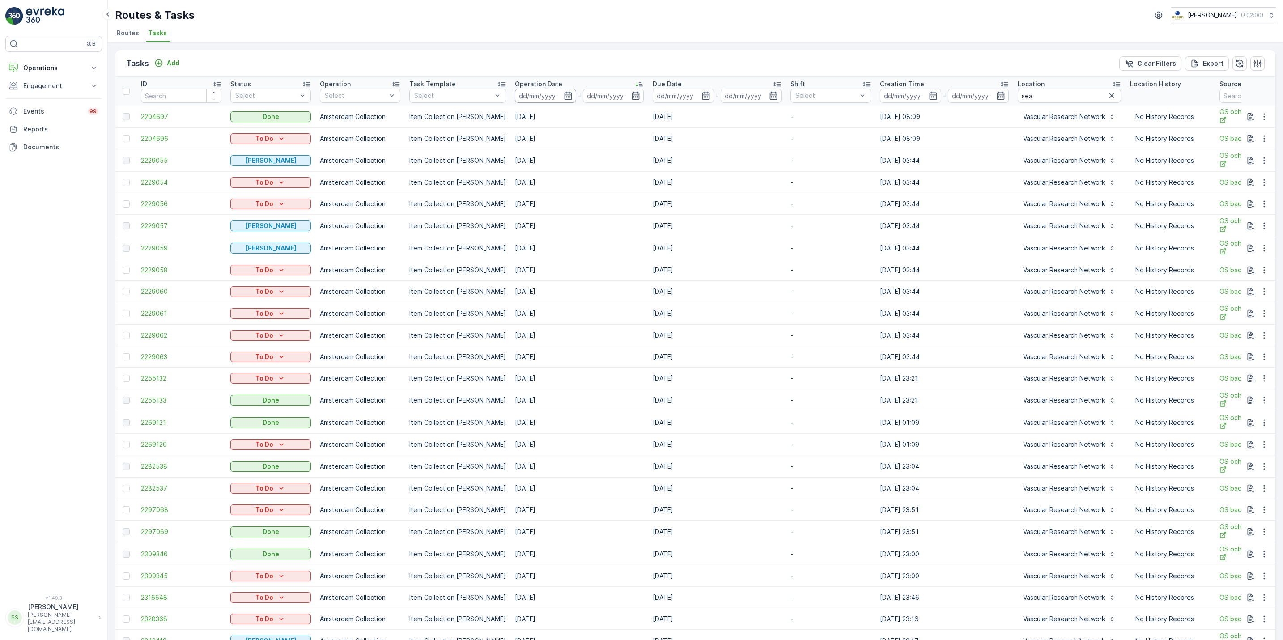
click at [553, 95] on input at bounding box center [545, 96] width 61 height 14
click at [650, 148] on div "4" at bounding box center [652, 151] width 14 height 14
type input "[DATE]"
click at [650, 148] on div "4" at bounding box center [652, 151] width 14 height 14
type input "[DATE]"
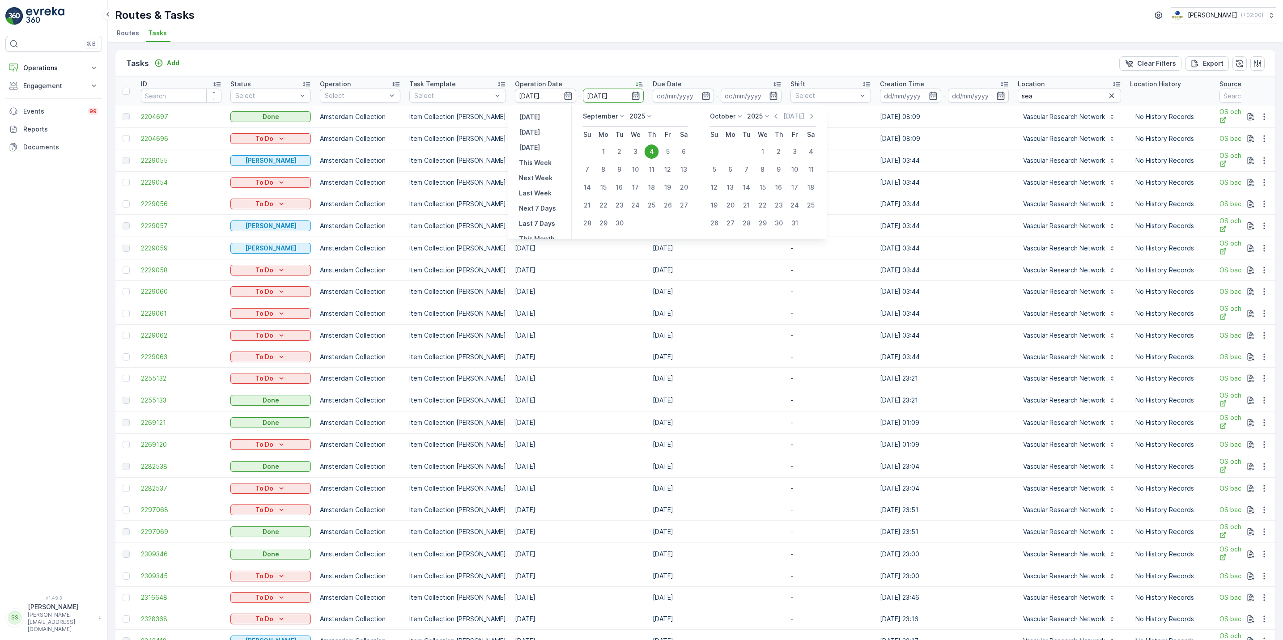
click at [650, 148] on td "01.05.2023" at bounding box center [717, 138] width 138 height 21
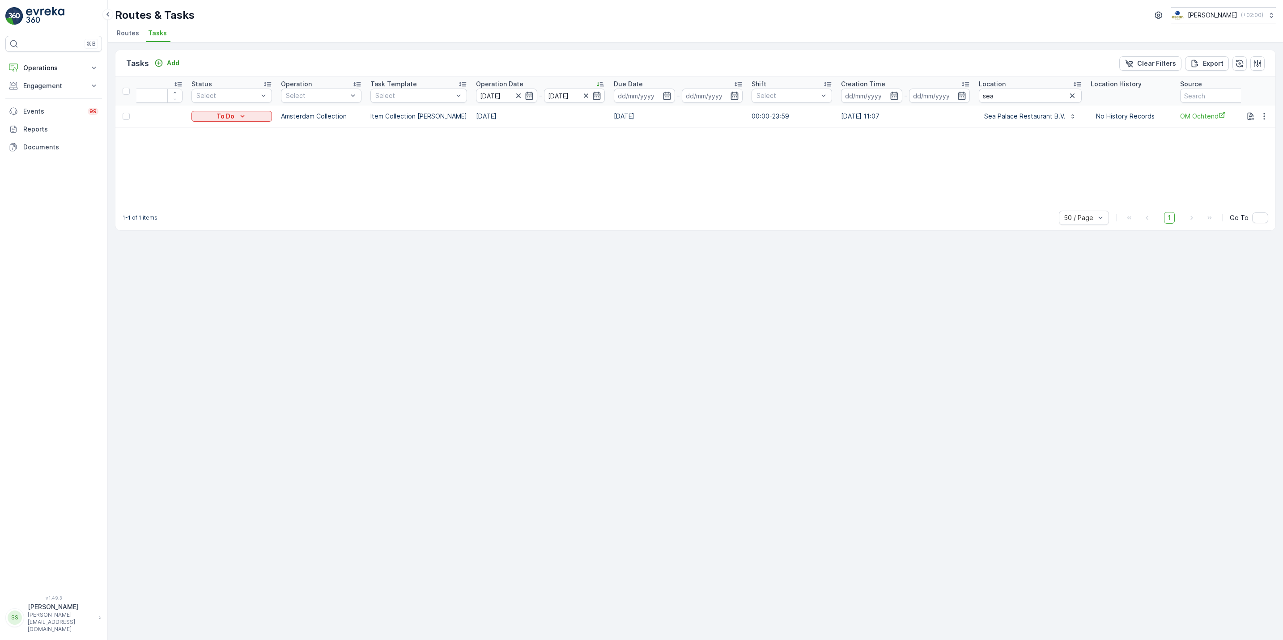
scroll to position [0, 56]
click at [876, 136] on div "ID Status Select Operation Select Task Template Select Operation Date 04.09.202…" at bounding box center [695, 141] width 1160 height 128
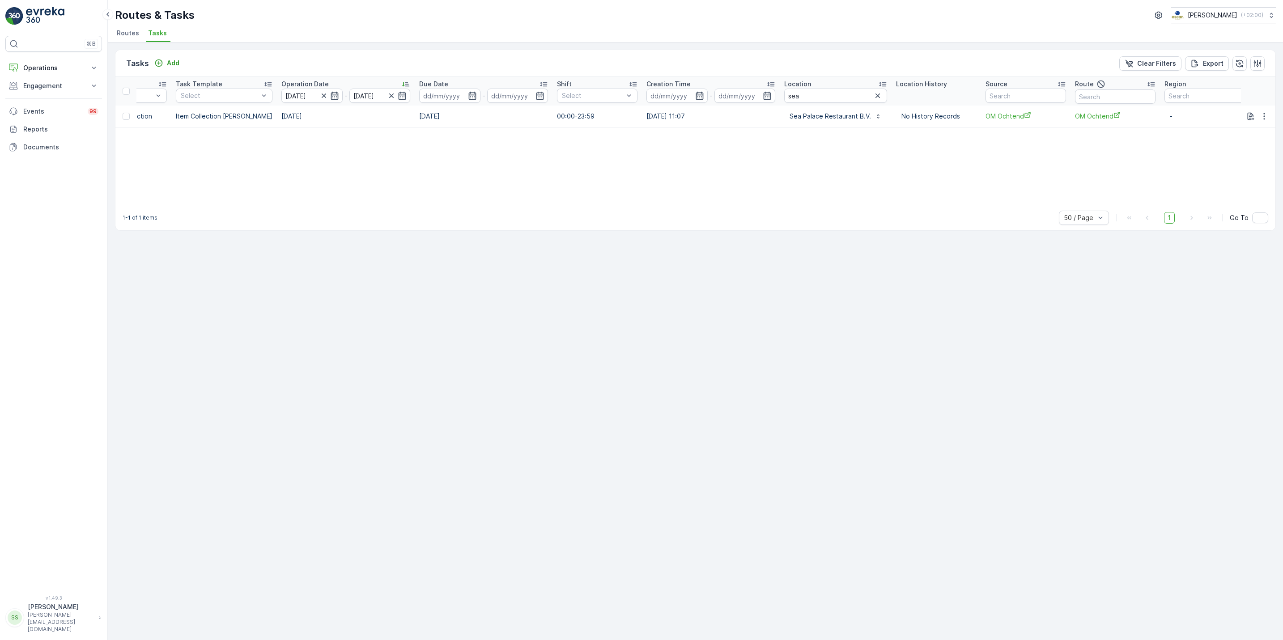
scroll to position [0, 0]
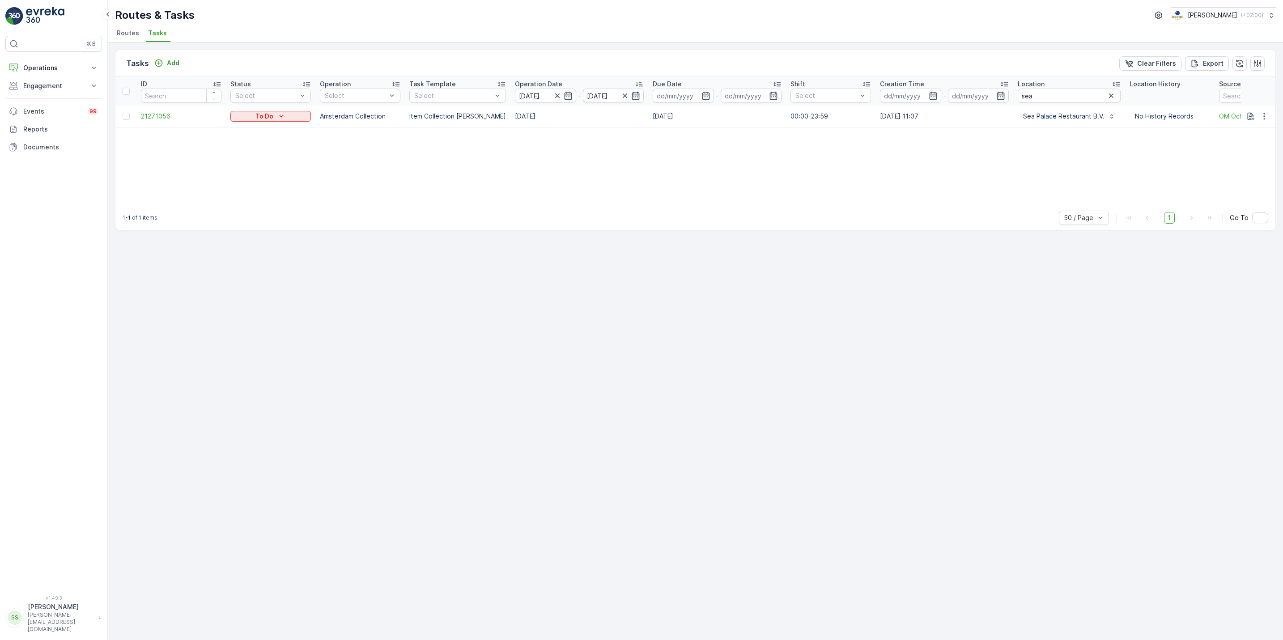
drag, startPoint x: 33, startPoint y: 229, endPoint x: 31, endPoint y: 238, distance: 9.0
click at [31, 238] on div "⌘B Operations Insights Planning Routes & Tasks Cockpit Settings Engagement Insi…" at bounding box center [53, 310] width 97 height 549
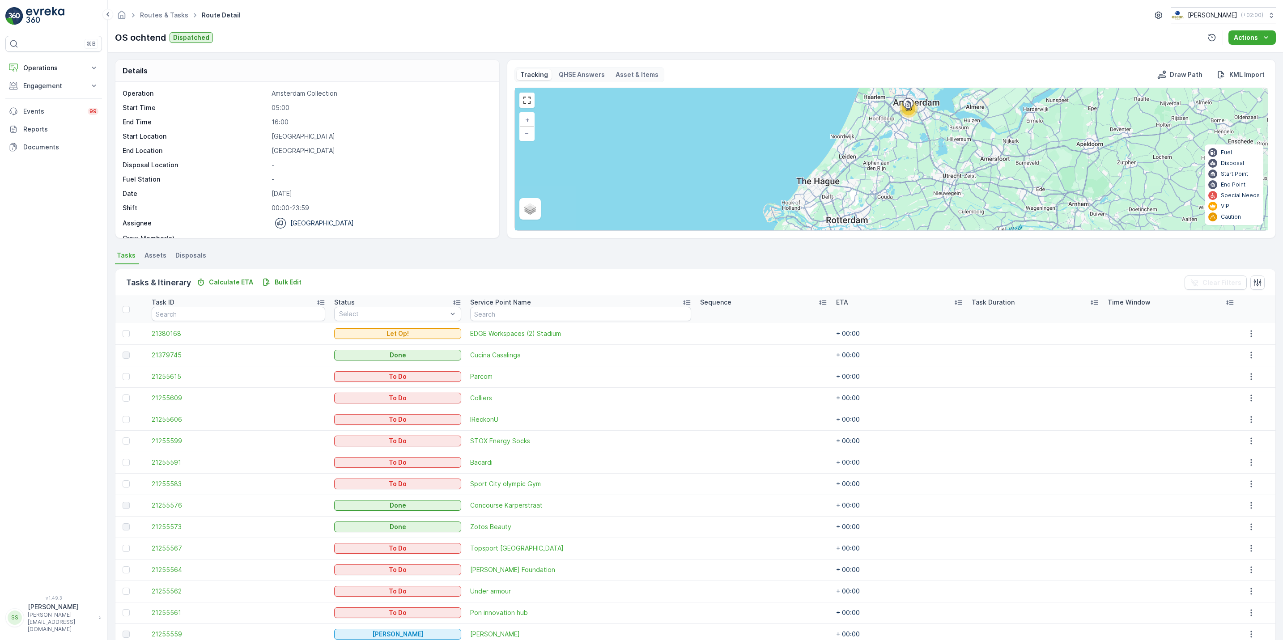
scroll to position [52, 0]
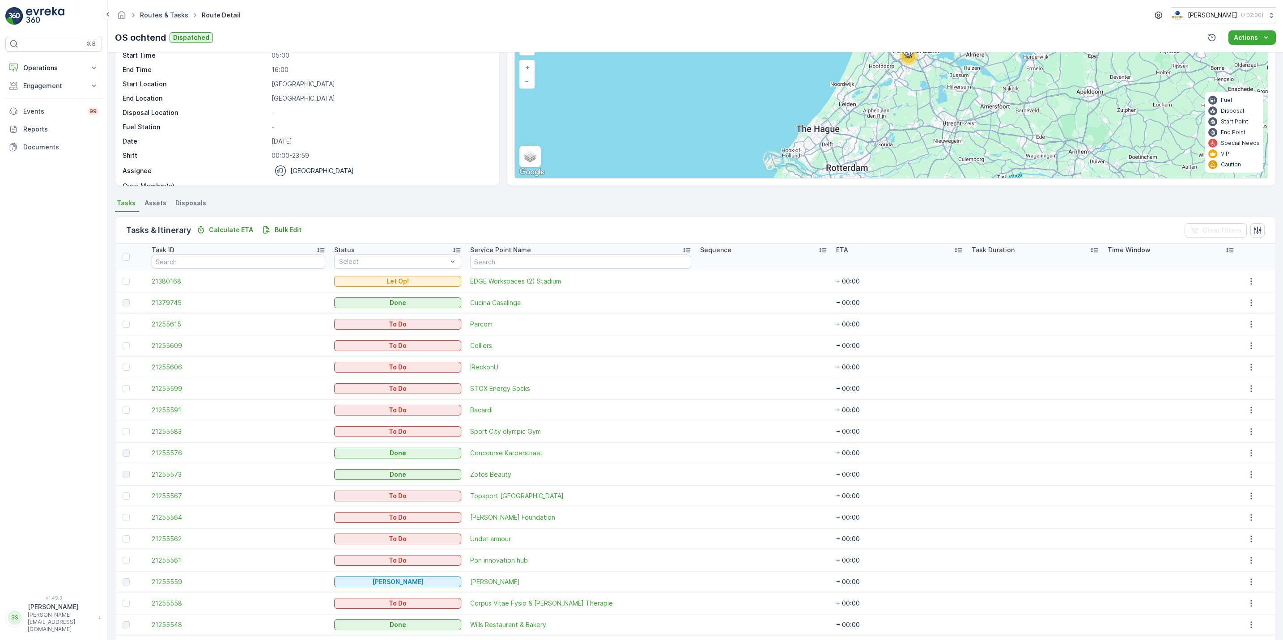
click at [154, 18] on link "Routes & Tasks" at bounding box center [164, 15] width 48 height 8
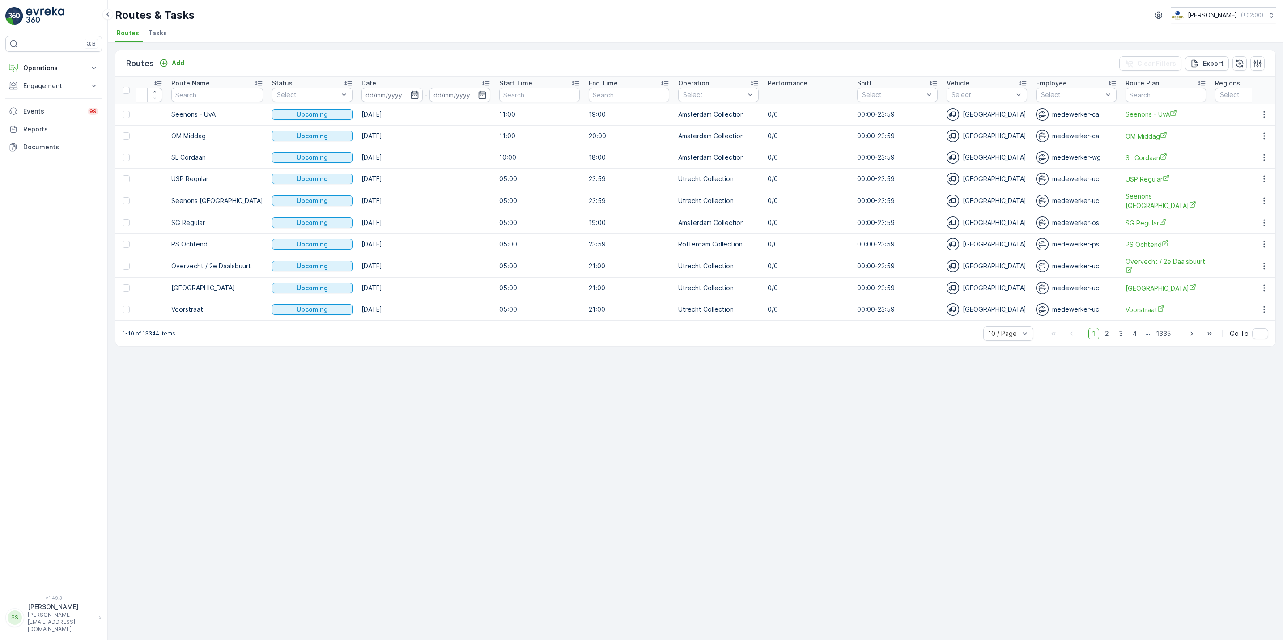
scroll to position [0, 76]
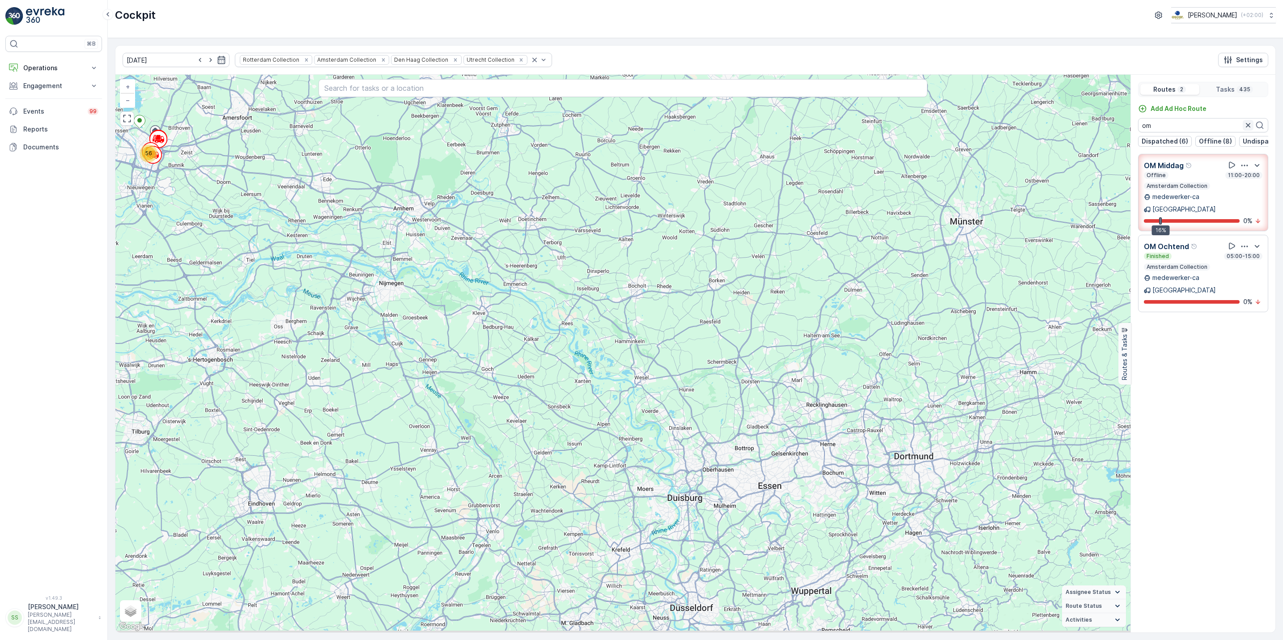
click at [1249, 127] on icon "button" at bounding box center [1248, 125] width 4 height 4
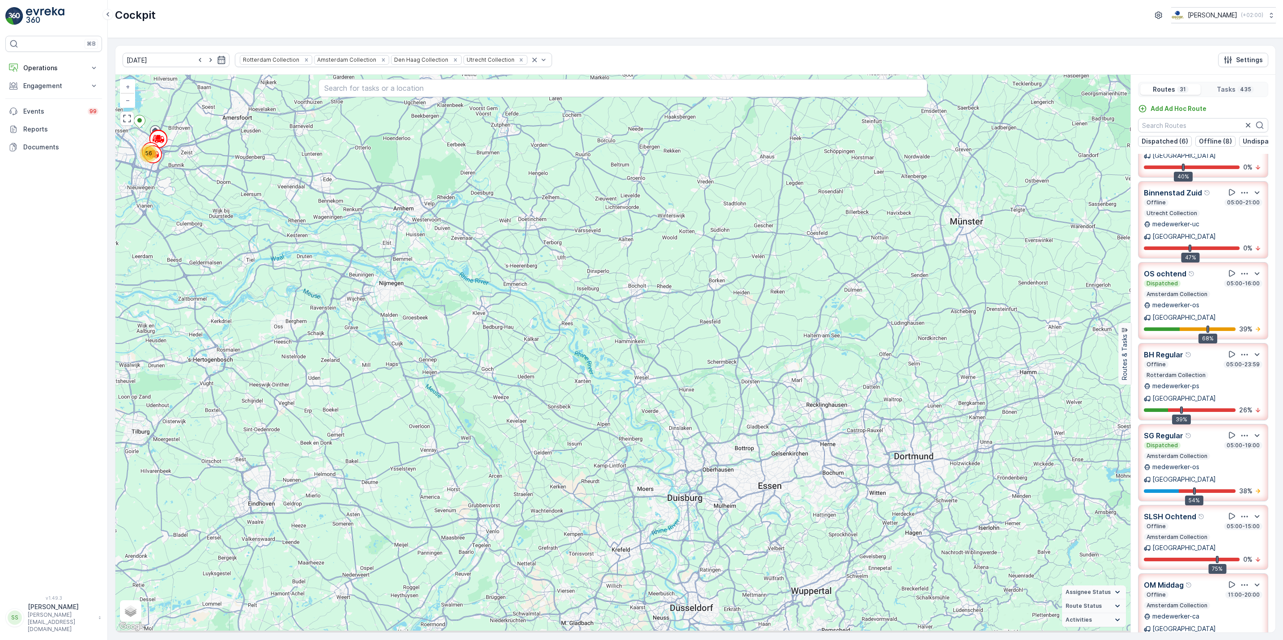
scroll to position [54, 0]
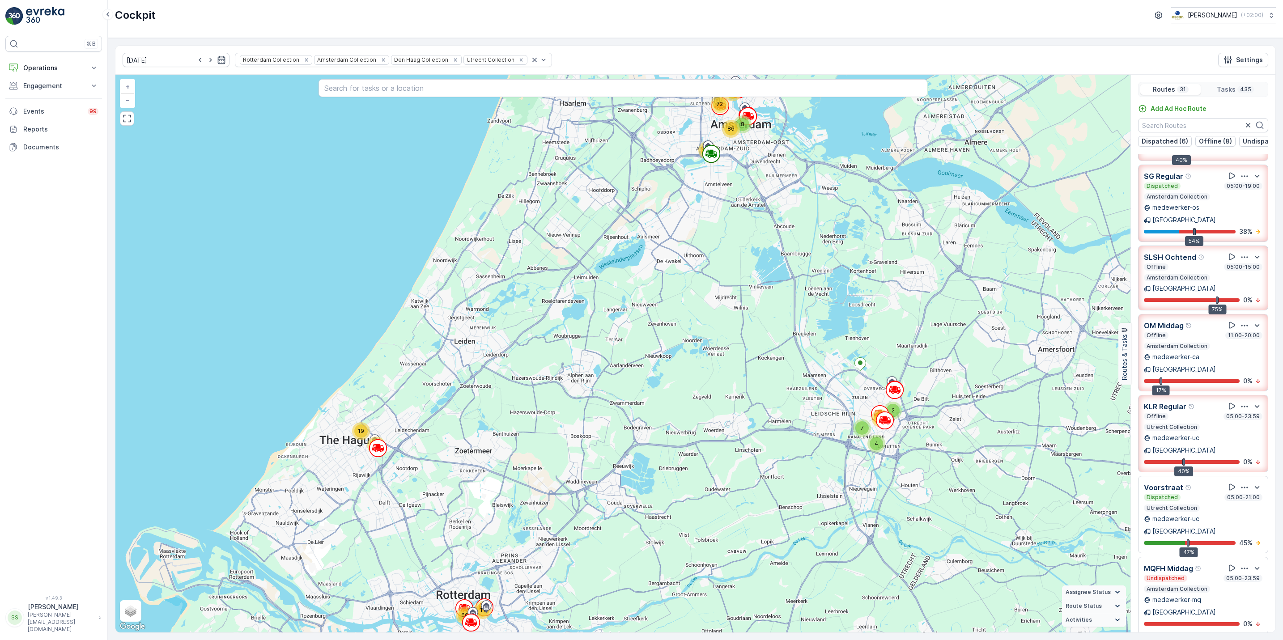
scroll to position [315, 0]
drag, startPoint x: 0, startPoint y: 221, endPoint x: 4, endPoint y: 235, distance: 14.4
click at [4, 235] on div "⌘B Operations Insights Planning Routes & Tasks Cockpit Settings Engagement Insi…" at bounding box center [54, 320] width 108 height 640
drag, startPoint x: 11, startPoint y: 185, endPoint x: 11, endPoint y: 199, distance: 13.9
click at [11, 199] on div "⌘B Operations Insights Planning Routes & Tasks Cockpit Settings Engagement Insi…" at bounding box center [53, 310] width 97 height 549
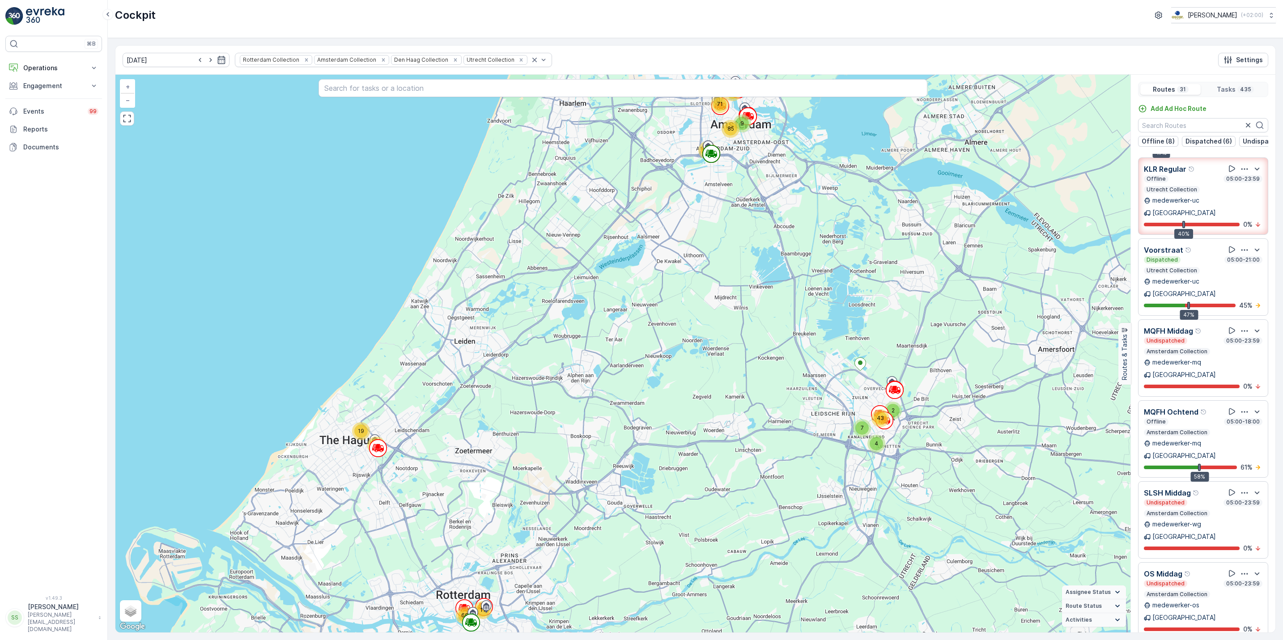
scroll to position [554, 0]
drag, startPoint x: 0, startPoint y: 251, endPoint x: 42, endPoint y: 199, distance: 66.5
click at [42, 199] on div "⌘B Operations Insights Planning Routes & Tasks Cockpit Settings Engagement Insi…" at bounding box center [54, 320] width 108 height 640
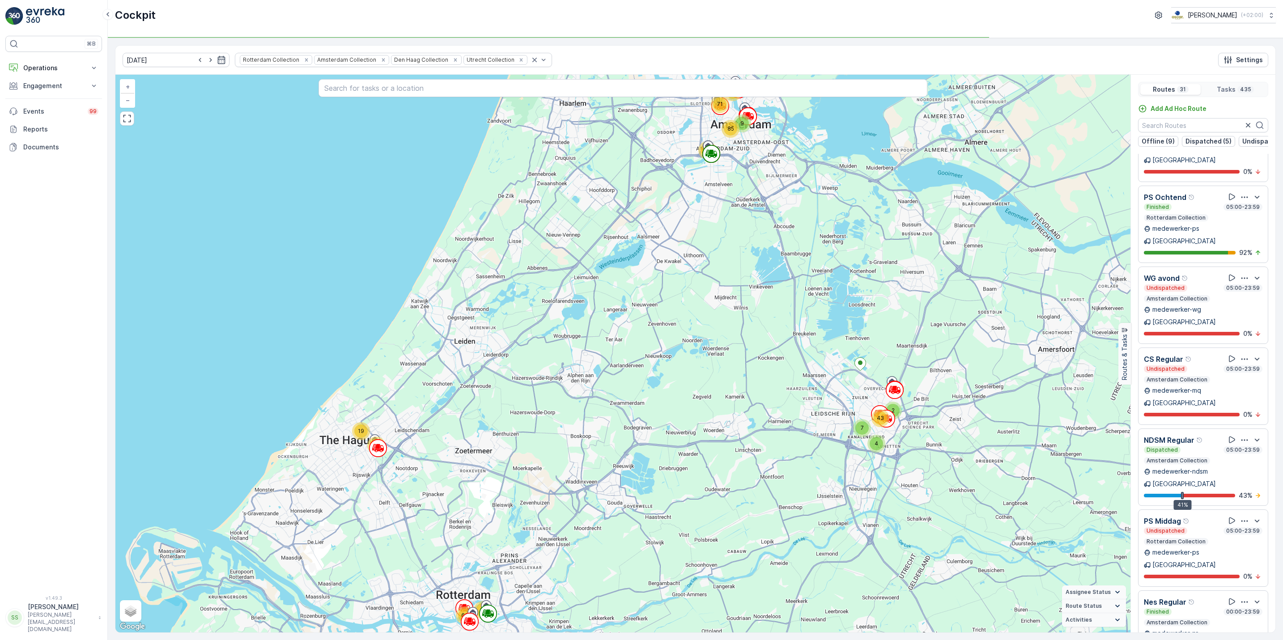
scroll to position [23, 0]
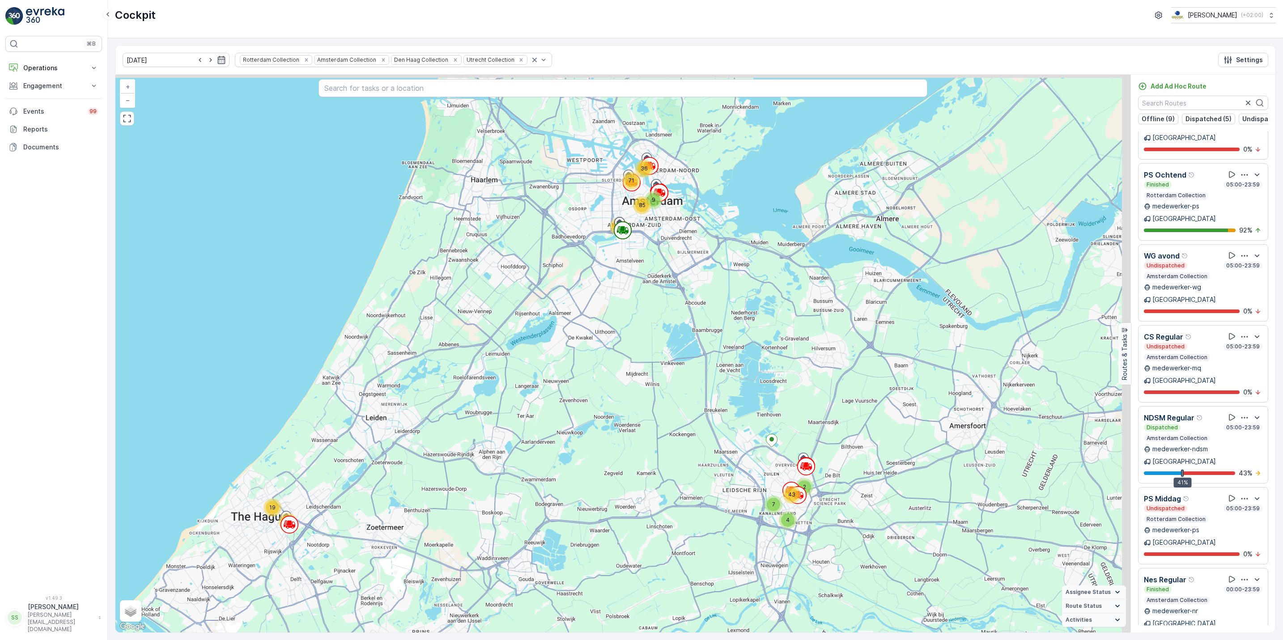
drag, startPoint x: 678, startPoint y: 193, endPoint x: 576, endPoint y: 282, distance: 135.1
click at [576, 282] on div "12 19 11 7 2 9 4 71 36 69 43 85 66 + − Satellite Roadmap Terrain Hybrid Leaflet…" at bounding box center [622, 354] width 1015 height 558
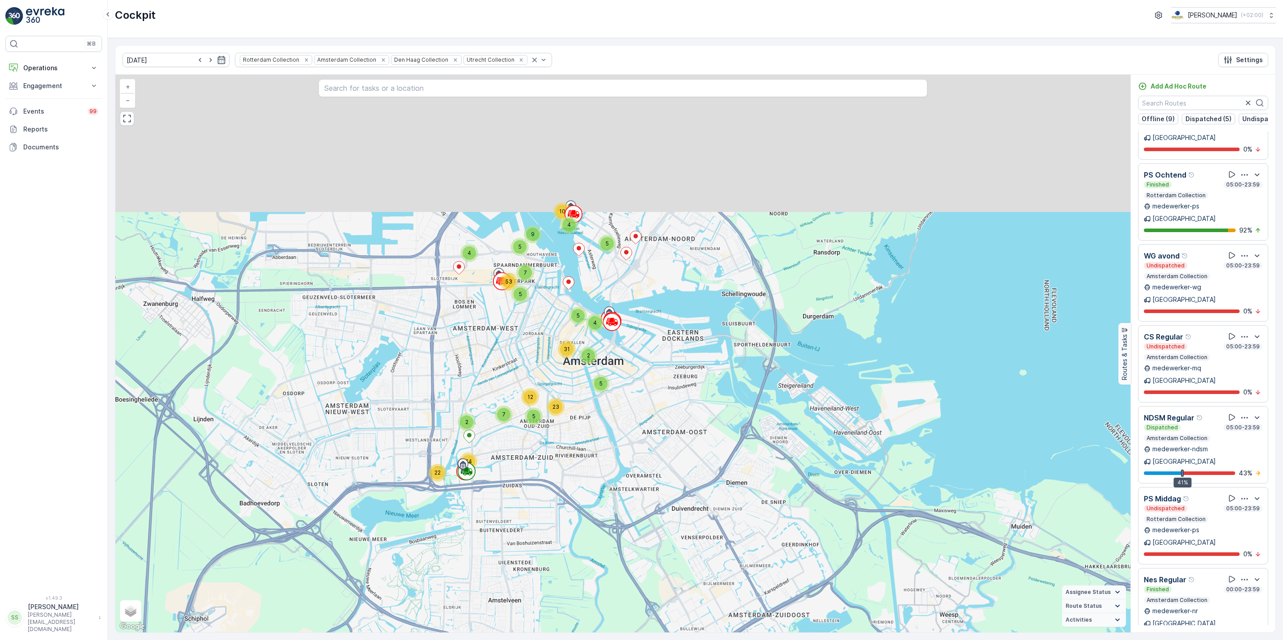
drag, startPoint x: 637, startPoint y: 177, endPoint x: 645, endPoint y: 382, distance: 204.6
click at [645, 382] on div "2 2 3 2 7 2 5 16 10 3 9 3 9 4 4 6 4 8 31 2 17 4 5 5 9 4 10 5 4 5 7 53 2 5 31 7 …" at bounding box center [622, 354] width 1015 height 558
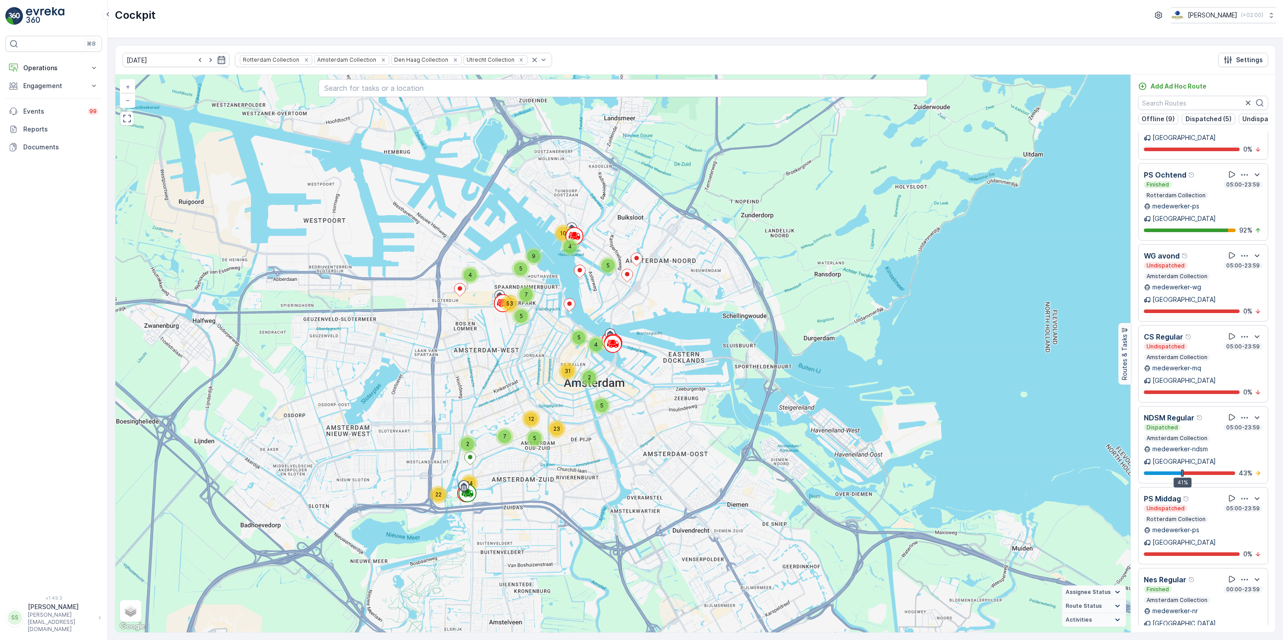
click at [506, 439] on span "7" at bounding box center [504, 436] width 3 height 7
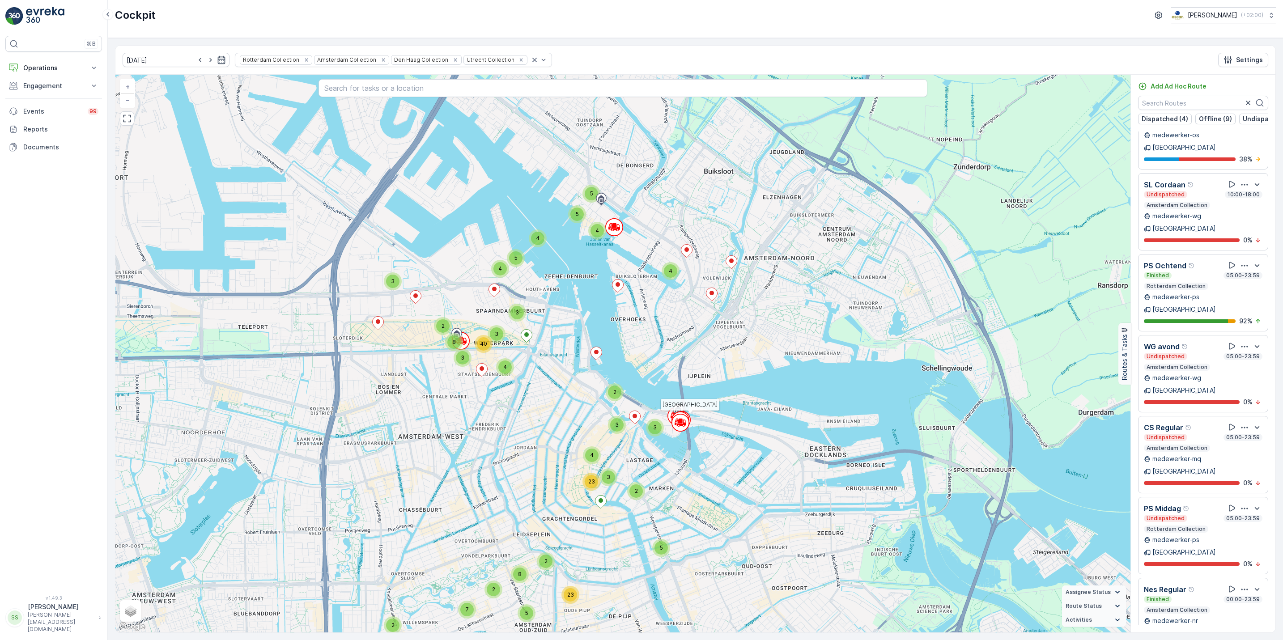
scroll to position [1684, 0]
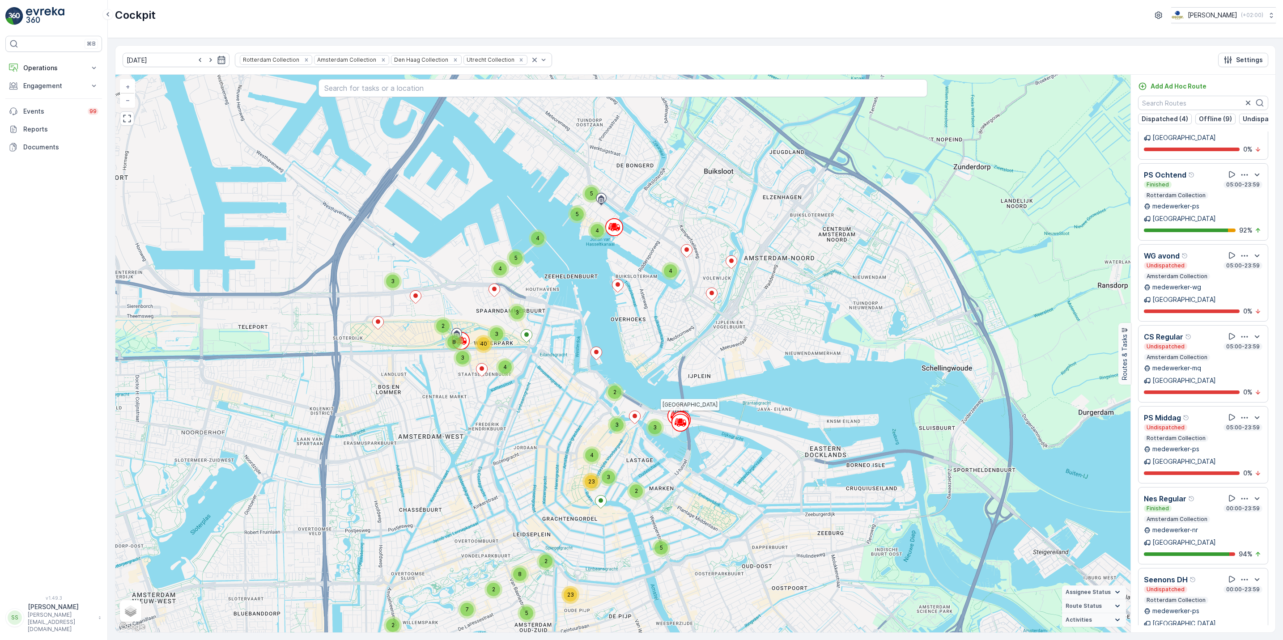
drag, startPoint x: 1275, startPoint y: 544, endPoint x: 1274, endPoint y: 521, distance: 22.9
click at [1274, 521] on div "[DATE] Rotterdam Collection Amsterdam Collection Den [PERSON_NAME] Collection U…" at bounding box center [695, 339] width 1161 height 588
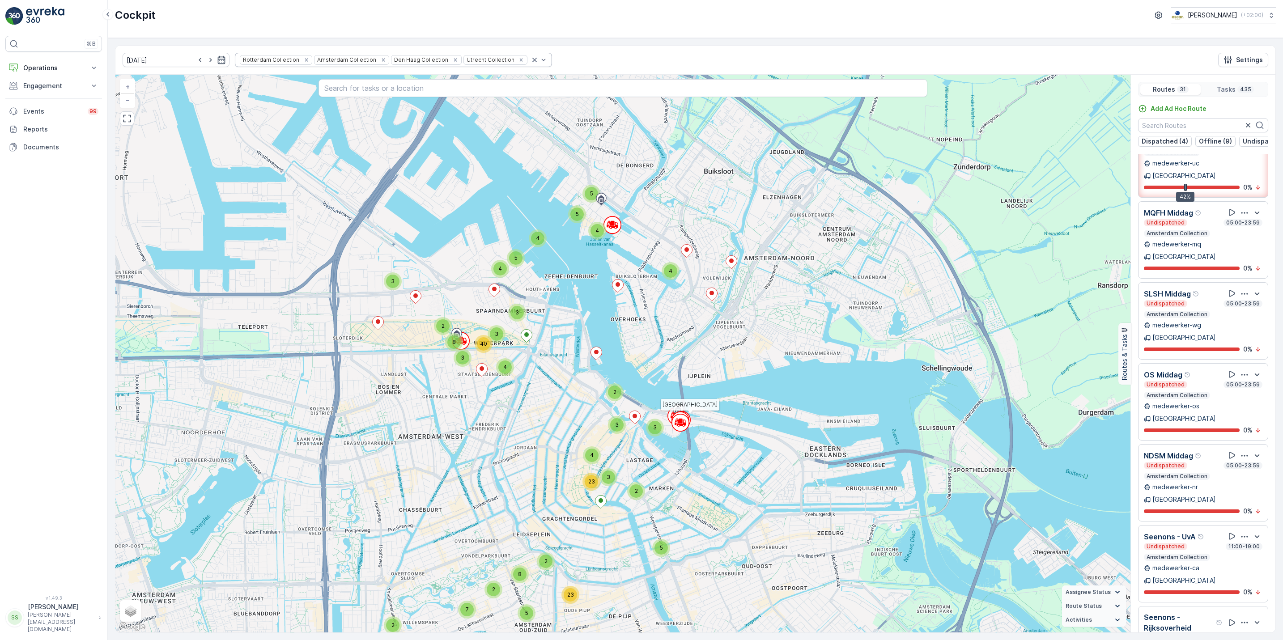
scroll to position [693, 0]
